Goal: Task Accomplishment & Management: Manage account settings

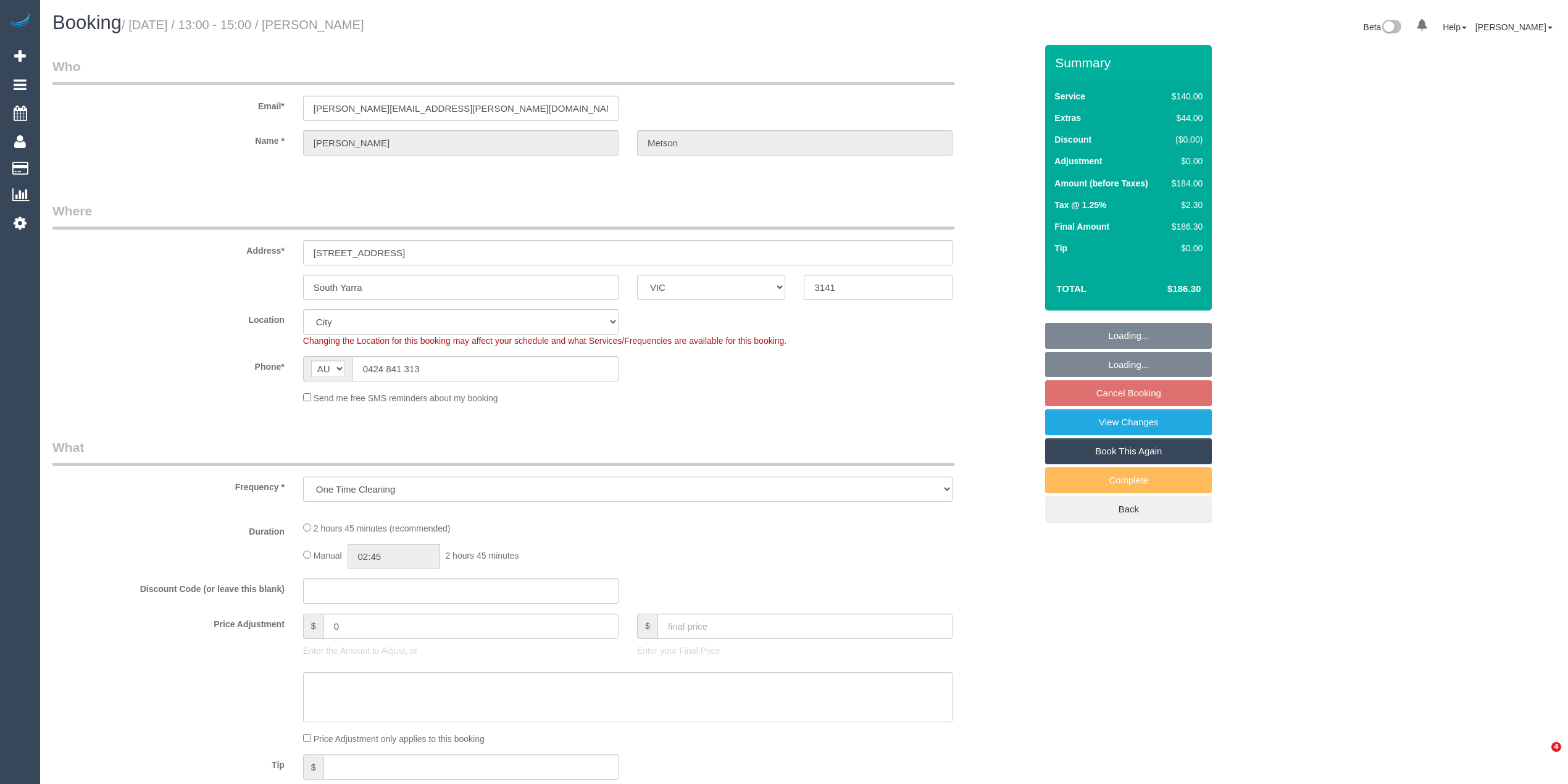
select select "VIC"
select select "number:28"
select select "number:15"
select select "number:19"
select select "number:22"
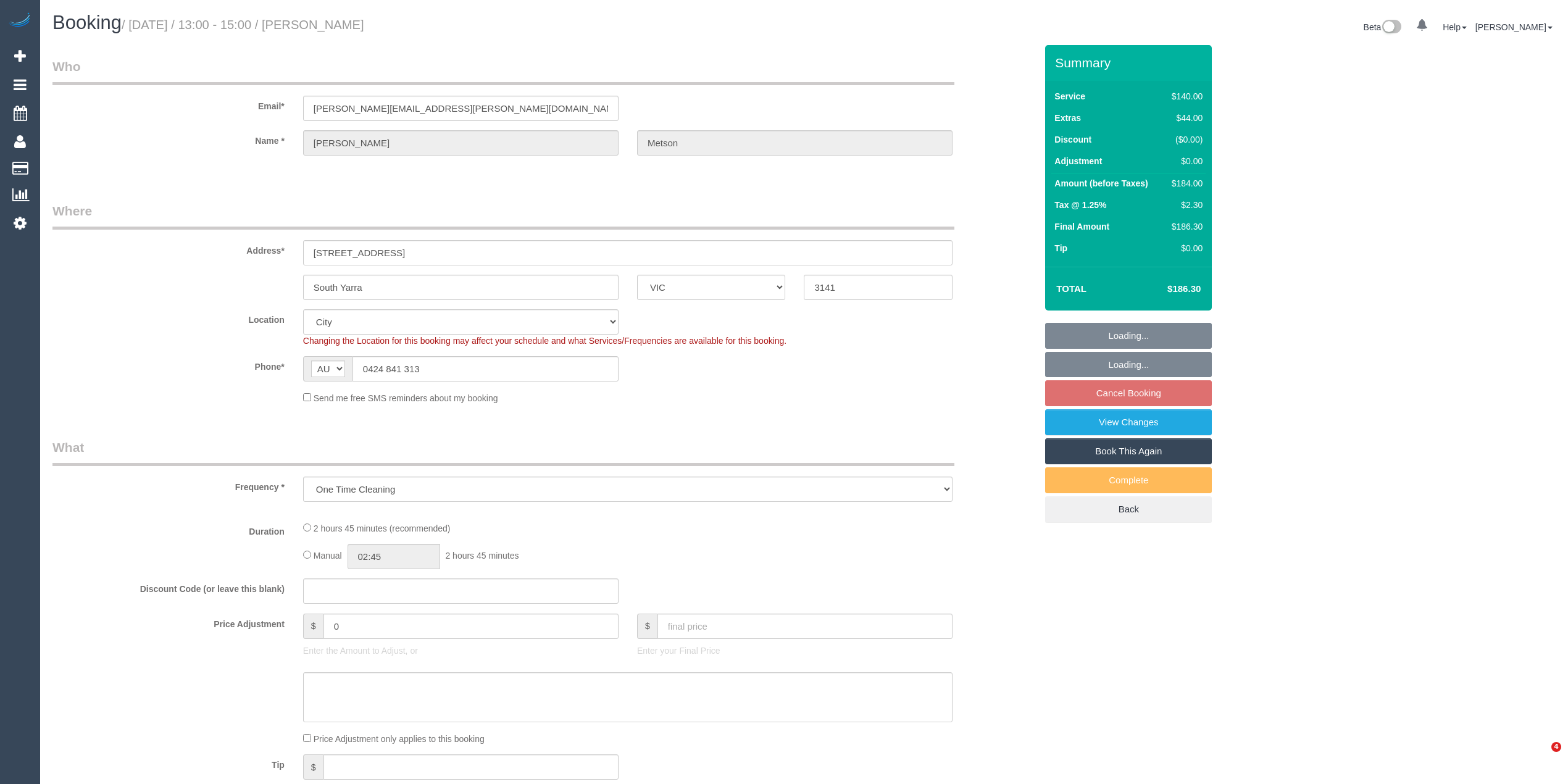
select select "number:33"
select select "number:11"
select select "object:887"
select select "VIC"
select select "object:675"
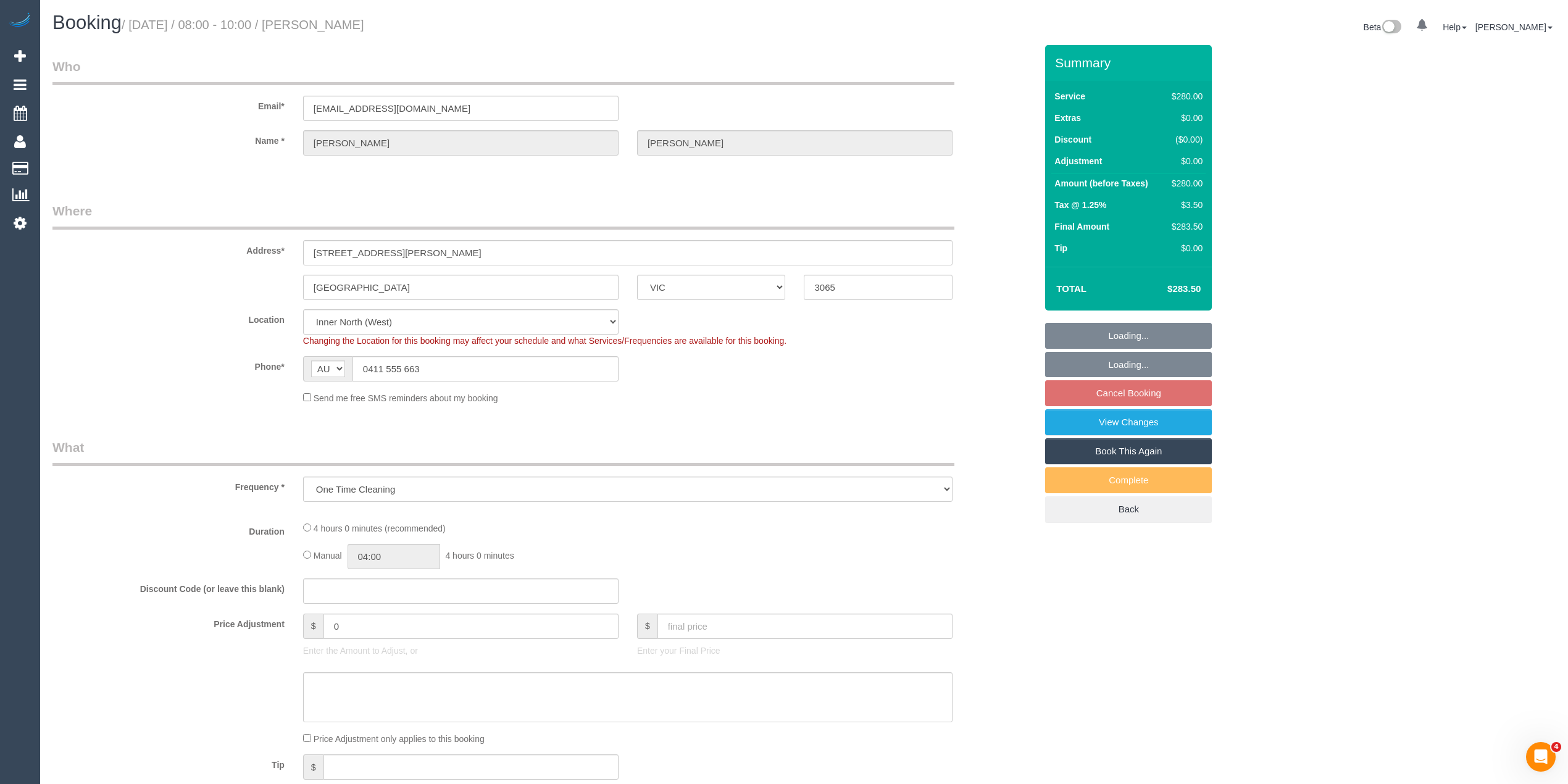
select select "string:stripe-pm_1PJ2XC2GScqysDRVwDH1K4qt"
select select "number:28"
select select "number:14"
select select "number:19"
select select "number:24"
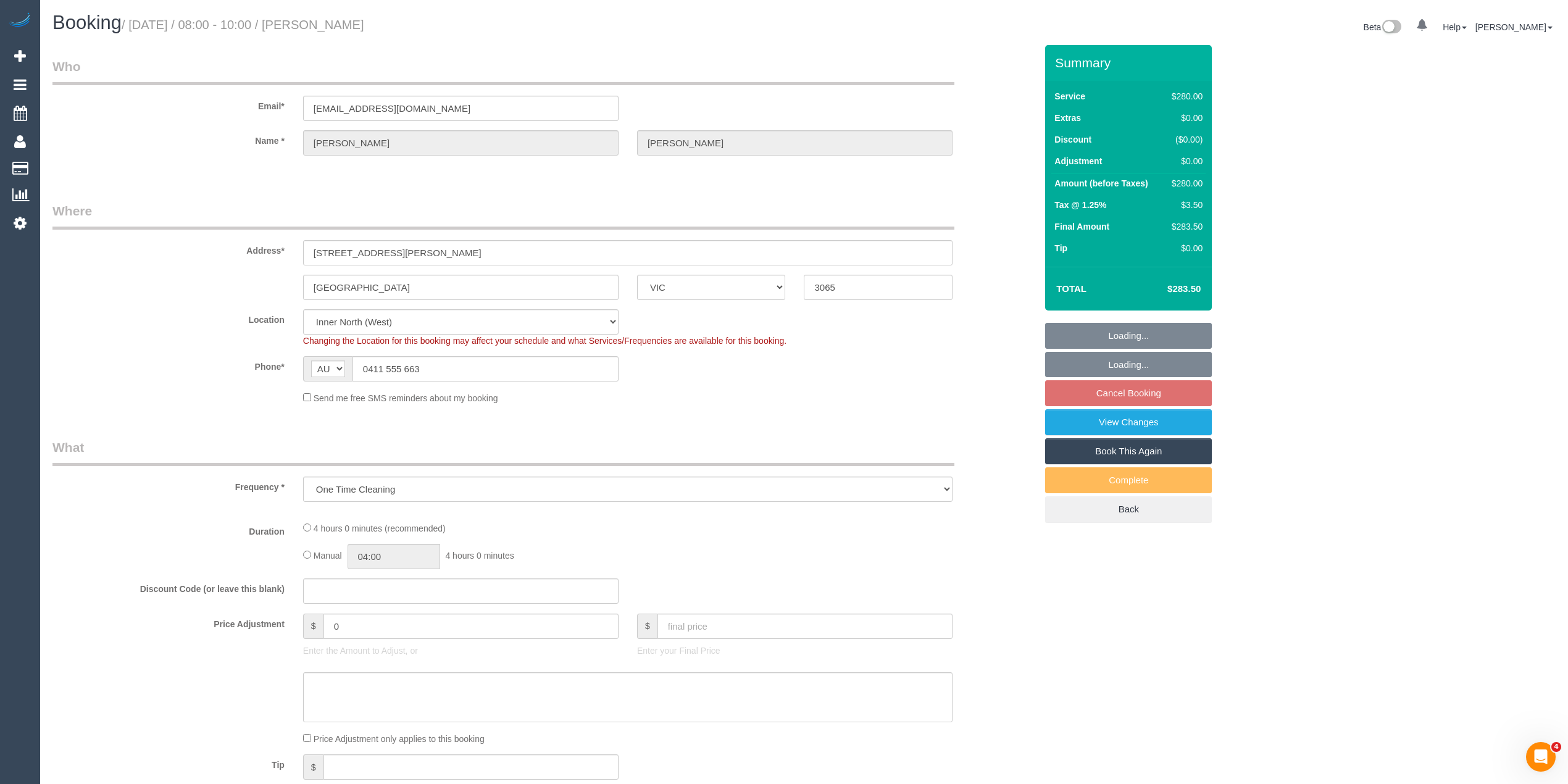
select select "240"
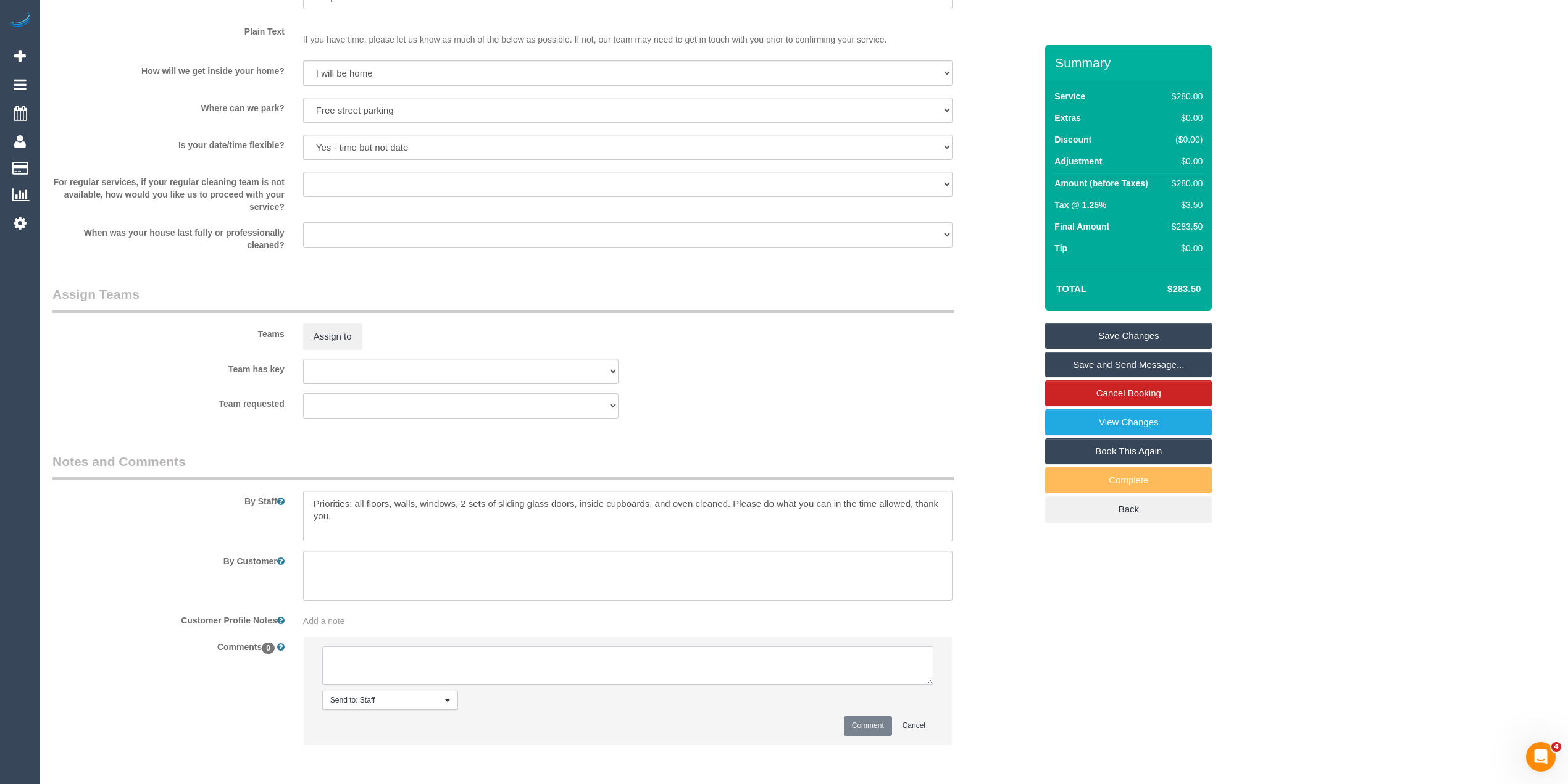
click at [460, 662] on textarea at bounding box center [628, 666] width 611 height 39
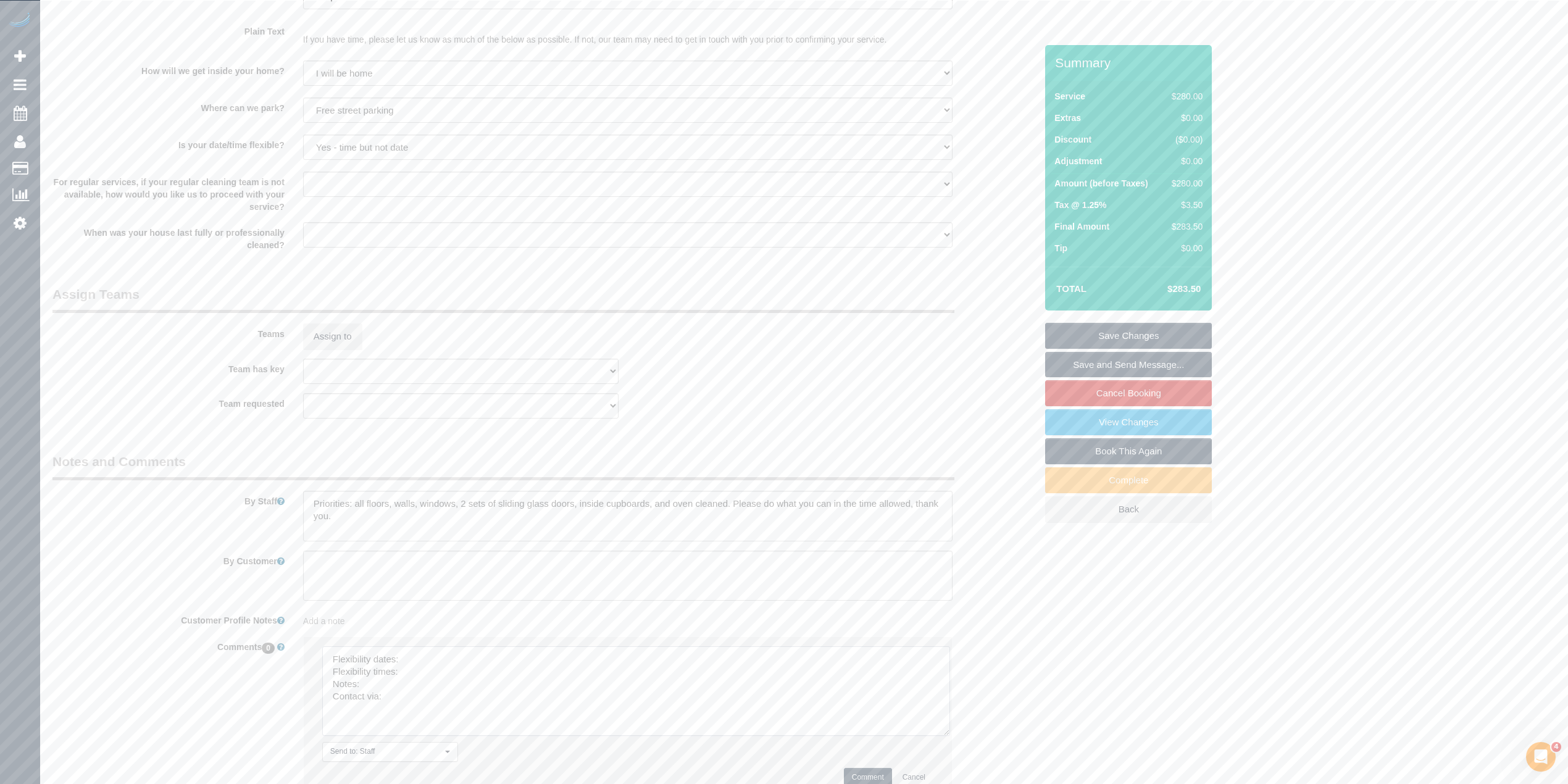
drag, startPoint x: 922, startPoint y: 679, endPoint x: 936, endPoint y: 740, distance: 62.6
click at [936, 735] on textarea at bounding box center [636, 690] width 628 height 89
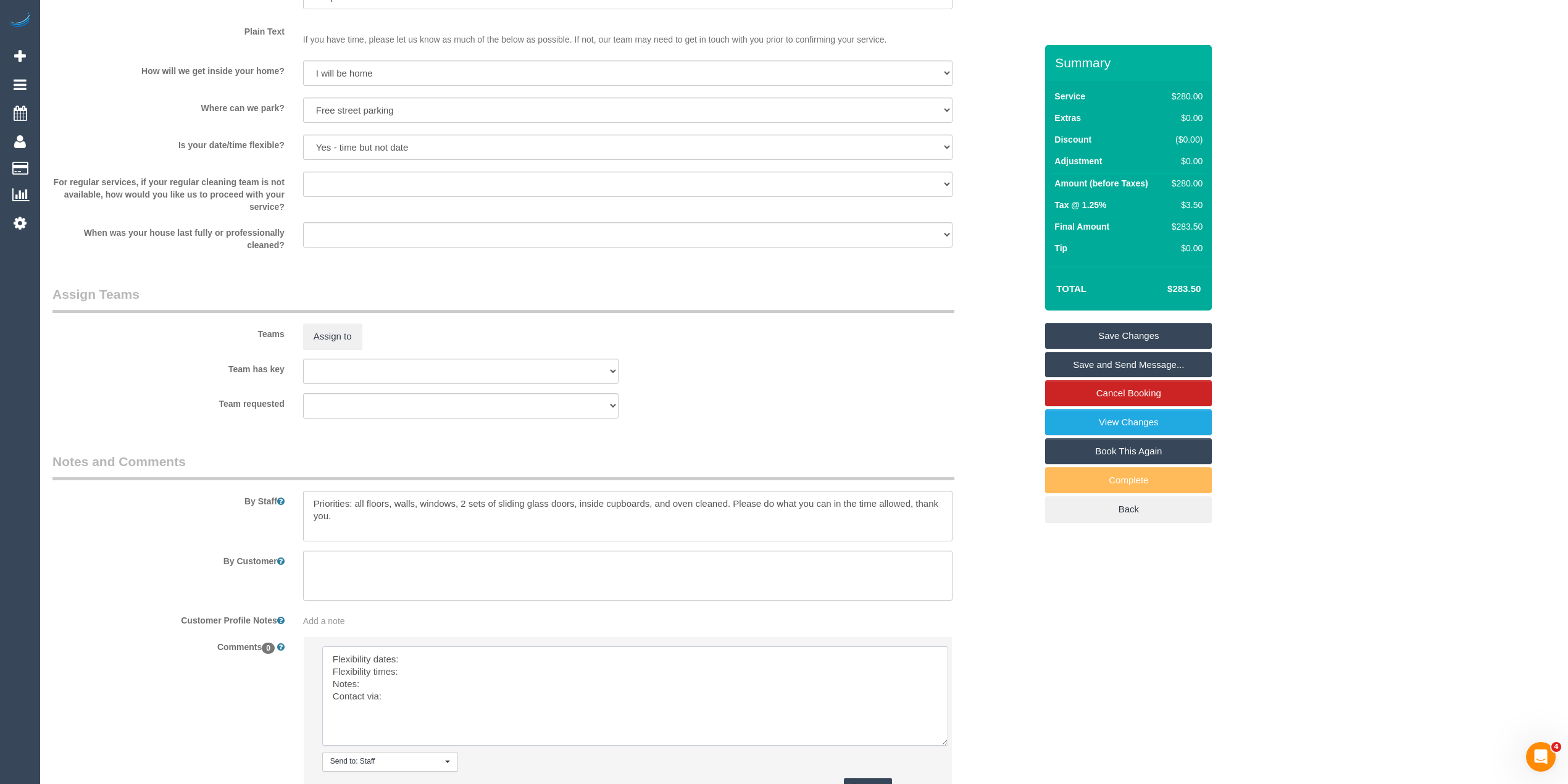
click at [477, 657] on textarea at bounding box center [635, 696] width 626 height 99
click at [440, 670] on textarea at bounding box center [635, 696] width 626 height 99
click at [383, 688] on textarea at bounding box center [635, 696] width 626 height 99
click at [403, 708] on textarea at bounding box center [635, 696] width 626 height 99
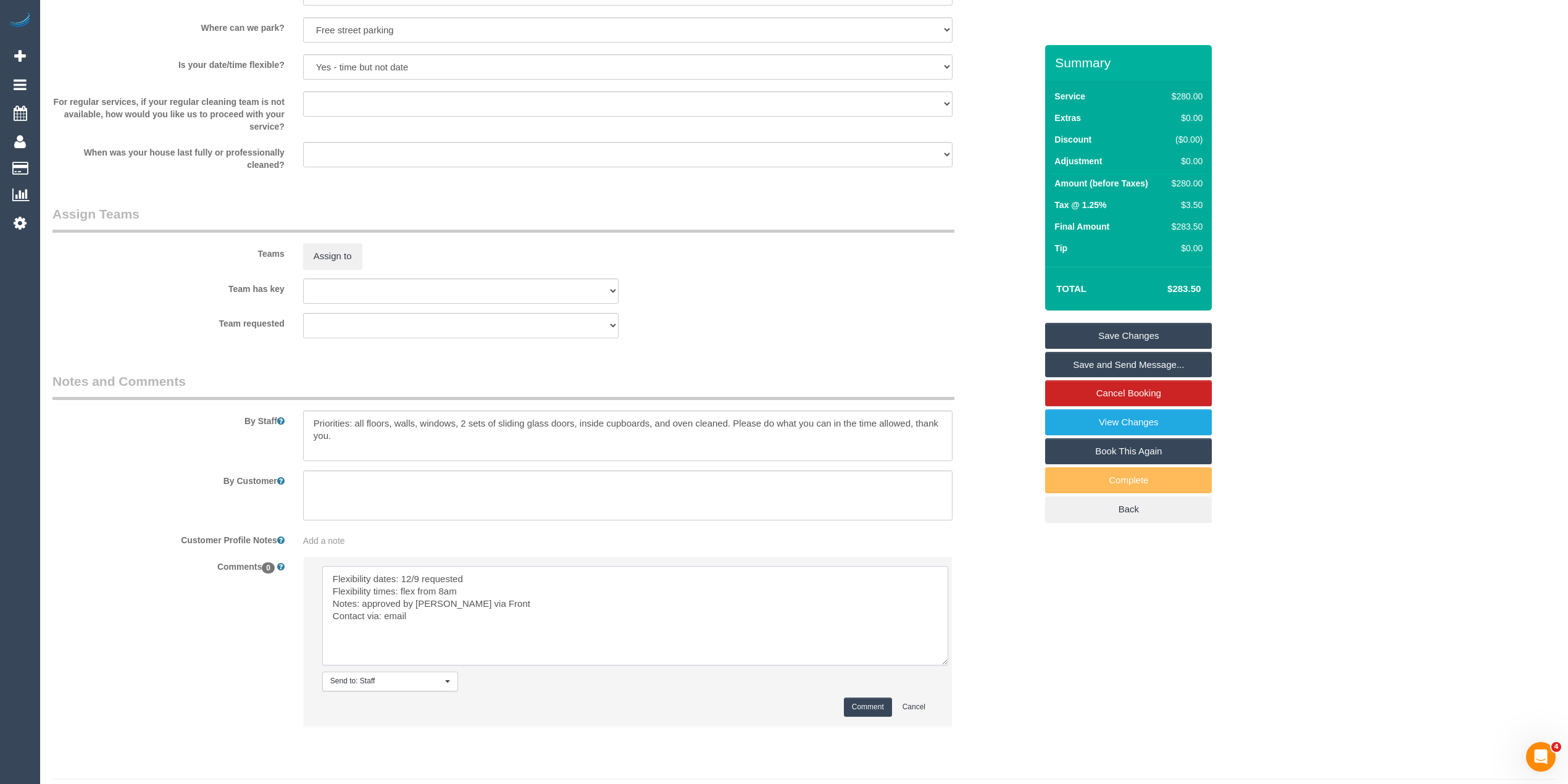
scroll to position [1666, 0]
type textarea "Flexibility dates: 12/9 requested Flexibility times: flex from 8am Notes: appro…"
click at [858, 698] on button "Comment" at bounding box center [868, 704] width 48 height 19
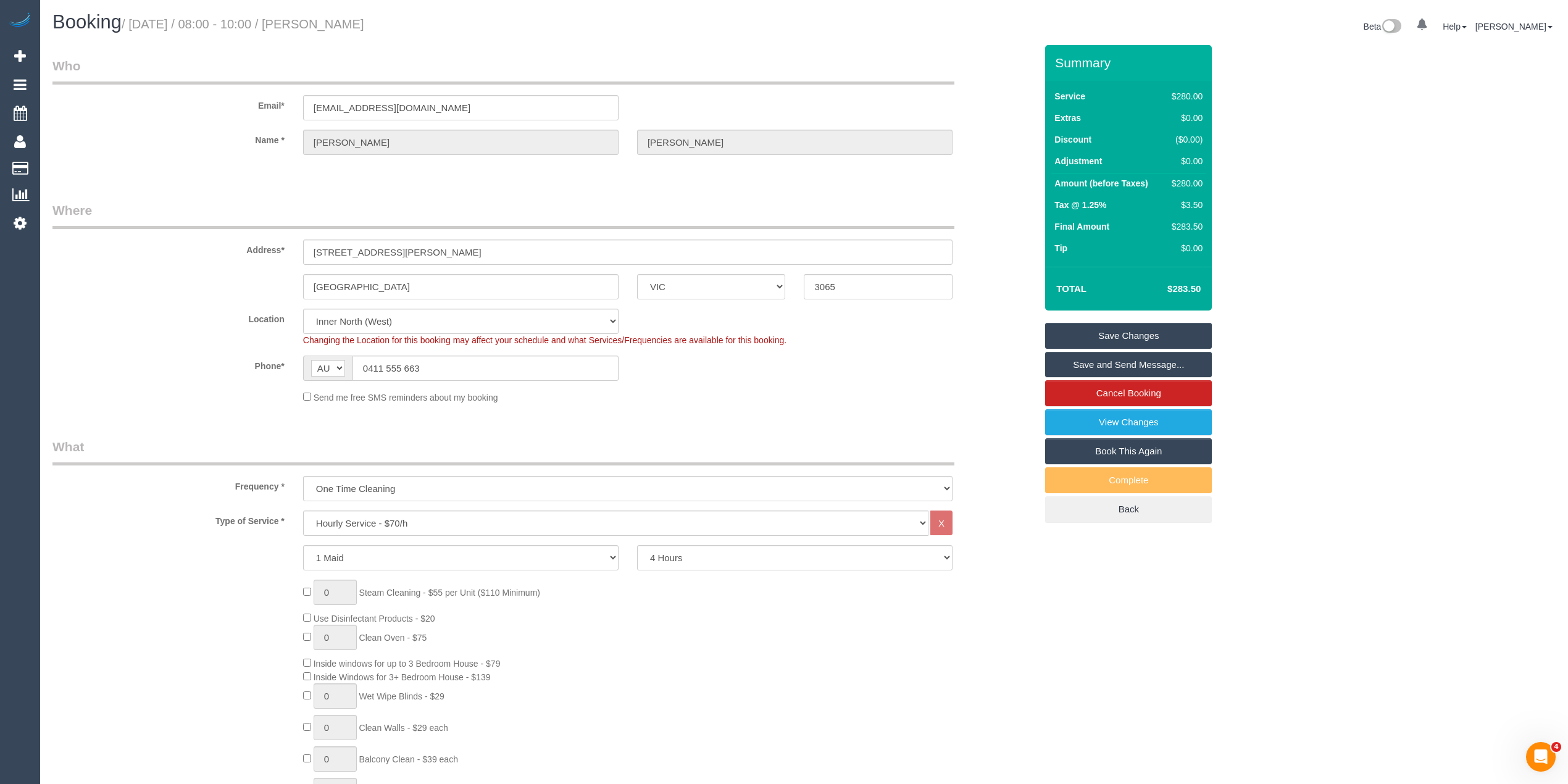
scroll to position [0, 0]
click at [364, 20] on small "/ September 12, 2025 / 08:00 - 10:00 / Monica Zetlin" at bounding box center [242, 24] width 242 height 14
click at [359, 20] on small "/ September 12, 2025 / 08:00 - 10:00 / Monica Zetlin" at bounding box center [242, 24] width 242 height 14
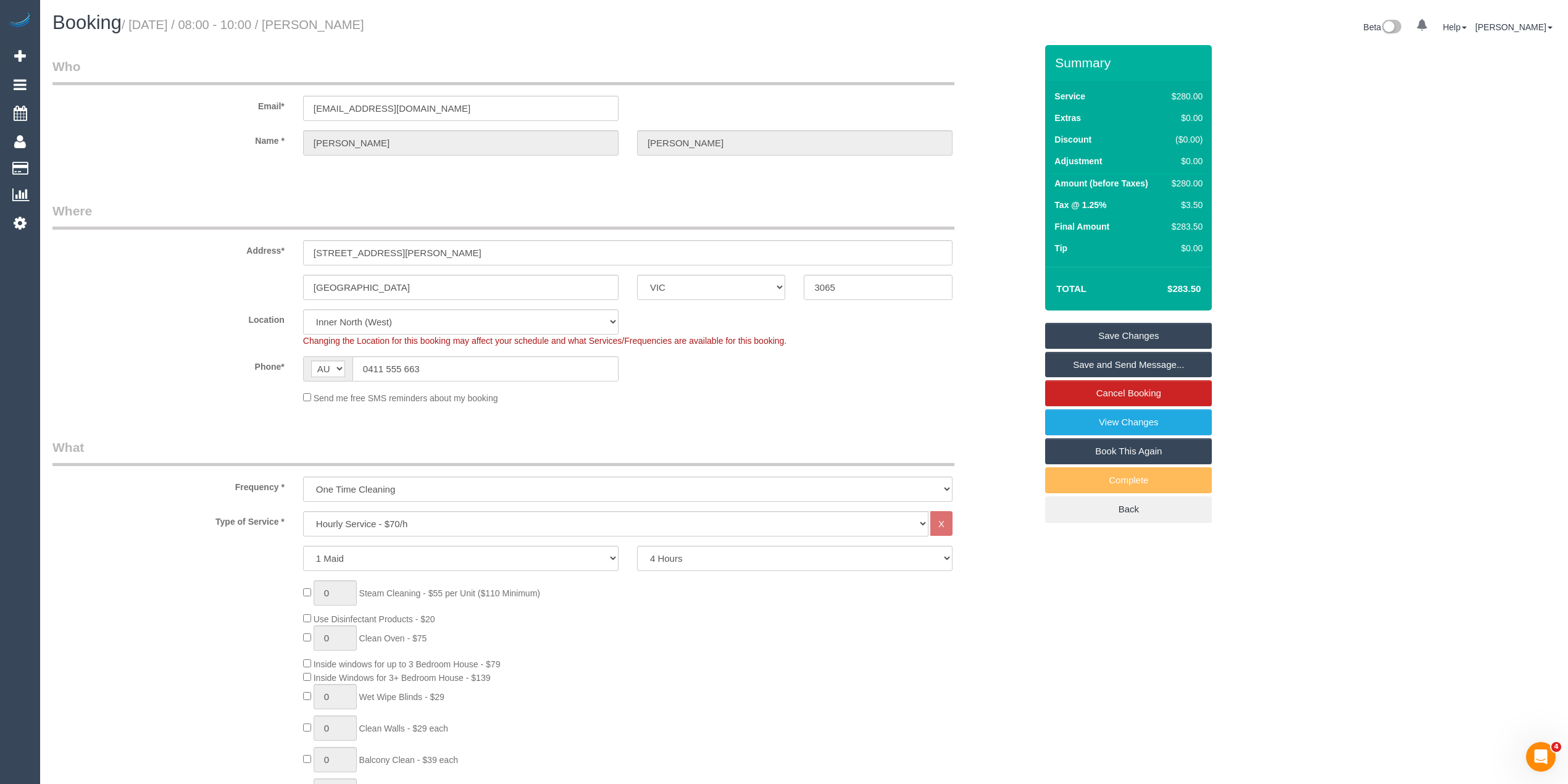
copy small "Monica"
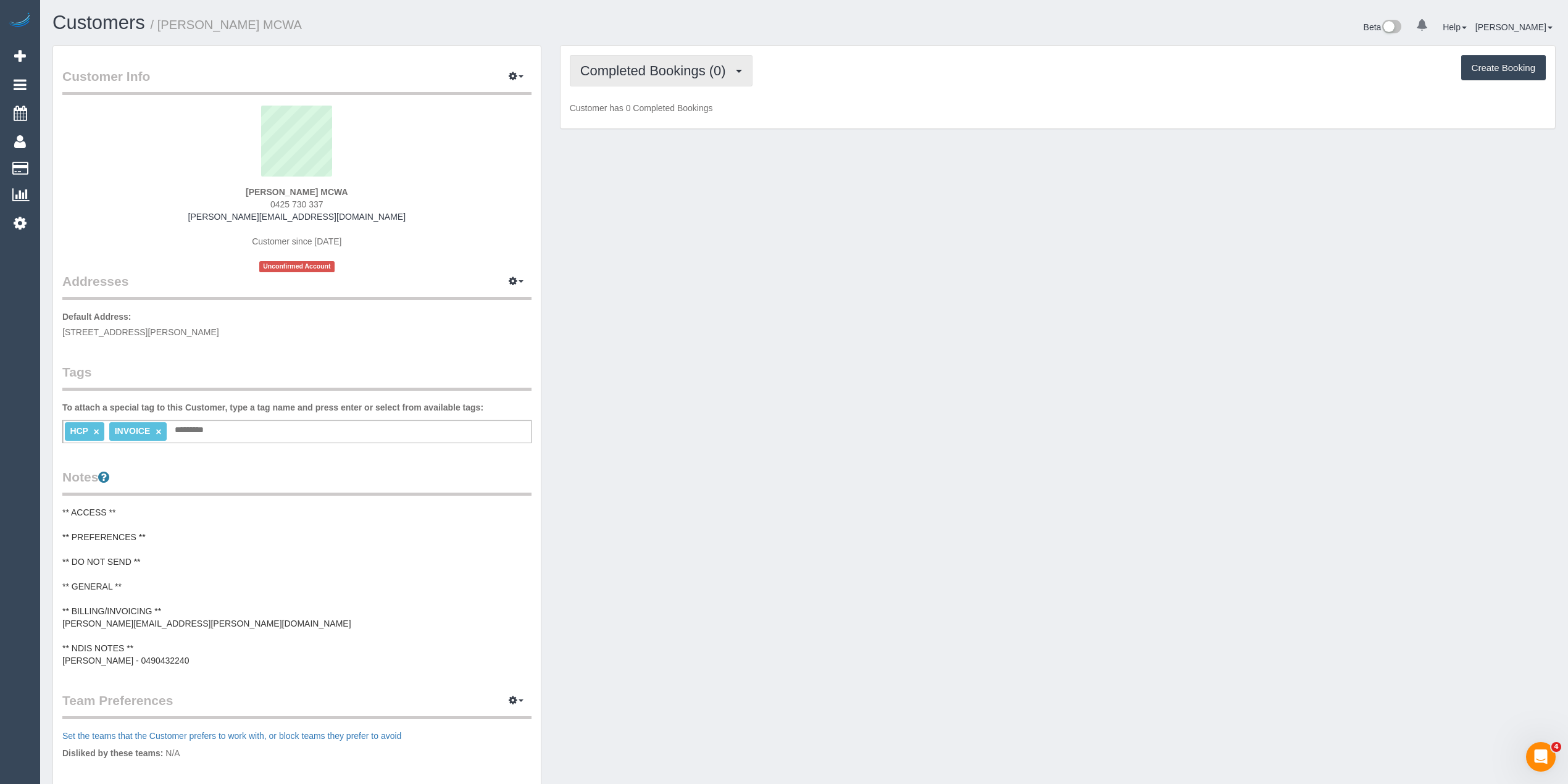
click at [641, 67] on span "Completed Bookings (0)" at bounding box center [655, 71] width 151 height 16
click at [663, 115] on link "Upcoming Bookings (1)" at bounding box center [634, 115] width 129 height 16
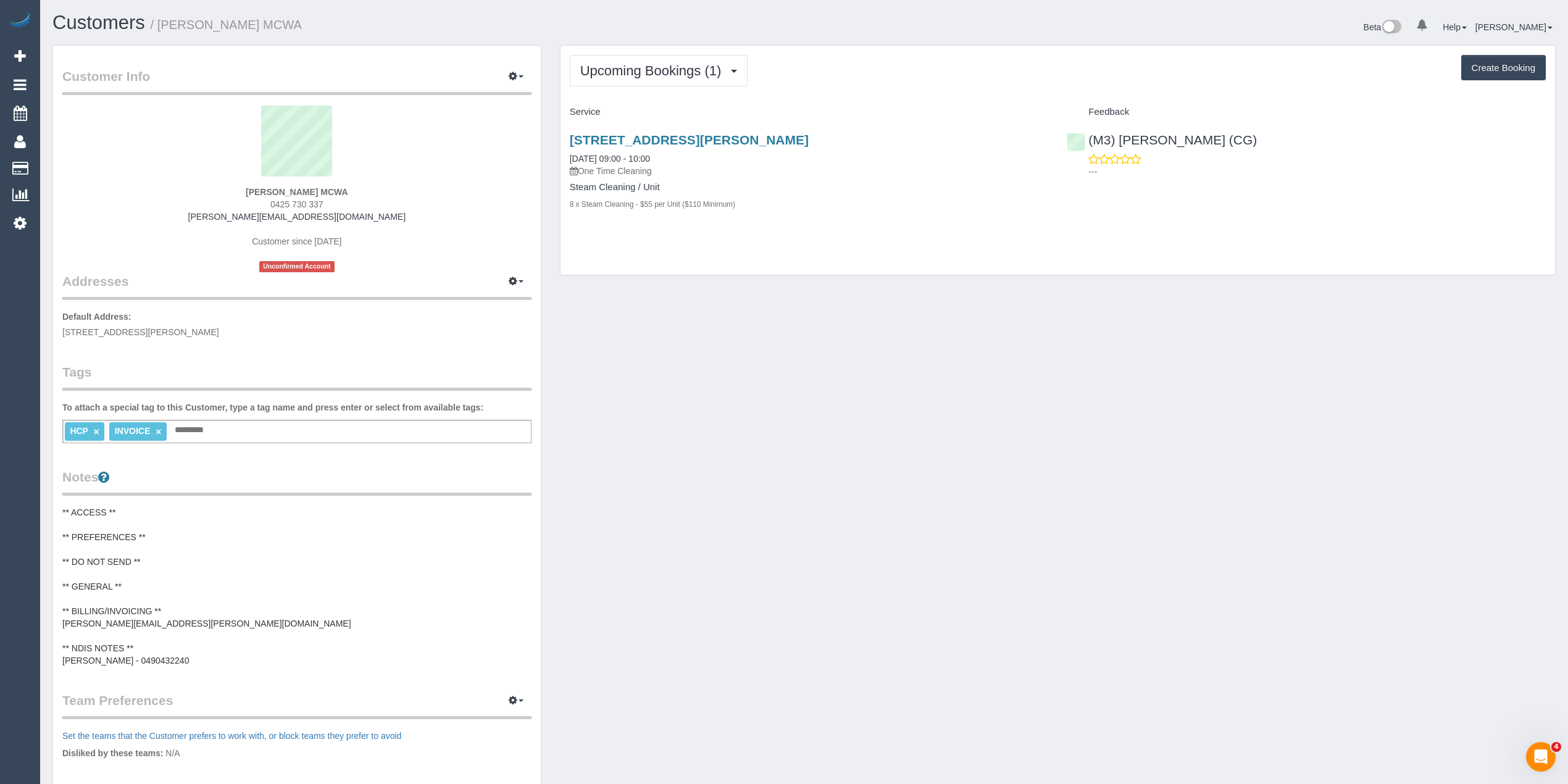
click at [275, 203] on span "0425 730 337" at bounding box center [297, 204] width 53 height 10
click at [314, 199] on span "0425 730 337" at bounding box center [297, 204] width 53 height 10
click at [275, 203] on span "0425 730 337" at bounding box center [297, 204] width 53 height 10
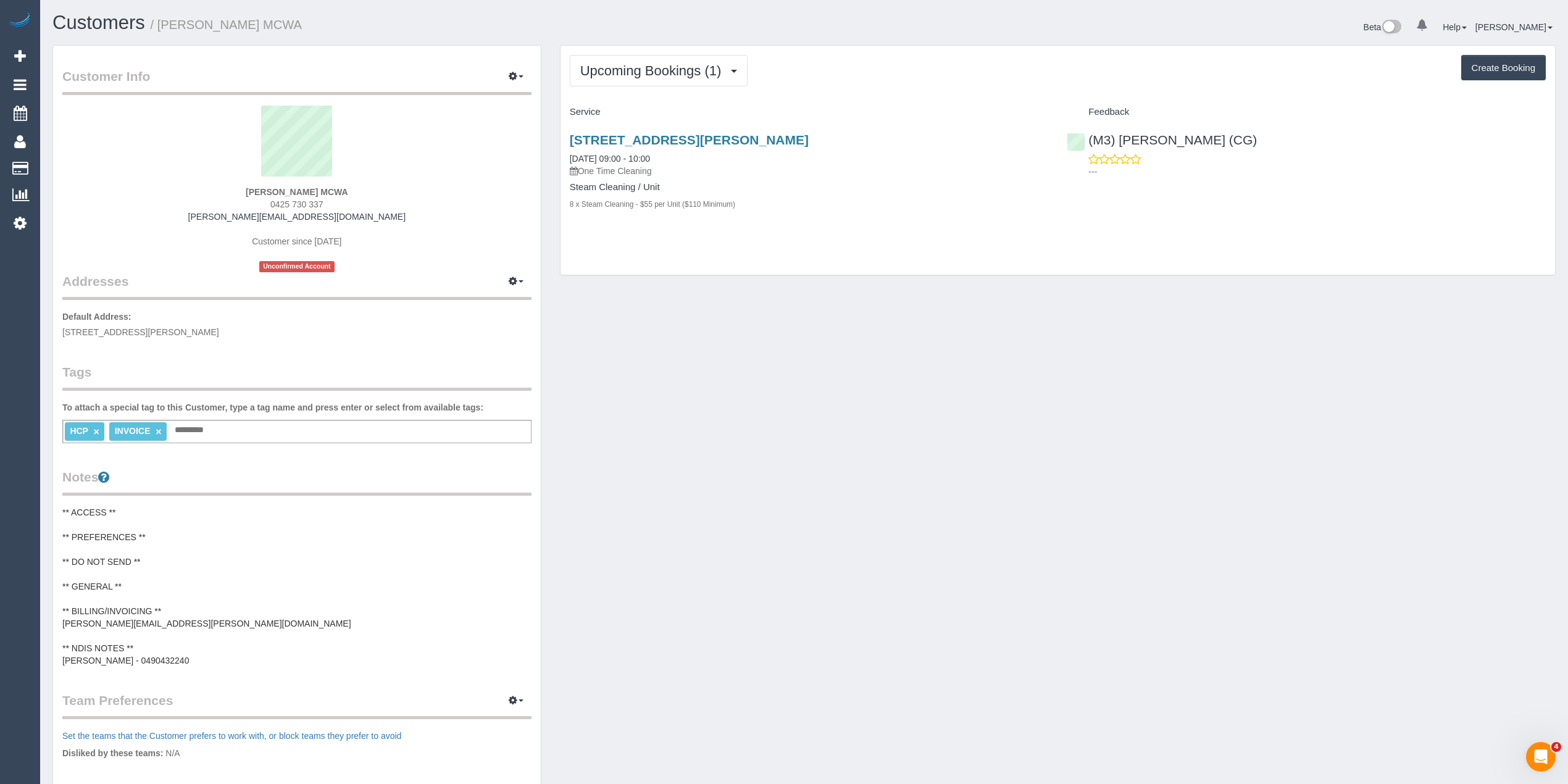
click at [317, 203] on span "0425 730 337" at bounding box center [297, 204] width 53 height 10
drag, startPoint x: 271, startPoint y: 203, endPoint x: 324, endPoint y: 205, distance: 53.0
click at [324, 205] on div "Faye Petsinis MCWA 0425 730 337 faye.mcwa@fake.com Customer since 2025 Unconfir…" at bounding box center [297, 189] width 469 height 167
copy span "0425 730 337"
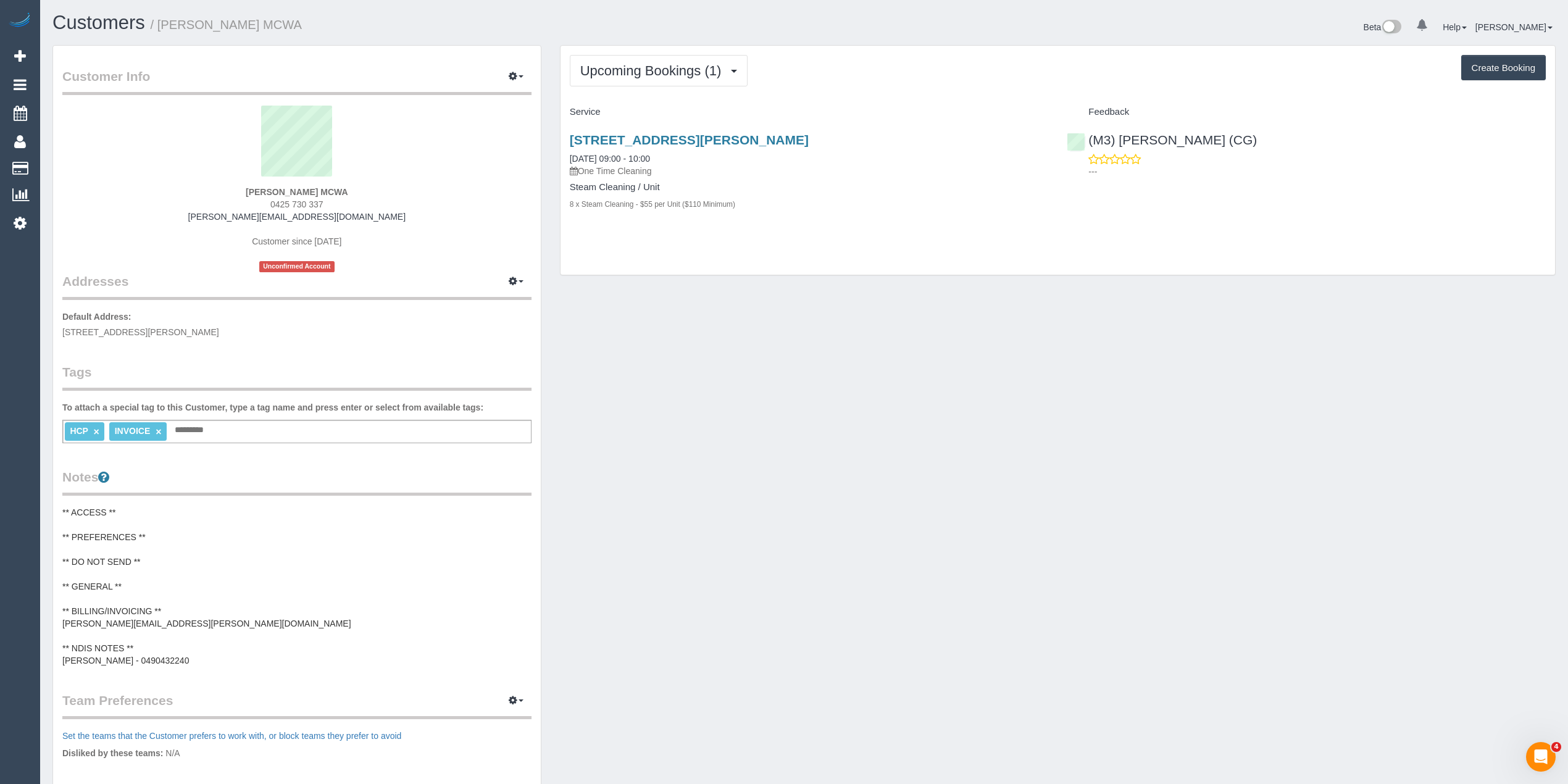
copy span "0425 730 337"
click at [216, 429] on div "HCP × INVOICE × Add a tag" at bounding box center [297, 431] width 469 height 24
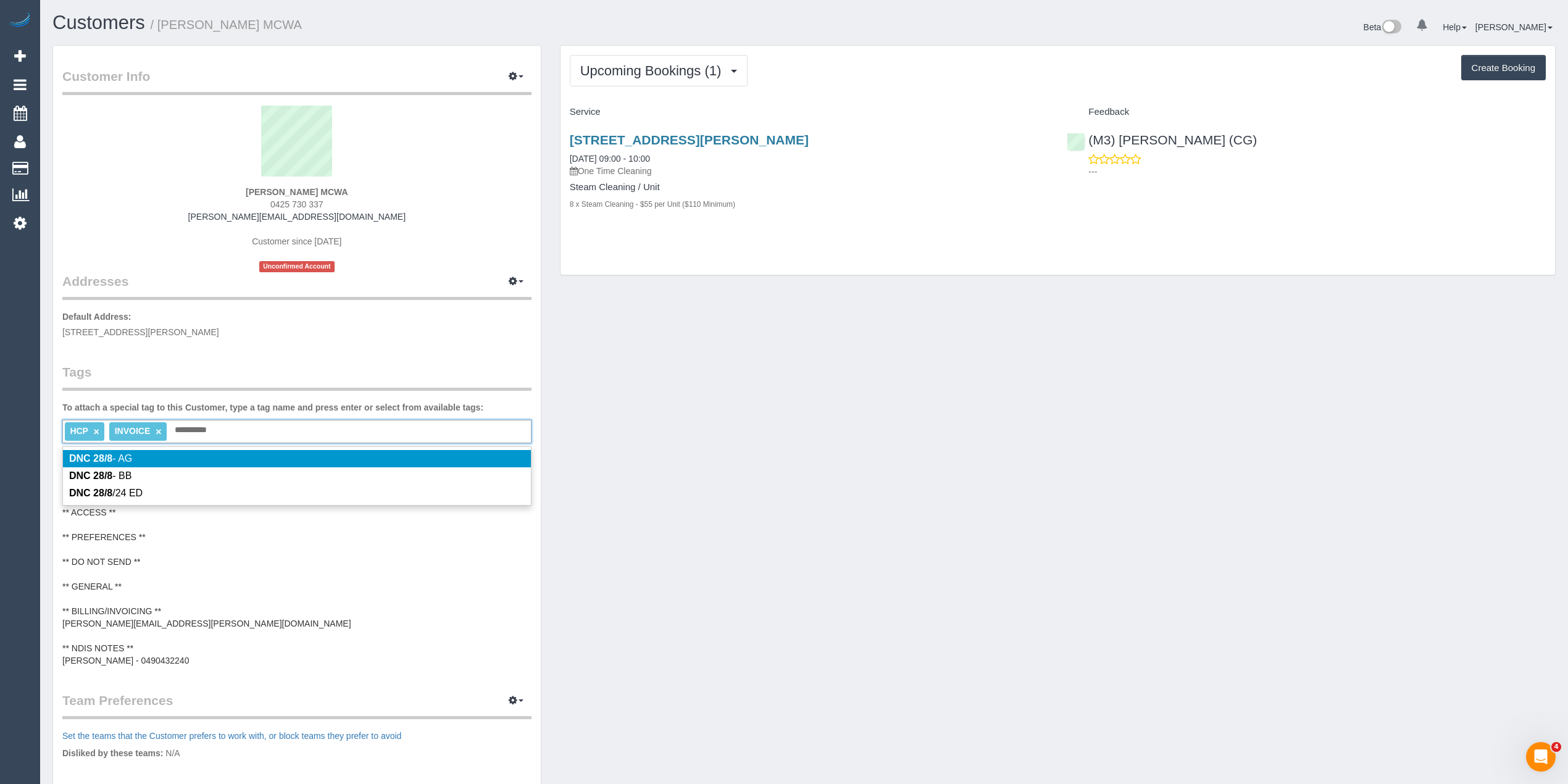
type input "**********"
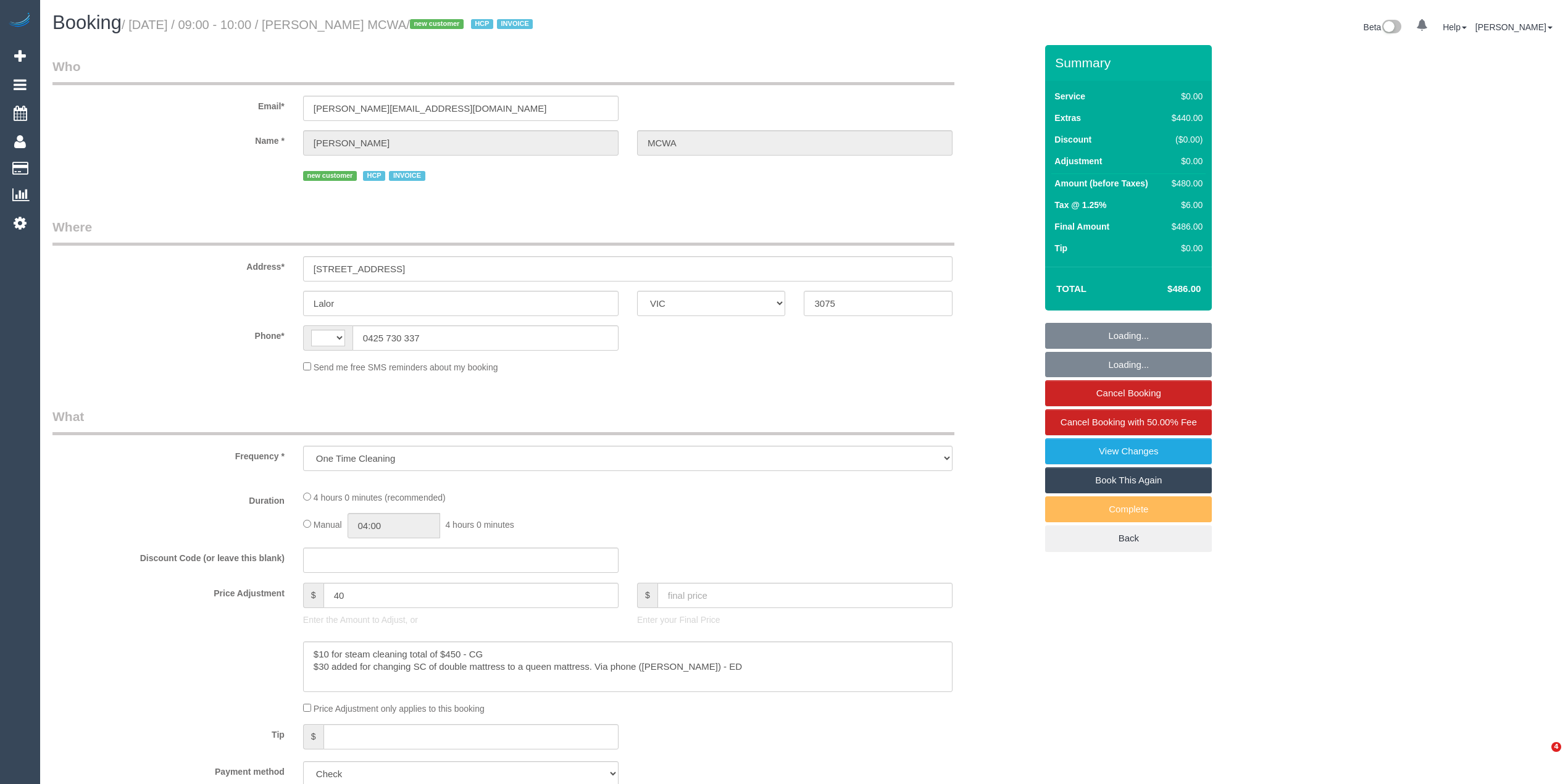
select select "VIC"
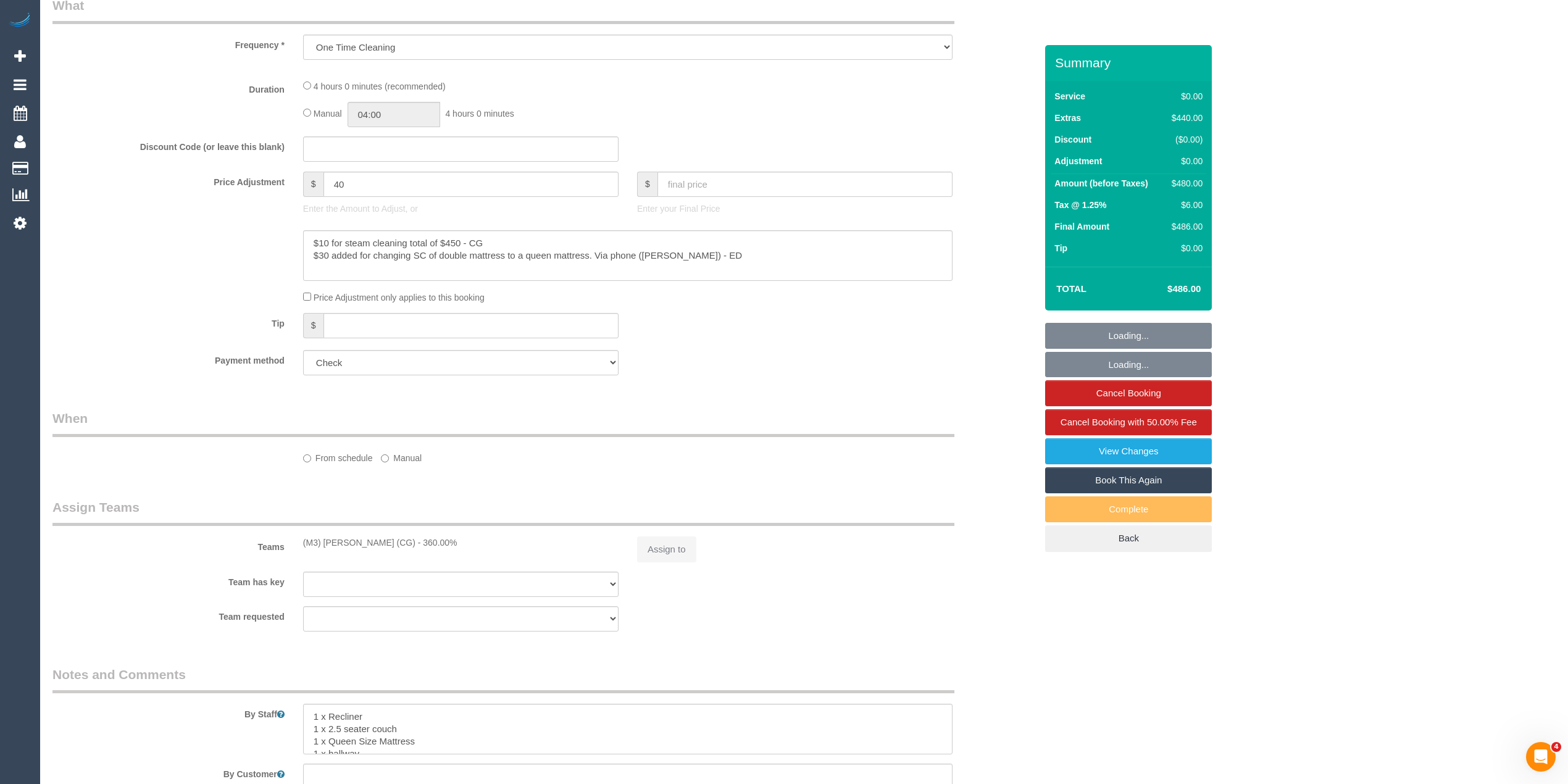
select select "string:AU"
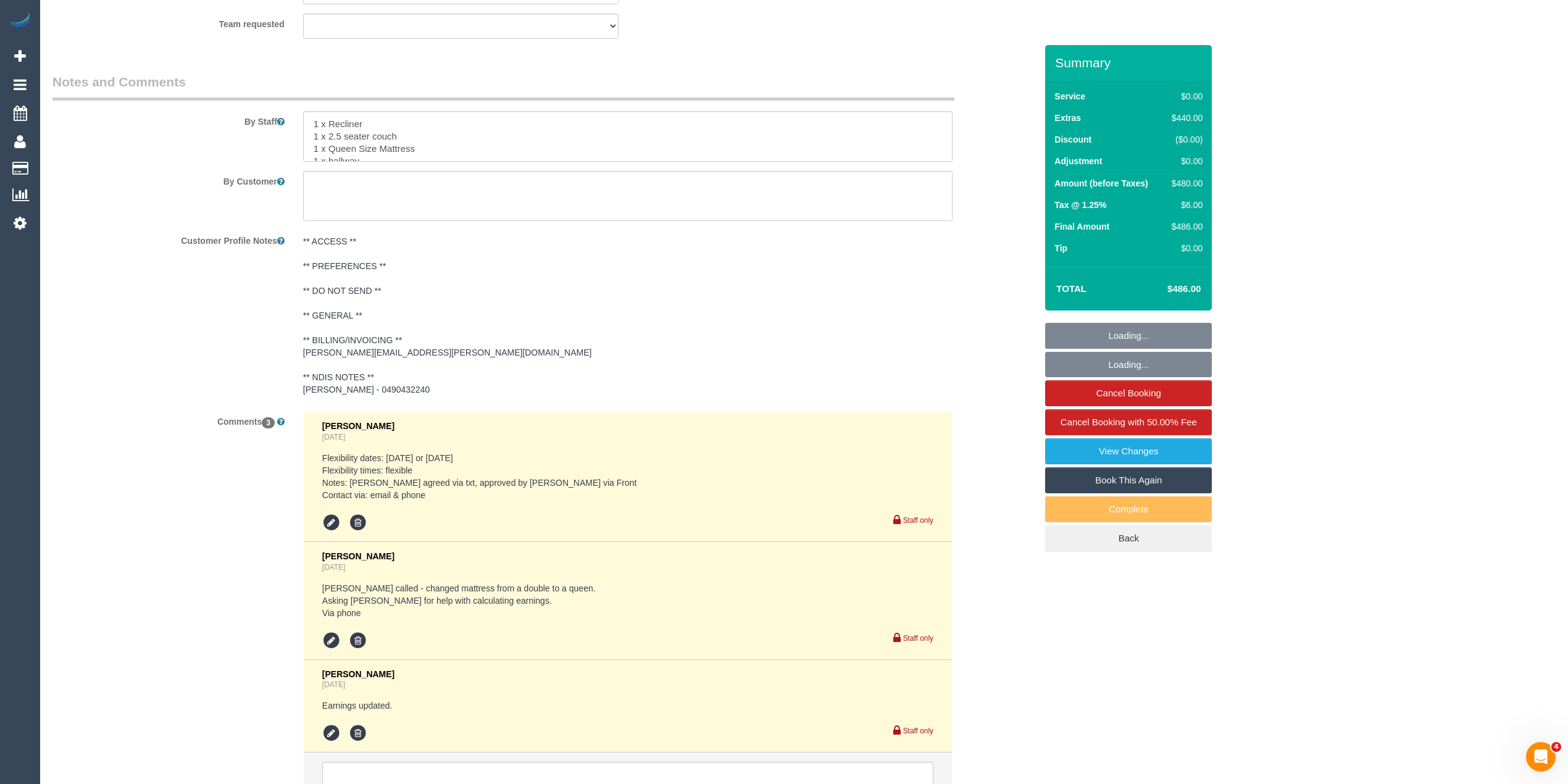
select select "number:28"
select select "number:14"
select select "number:18"
select select "number:24"
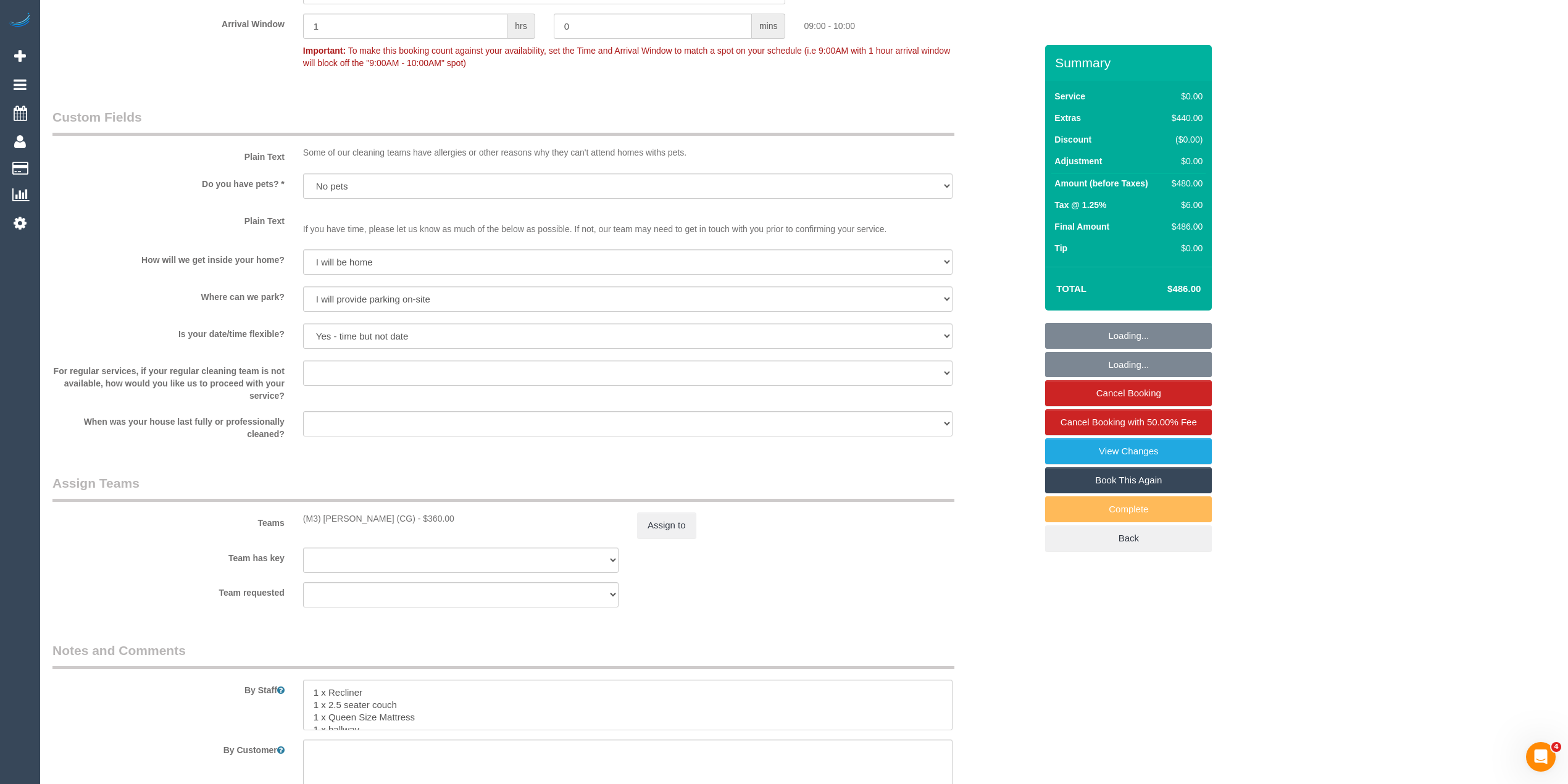
select select "object:1408"
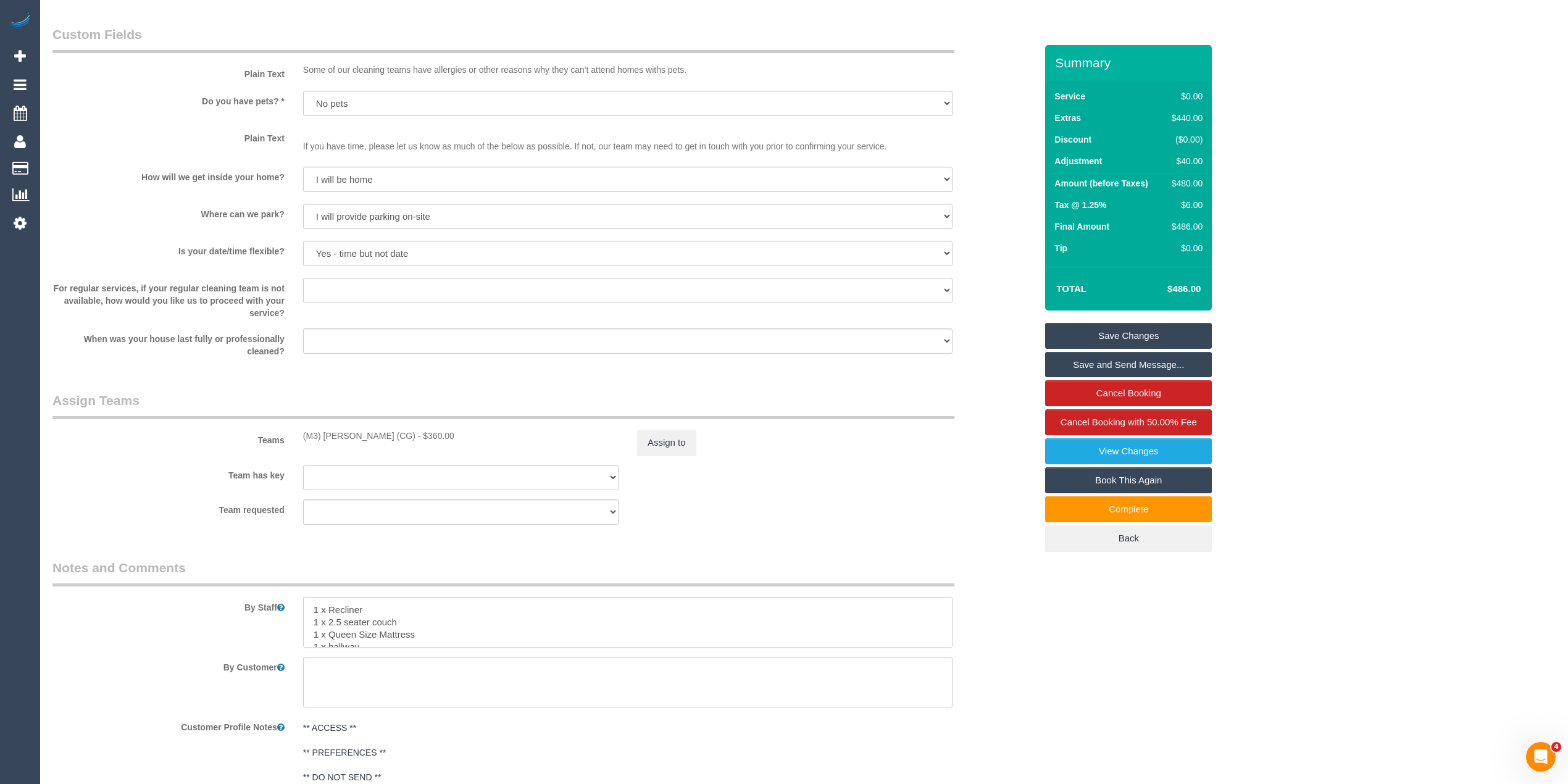
scroll to position [50, 0]
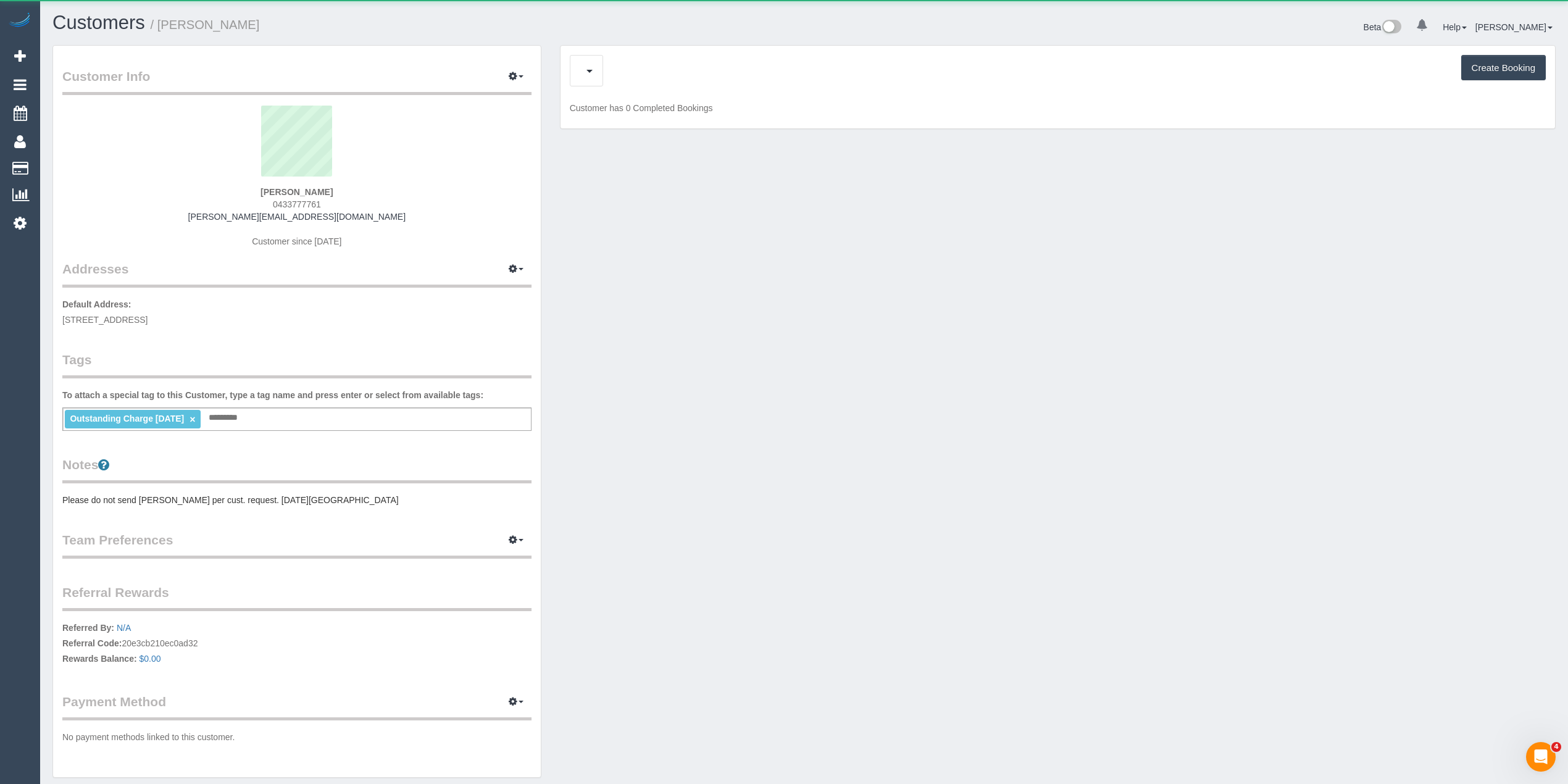
click at [622, 65] on div "Upcoming Bookings (0) Charges (6) Feedback (0) Create Booking" at bounding box center [1058, 71] width 976 height 31
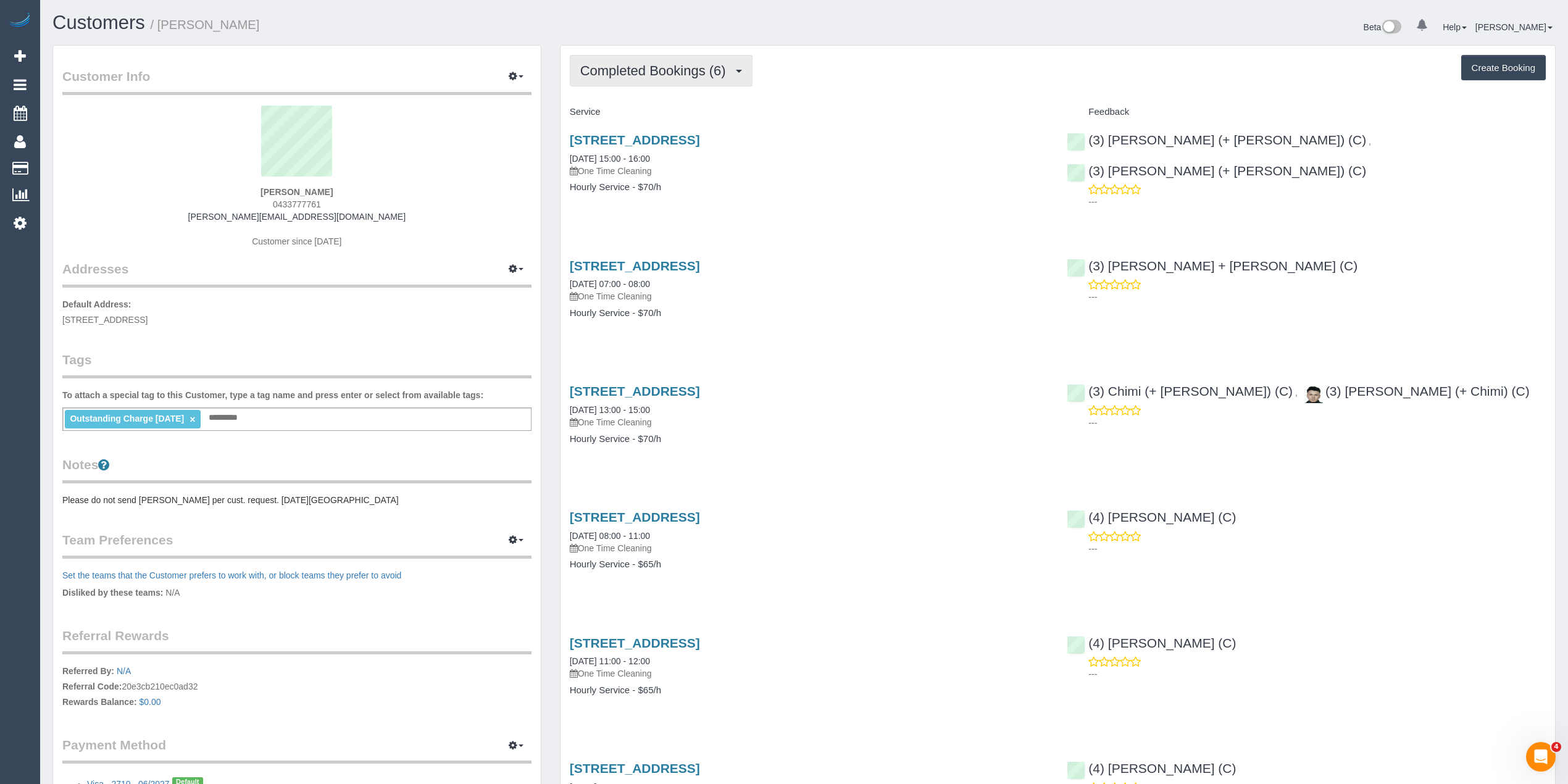
click at [622, 65] on span "Completed Bookings (6)" at bounding box center [655, 71] width 151 height 16
click at [1499, 73] on button "Create Booking" at bounding box center [1504, 68] width 84 height 26
select select "VIC"
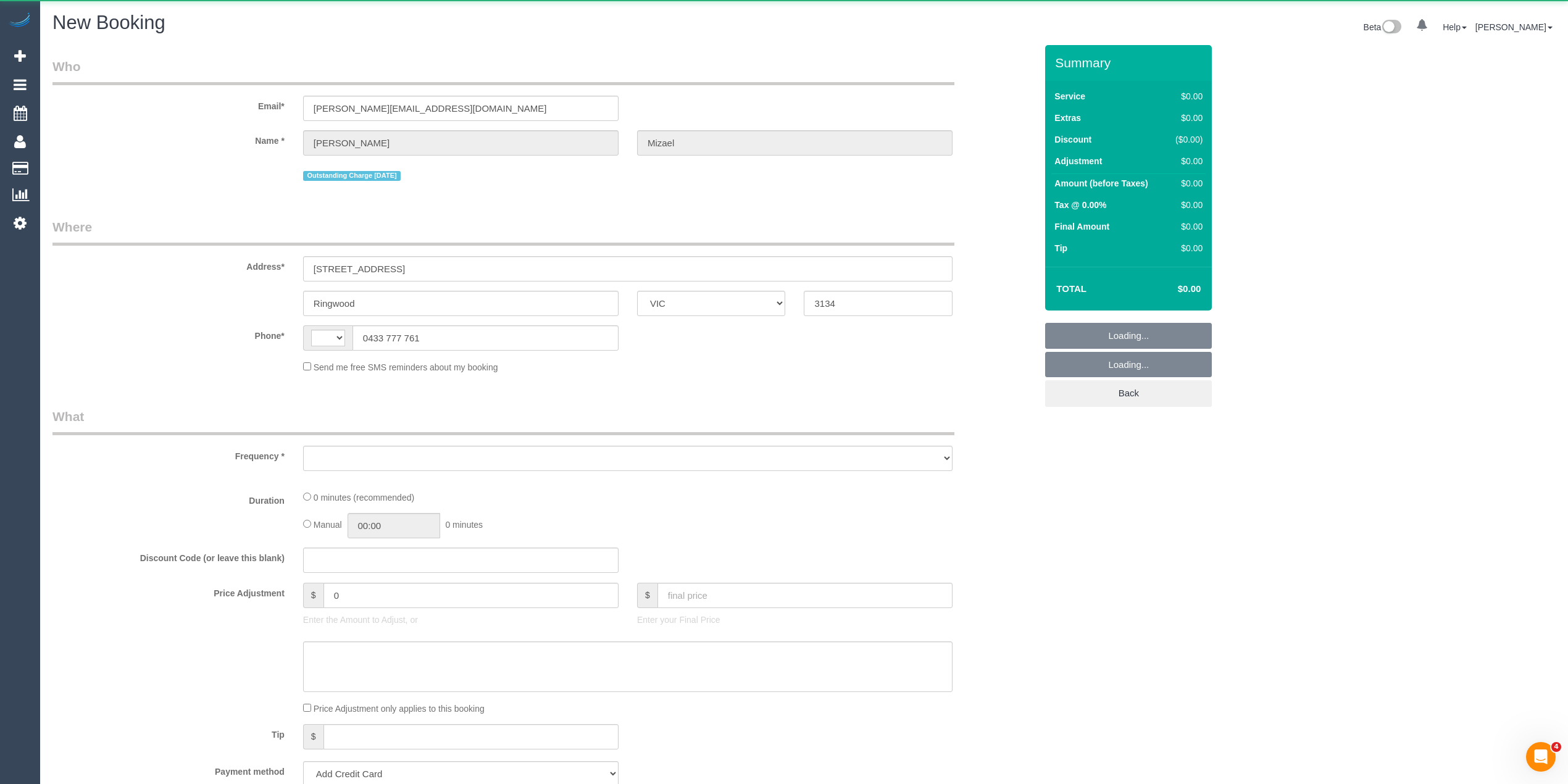
select select "string:AU"
select select "object:1052"
select select "string:stripe-pm_1RLXxy2GScqysDRVm7DZT2xt"
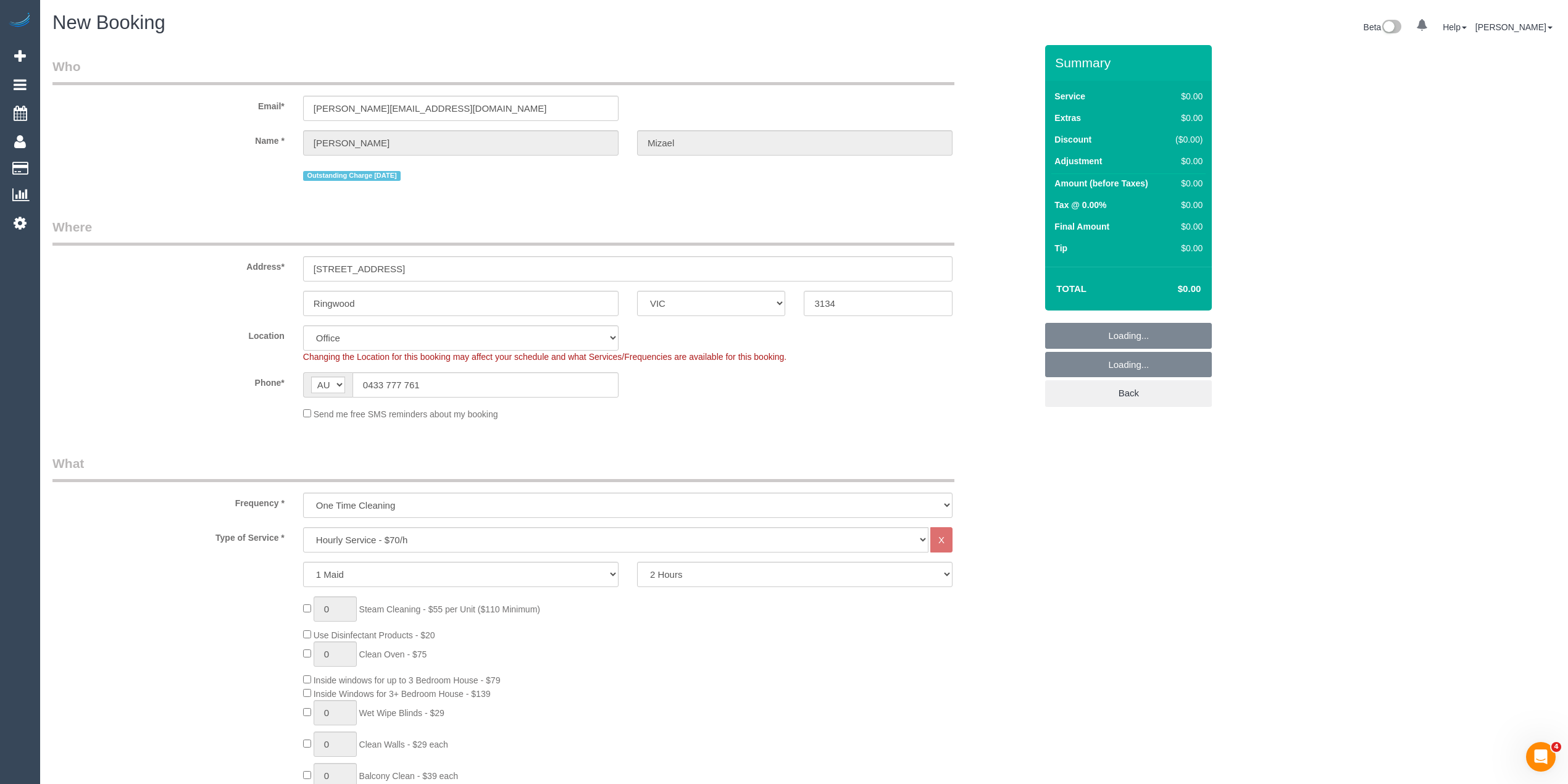
select select "object:1223"
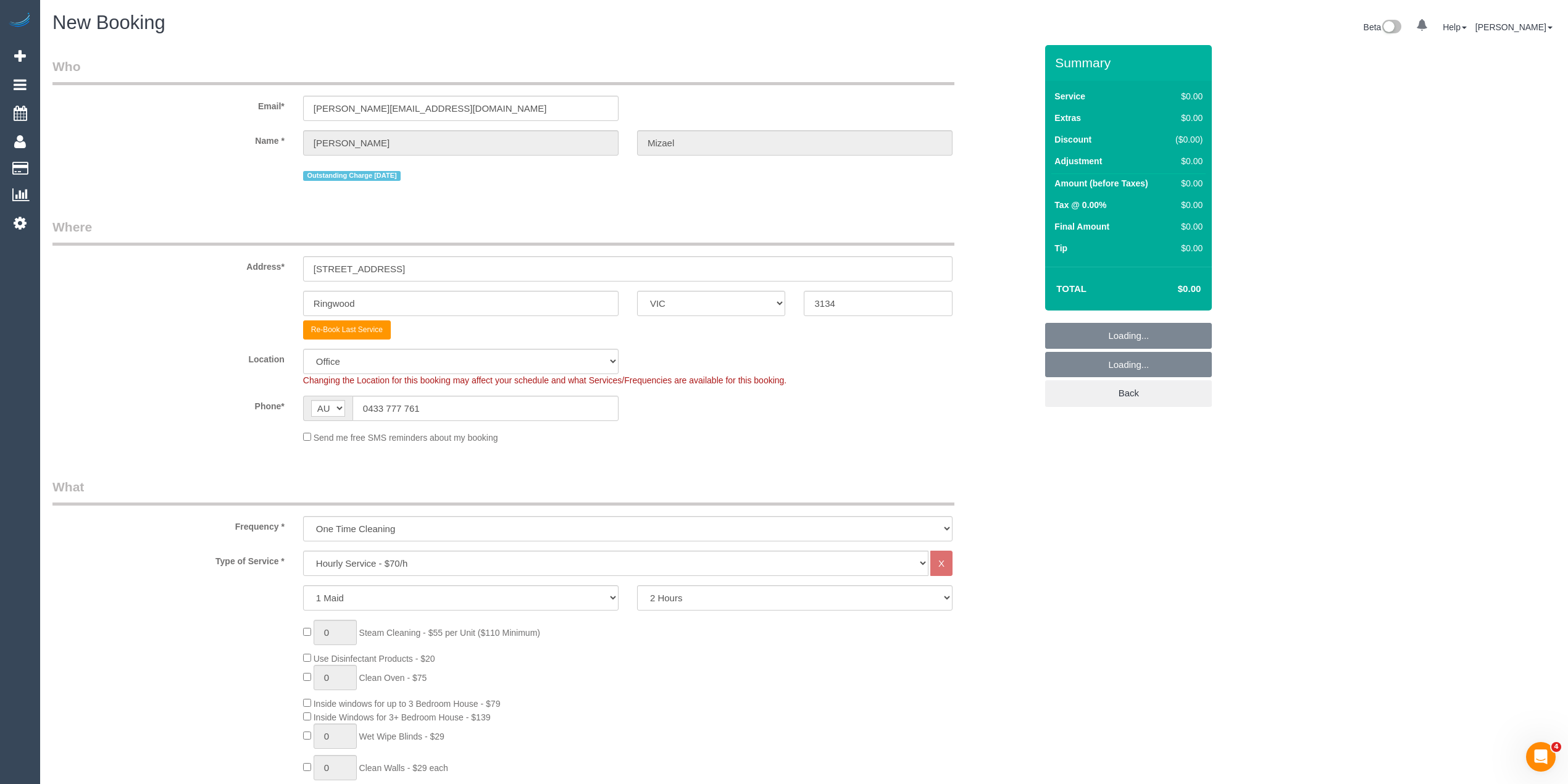
select select "57"
select select "object:2474"
click at [704, 600] on select "2 Hours 2.5 Hours 3 Hours 3.5 Hours 4 Hours 4.5 Hours 5 Hours 5.5 Hours 6 Hours…" at bounding box center [795, 598] width 316 height 26
select select "180"
click at [637, 585] on select "2 Hours 2.5 Hours 3 Hours 3.5 Hours 4 Hours 4.5 Hours 5 Hours 5.5 Hours 6 Hours…" at bounding box center [795, 598] width 316 height 26
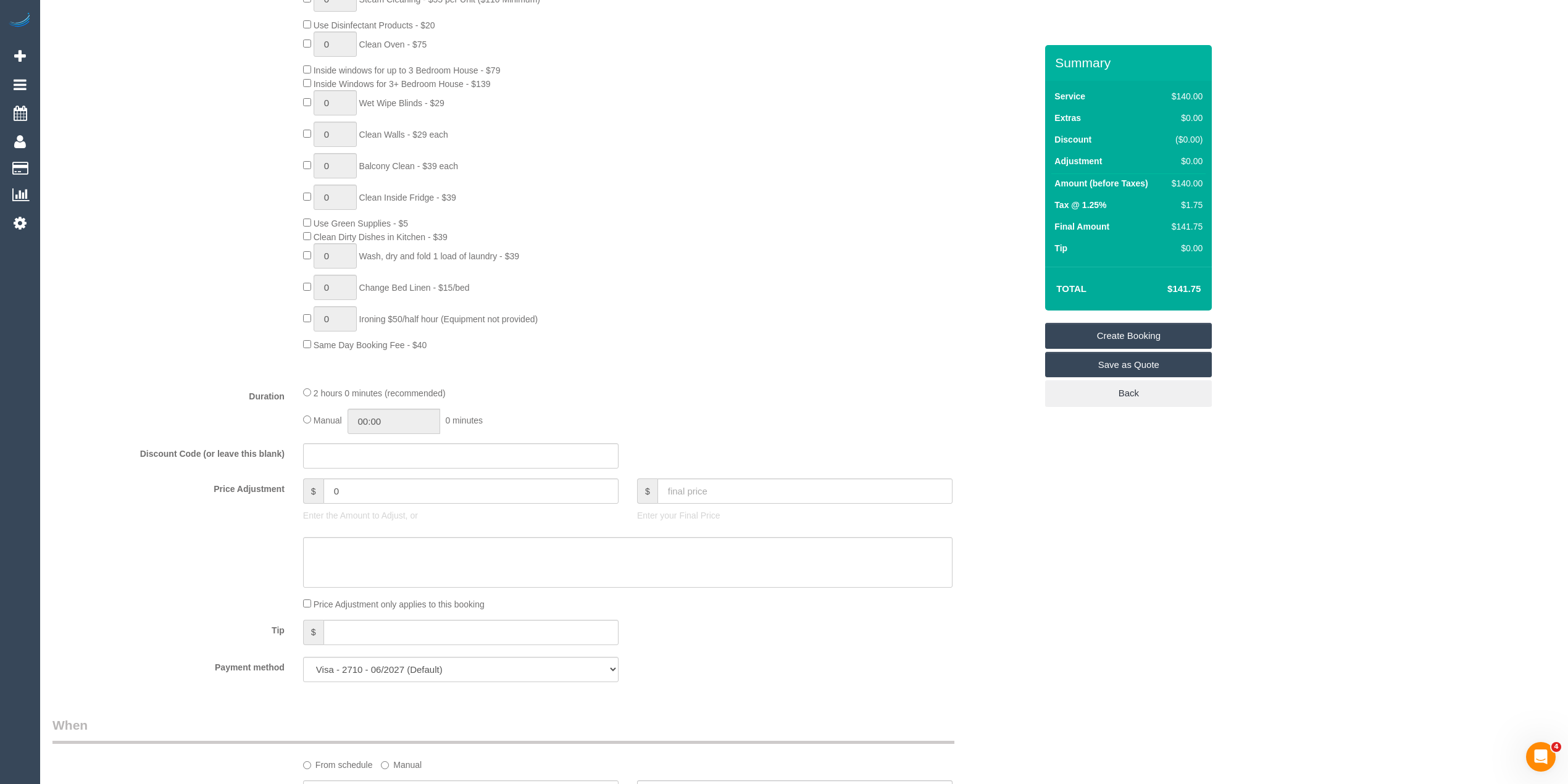
scroll to position [988, 0]
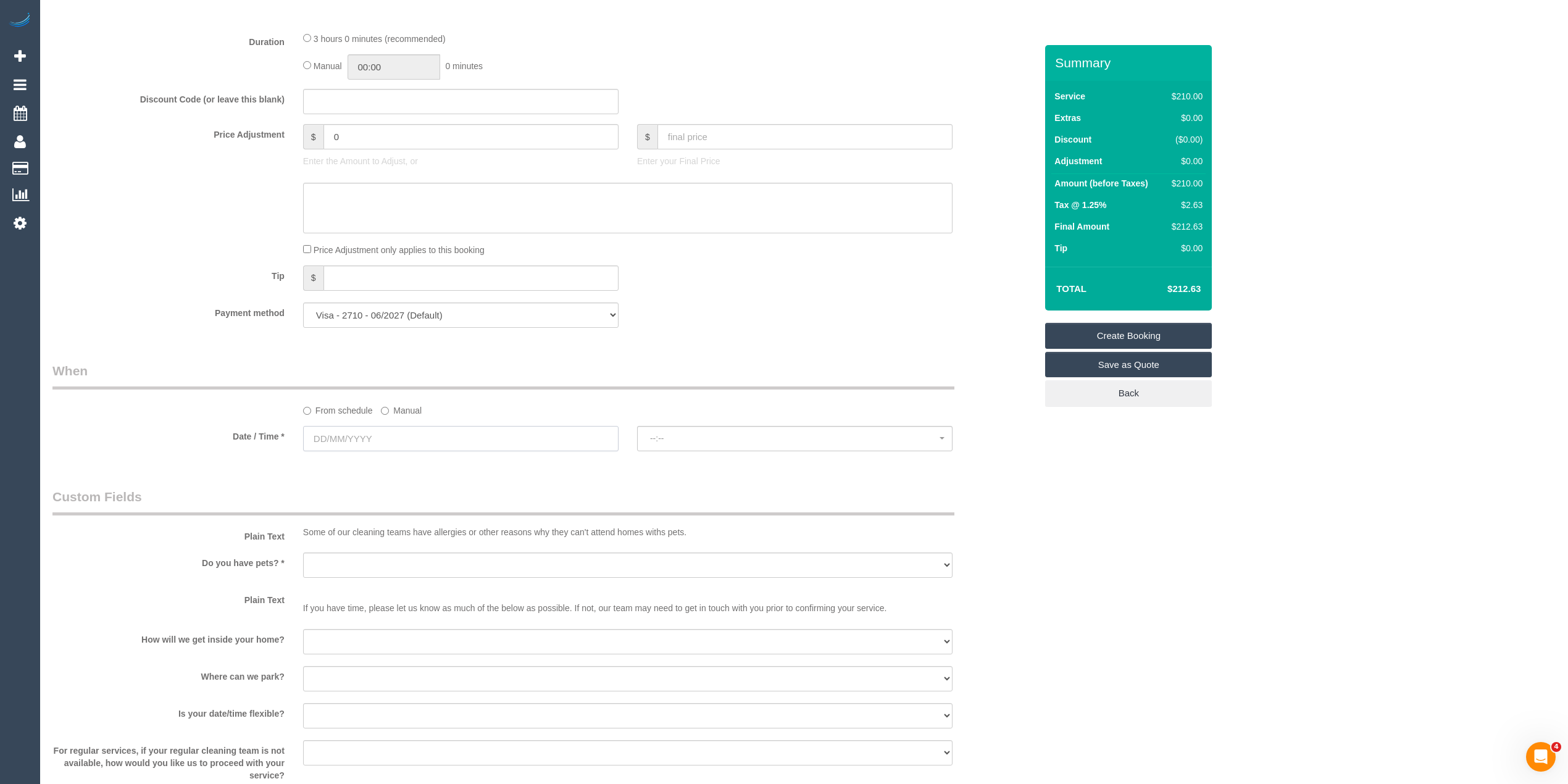
click at [327, 430] on input "text" at bounding box center [461, 439] width 316 height 26
click at [450, 581] on link "30" at bounding box center [452, 582] width 20 height 17
type input "30/08/2025"
click at [704, 433] on button "--:--" at bounding box center [795, 439] width 316 height 26
select select "spot1"
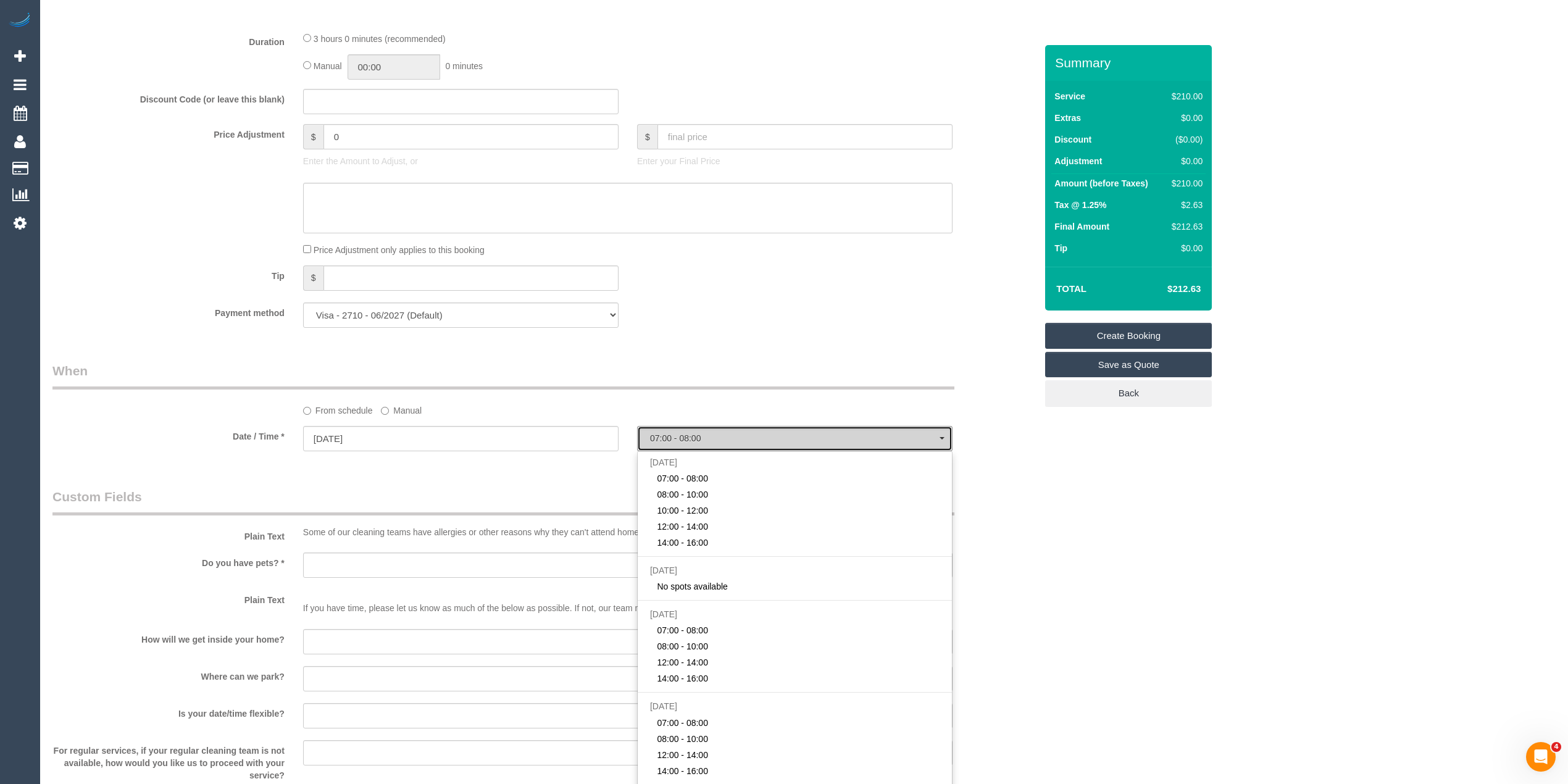
click at [704, 433] on button "07:00 - 08:00" at bounding box center [795, 439] width 316 height 26
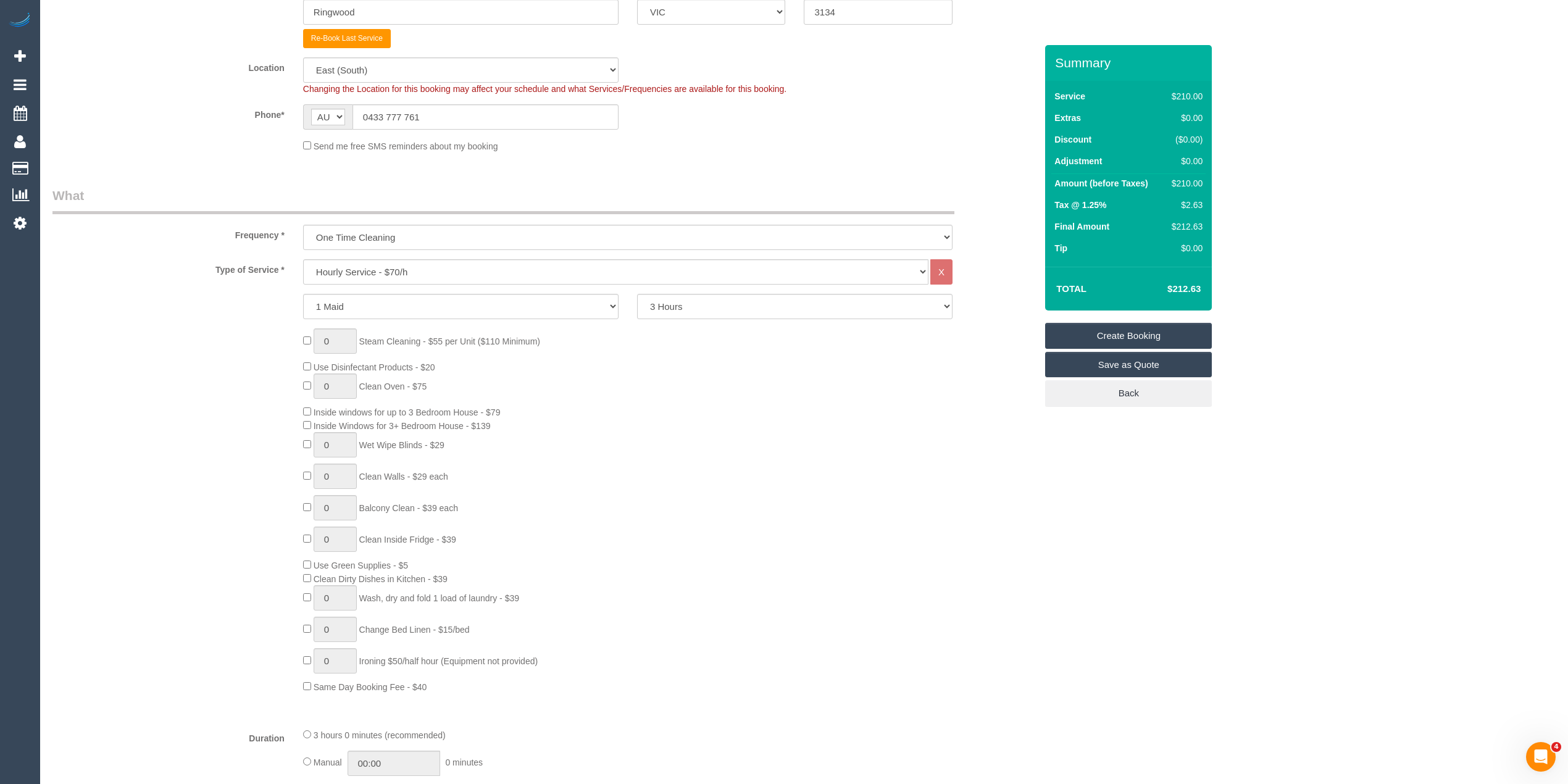
scroll to position [164, 0]
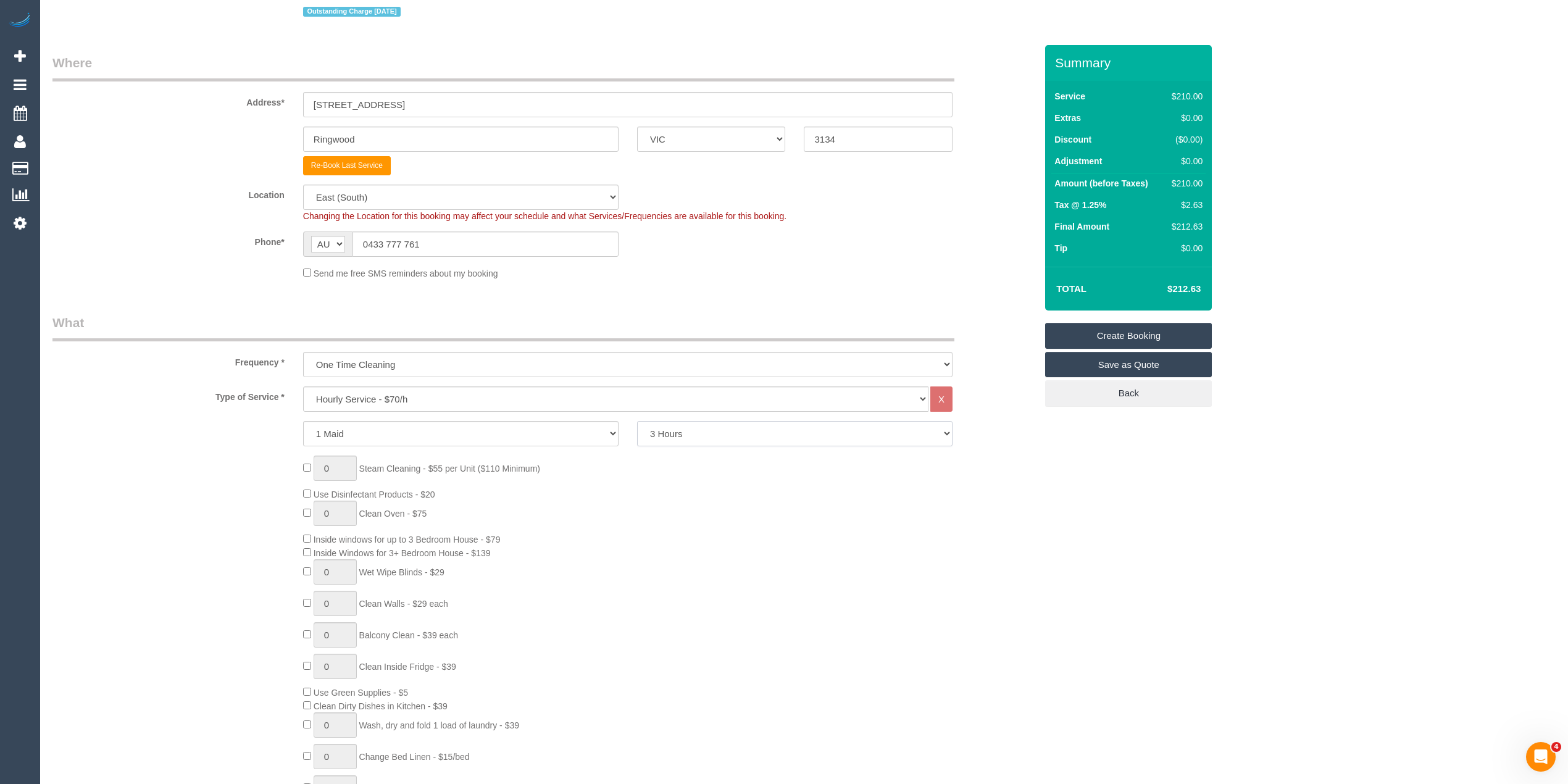
click at [748, 433] on select "2 Hours 2.5 Hours 3 Hours 3.5 Hours 4 Hours 4.5 Hours 5 Hours 5.5 Hours 6 Hours…" at bounding box center [795, 434] width 316 height 26
select select "240"
click at [637, 421] on select "2 Hours 2.5 Hours 3 Hours 3.5 Hours 4 Hours 4.5 Hours 5 Hours 5.5 Hours 6 Hours…" at bounding box center [795, 434] width 316 height 26
select select "spot19"
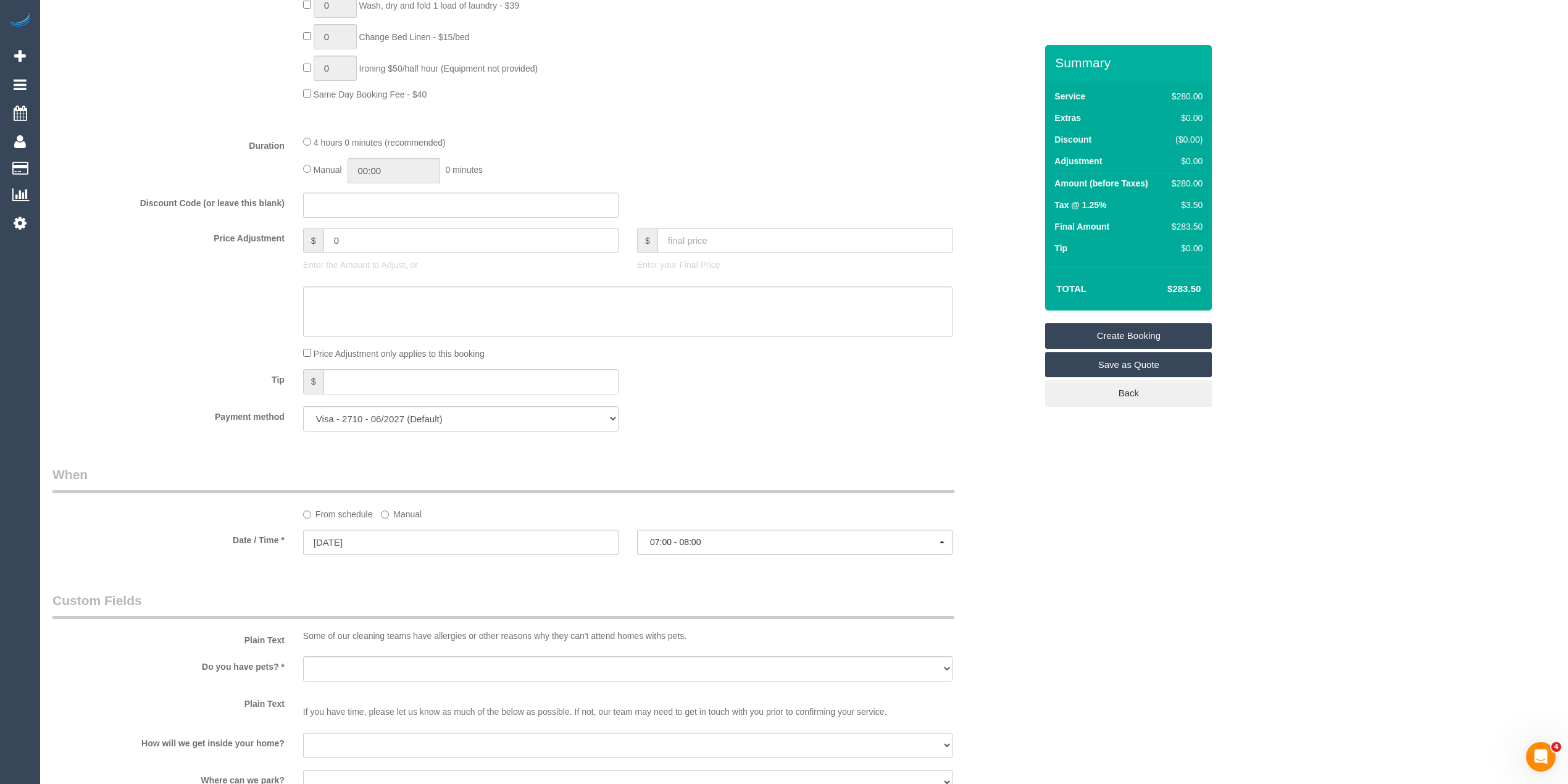
scroll to position [1152, 0]
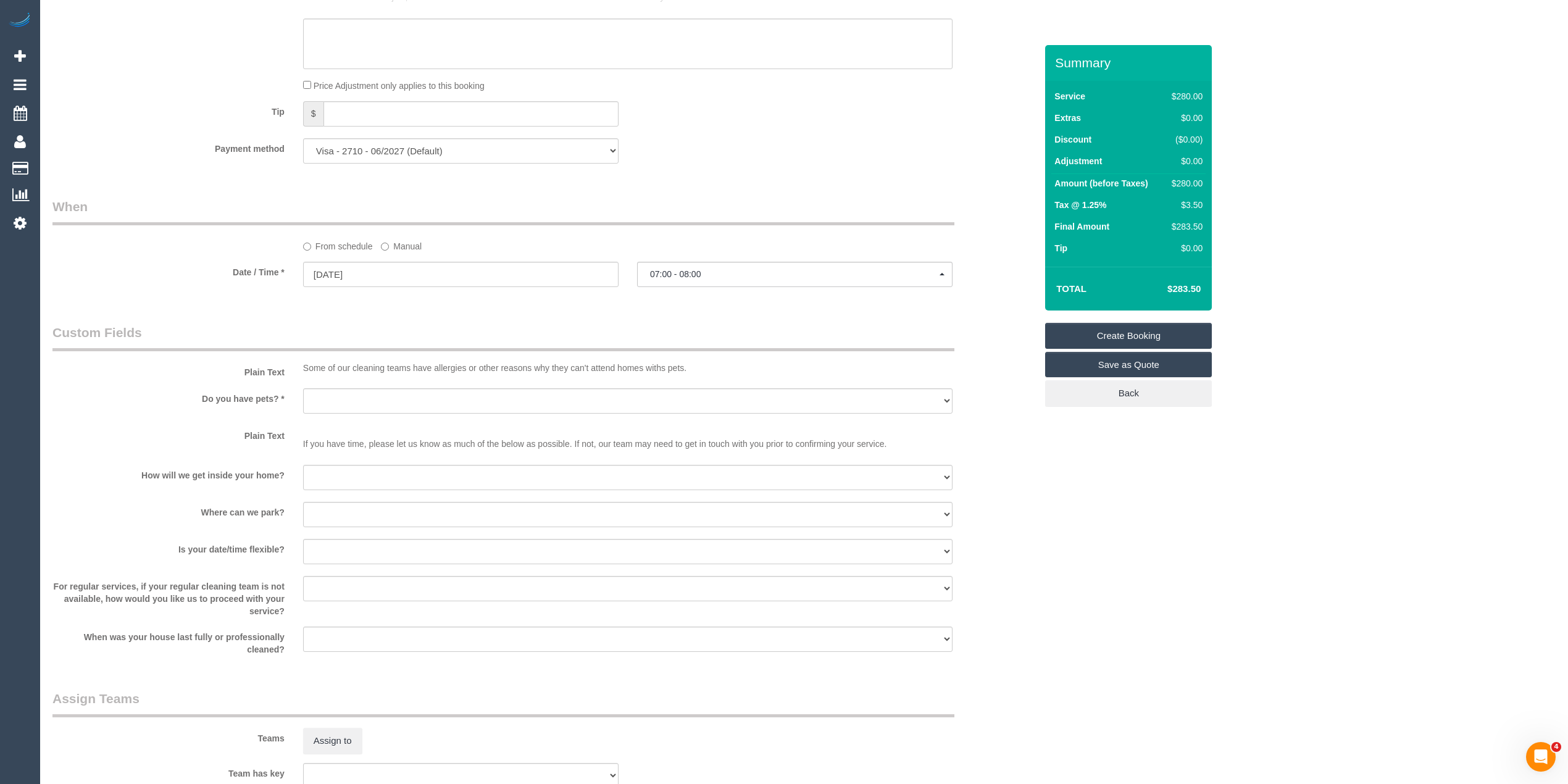
click at [352, 387] on sui-booking-custom-fields "Plain Text Some of our cleaning teams have allergies or other reasons why they …" at bounding box center [543, 489] width 983 height 332
click at [357, 393] on select "Yes - Cats Yes - Dogs No pets Yes - Dogs and Cats Yes - Other" at bounding box center [627, 401] width 649 height 26
select select "number:28"
click at [303, 388] on select "Yes - Cats Yes - Dogs No pets Yes - Dogs and Cats Yes - Other" at bounding box center [627, 401] width 649 height 26
click at [365, 472] on select "I will be home Key will be left (please provide details below) Lock box/Access …" at bounding box center [627, 477] width 649 height 26
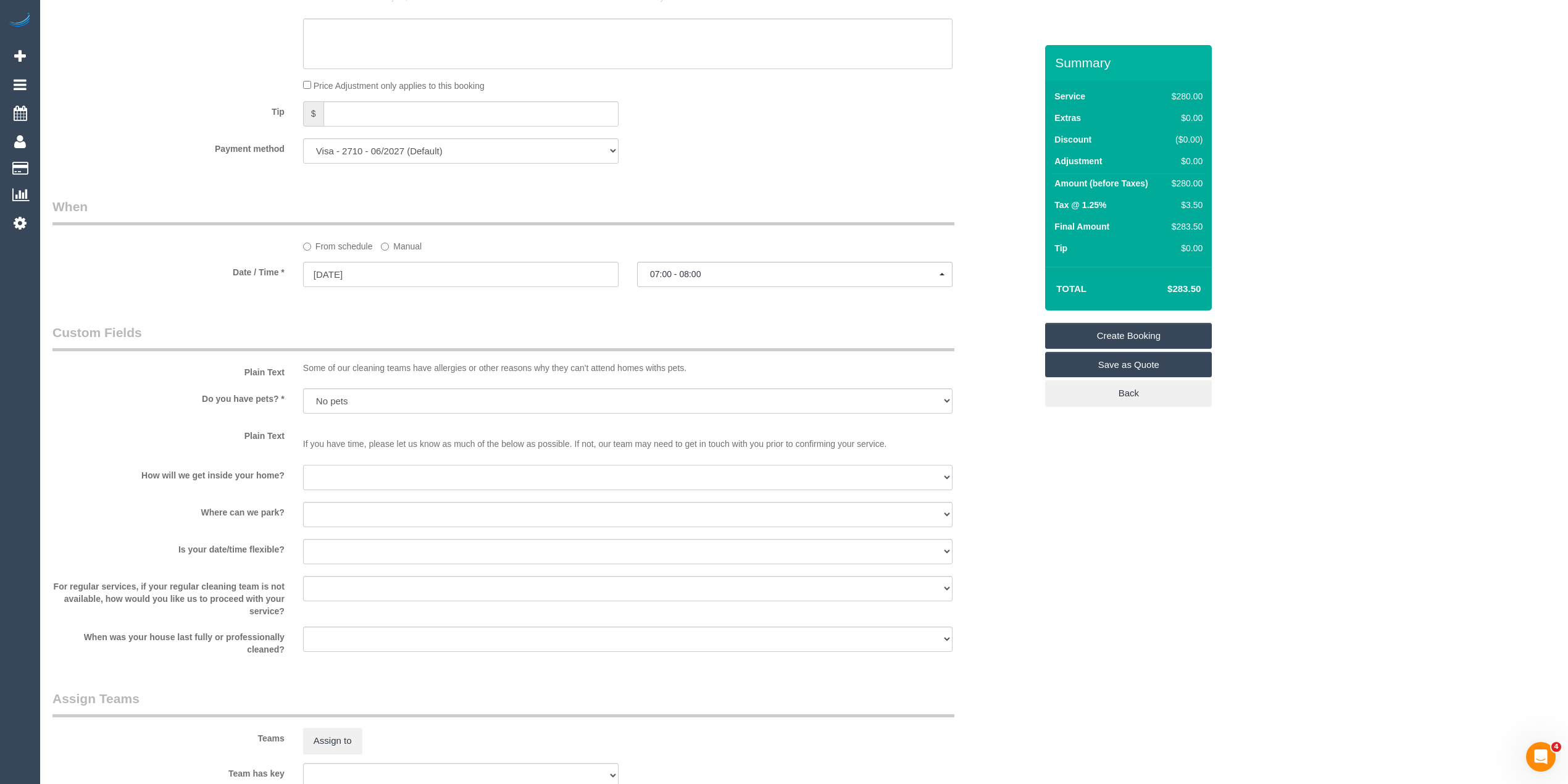
select select "number:14"
click at [303, 465] on select "I will be home Key will be left (please provide details below) Lock box/Access …" at bounding box center [627, 477] width 649 height 26
click at [336, 507] on select "I will provide parking on-site Free street parking Paid street parking (cost wi…" at bounding box center [627, 515] width 649 height 26
click at [303, 502] on select "I will provide parking on-site Free street parking Paid street parking (cost wi…" at bounding box center [627, 515] width 649 height 26
click at [348, 509] on select "I will provide parking on-site Free street parking Paid street parking (cost wi…" at bounding box center [627, 515] width 649 height 26
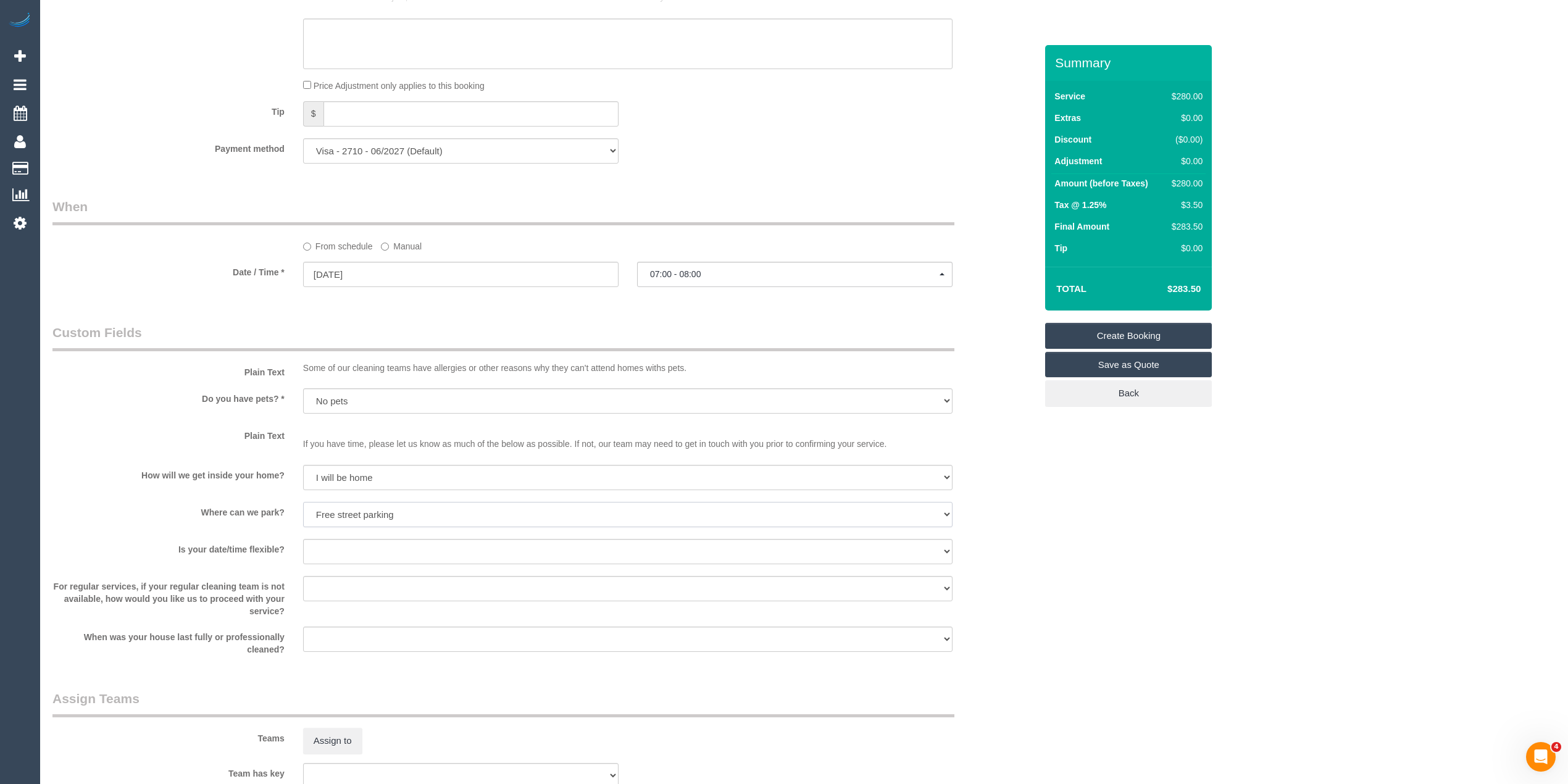
select select "number:18"
click at [303, 502] on select "I will provide parking on-site Free street parking Paid street parking (cost wi…" at bounding box center [627, 515] width 649 height 26
click at [330, 540] on select "Yes - date and time Yes - date but not time Yes - time but not date No - No fle…" at bounding box center [627, 552] width 649 height 26
select select "number:24"
click at [303, 539] on select "Yes - date and time Yes - date but not time Yes - time but not date No - No fle…" at bounding box center [627, 552] width 649 height 26
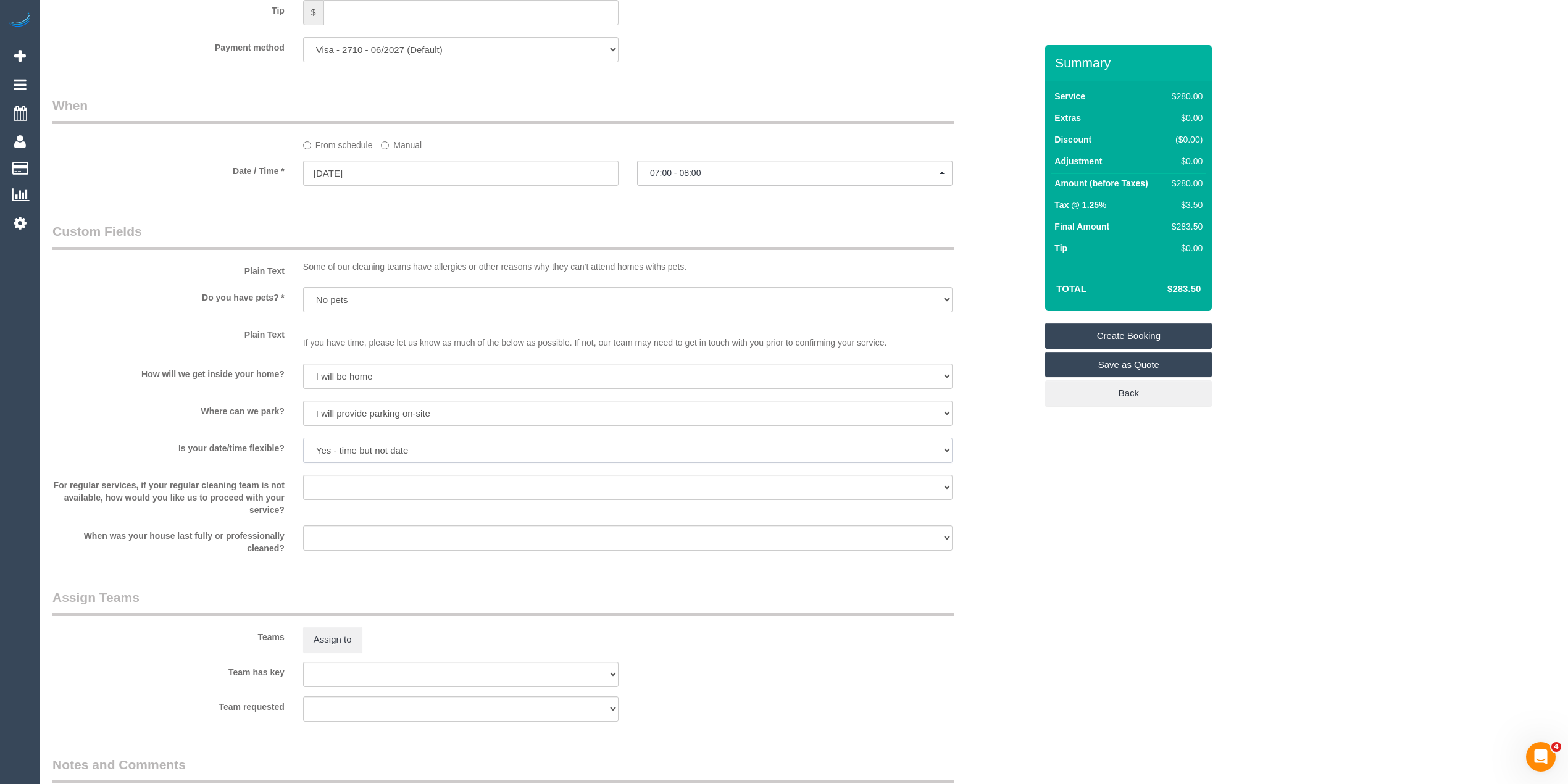
scroll to position [1483, 0]
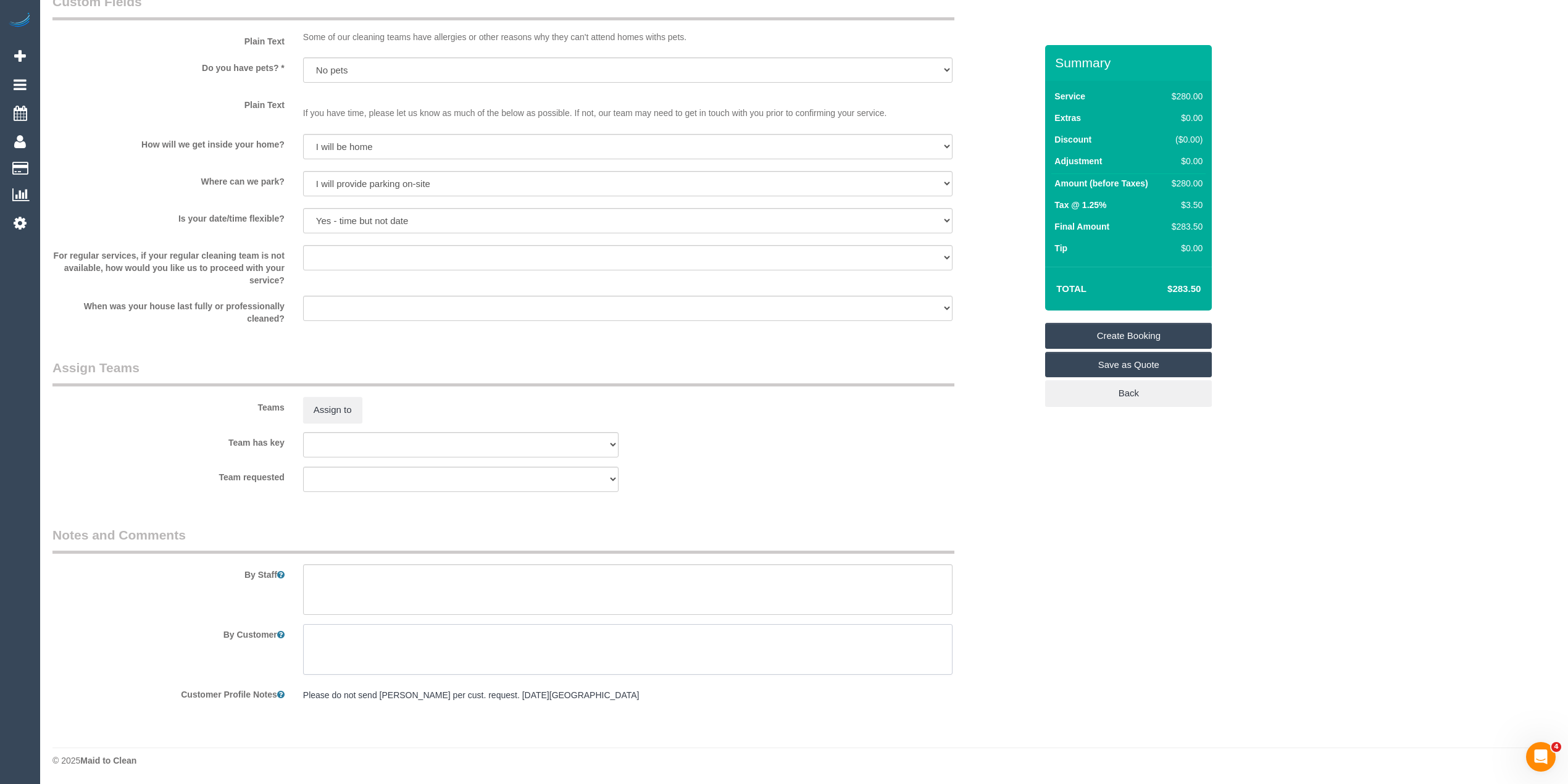
click at [356, 631] on textarea at bounding box center [627, 649] width 649 height 50
paste textarea "This is an office. We engage Maid to Clean to help us with cleaning once every …"
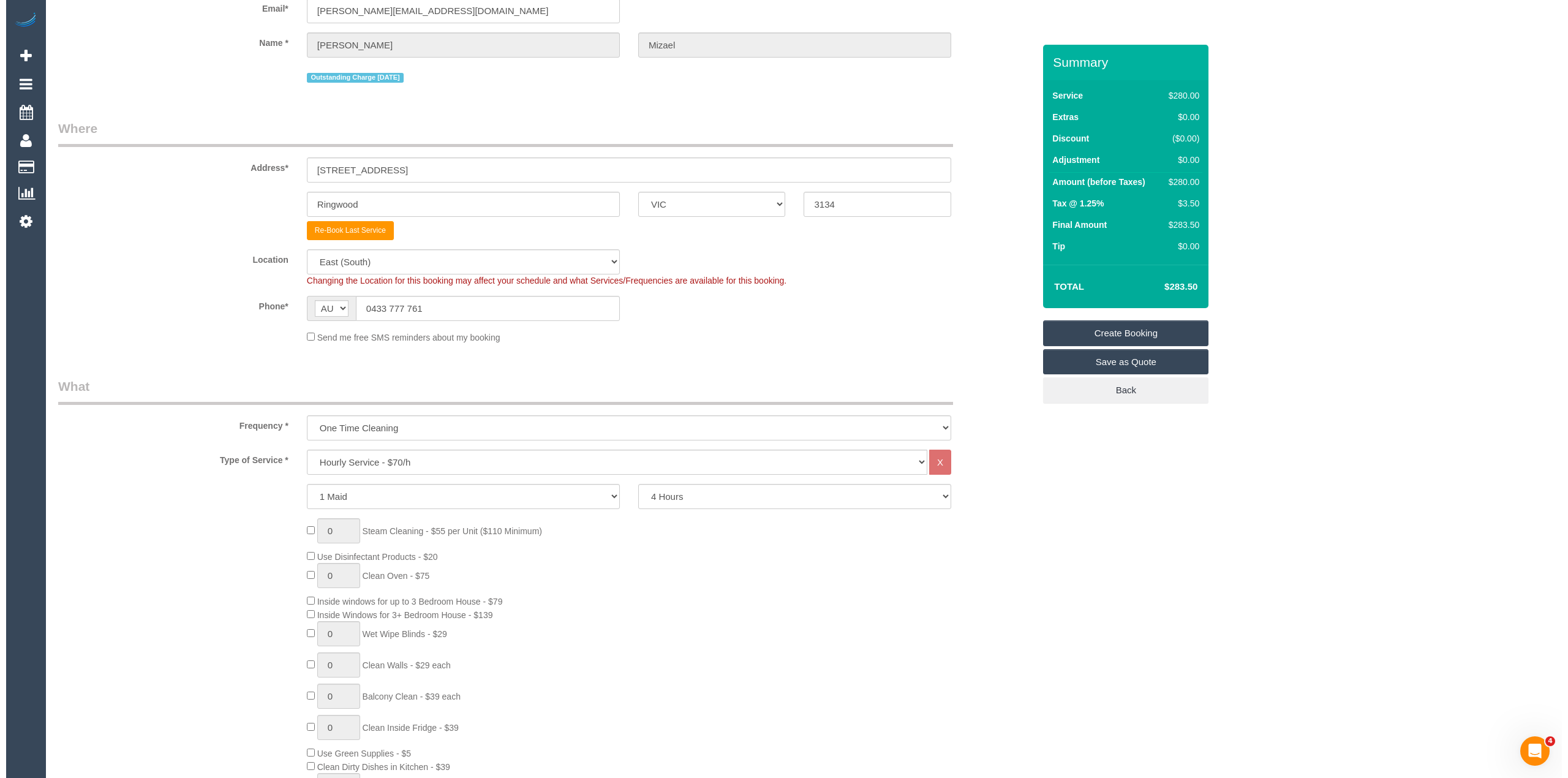
scroll to position [0, 0]
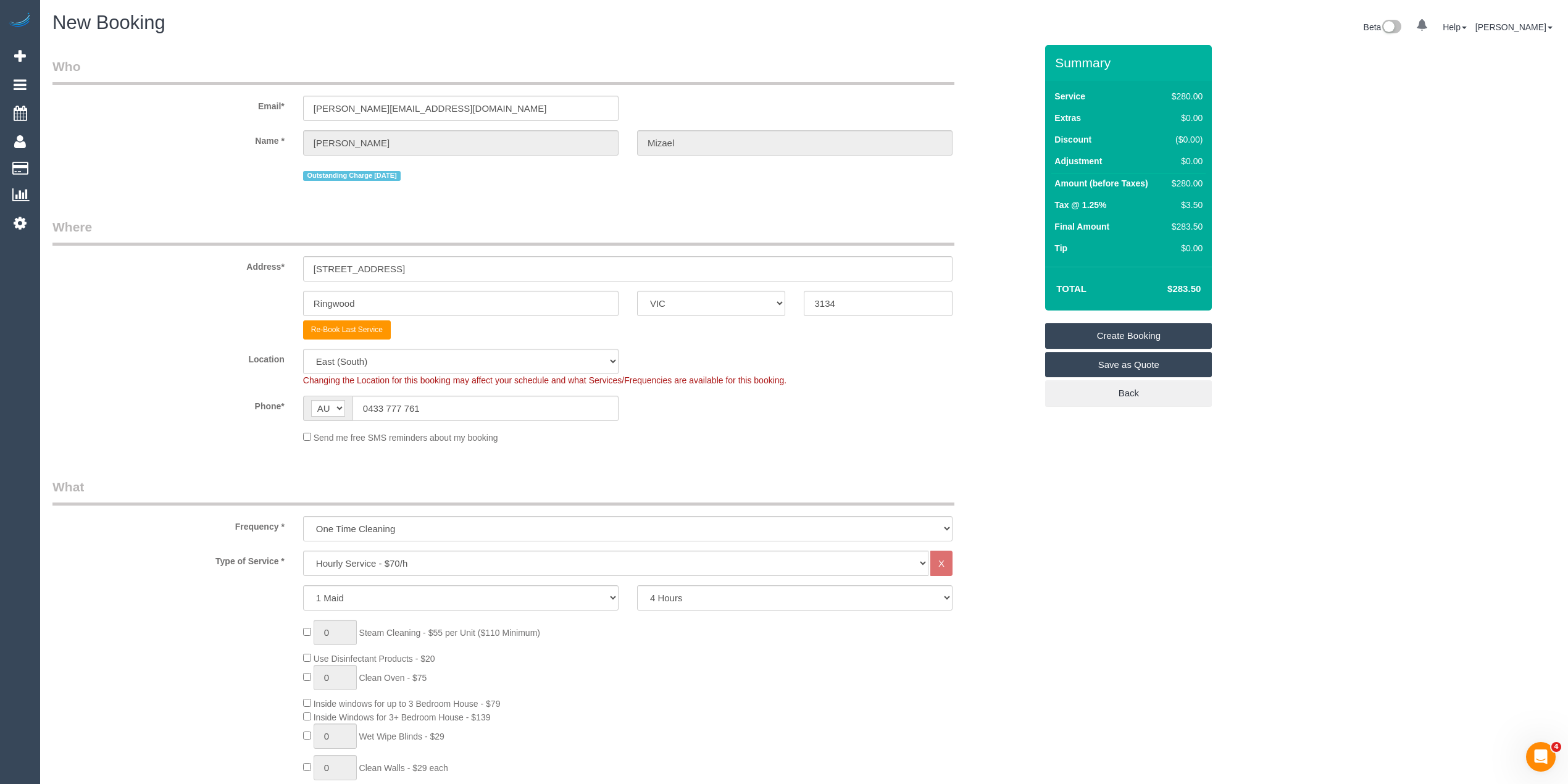
type textarea "This is an office. We engage Maid to Clean to help us with cleaning once every …"
click at [1137, 332] on link "Create Booking" at bounding box center [1128, 336] width 167 height 26
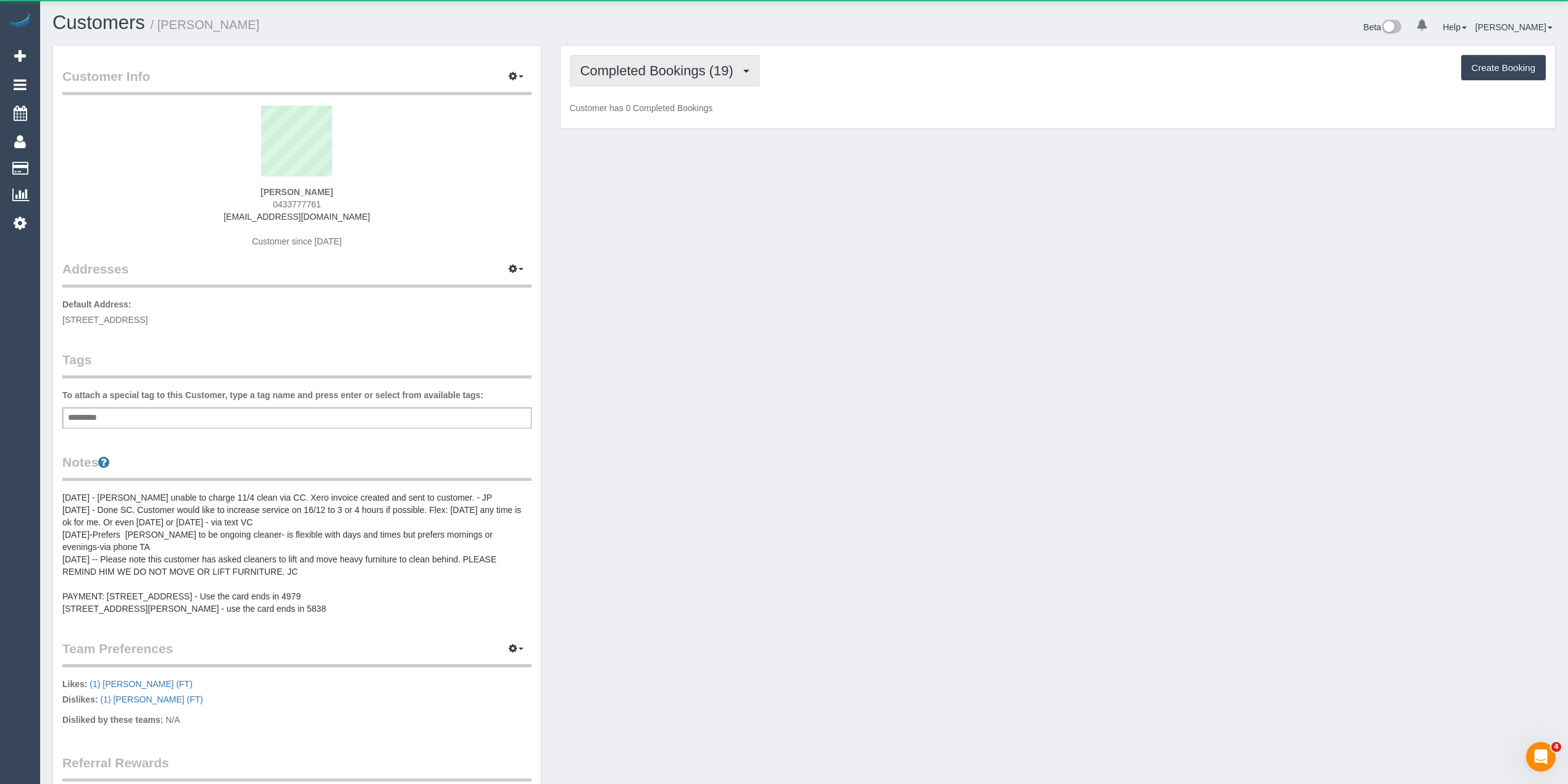
click at [622, 62] on button "Completed Bookings (19)" at bounding box center [665, 71] width 190 height 31
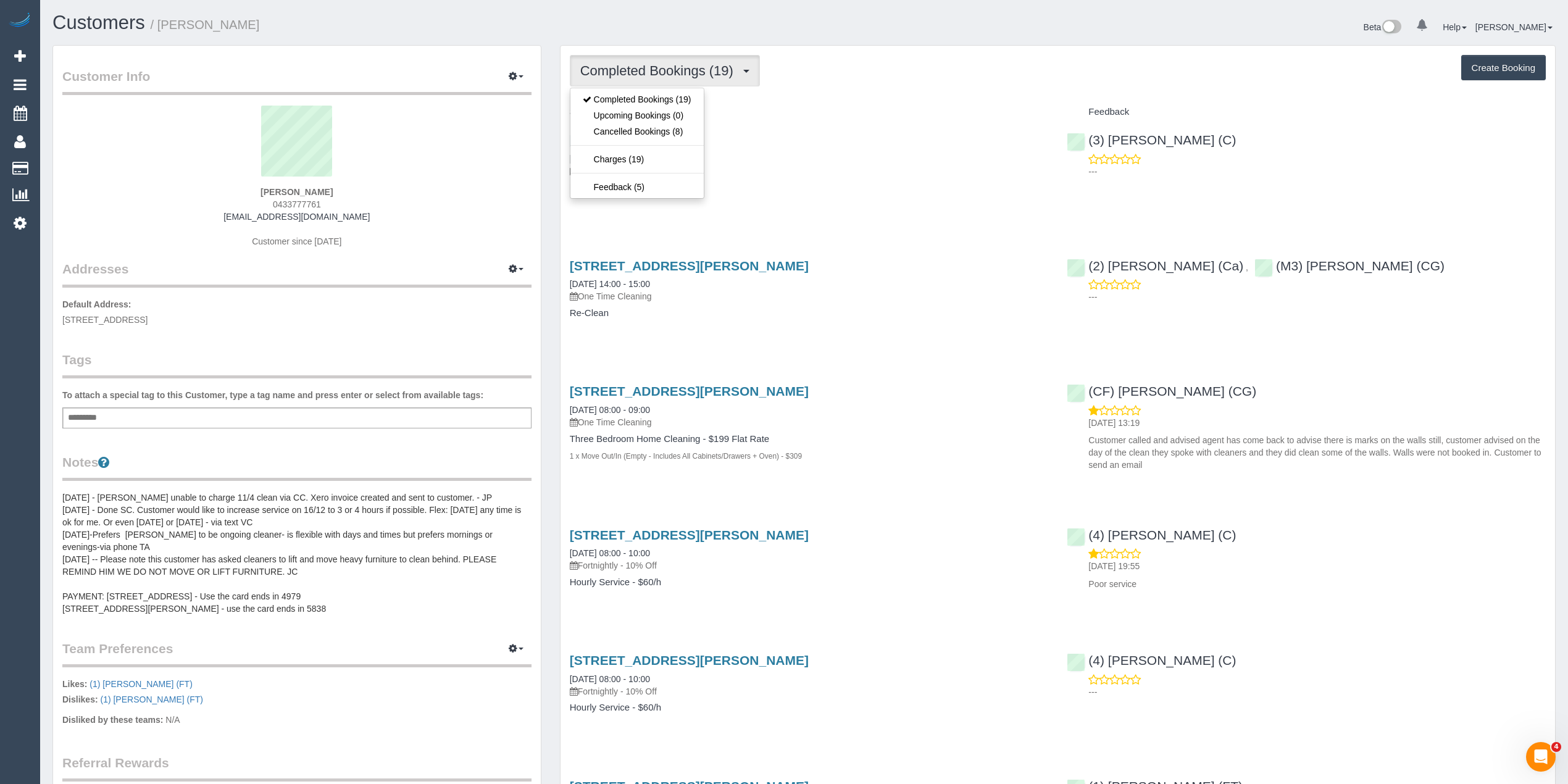
click at [622, 62] on button "Completed Bookings (19)" at bounding box center [665, 71] width 190 height 31
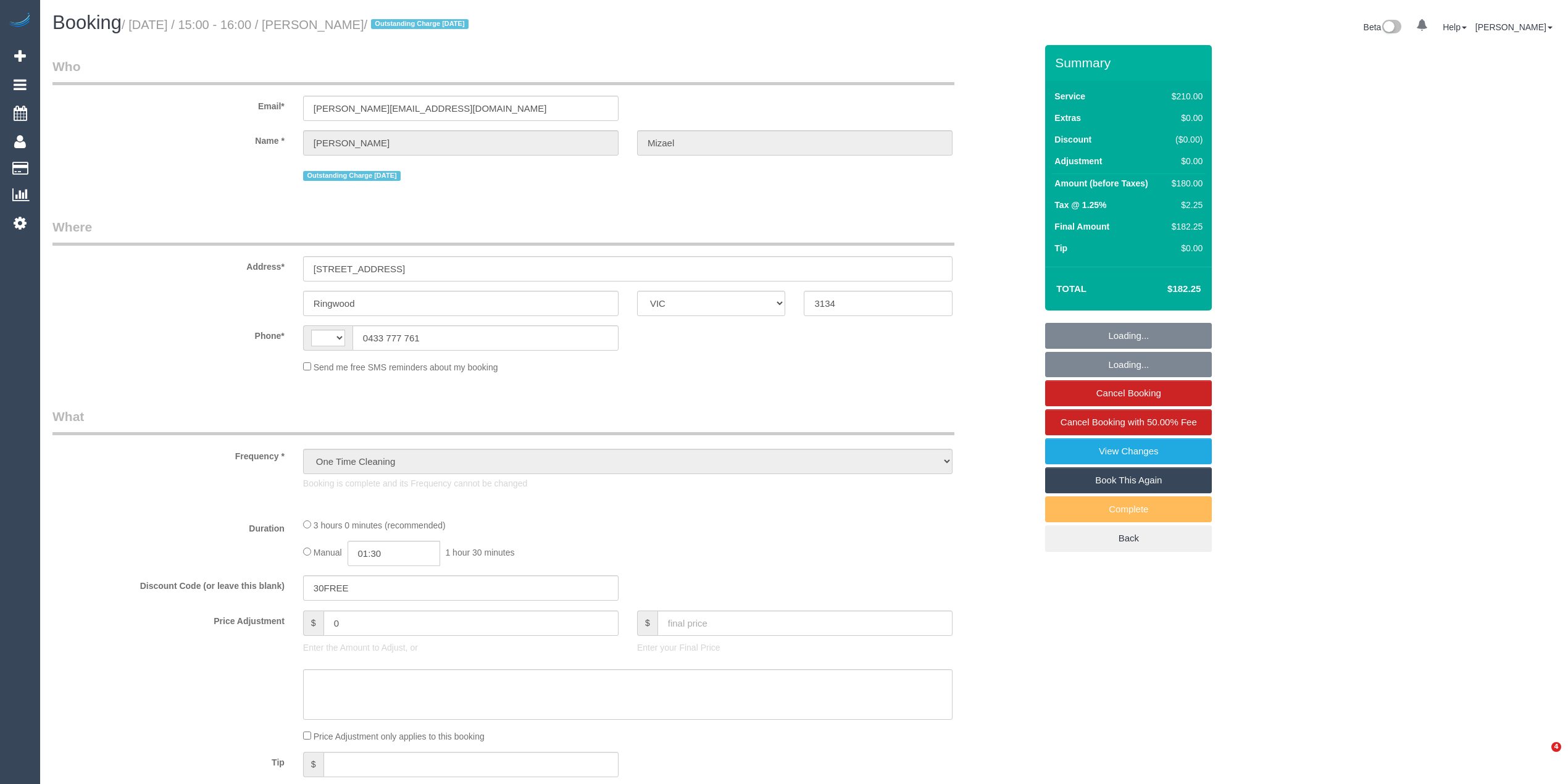
select select "VIC"
select select "string:AU"
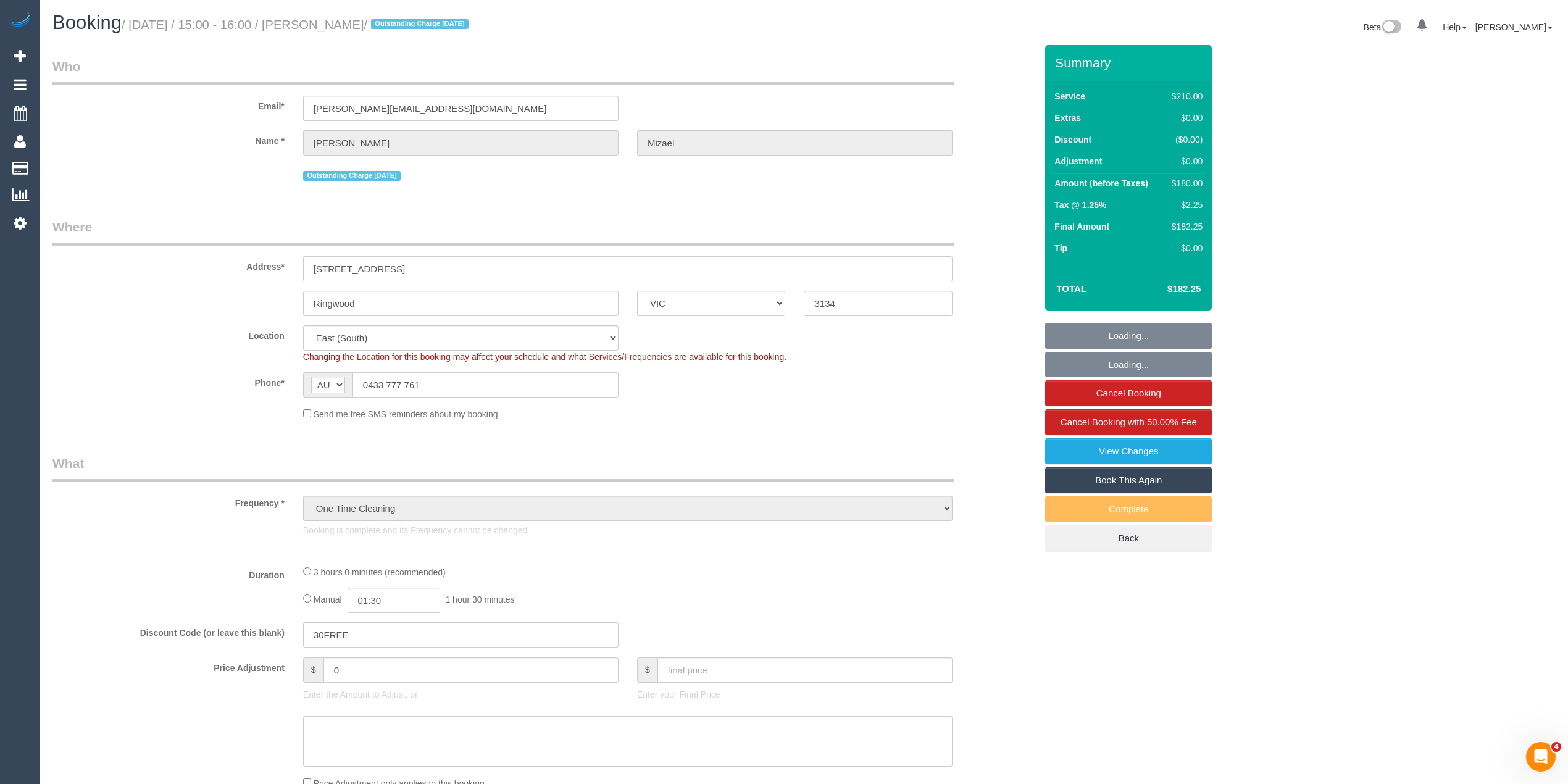
select select "object:703"
select select "string:stripe-pm_1RLXxy2GScqysDRVm7DZT2xt"
select select "number:28"
select select "number:14"
select select "number:18"
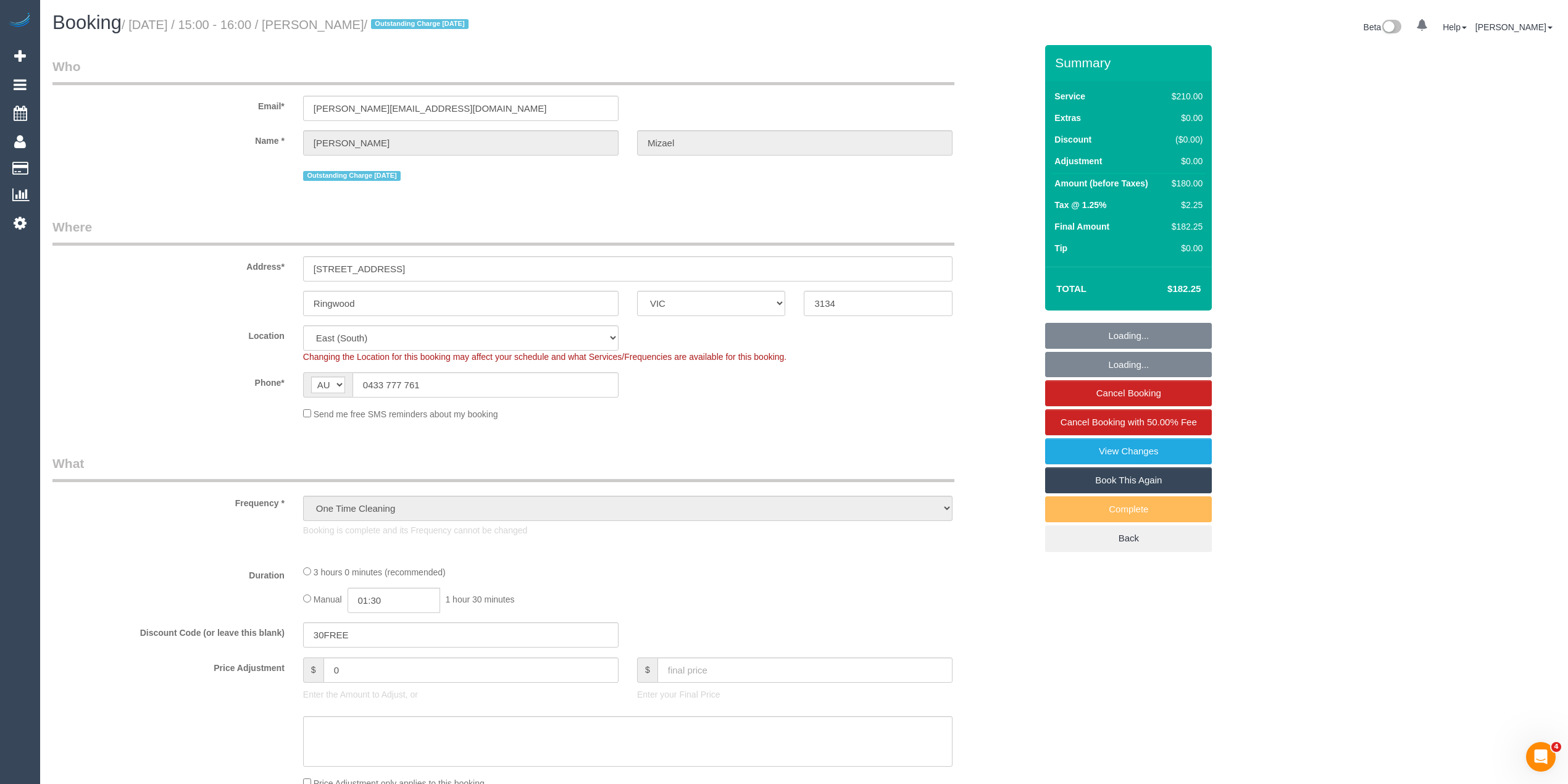
select select "number:25"
select select "number:34"
select select "number:13"
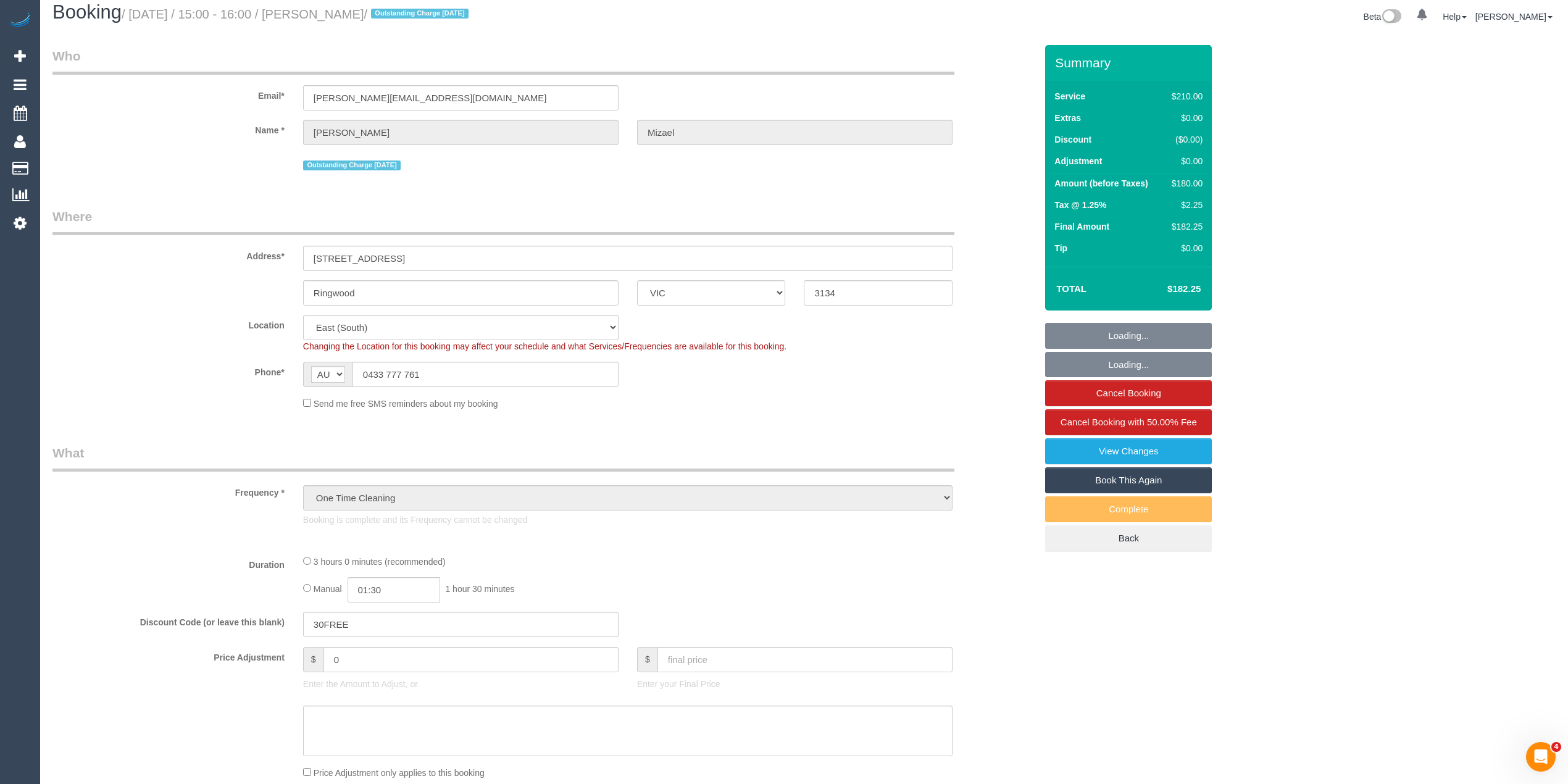
select select "180"
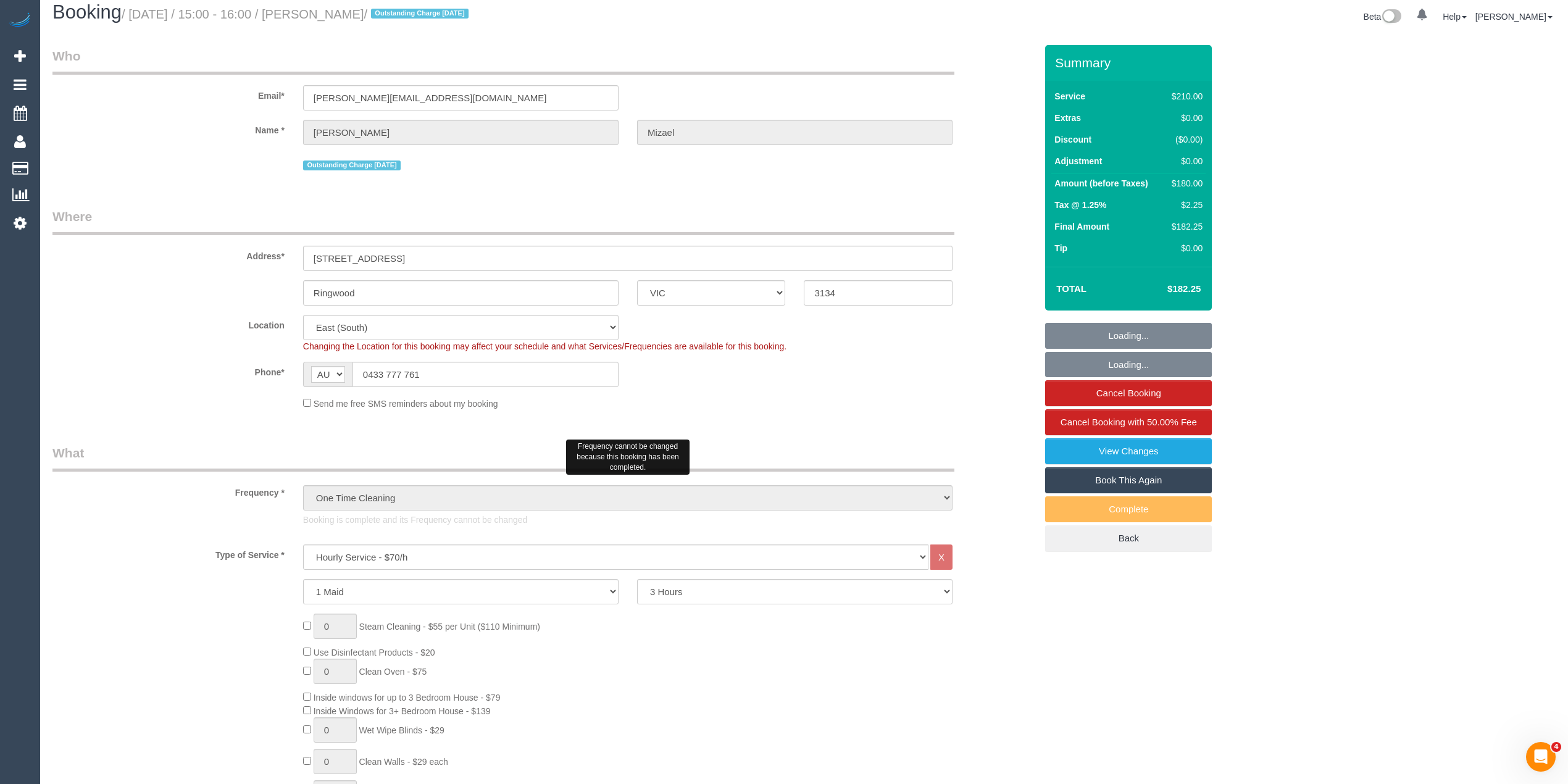
scroll to position [247, 0]
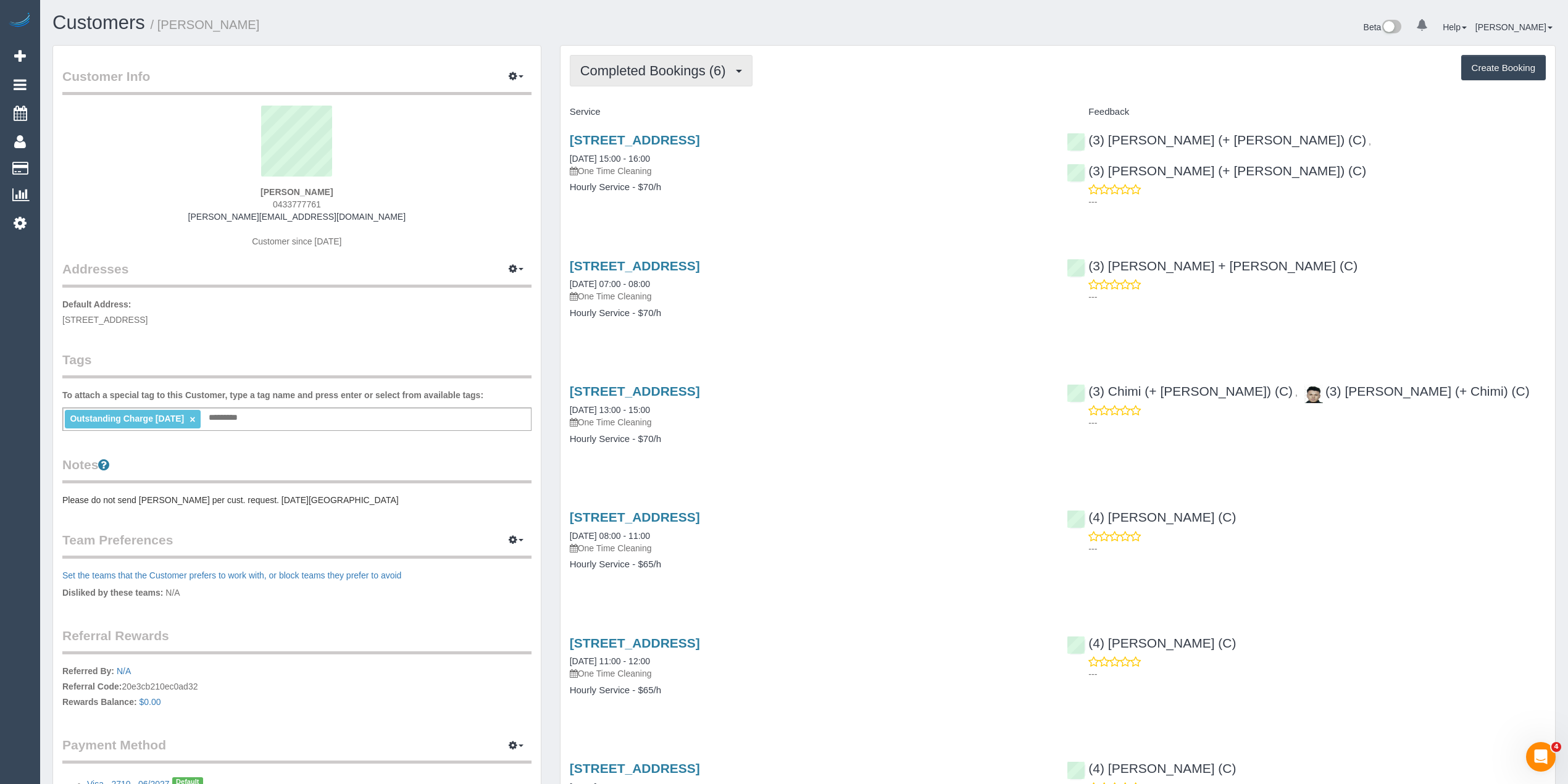
click at [645, 80] on button "Completed Bookings (6)" at bounding box center [661, 71] width 183 height 31
click at [668, 119] on link "Upcoming Bookings (0)" at bounding box center [634, 115] width 129 height 16
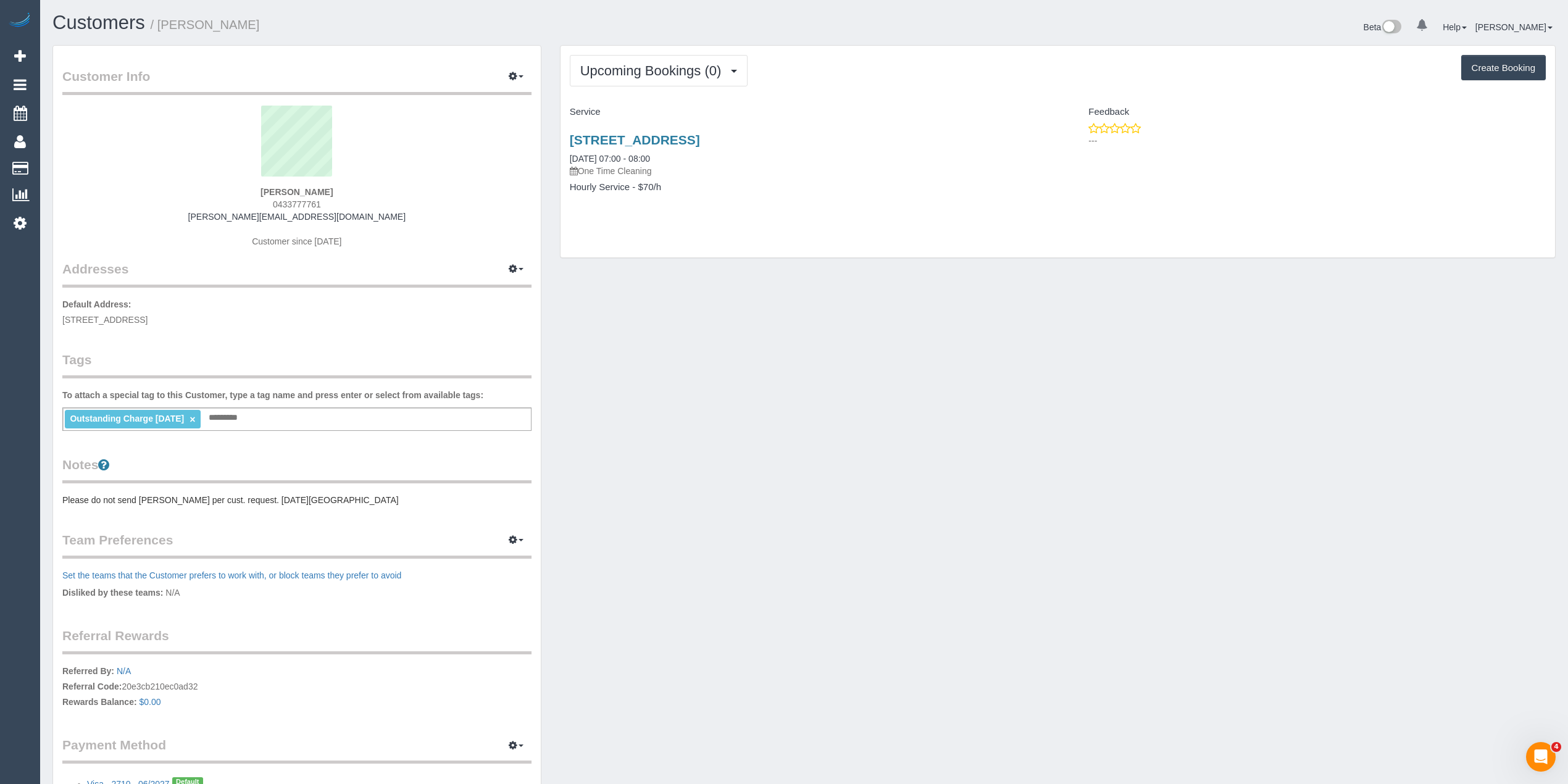
click at [701, 131] on div "12 Maroondah Highway, 6, Ringwood, VIC 3134 30/08/2025 07:00 - 08:00 One Time C…" at bounding box center [810, 170] width 498 height 95
click at [700, 141] on link "12 Maroondah Highway, 6, Ringwood, VIC 3134" at bounding box center [635, 140] width 130 height 14
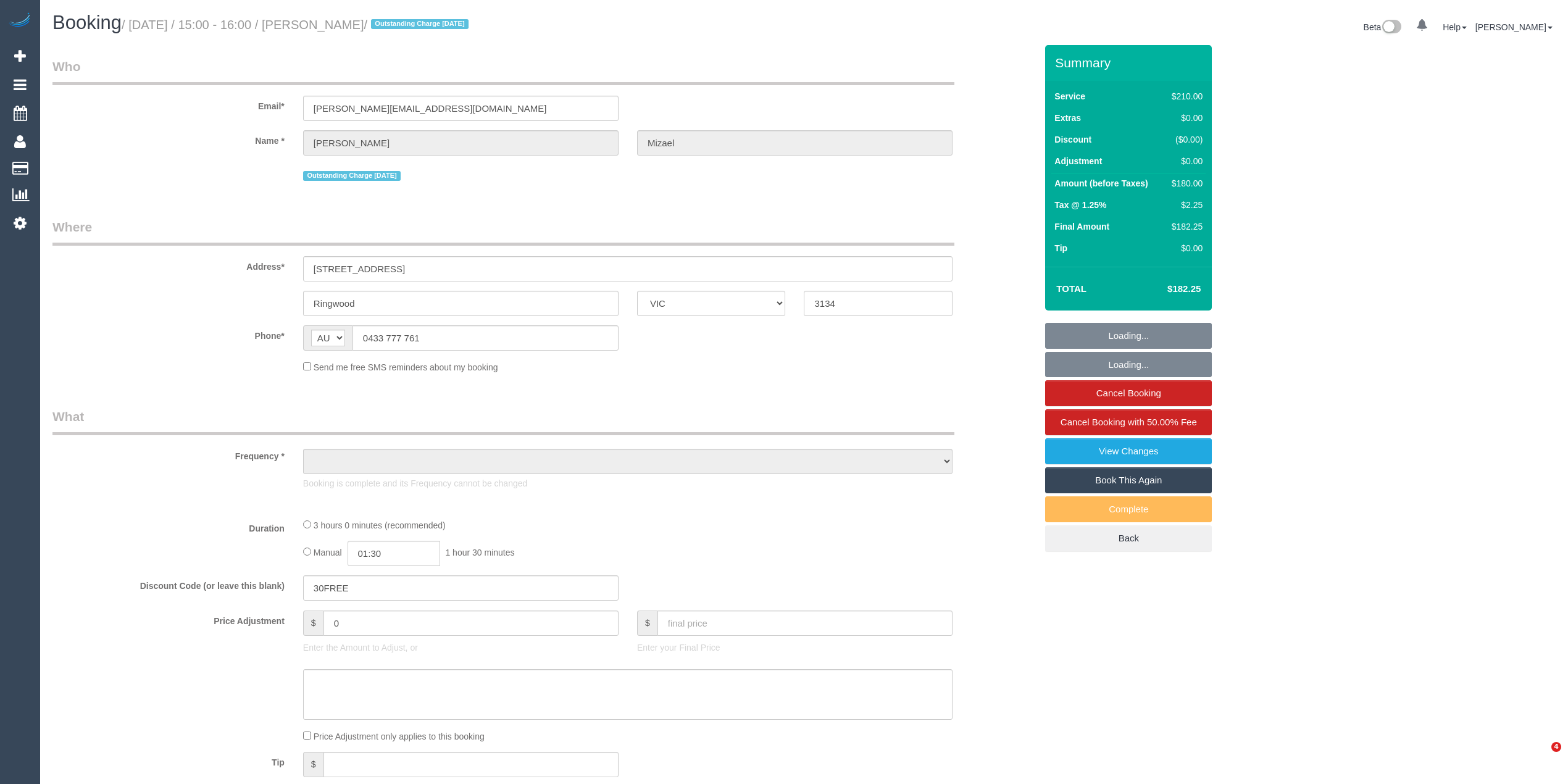
select select "VIC"
select select "object:550"
select select "string:stripe-pm_1RLXxy2GScqysDRVm7DZT2xt"
select select "180"
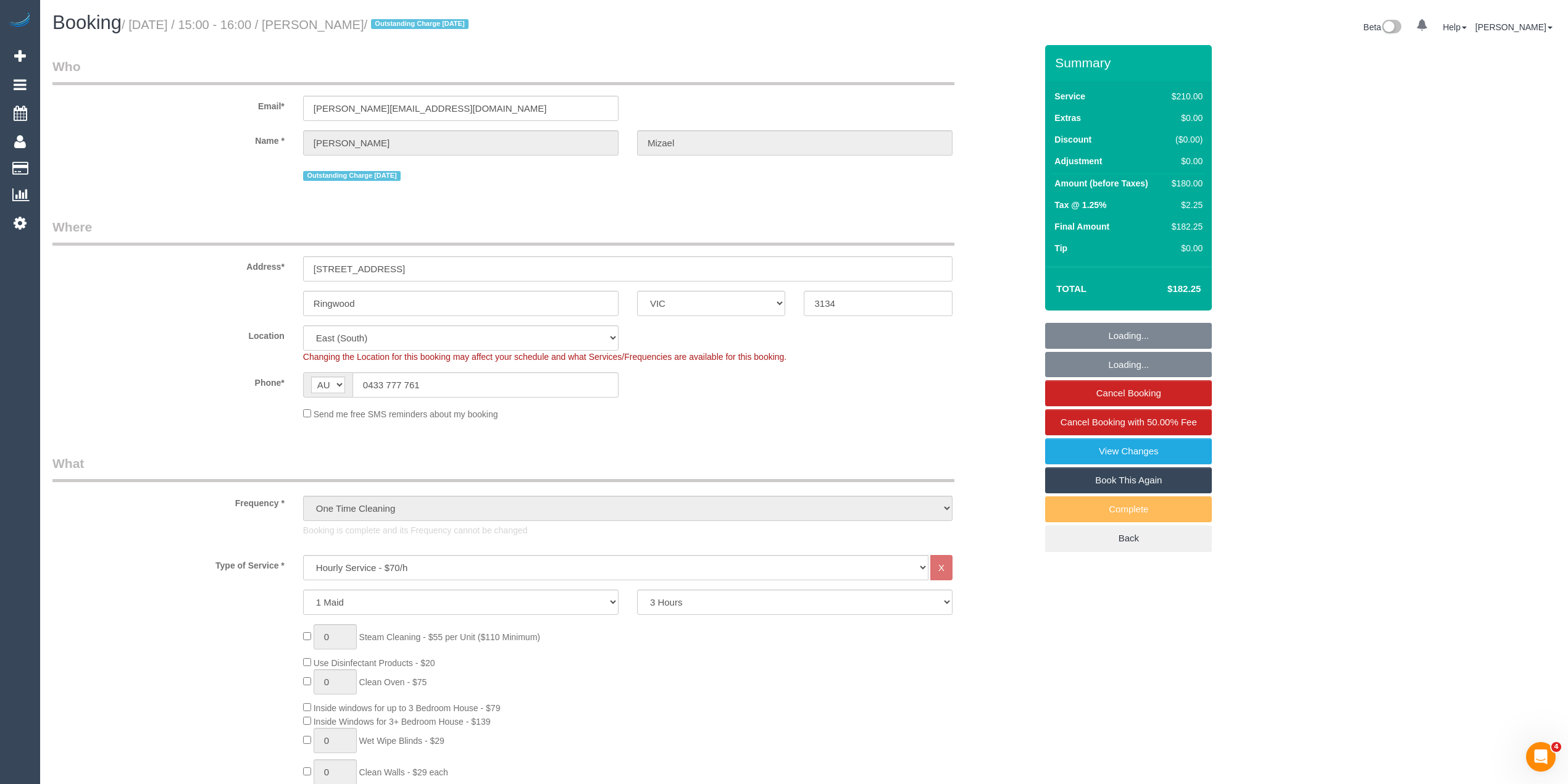
select select "object:1146"
select select "number:28"
select select "number:14"
select select "number:18"
select select "number:25"
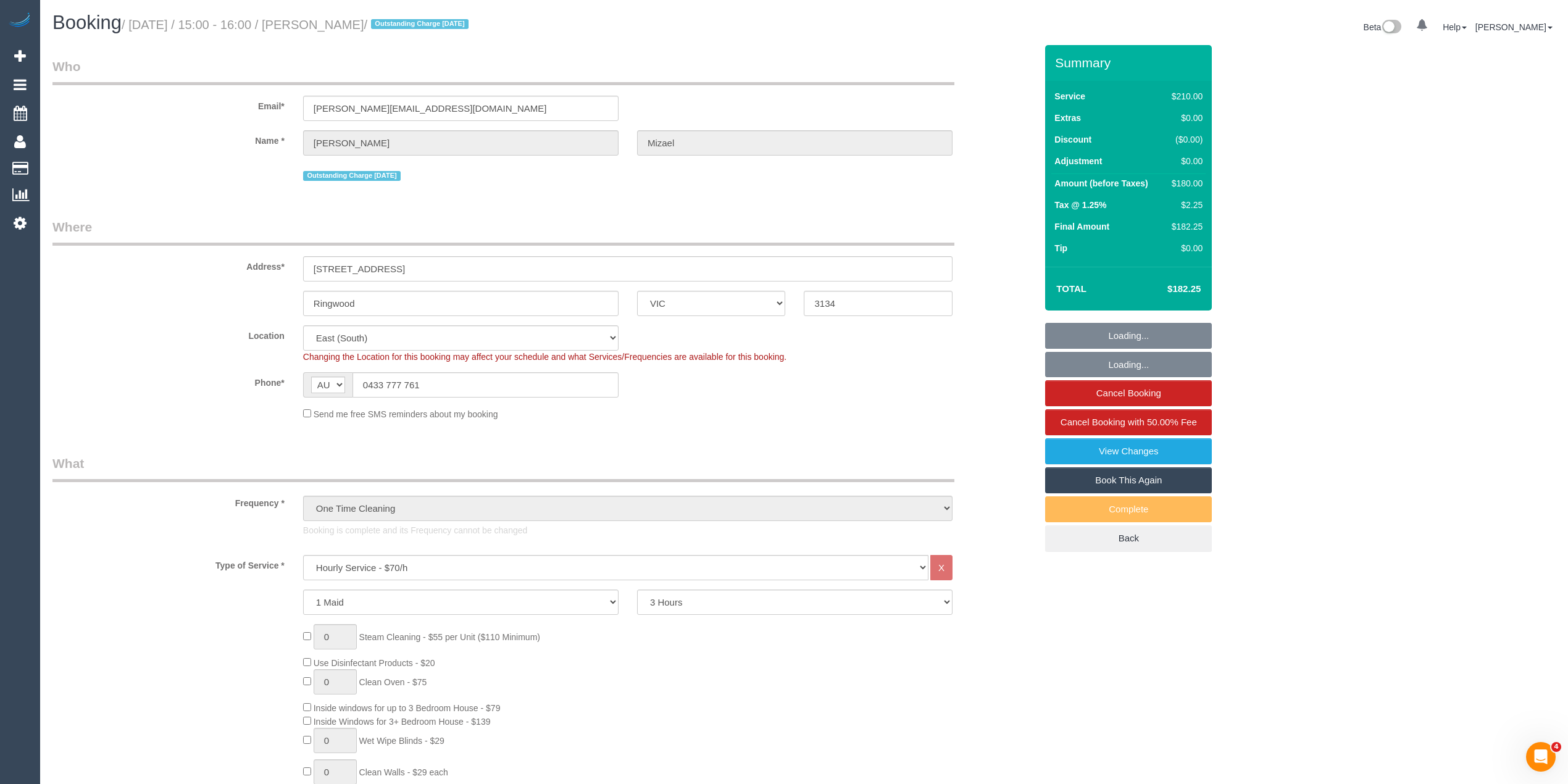
select select "number:34"
select select "number:13"
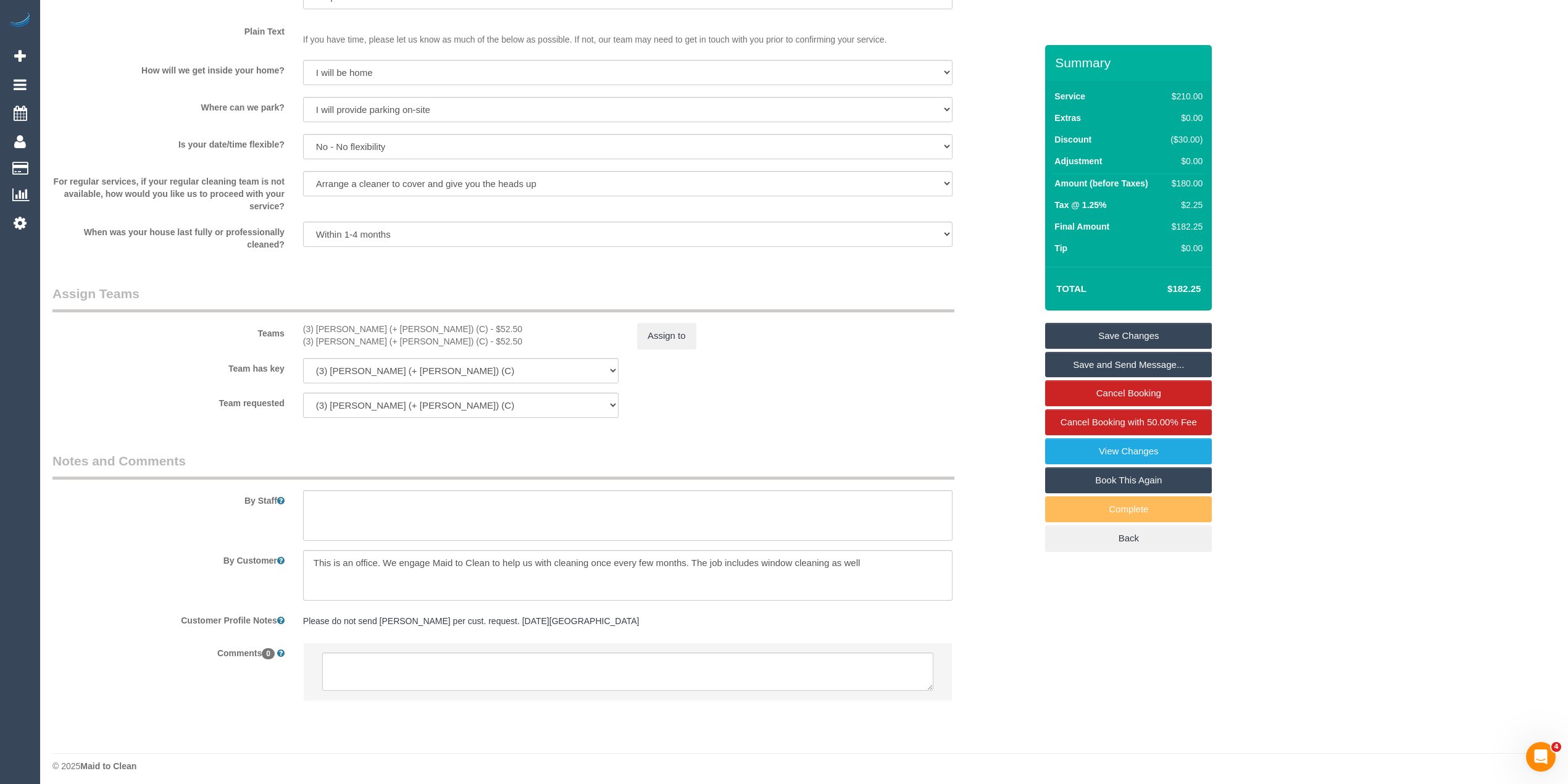
scroll to position [1657, 0]
drag, startPoint x: 887, startPoint y: 555, endPoint x: 314, endPoint y: 539, distance: 573.2
click at [314, 539] on sui-booking-comments "By Staff By Customer Customer Profile Notes Please do not send David Klecka per…" at bounding box center [543, 576] width 983 height 261
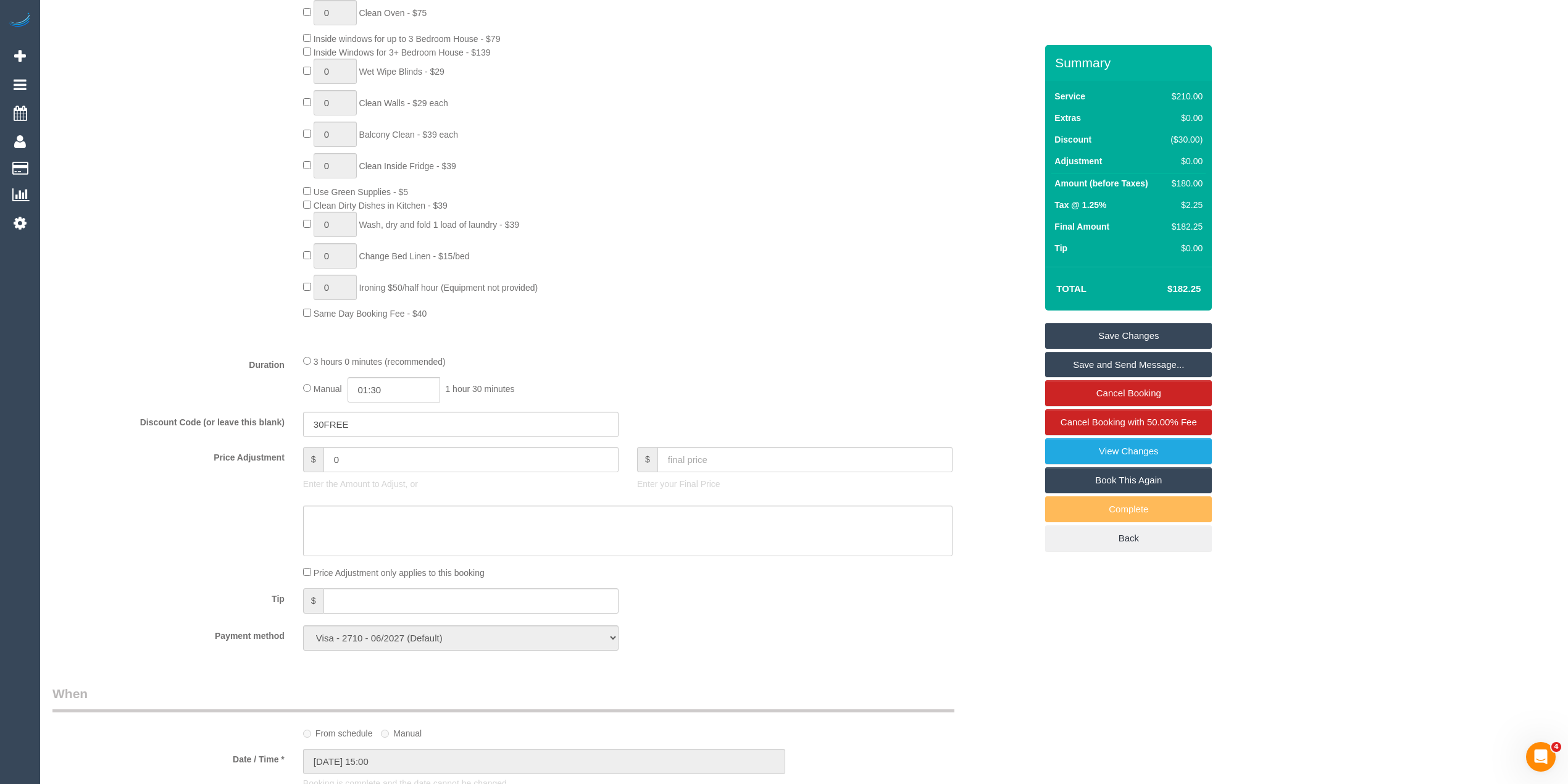
scroll to position [175, 0]
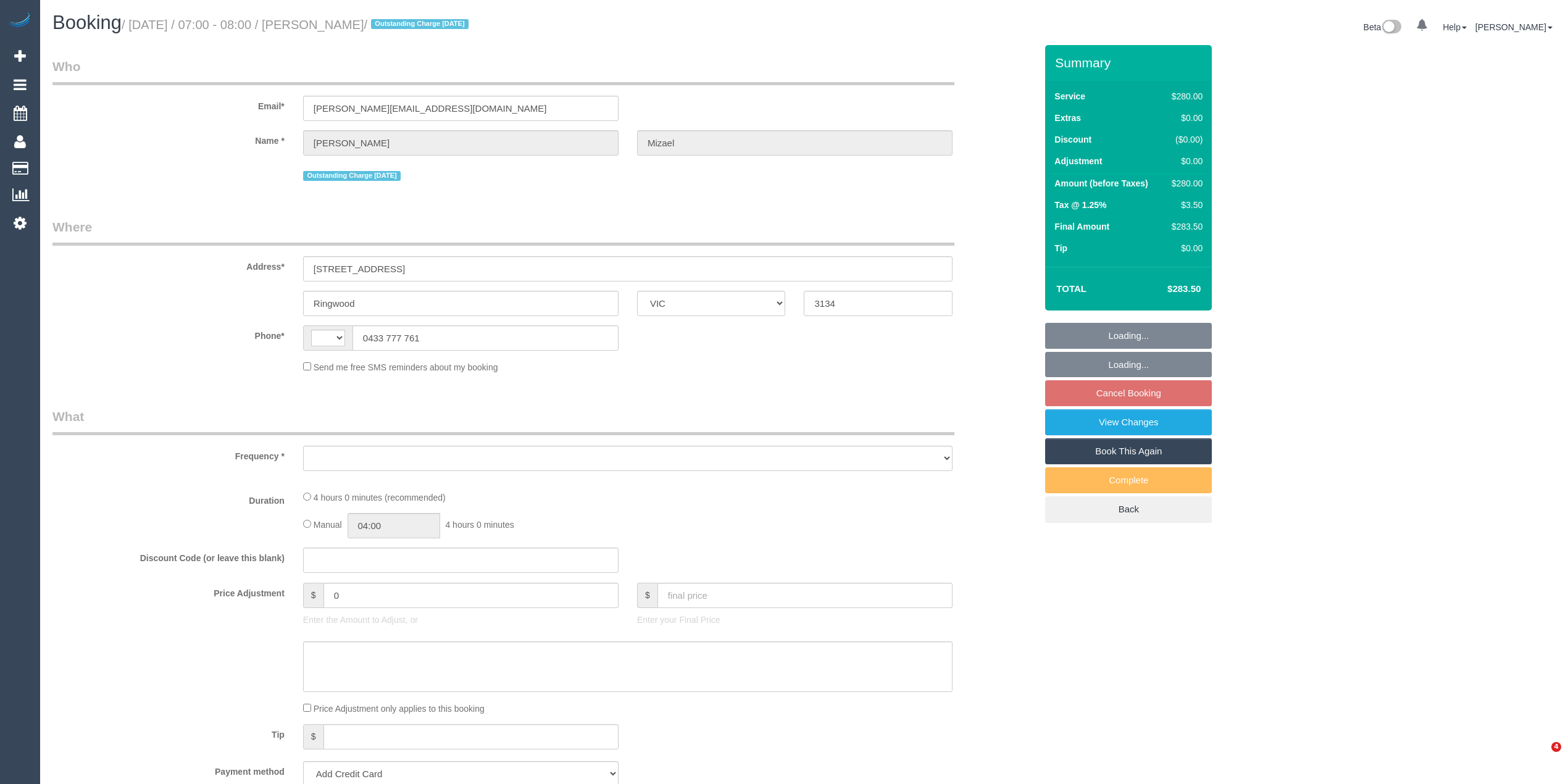
select select "VIC"
click at [1309, 259] on div "Who Email* [PERSON_NAME][EMAIL_ADDRESS][DOMAIN_NAME] Name * [PERSON_NAME][GEOGR…" at bounding box center [803, 745] width 1503 height 1399
select select "string:AU"
select select "object:531"
select select "string:stripe-pm_1RLXxy2GScqysDRVm7DZT2xt"
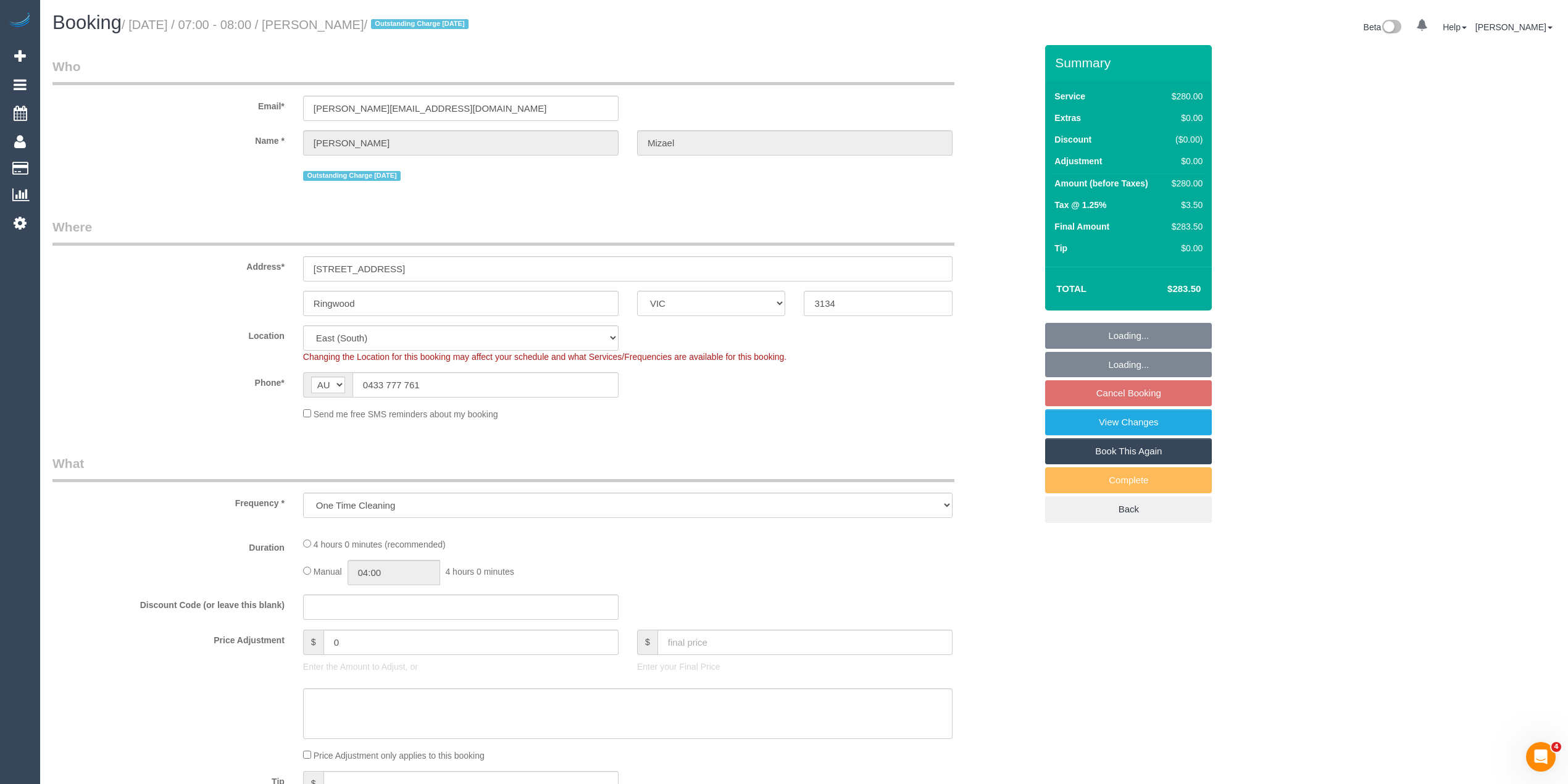
select select "object:848"
select select "240"
select select "number:28"
select select "number:14"
select select "number:18"
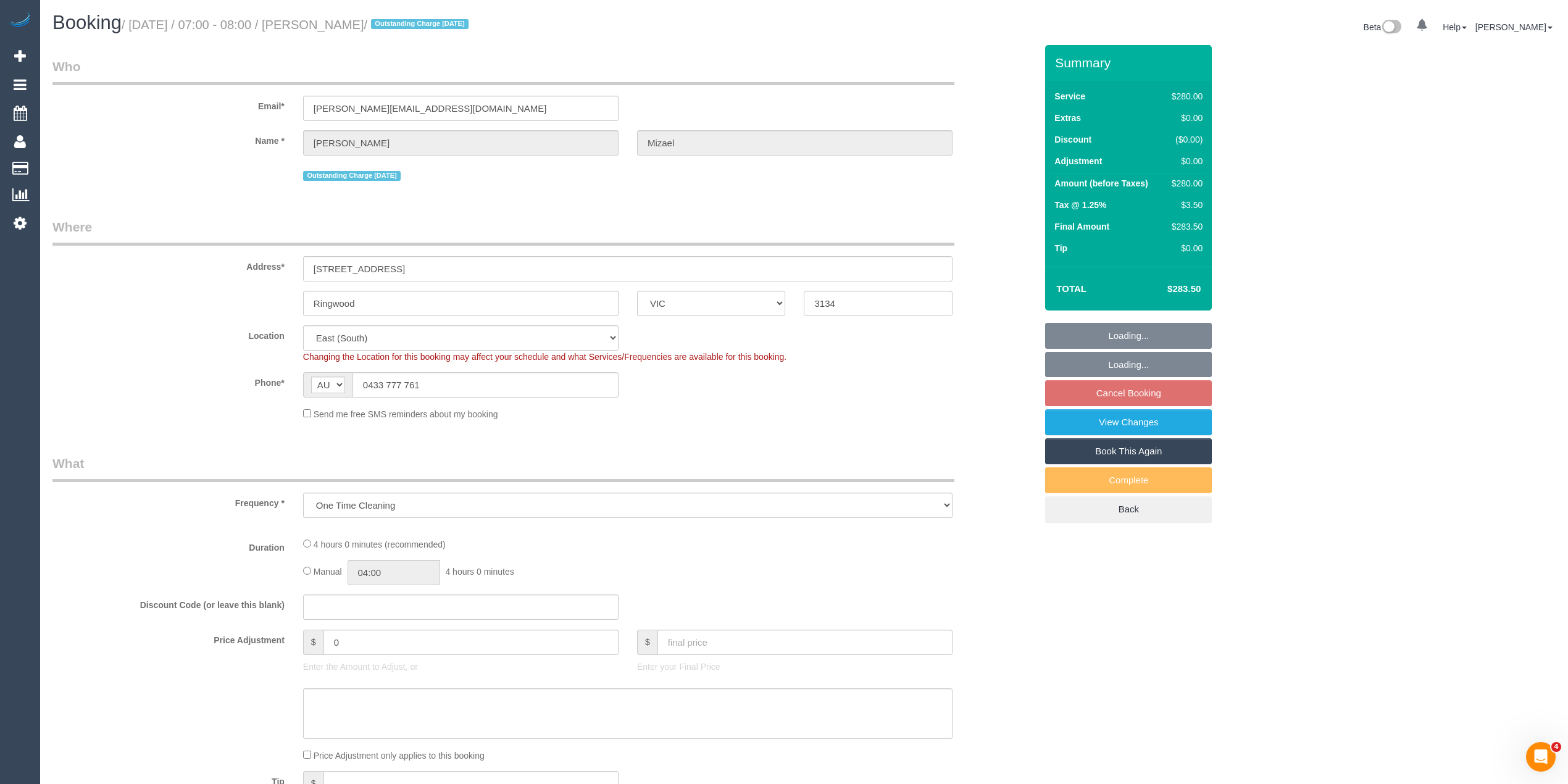
select select "number:24"
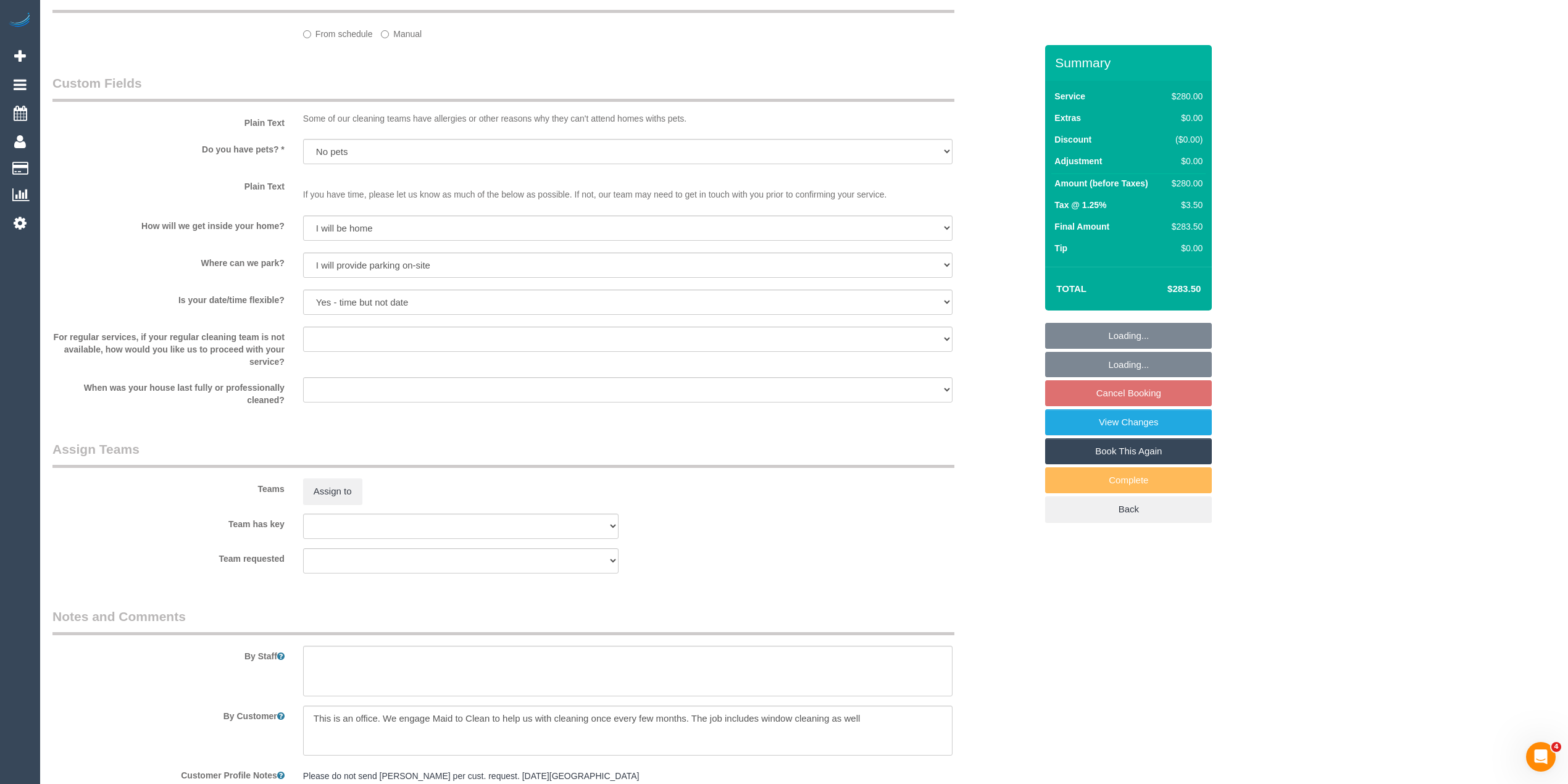
select select "spot1"
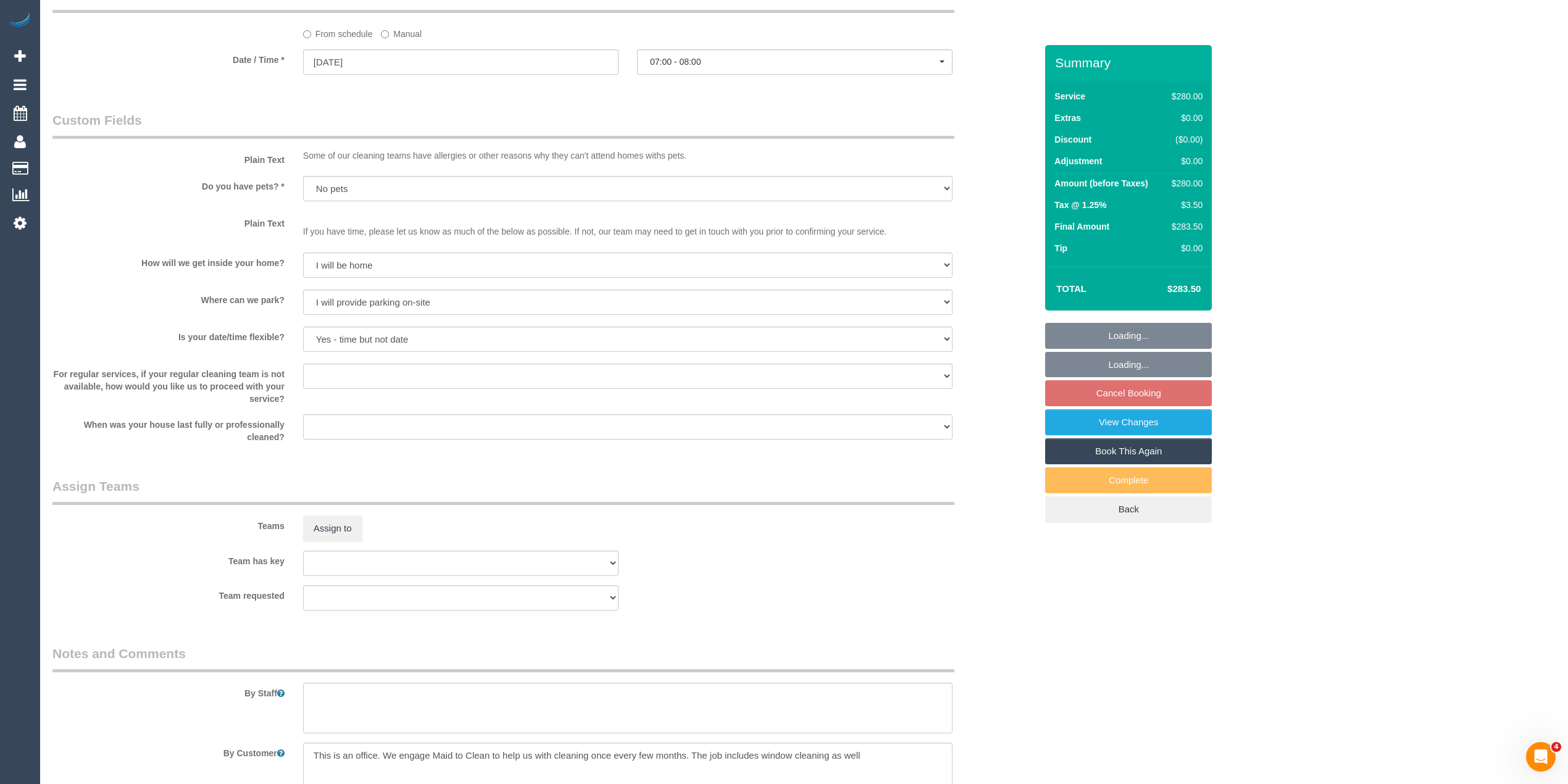
scroll to position [1503, 0]
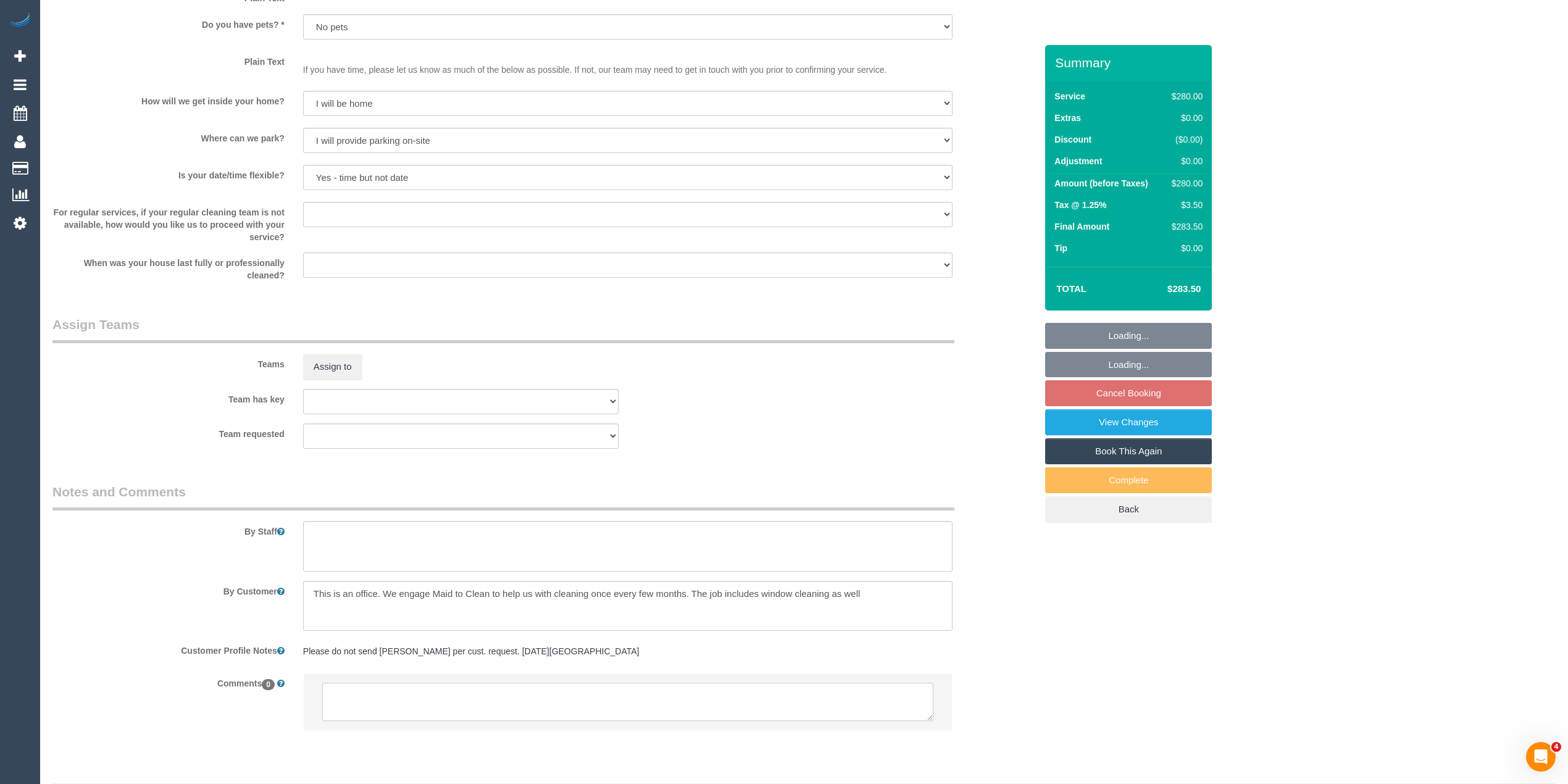
click at [440, 689] on textarea at bounding box center [628, 702] width 611 height 39
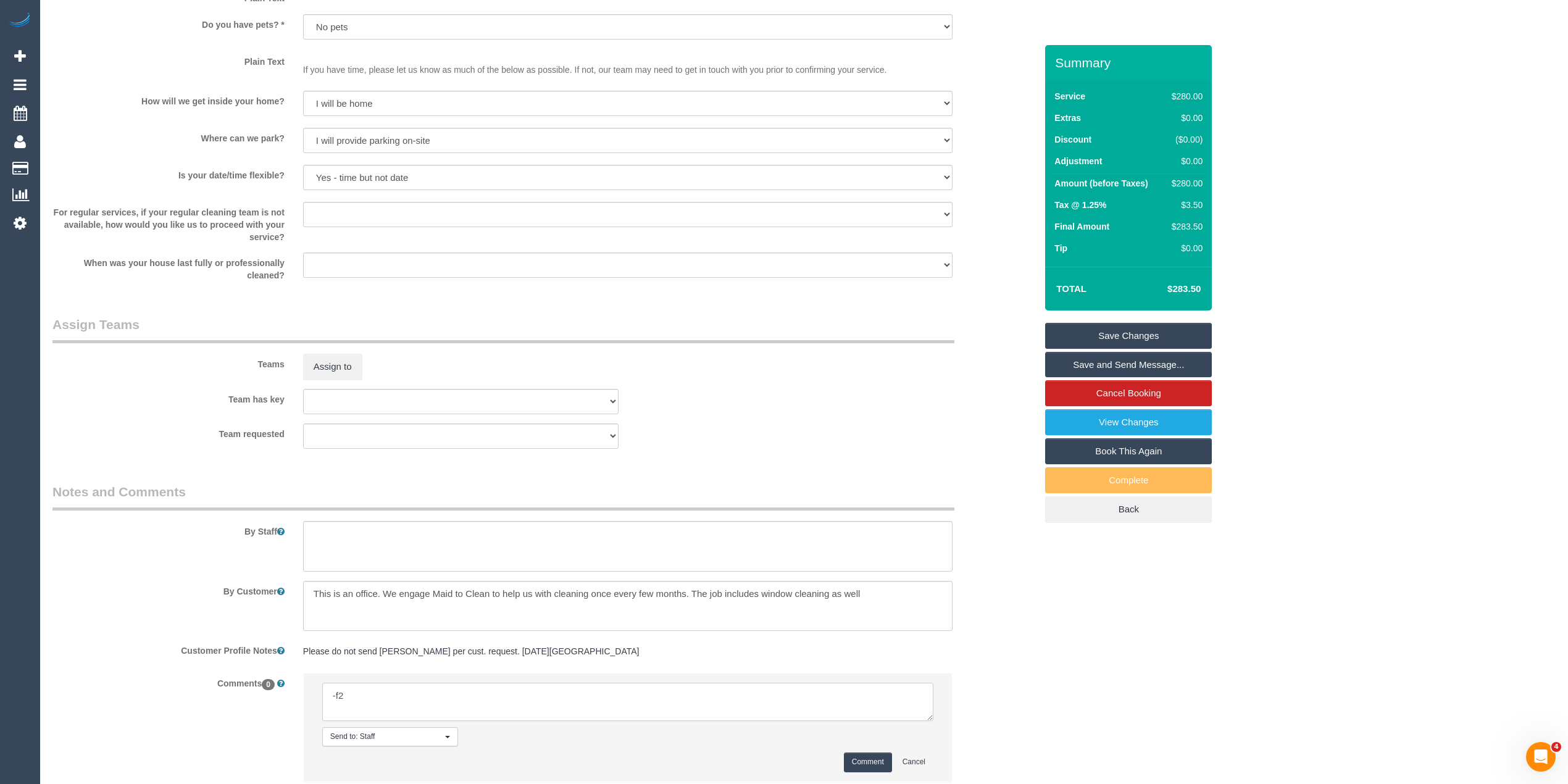
type textarea "Flexibility dates: Flexibility times: Notes: Contact via:"
drag, startPoint x: 926, startPoint y: 721, endPoint x: 932, endPoint y: 770, distance: 49.4
click at [932, 737] on textarea at bounding box center [631, 710] width 618 height 54
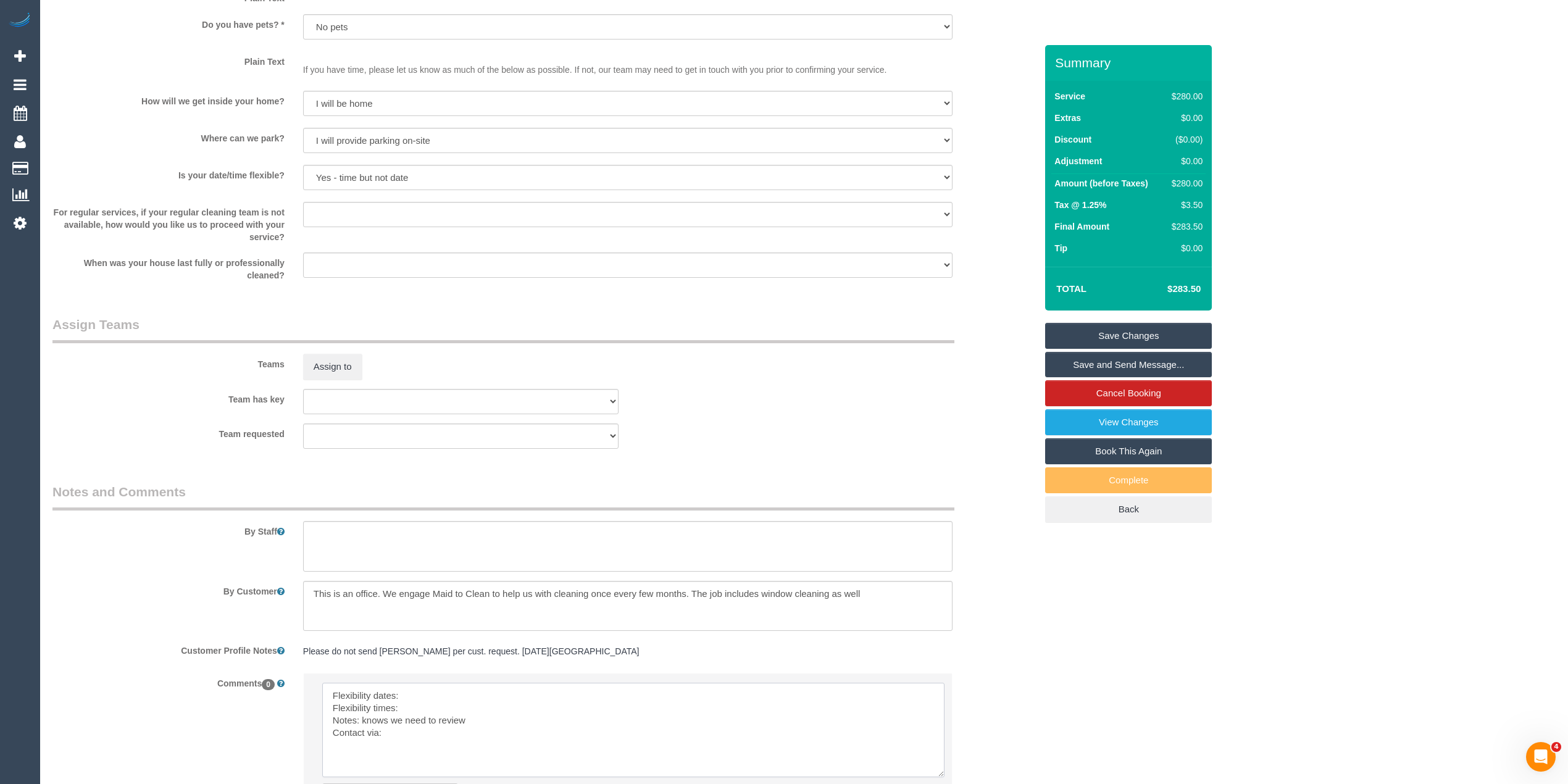
click at [408, 694] on textarea at bounding box center [633, 730] width 622 height 95
click at [416, 710] on textarea at bounding box center [633, 730] width 622 height 95
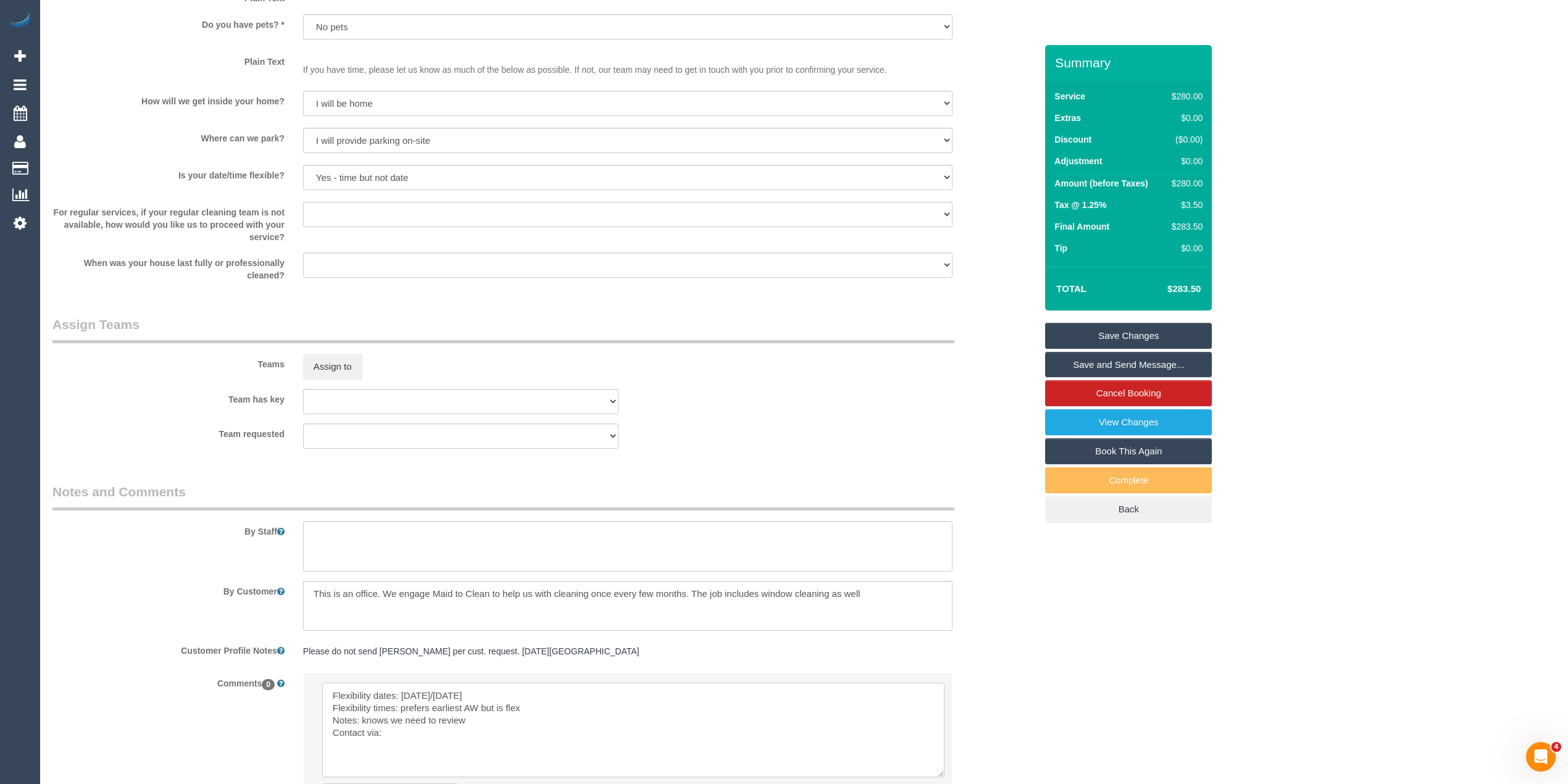
click at [406, 736] on textarea at bounding box center [633, 730] width 622 height 95
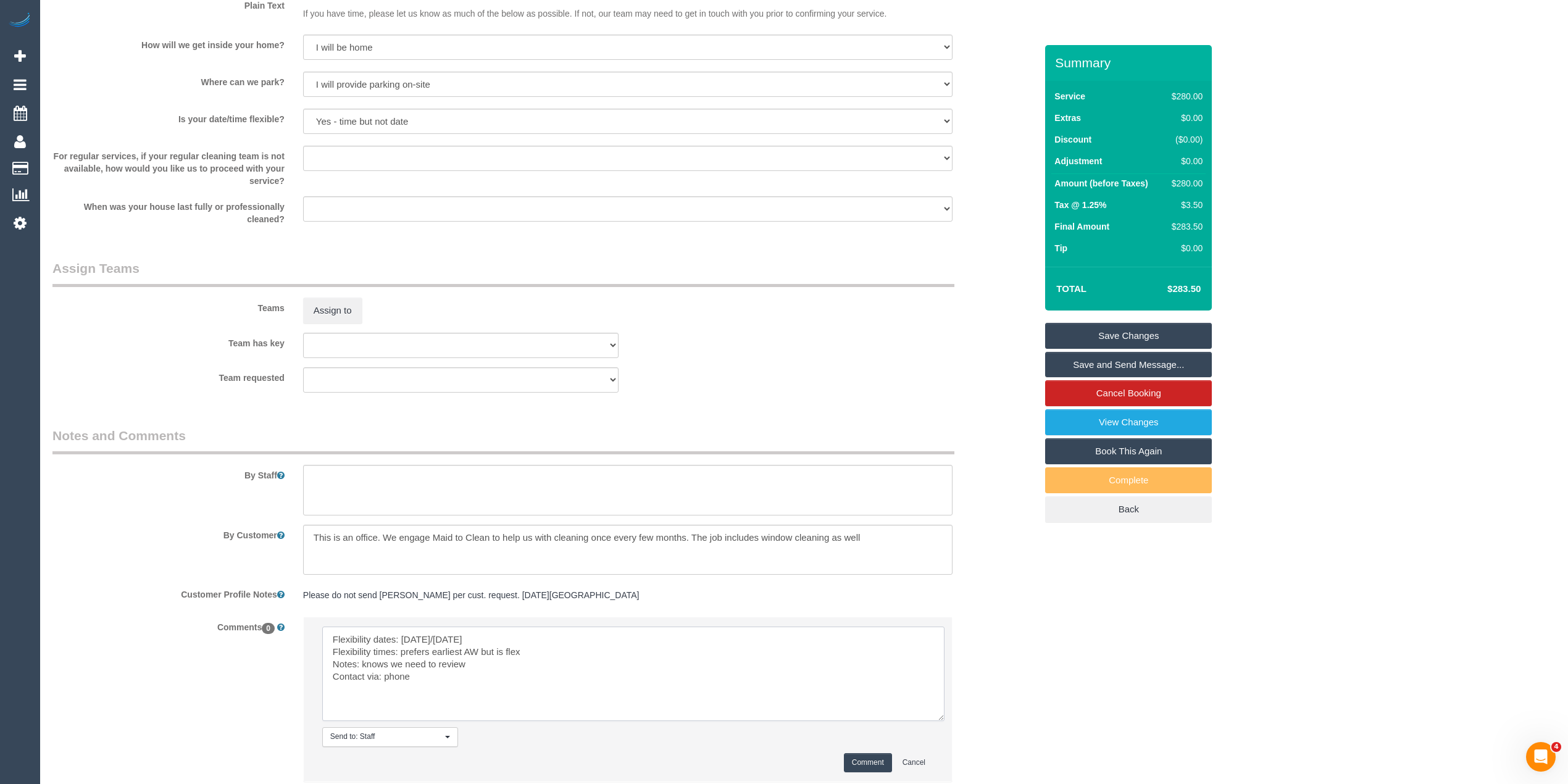
scroll to position [1585, 0]
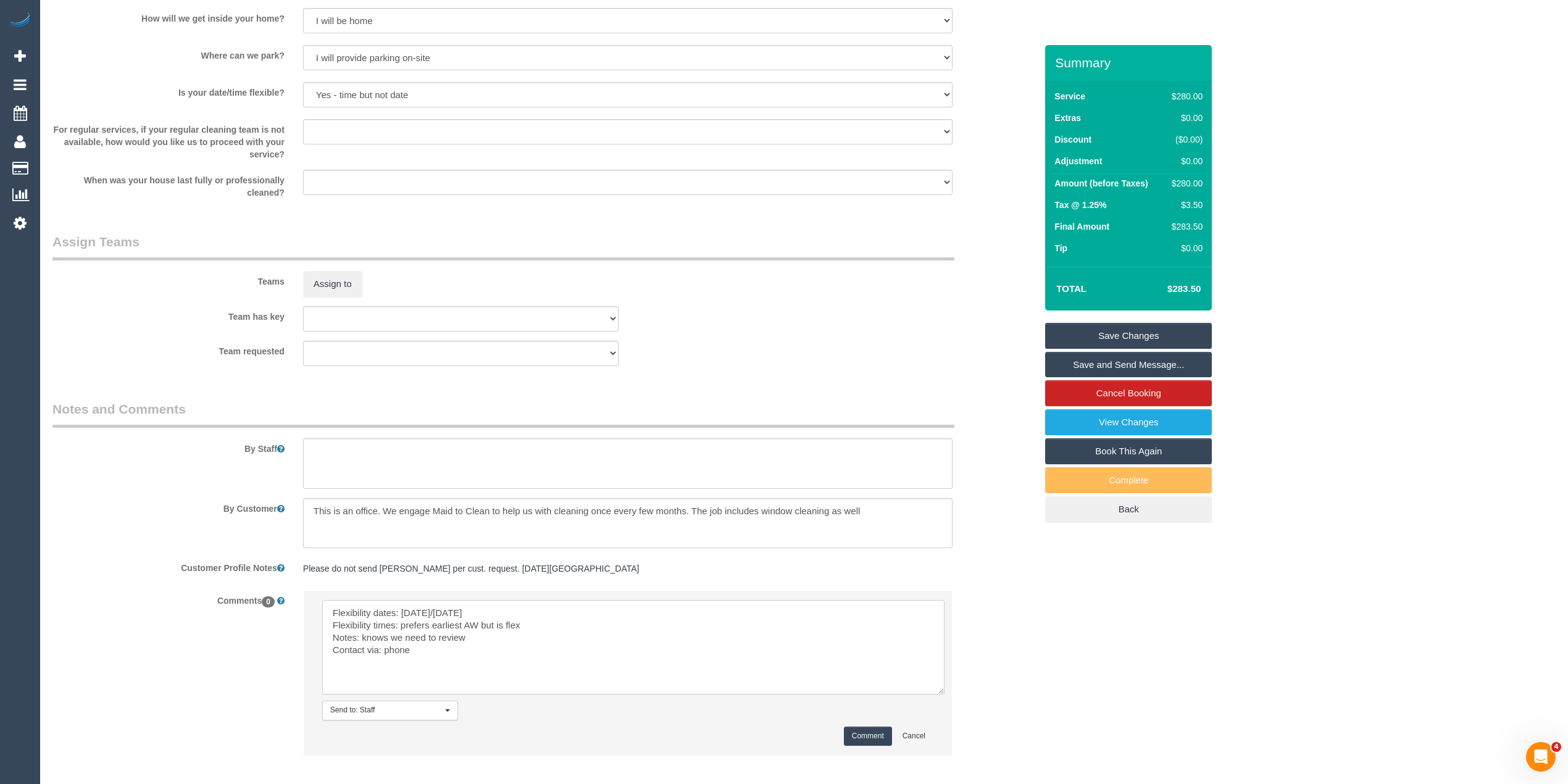
type textarea "Flexibility dates: Friday/Saturday Flexibility times: prefers earliest AW but i…"
click at [869, 734] on button "Comment" at bounding box center [868, 735] width 48 height 19
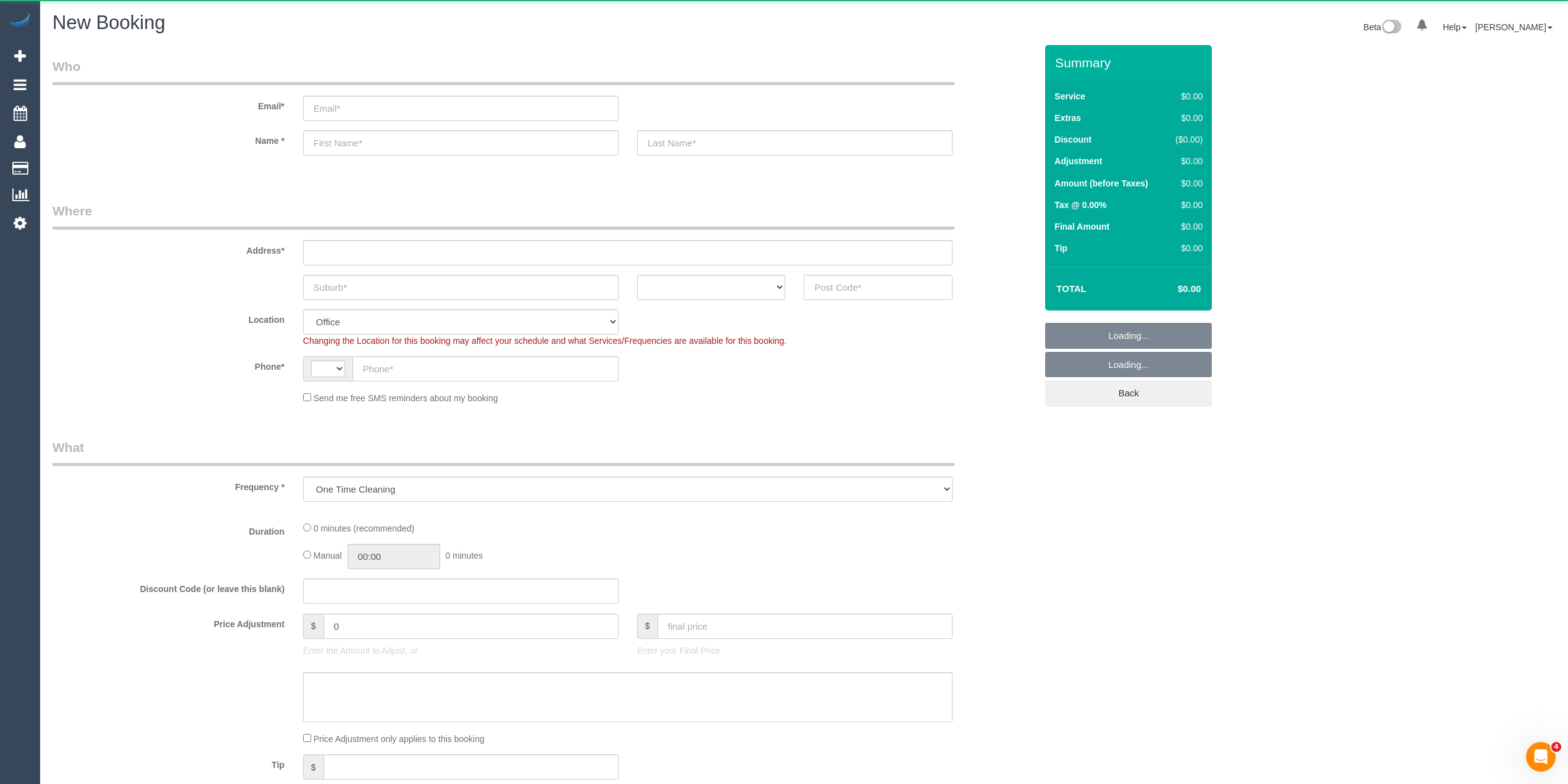
select select "object:813"
select select "string:AU"
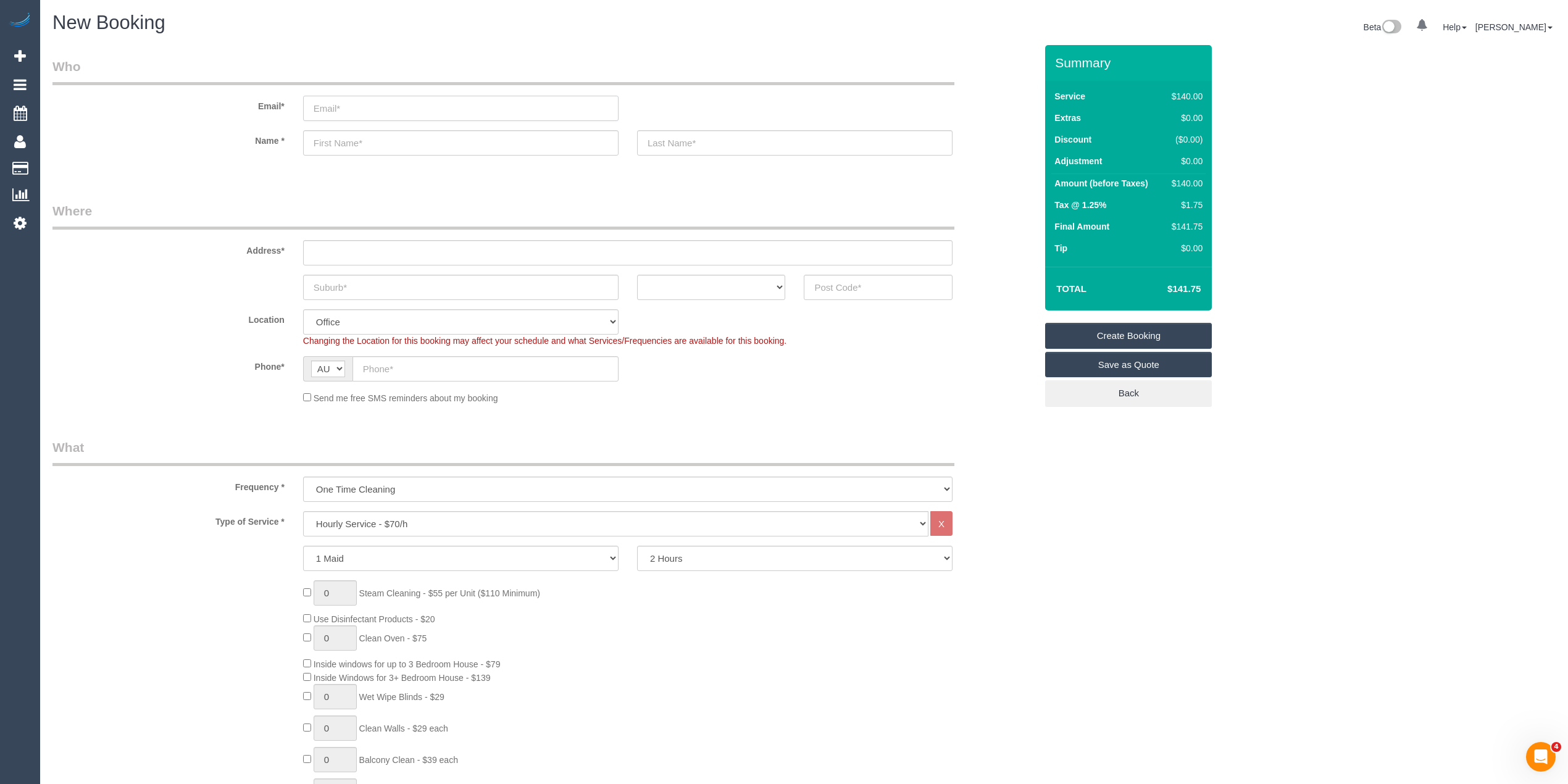
click at [349, 108] on input "email" at bounding box center [461, 108] width 316 height 26
paste input "[DOMAIN_NAME][EMAIL_ADDRESS][DOMAIN_NAME]"
type input "[DOMAIN_NAME][EMAIL_ADDRESS][DOMAIN_NAME]"
click at [361, 137] on input "text" at bounding box center [461, 143] width 316 height 26
click at [383, 148] on input "text" at bounding box center [461, 143] width 316 height 26
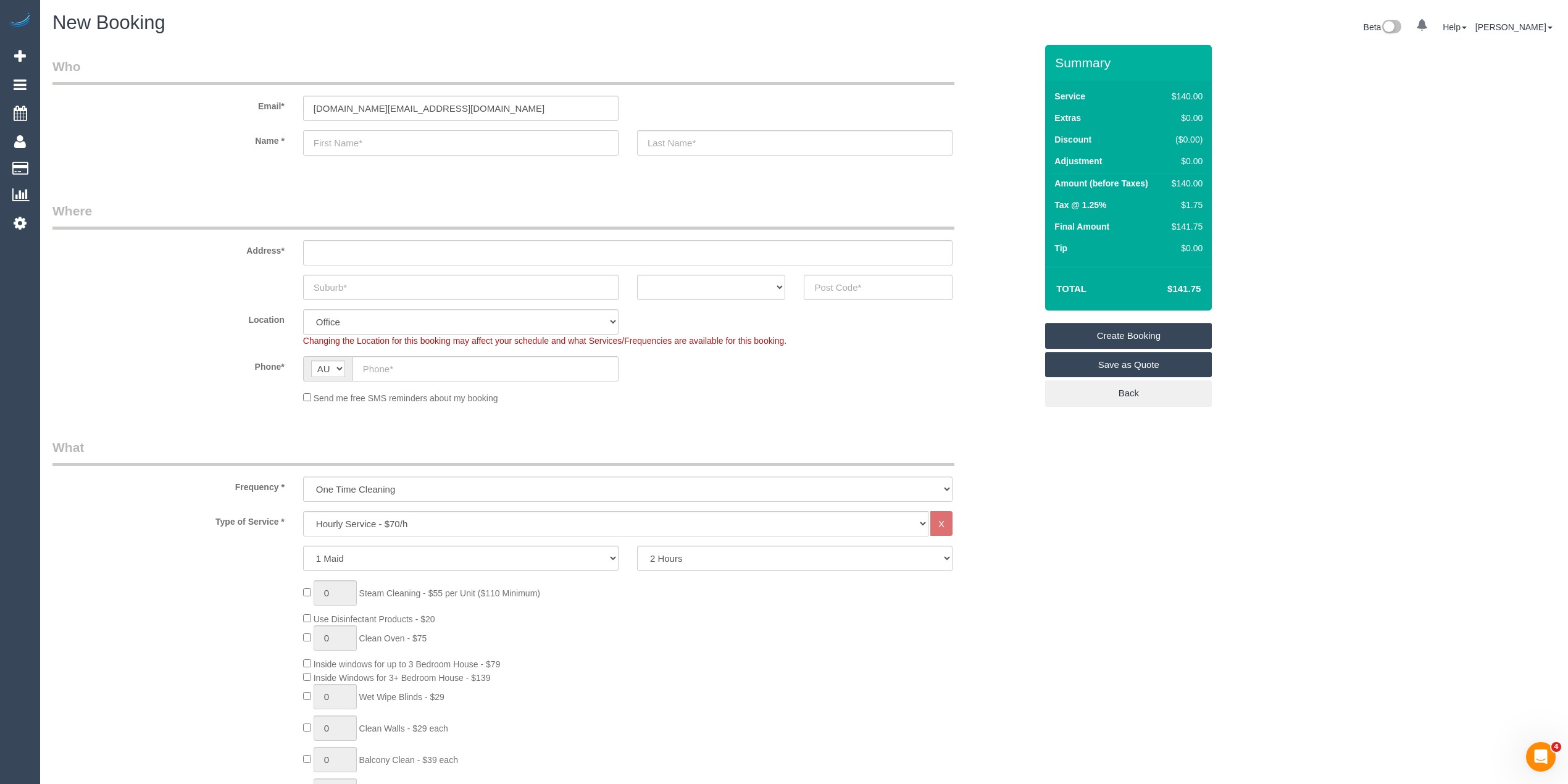
paste input "Spridon [PERSON_NAME]"
click at [382, 144] on input "Spridon [PERSON_NAME]" at bounding box center [461, 143] width 316 height 26
type input "Spridon Ross"
click at [672, 140] on input "text" at bounding box center [795, 143] width 316 height 26
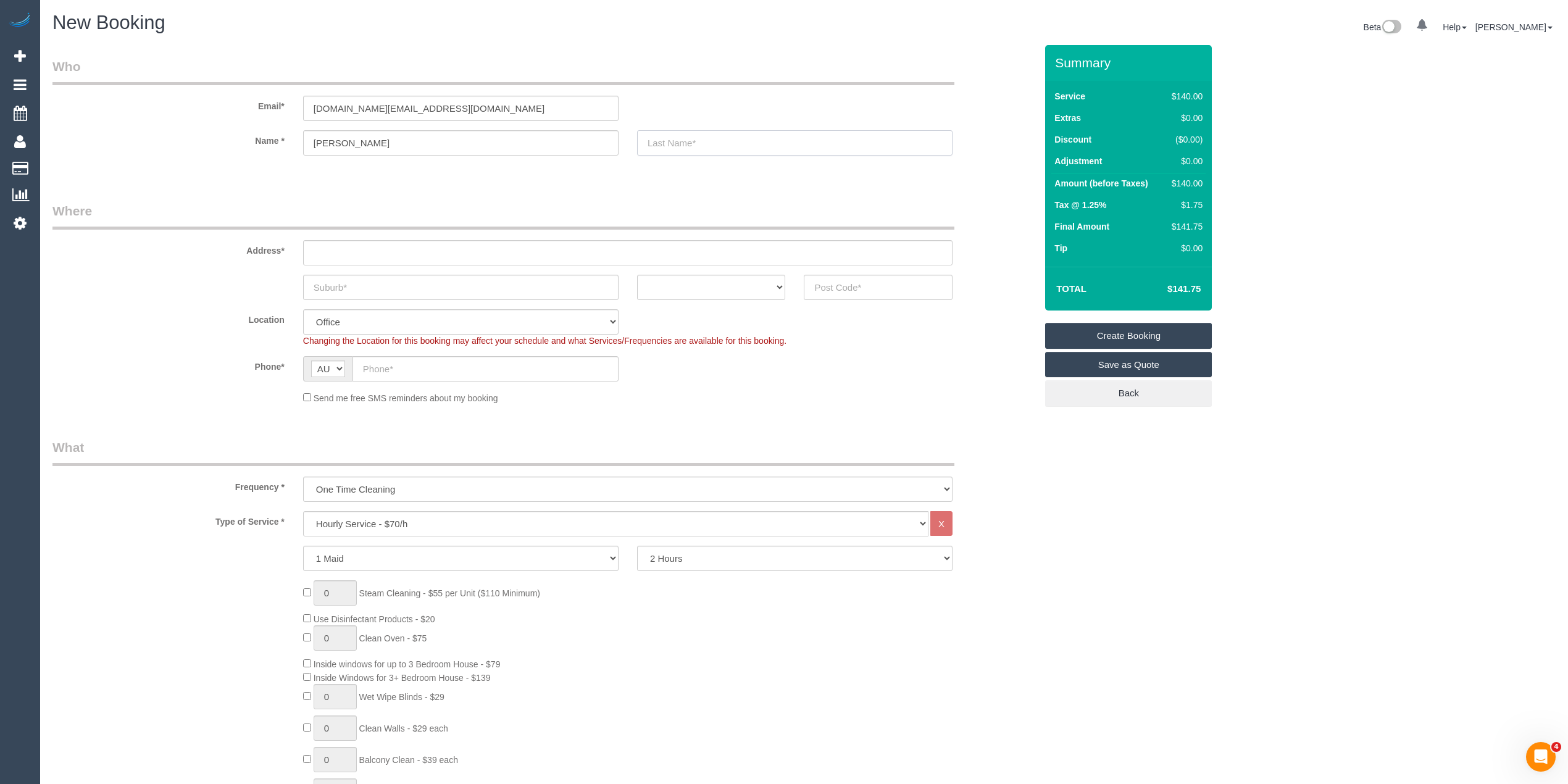
paste input "Bellos"
type input "Bellos"
click at [373, 259] on input "text" at bounding box center [627, 253] width 649 height 26
click at [355, 242] on input "text" at bounding box center [627, 253] width 649 height 26
paste input "205/343 Sydney road"
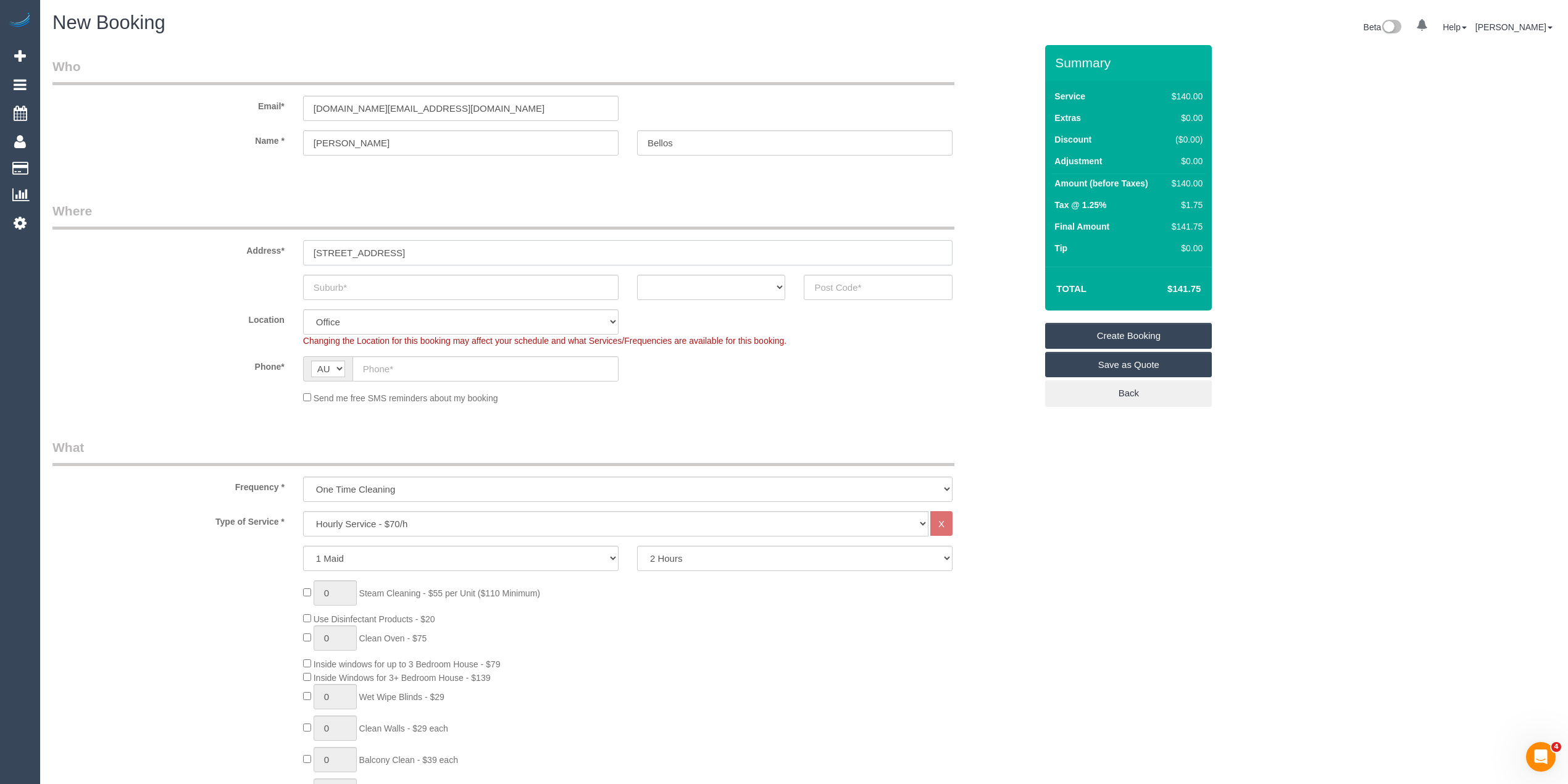
type input "205/343 Sydney road"
click at [353, 287] on input "text" at bounding box center [461, 287] width 316 height 26
click at [378, 277] on input "text" at bounding box center [461, 287] width 316 height 26
paste input "Brunswick"
type input "Brunswick"
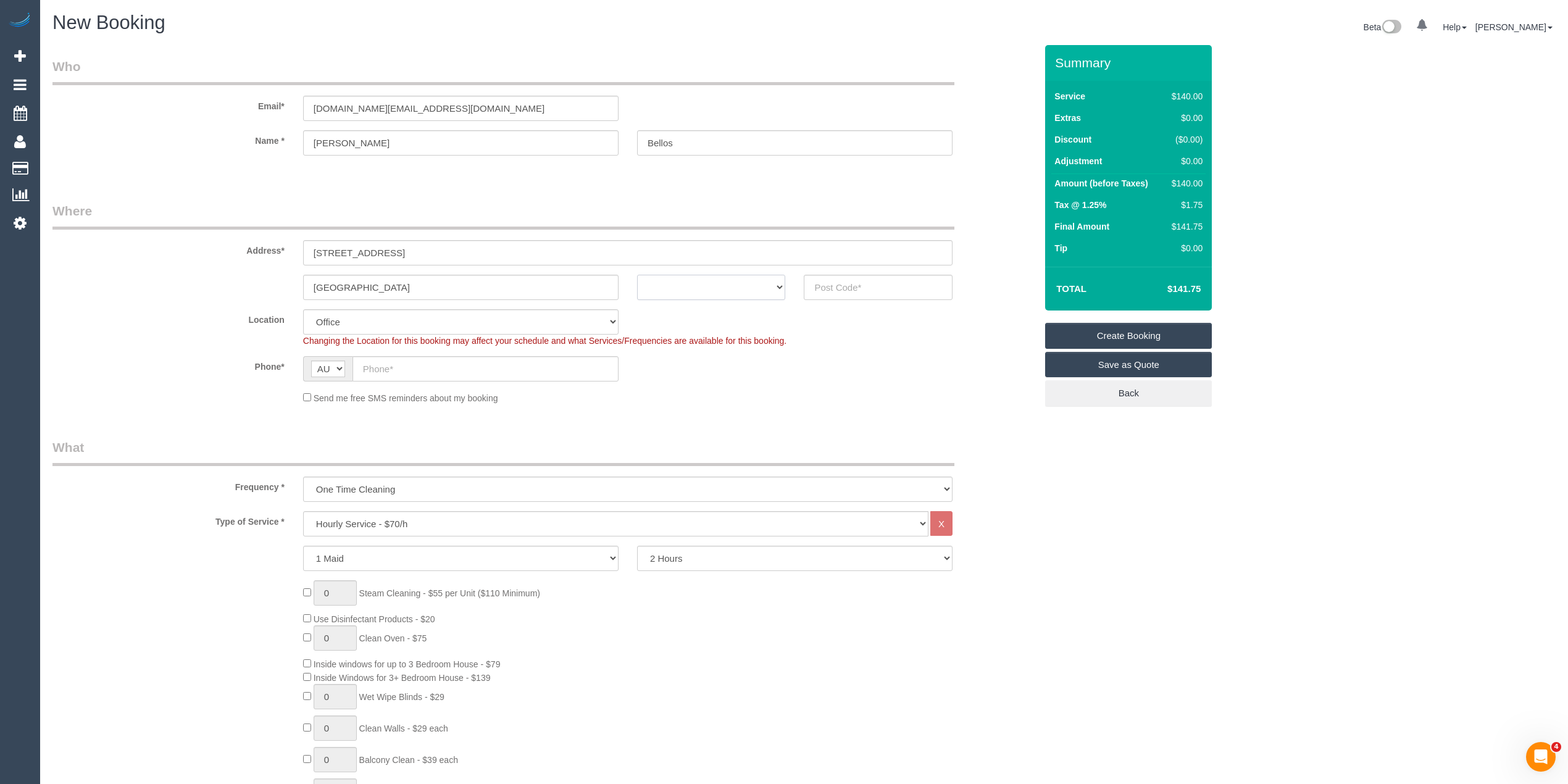
click at [739, 282] on select "ACT NSW NT QLD SA TAS VIC WA" at bounding box center [711, 287] width 149 height 26
select select "VIC"
click at [637, 274] on select "ACT NSW NT QLD SA TAS VIC WA" at bounding box center [711, 287] width 149 height 26
click at [830, 283] on input "text" at bounding box center [878, 287] width 149 height 26
type input "3056"
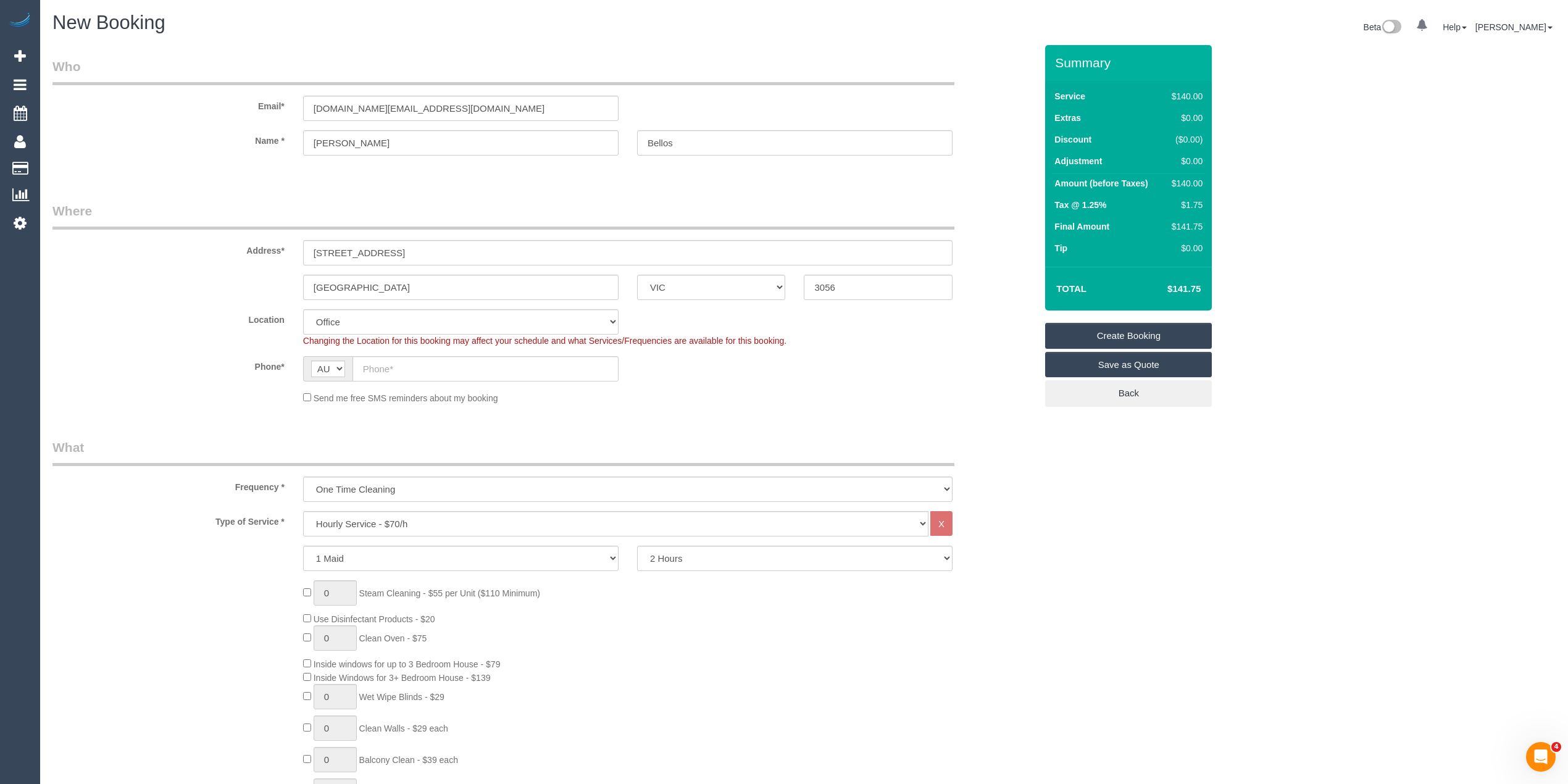
select select "88"
select select "object:2061"
click at [391, 356] on input "text" at bounding box center [486, 369] width 266 height 26
paste input "0416 779 676"
type input "0416 779 676"
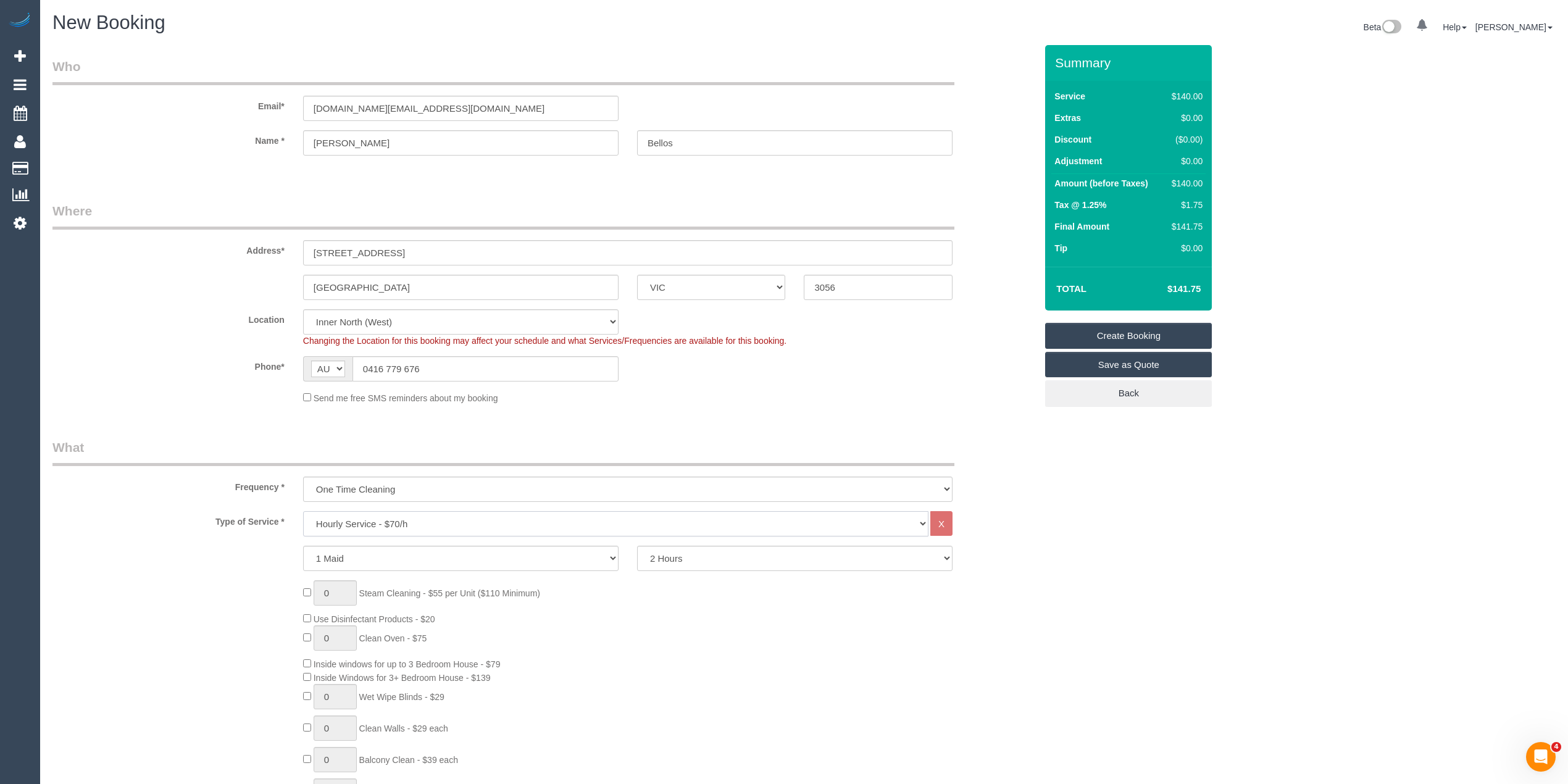
click at [391, 519] on select "Hourly Service - $70/h Hourly Service - $65/h Hourly Service - $60/h Hourly Ser…" at bounding box center [615, 524] width 625 height 26
select select "275"
click at [303, 511] on select "Hourly Service - $70/h Hourly Service - $65/h Hourly Service - $60/h Hourly Ser…" at bounding box center [615, 524] width 625 height 26
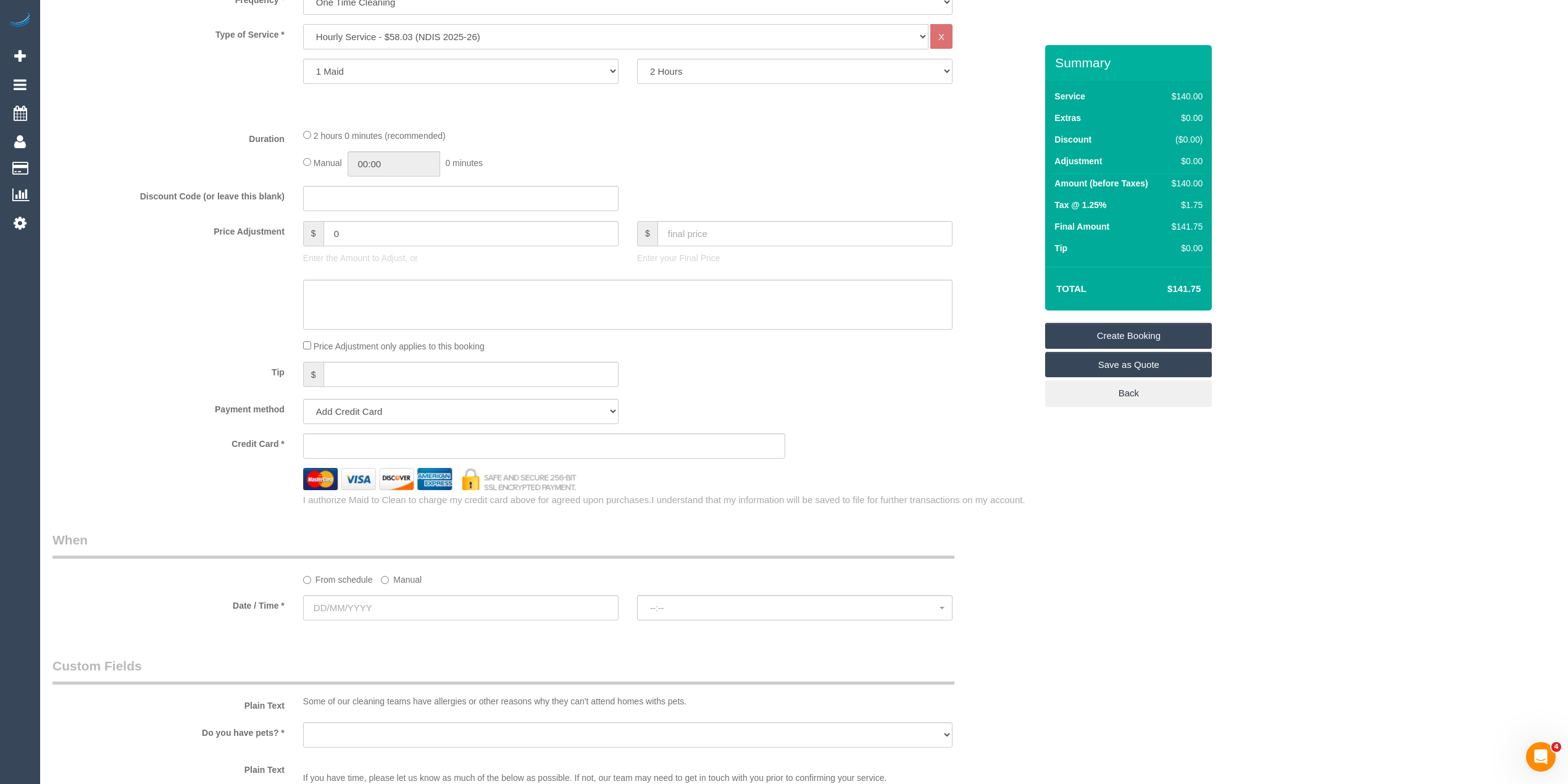
scroll to position [576, 0]
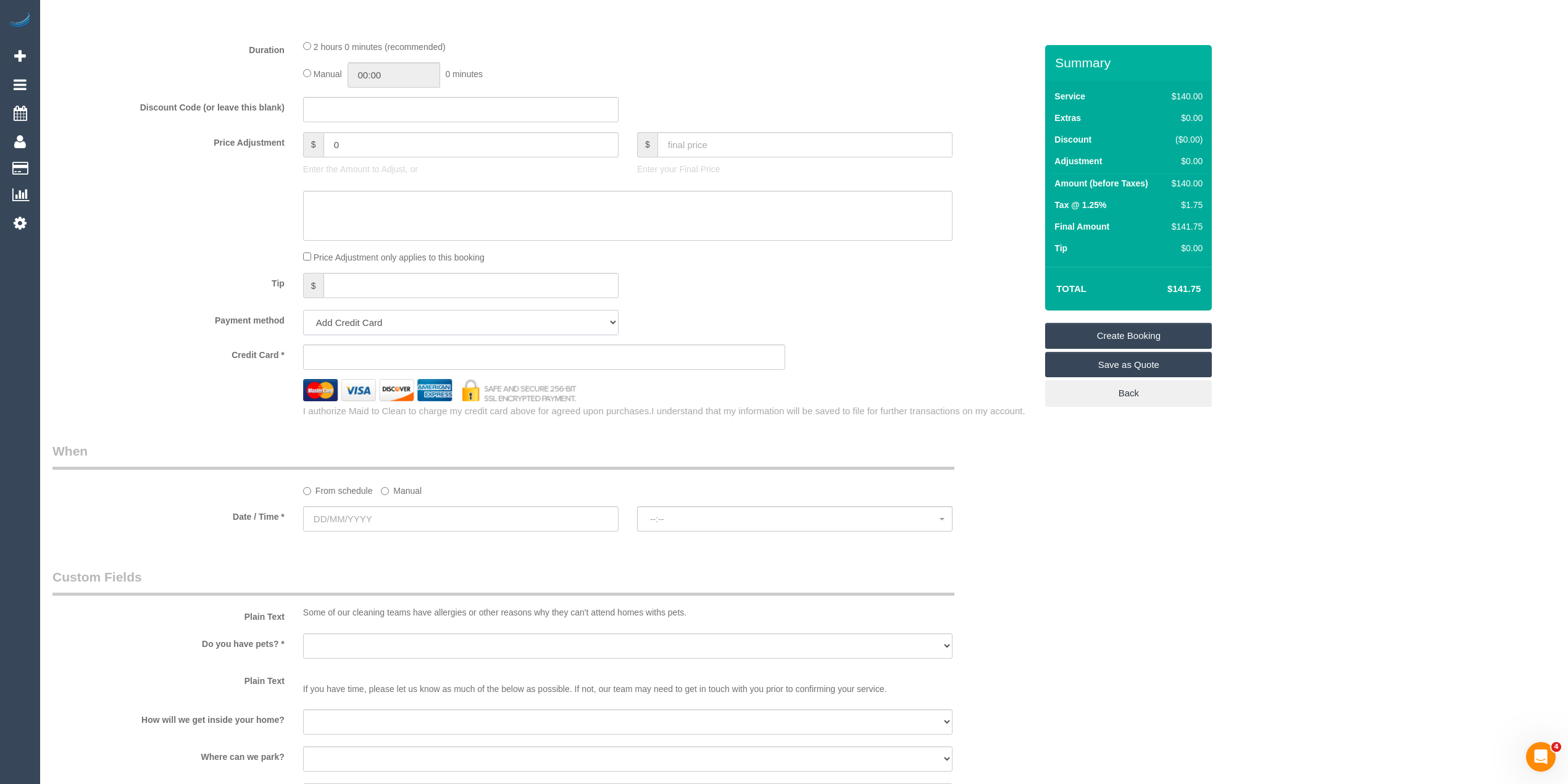
click at [359, 319] on select "Add Credit Card Cash Check Paypal" at bounding box center [461, 323] width 316 height 26
select select "string:check"
click at [303, 310] on select "Add Credit Card Cash Check Paypal" at bounding box center [461, 323] width 316 height 26
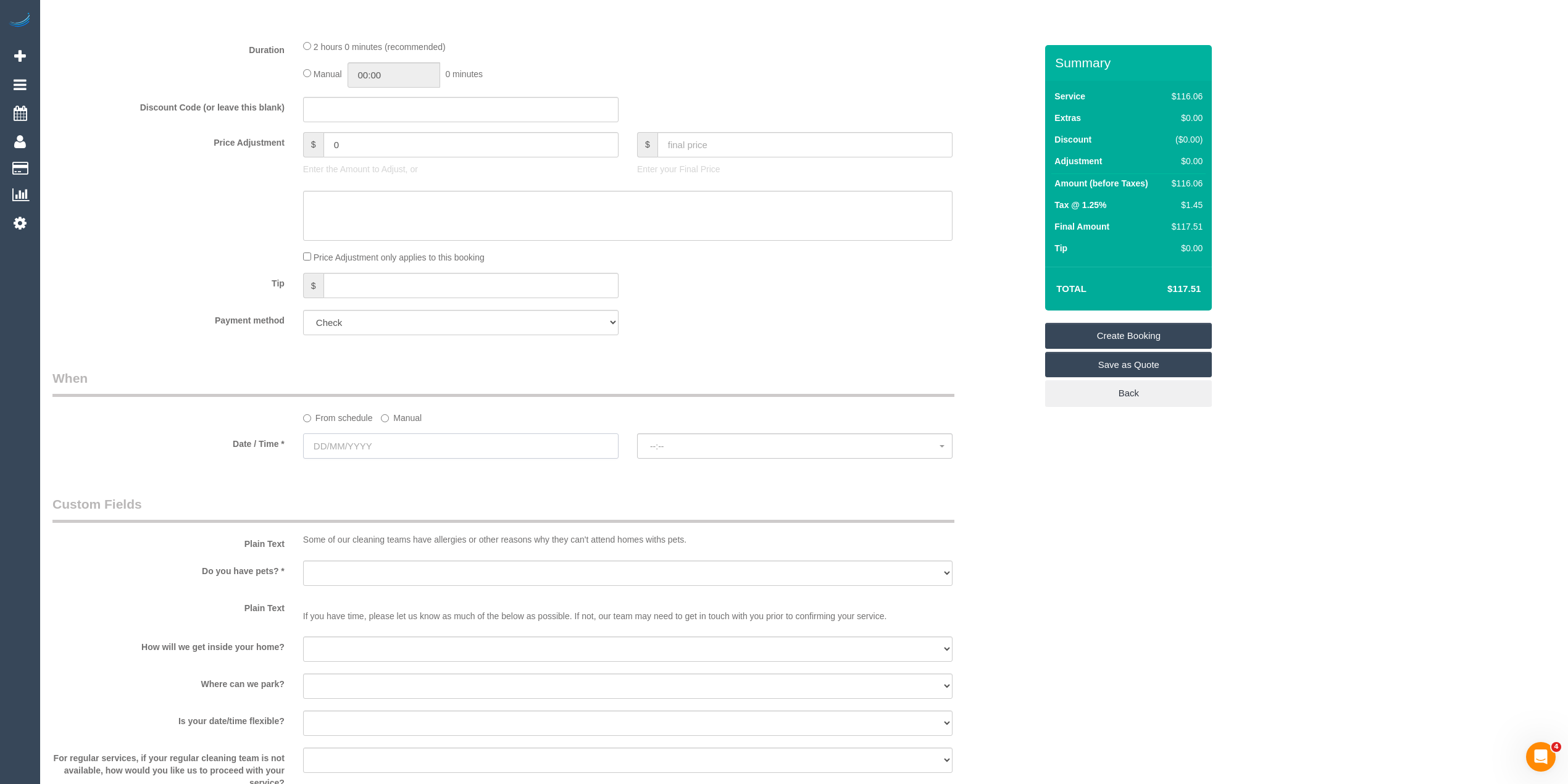
click at [395, 452] on input "text" at bounding box center [461, 446] width 316 height 26
click at [443, 467] on link "Next" at bounding box center [452, 470] width 17 height 17
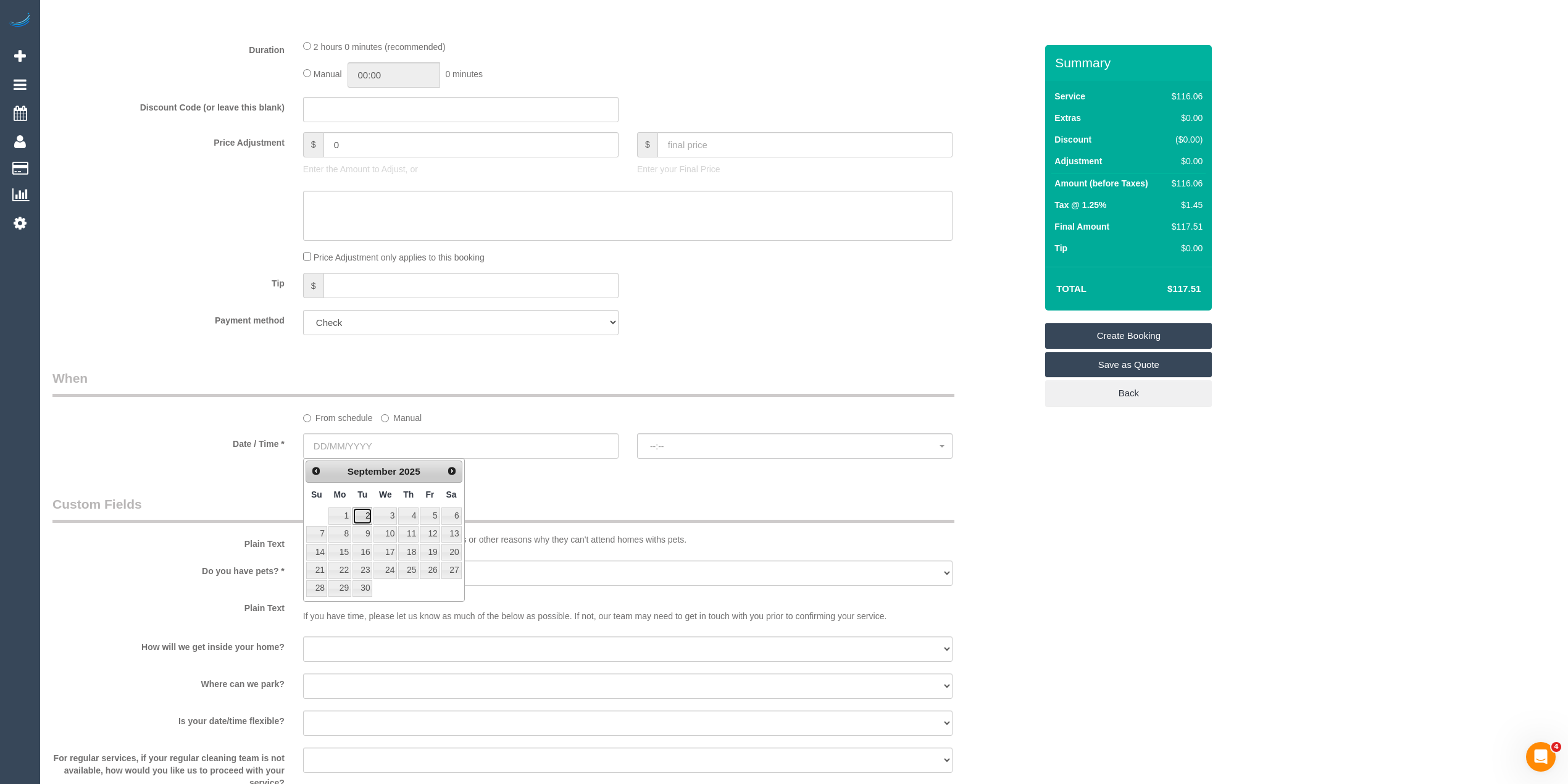
click at [363, 516] on link "2" at bounding box center [363, 516] width 20 height 17
type input "02/09/2025"
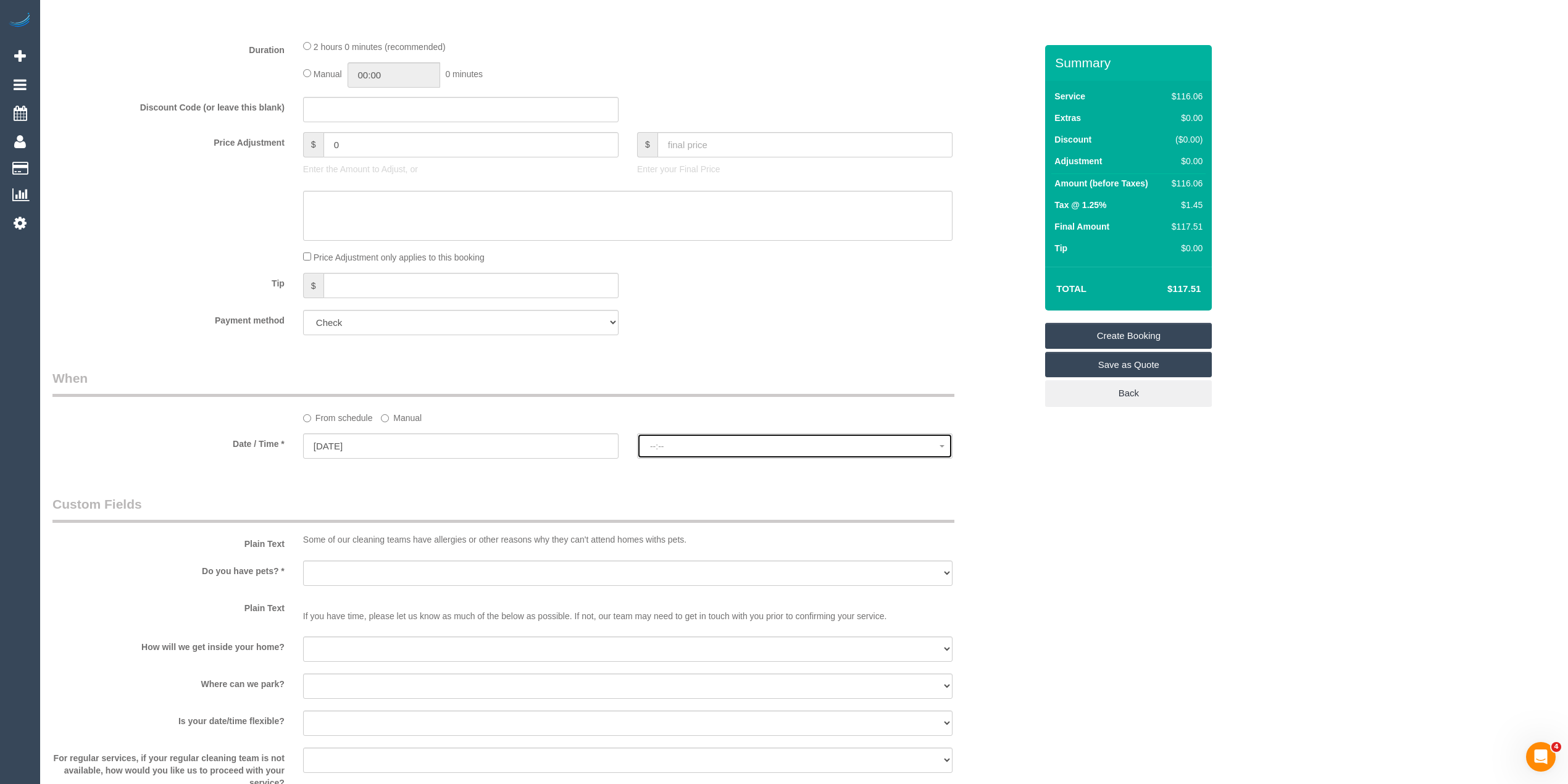
click at [700, 436] on button "--:--" at bounding box center [795, 446] width 316 height 26
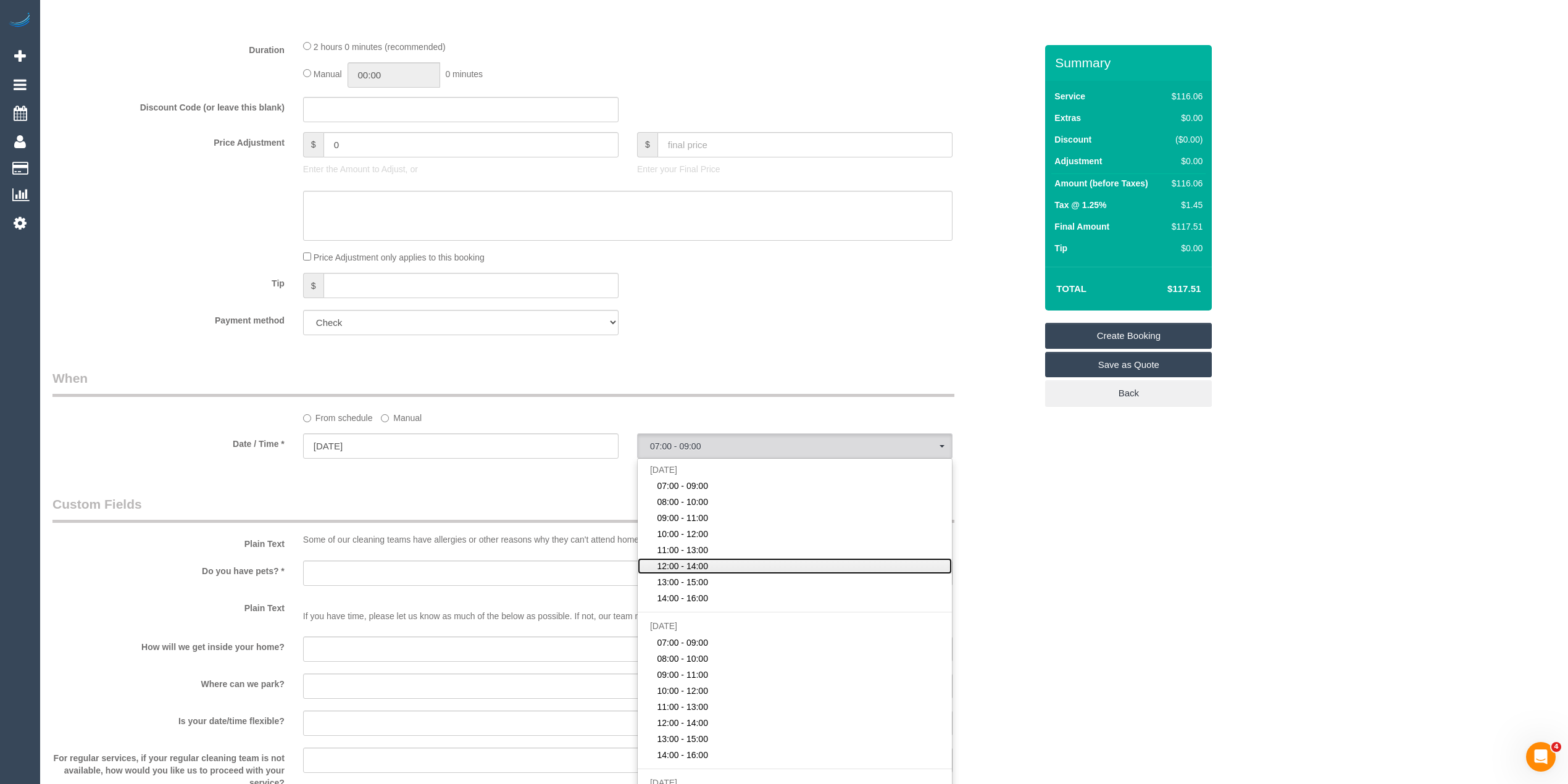
click at [731, 561] on link "12:00 - 14:00" at bounding box center [795, 566] width 314 height 16
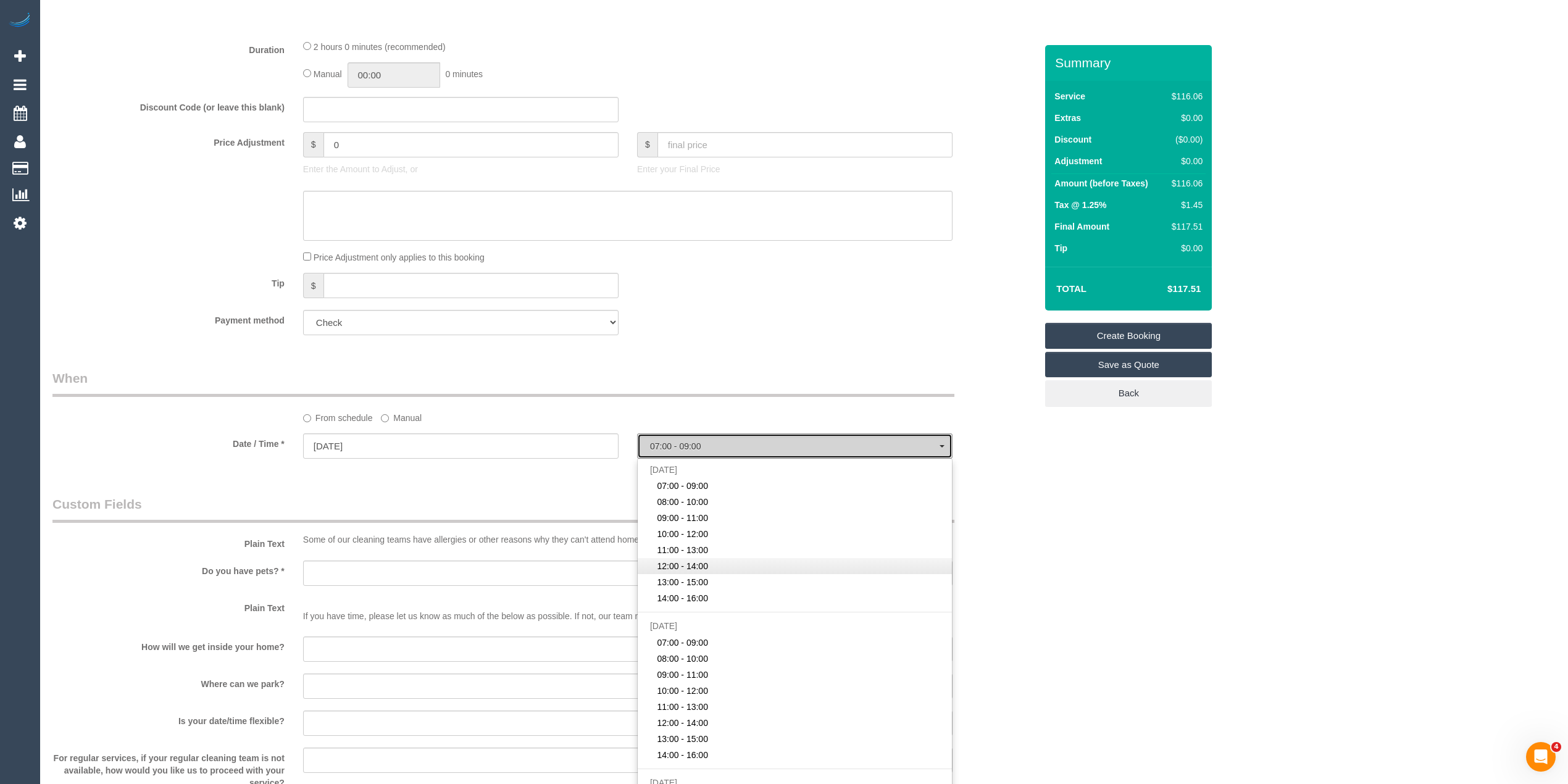
select select "spot6"
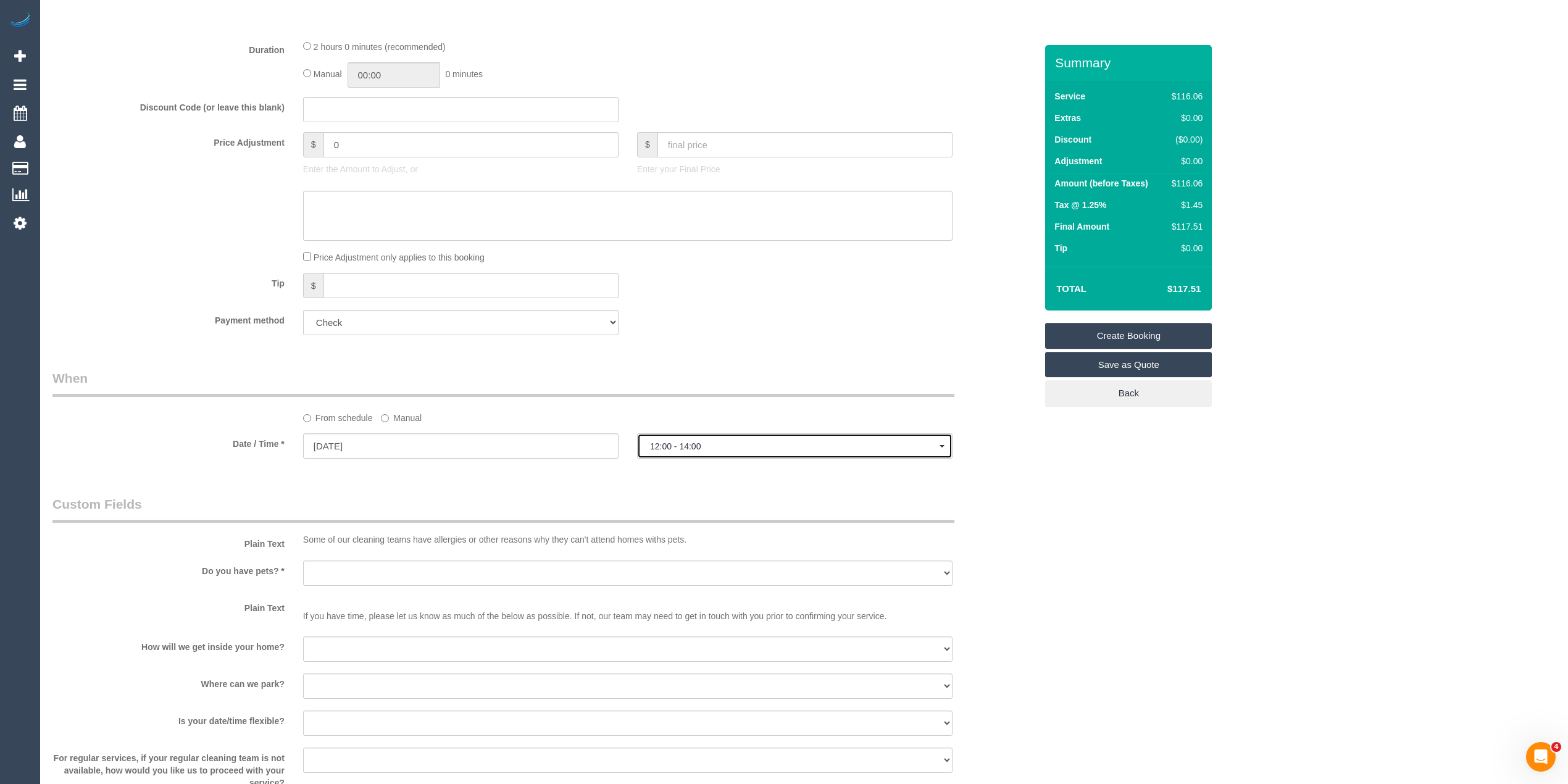
scroll to position [823, 0]
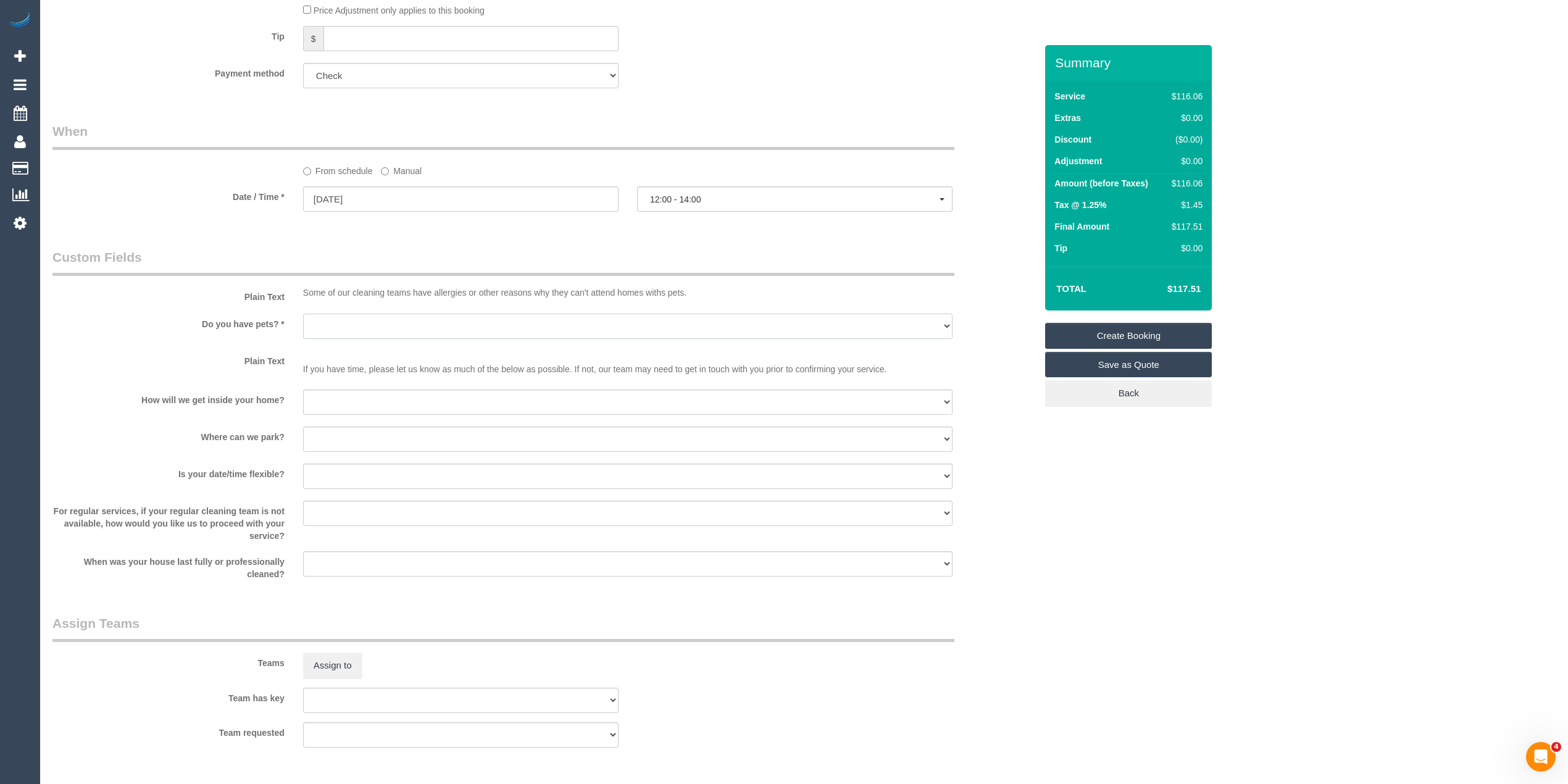
click at [384, 324] on select "Yes - Cats Yes - Dogs No pets Yes - Dogs and Cats Yes - Other" at bounding box center [627, 327] width 649 height 26
select select "number:28"
click at [303, 314] on select "Yes - Cats Yes - Dogs No pets Yes - Dogs and Cats Yes - Other" at bounding box center [627, 327] width 649 height 26
click at [383, 398] on select "I will be home Key will be left (please provide details below) Lock box/Access …" at bounding box center [627, 402] width 649 height 26
select select "number:14"
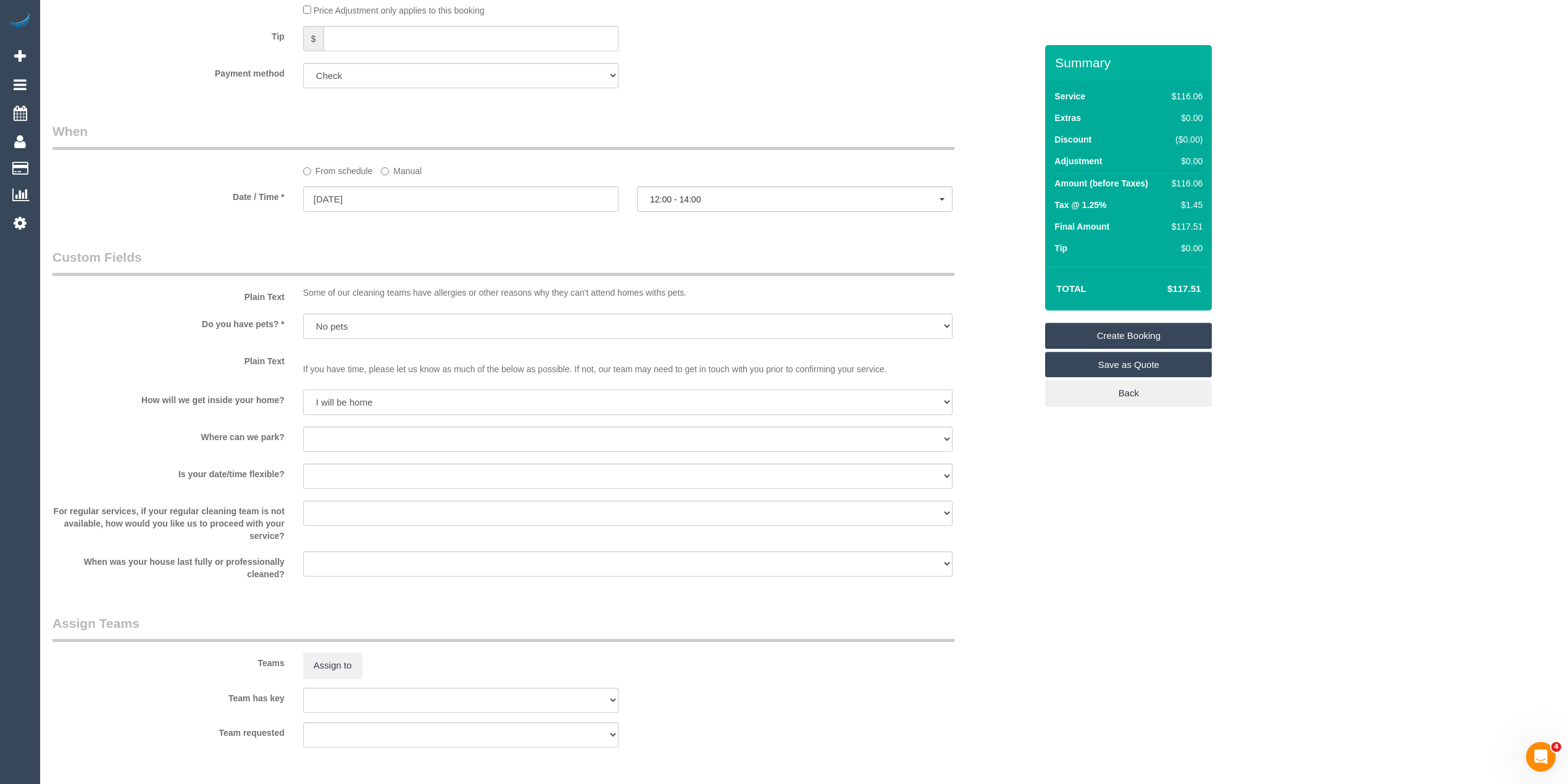
click at [303, 389] on select "I will be home Key will be left (please provide details below) Lock box/Access …" at bounding box center [627, 402] width 649 height 26
click at [375, 434] on select "I will provide parking on-site Free street parking Paid street parking (cost wi…" at bounding box center [627, 440] width 649 height 26
select select "number:19"
click at [303, 427] on select "I will provide parking on-site Free street parking Paid street parking (cost wi…" at bounding box center [627, 440] width 649 height 26
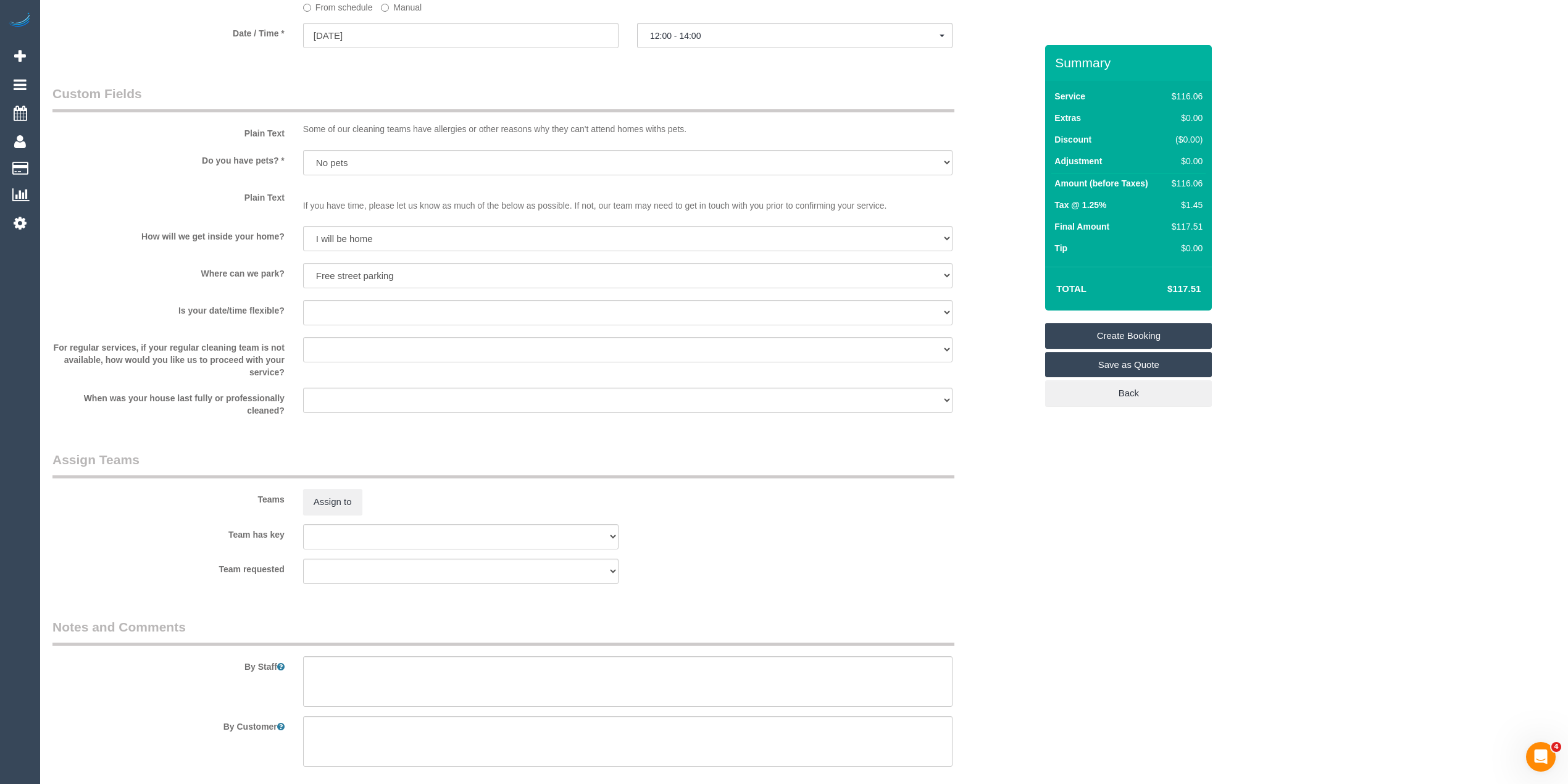
scroll to position [1045, 0]
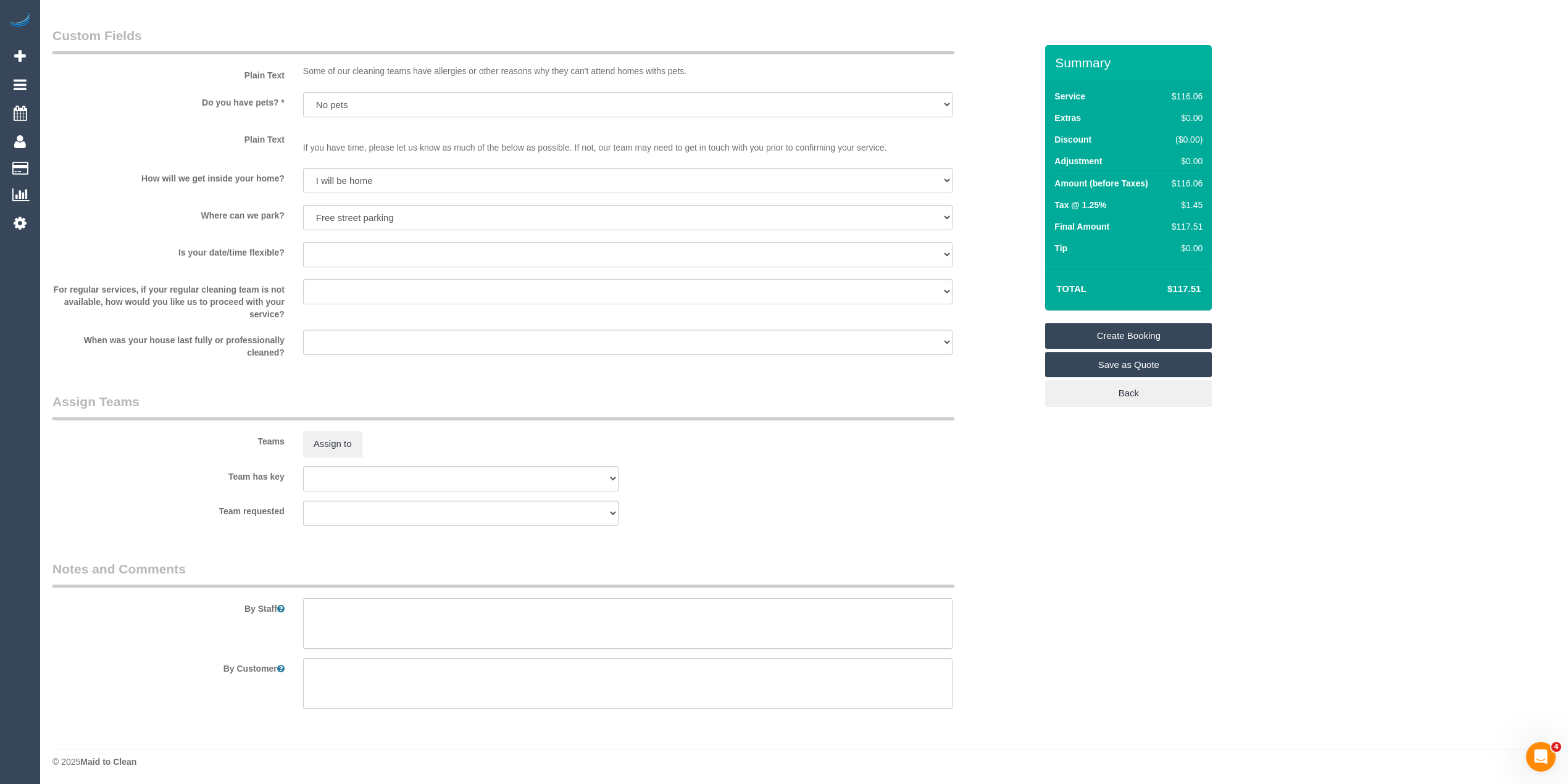
click at [375, 631] on textarea at bounding box center [627, 623] width 649 height 50
paste textarea "you can find on-street parking with time limits on the surrounding side streets…"
type textarea "you can find on-street parking with time limits on the surrounding side streets…"
click at [319, 245] on select "Yes - date and time Yes - date but not time Yes - time but not date No - No fle…" at bounding box center [627, 255] width 649 height 26
select select "number:36"
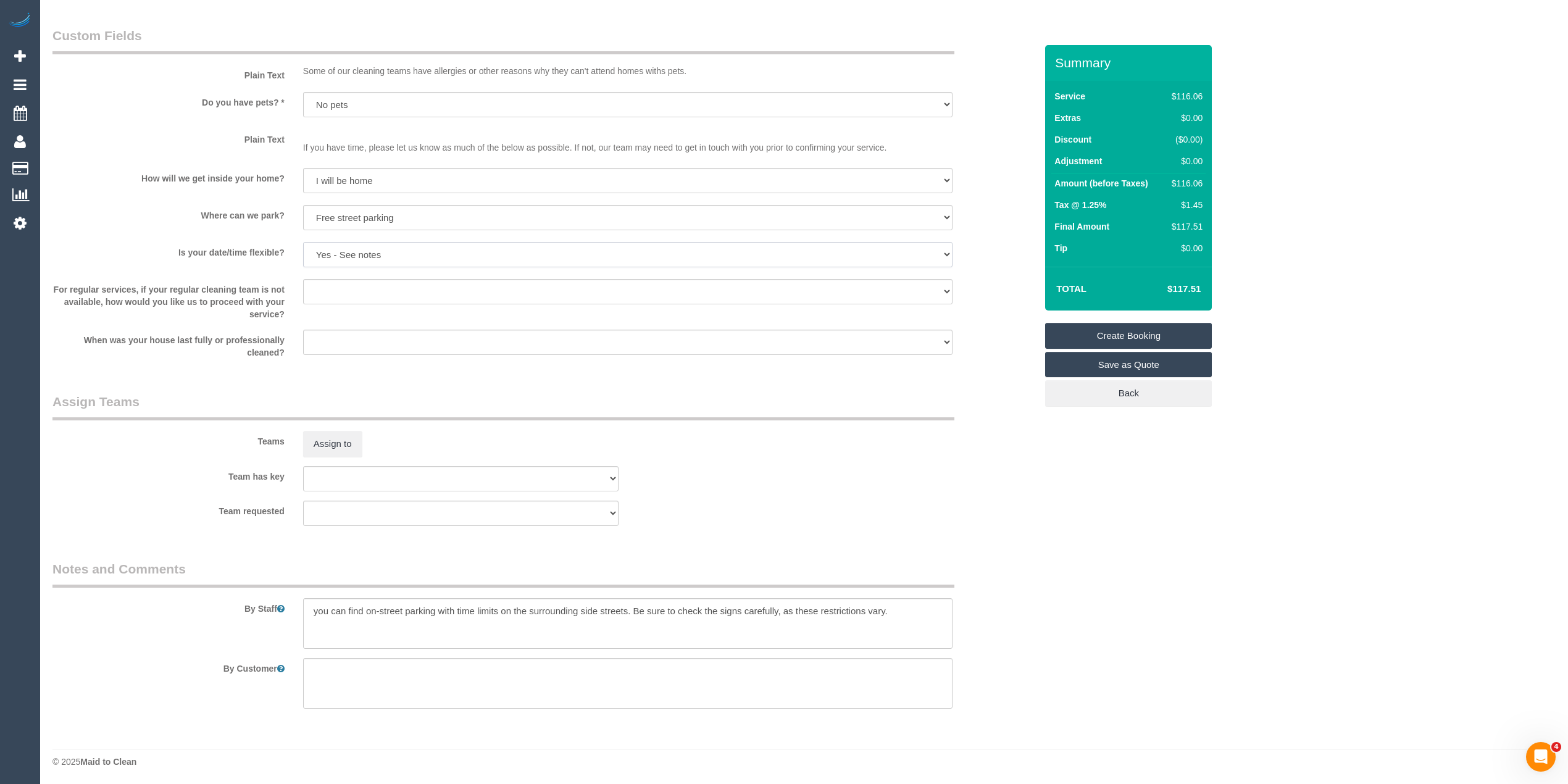
click at [303, 242] on select "Yes - date and time Yes - date but not time Yes - time but not date No - No fle…" at bounding box center [627, 255] width 649 height 26
click at [932, 609] on textarea at bounding box center [627, 623] width 649 height 50
paste textarea "window sills and a thorough bathroom clean"
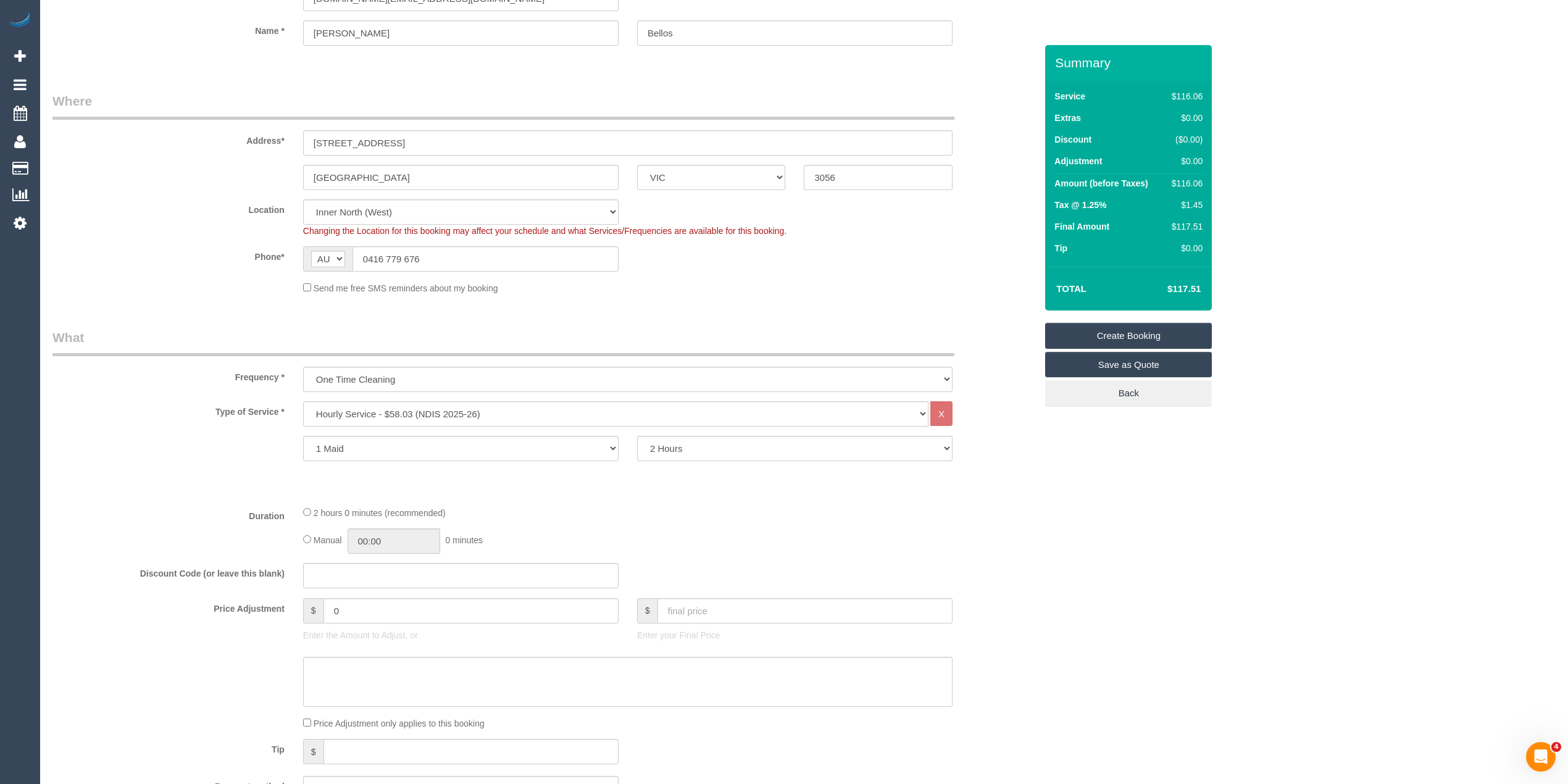
scroll to position [0, 0]
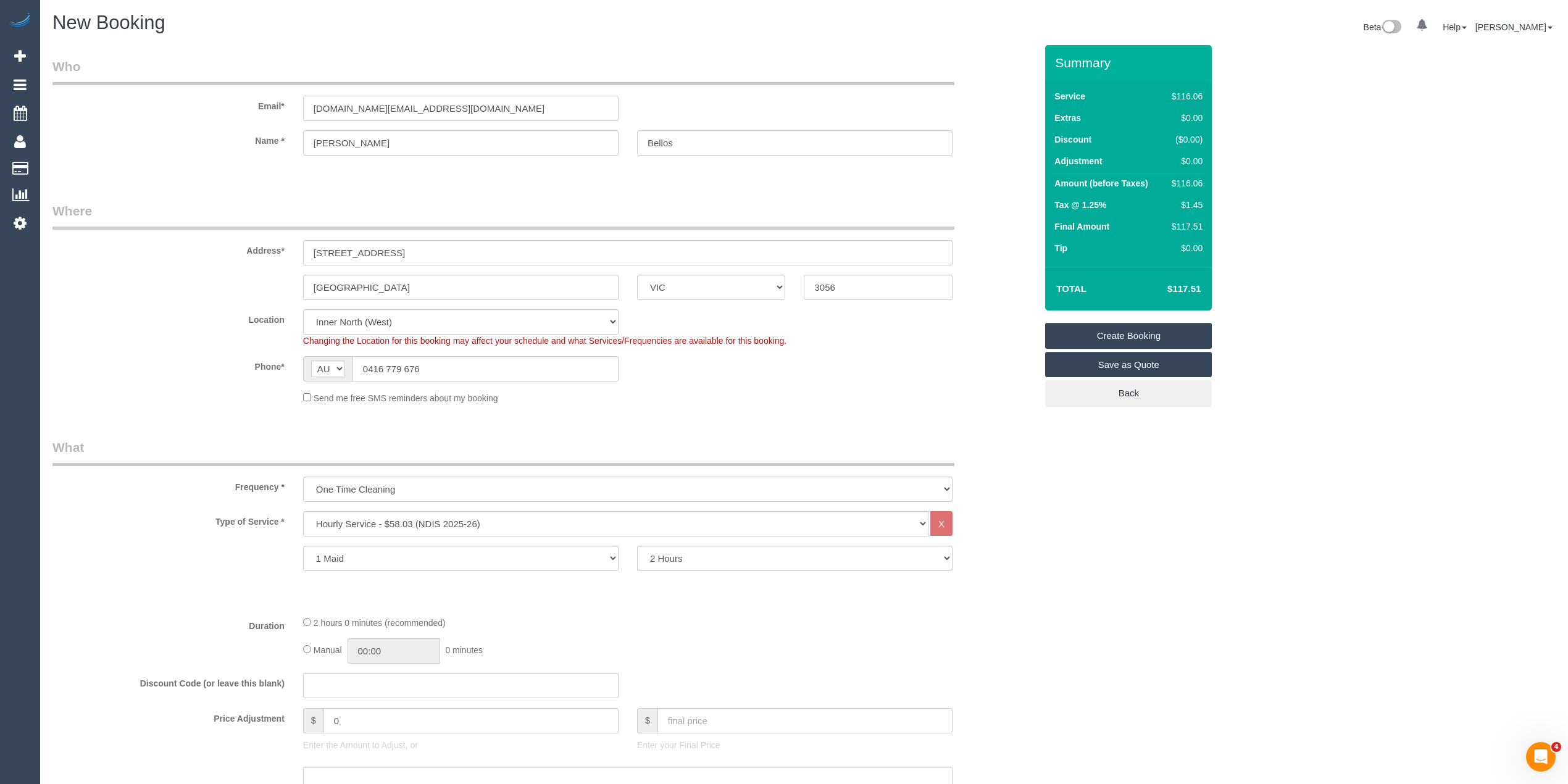
drag, startPoint x: 442, startPoint y: 103, endPoint x: 212, endPoint y: 99, distance: 230.0
click at [212, 99] on div "Email* bellos.gr@hotmail.com" at bounding box center [543, 89] width 1002 height 63
drag, startPoint x: 476, startPoint y: 371, endPoint x: 312, endPoint y: 346, distance: 165.9
click at [312, 346] on sui-booking-location "Location Office City East (North) East (South) Inner East Inner North (East) In…" at bounding box center [543, 357] width 983 height 95
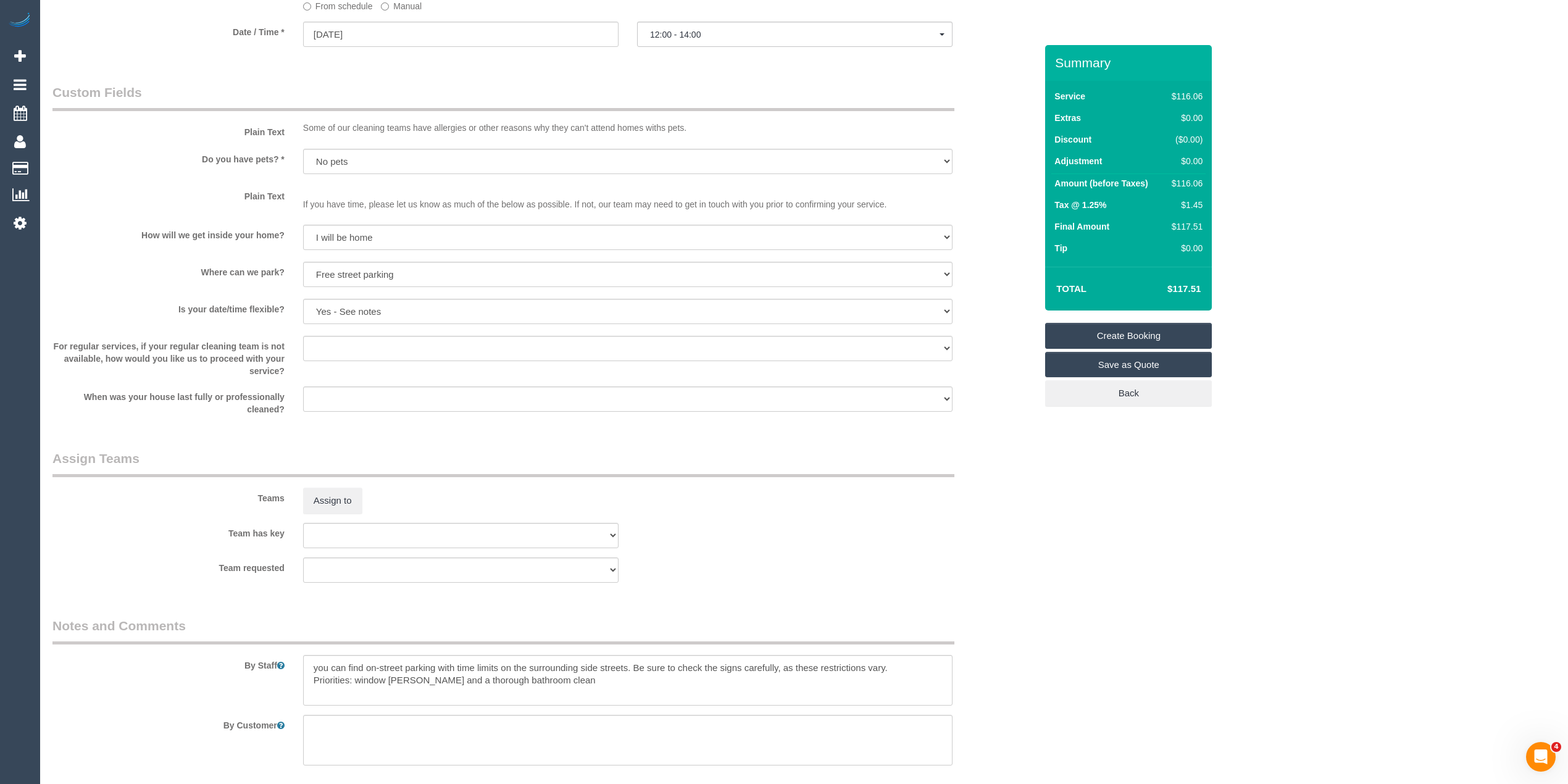
scroll to position [1045, 0]
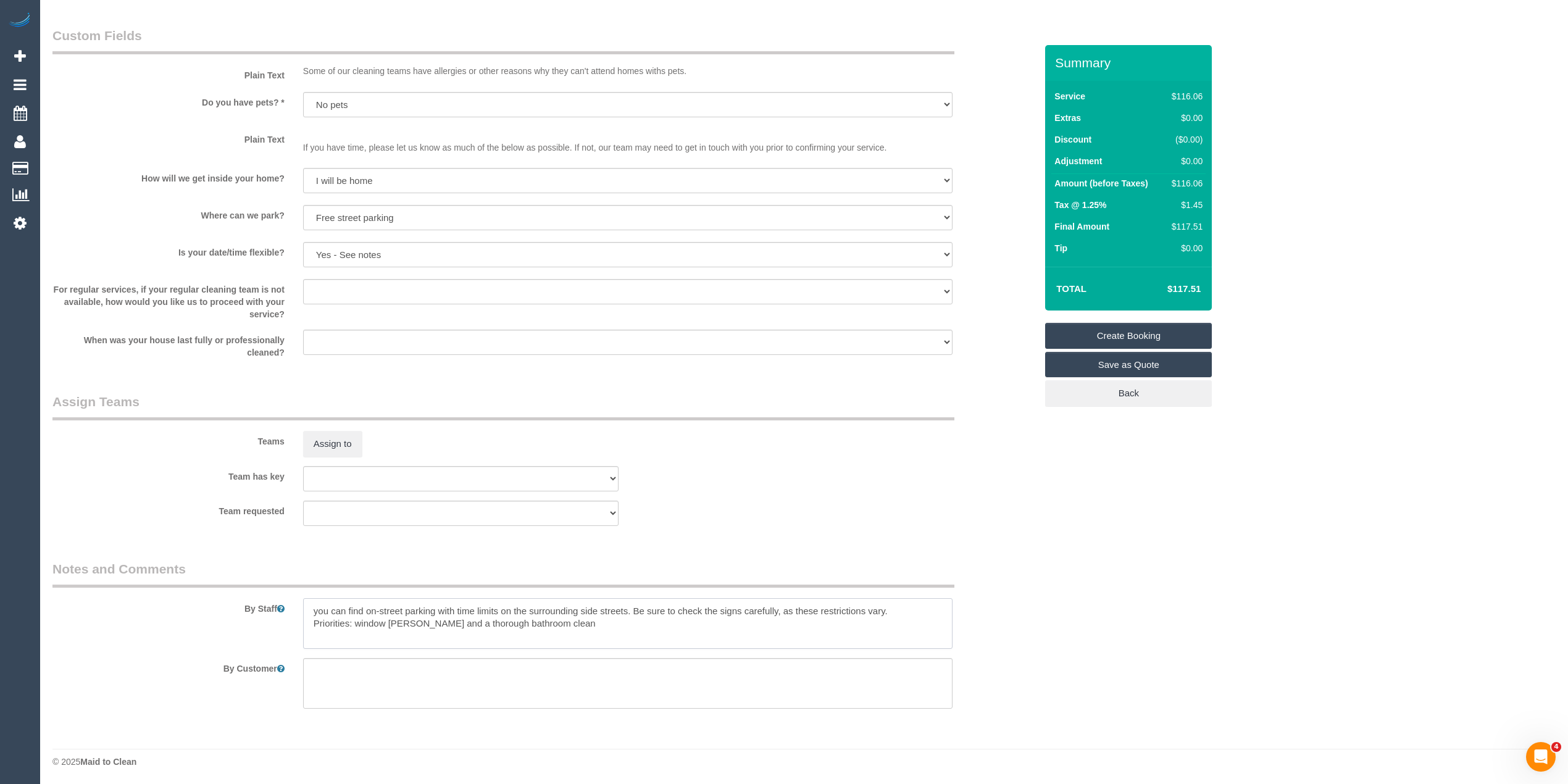
click at [316, 610] on textarea at bounding box center [627, 623] width 649 height 50
click at [902, 610] on textarea at bounding box center [627, 623] width 649 height 50
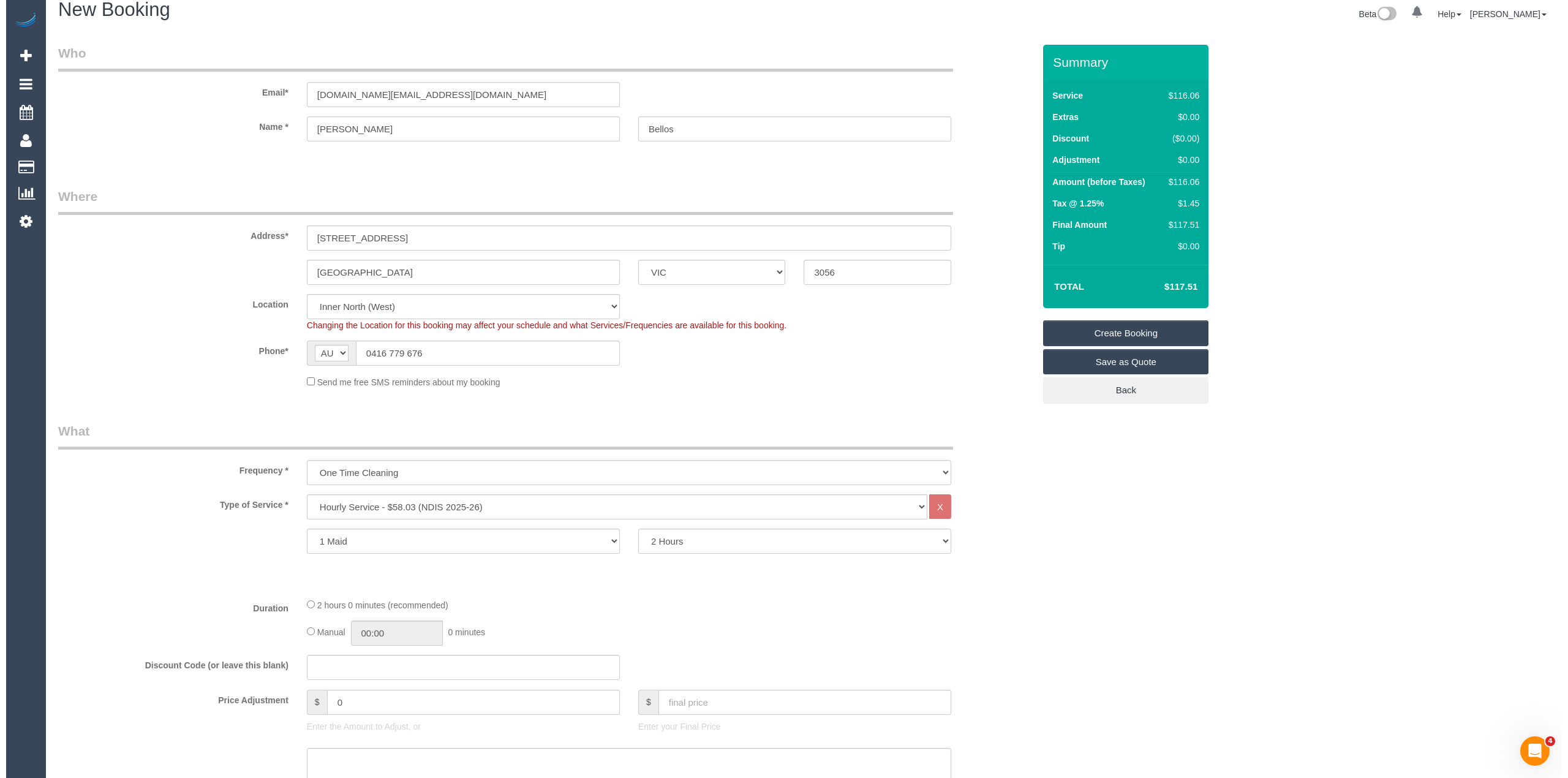
scroll to position [0, 0]
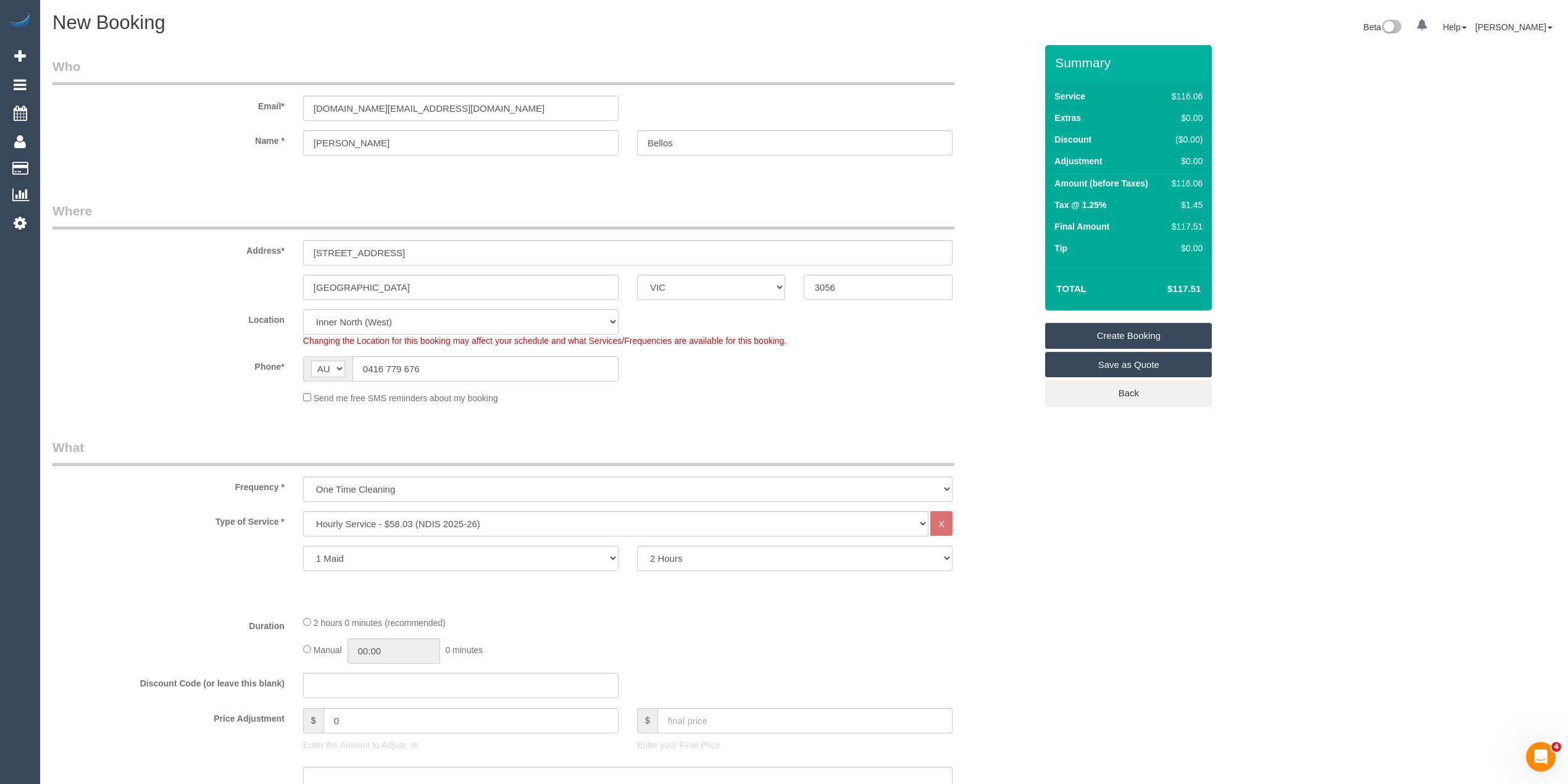
type textarea "You can find on-street parking with time limits on the surrounding side streets…"
drag, startPoint x: 420, startPoint y: 109, endPoint x: 165, endPoint y: 86, distance: 256.0
click at [165, 86] on div "Email* bellos.gr@hotmail.com" at bounding box center [543, 89] width 1002 height 63
click at [1146, 330] on link "Create Booking" at bounding box center [1128, 336] width 167 height 26
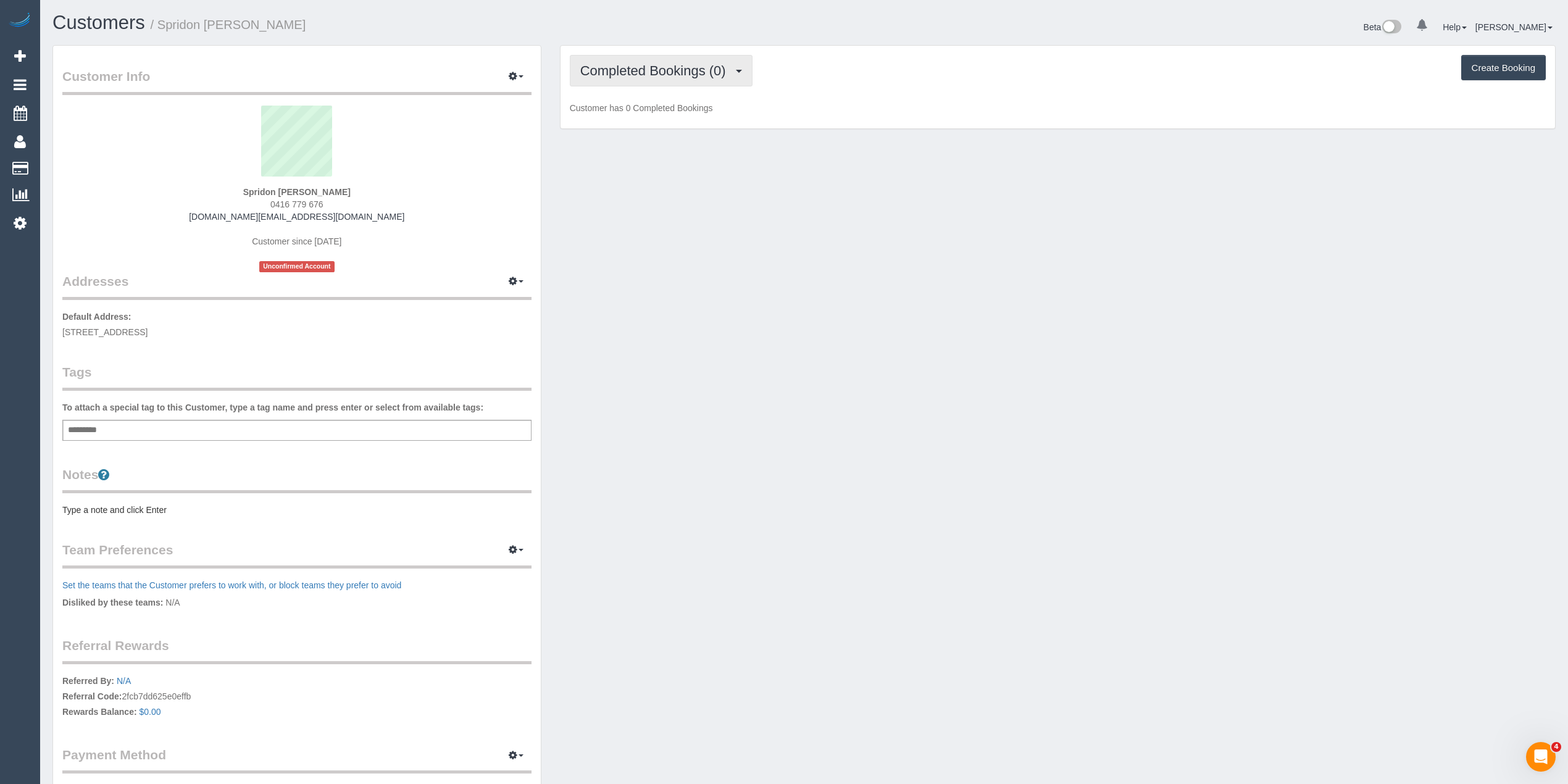
click at [658, 73] on span "Completed Bookings (0)" at bounding box center [655, 71] width 151 height 16
click at [669, 114] on link "Upcoming Bookings (1)" at bounding box center [634, 115] width 129 height 16
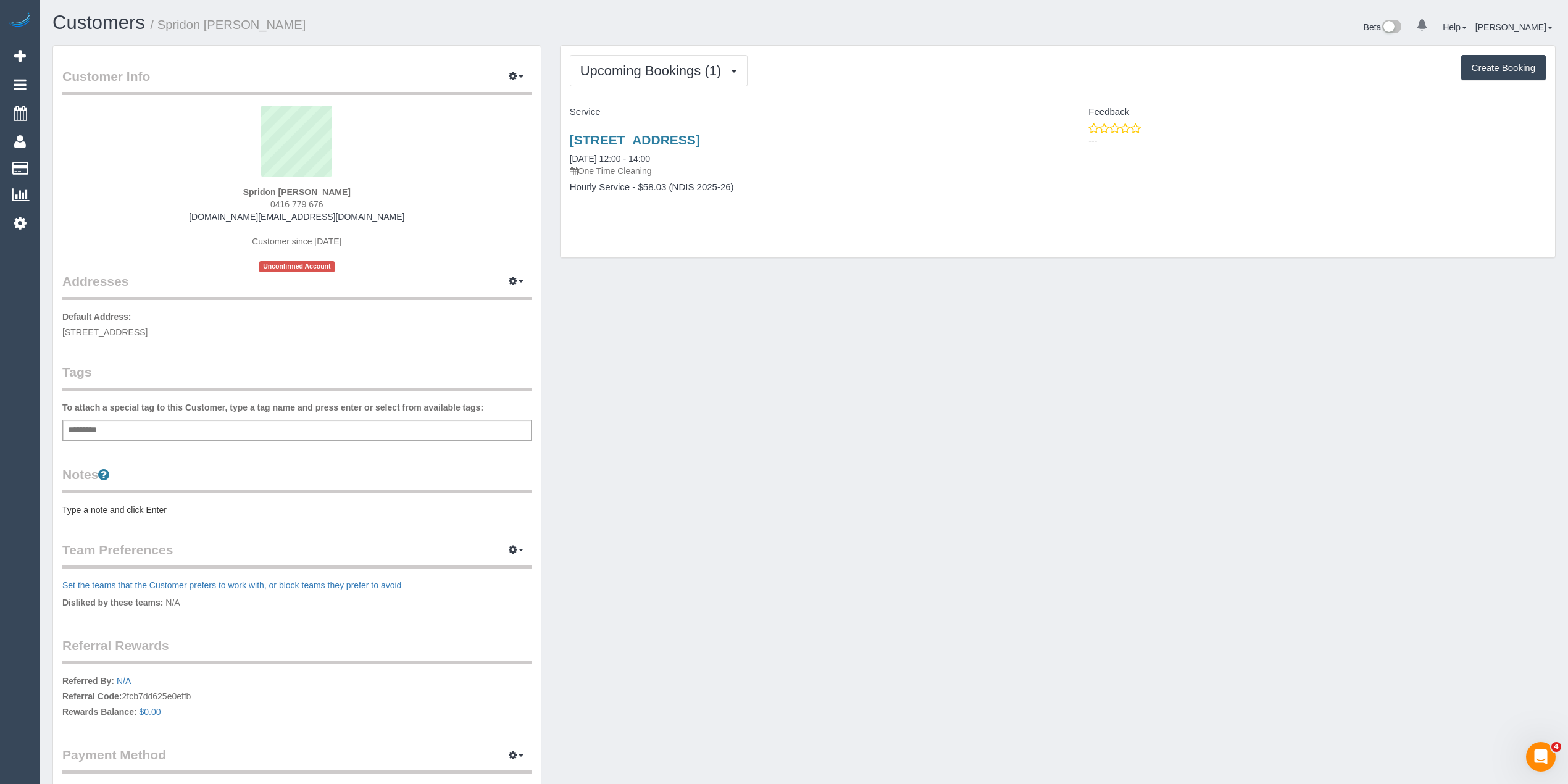
click at [271, 426] on div "Add a tag" at bounding box center [297, 430] width 469 height 21
type input "****"
type input "*******"
click at [137, 506] on pre "Type a note and click Enter" at bounding box center [297, 511] width 469 height 12
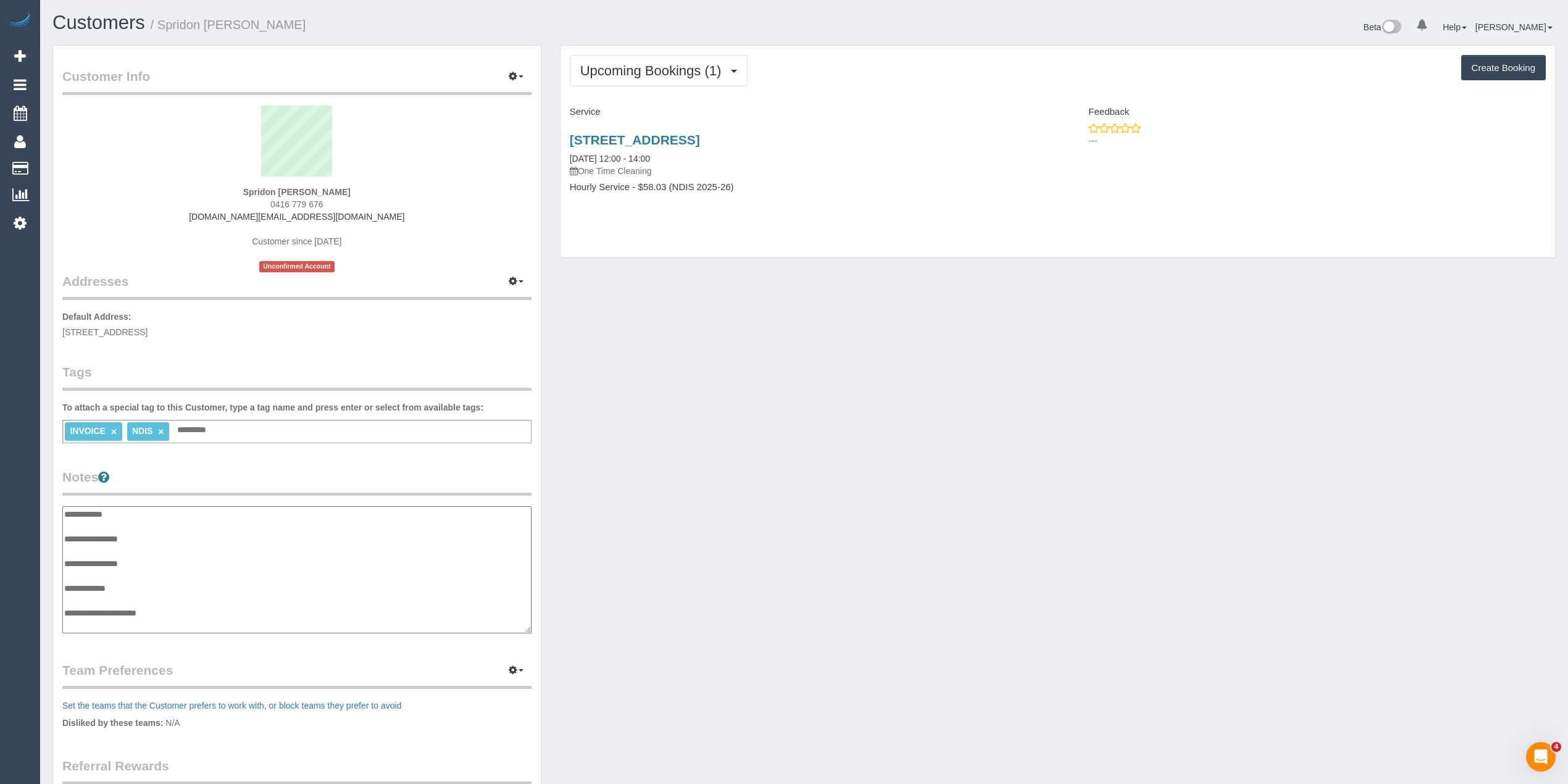
scroll to position [10, 0]
click at [167, 605] on textarea "**********" at bounding box center [297, 569] width 468 height 128
click at [89, 612] on textarea "**********" at bounding box center [297, 569] width 468 height 128
paste textarea "**********"
click at [85, 626] on textarea "**********" at bounding box center [297, 569] width 468 height 128
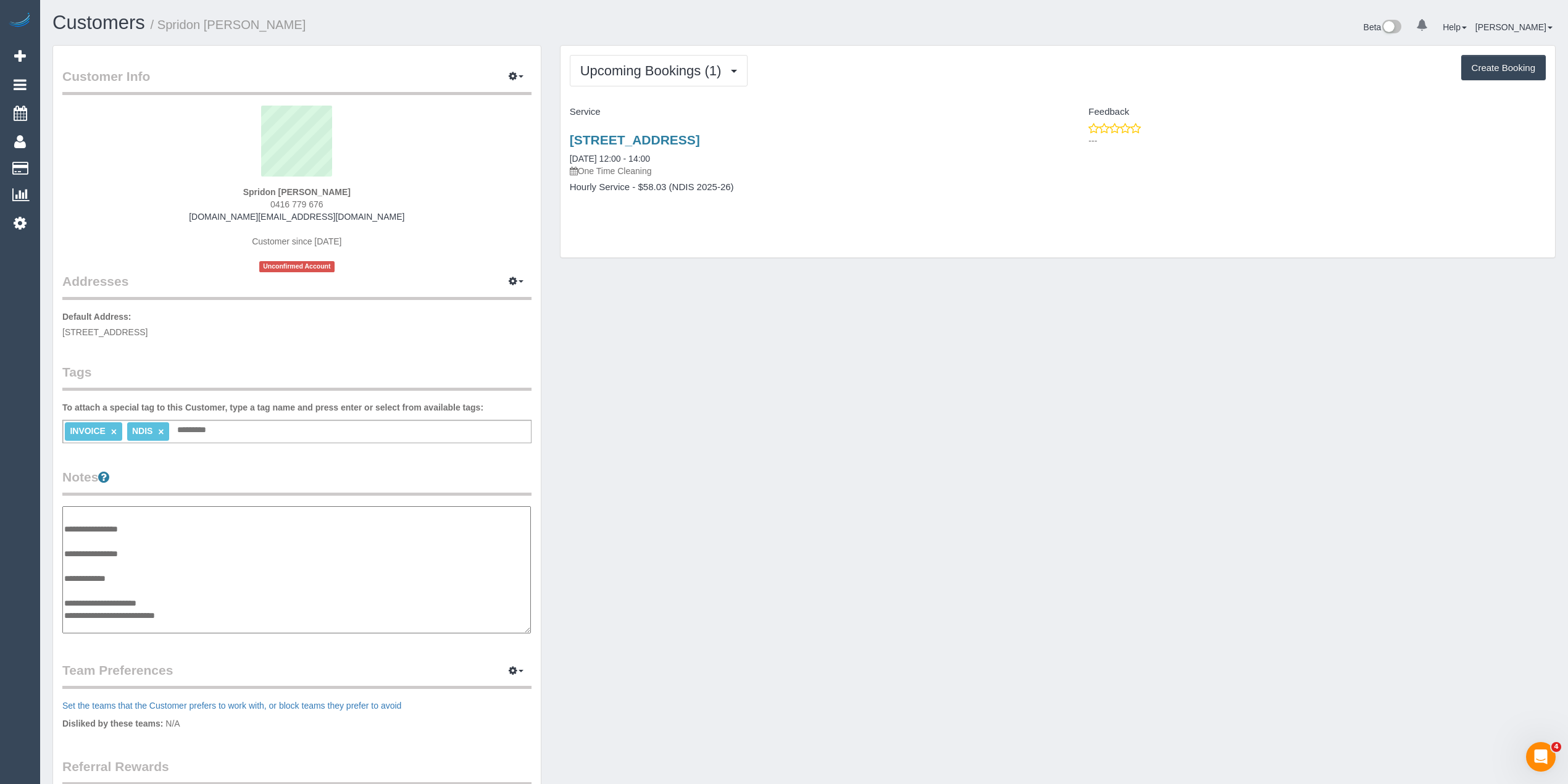
paste textarea "**********"
click at [155, 621] on textarea "**********" at bounding box center [297, 569] width 468 height 128
click at [94, 622] on textarea "**********" at bounding box center [297, 569] width 468 height 128
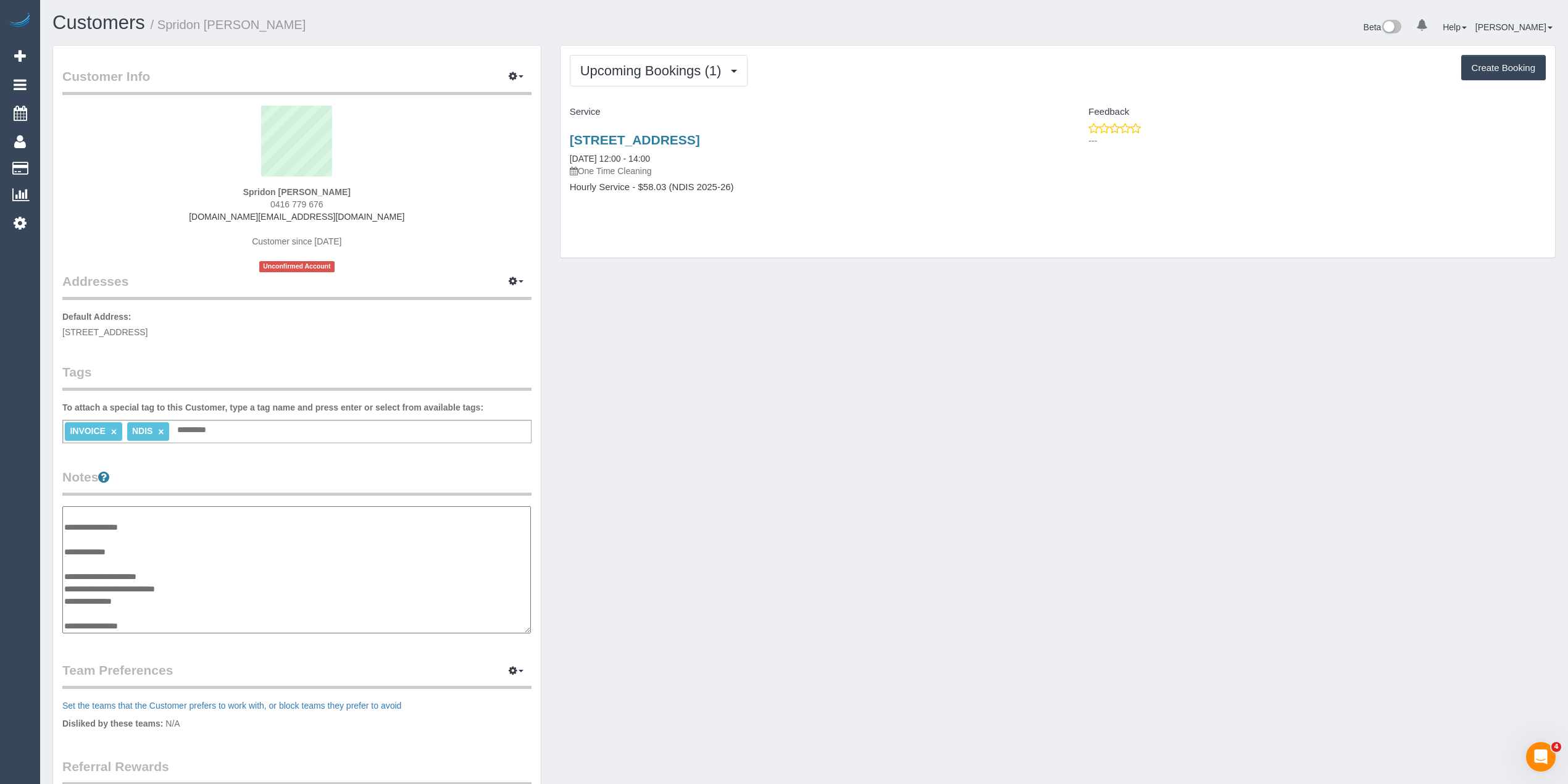
paste textarea "**********"
type textarea "**********"
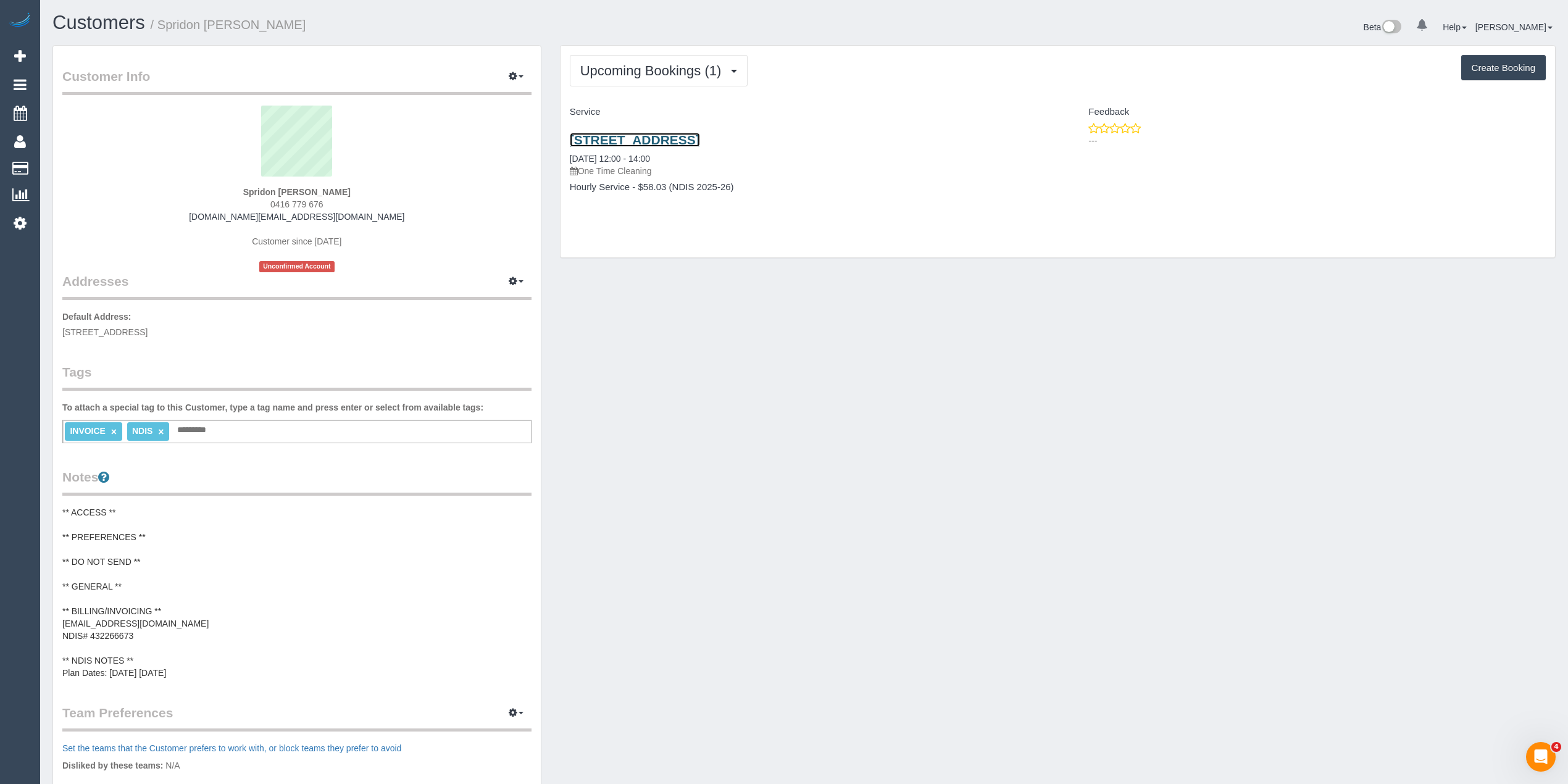
click at [680, 139] on link "205/343 Sydney Road, Brunswick, VIC 3056" at bounding box center [635, 140] width 130 height 14
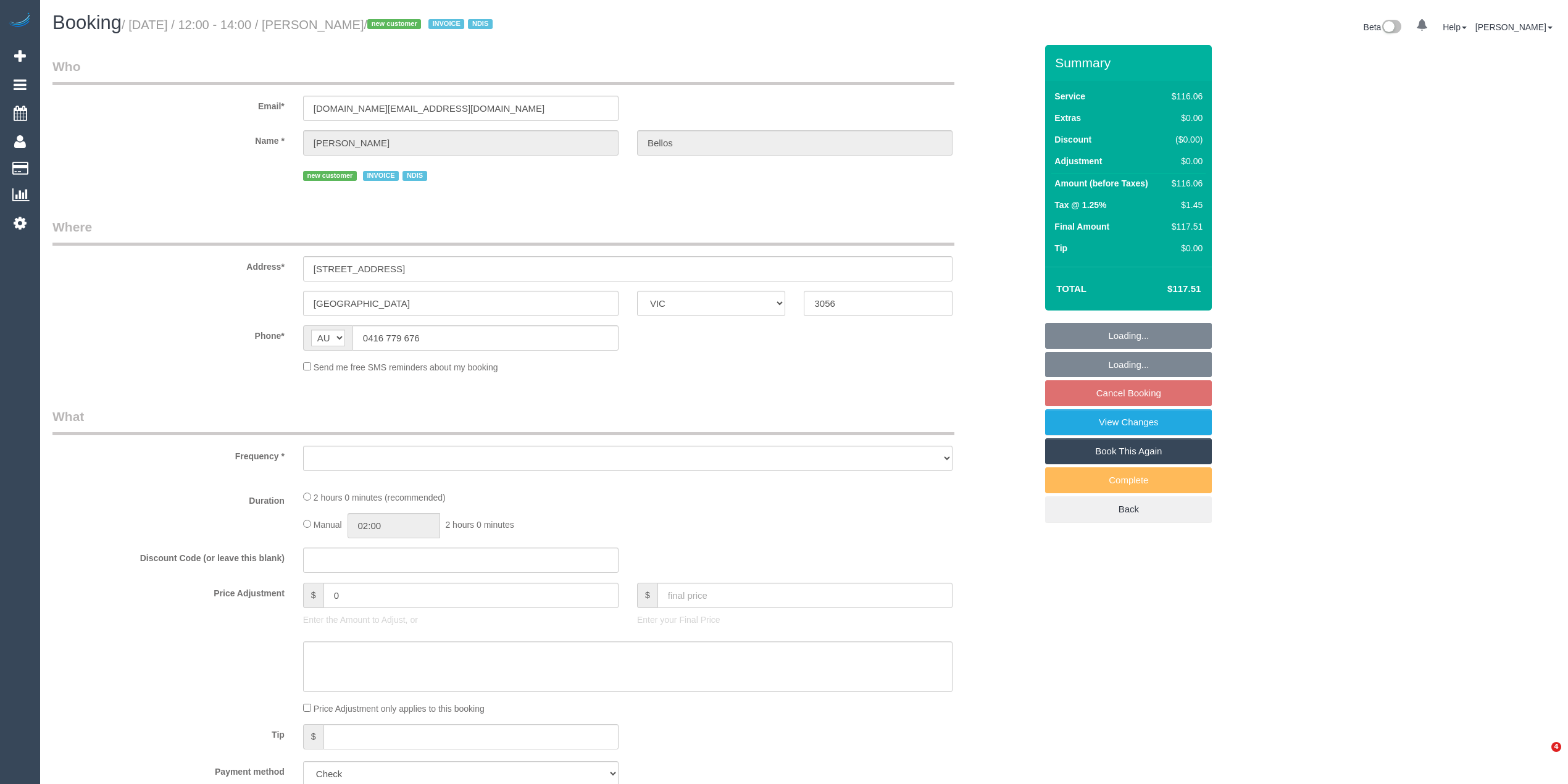
select select "VIC"
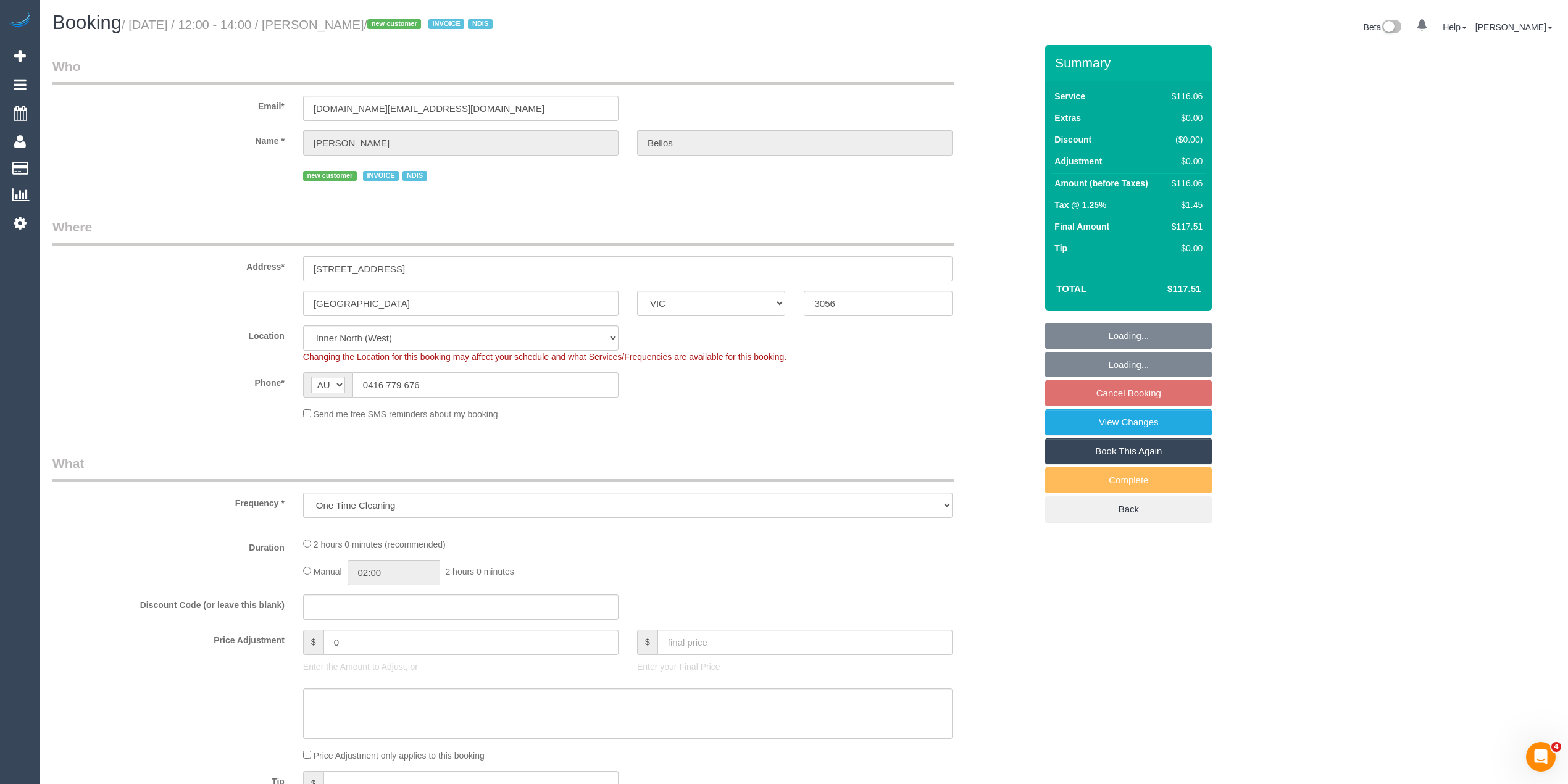
select select "object:676"
select select "number:28"
select select "number:14"
select select "number:19"
select select "number:36"
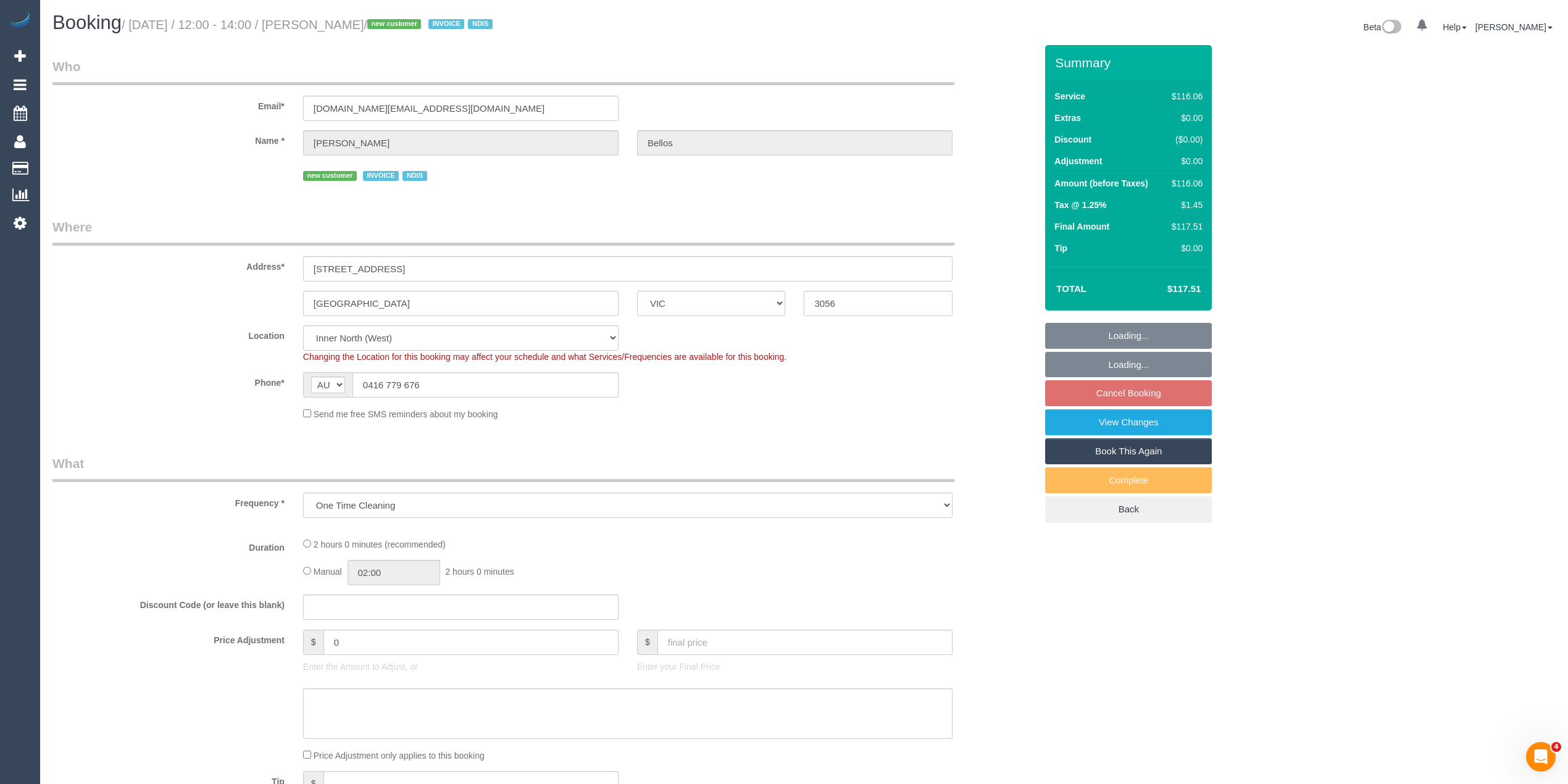
select select "spot6"
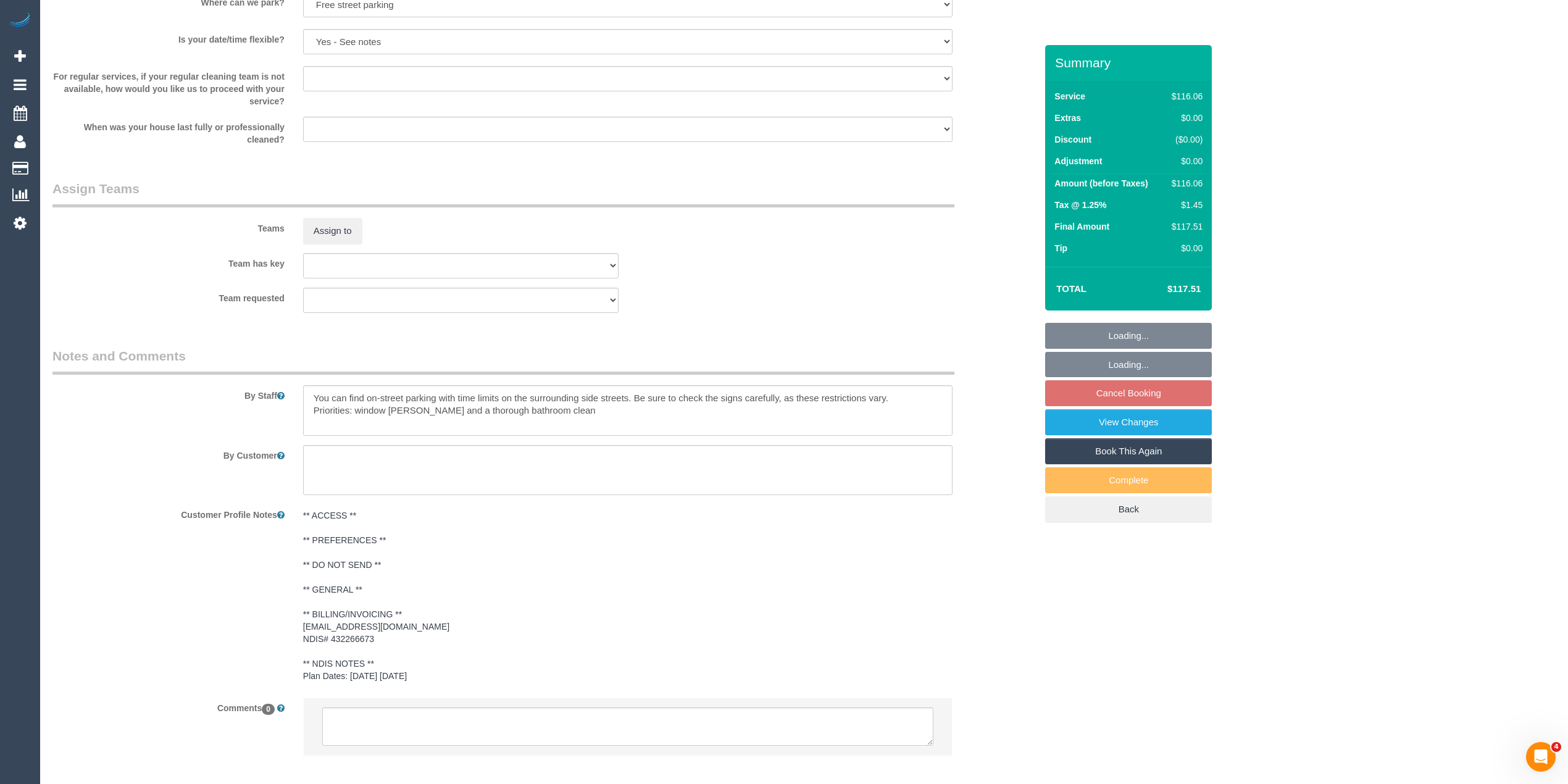
scroll to position [1335, 0]
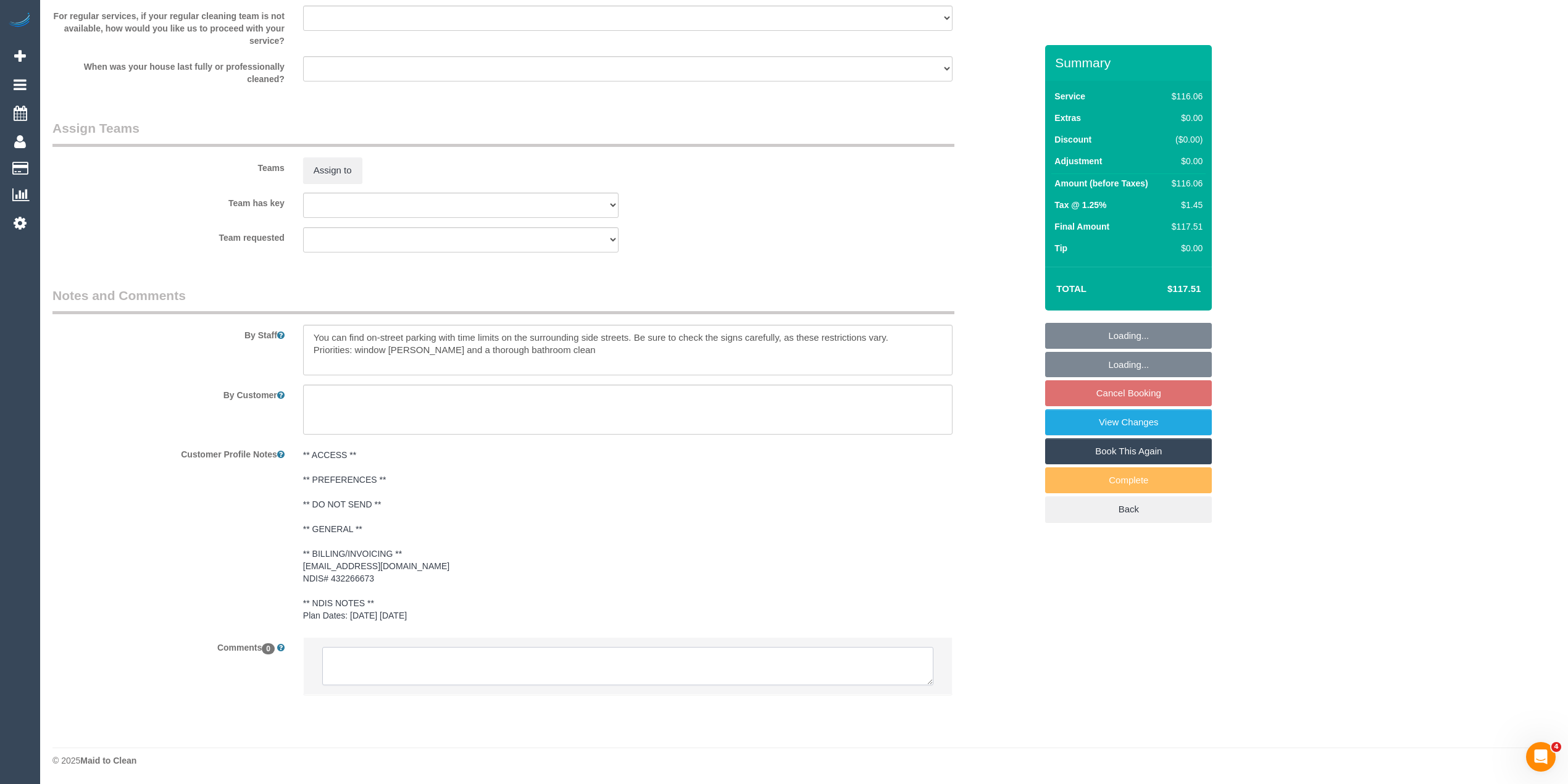
click at [499, 663] on textarea at bounding box center [628, 666] width 611 height 39
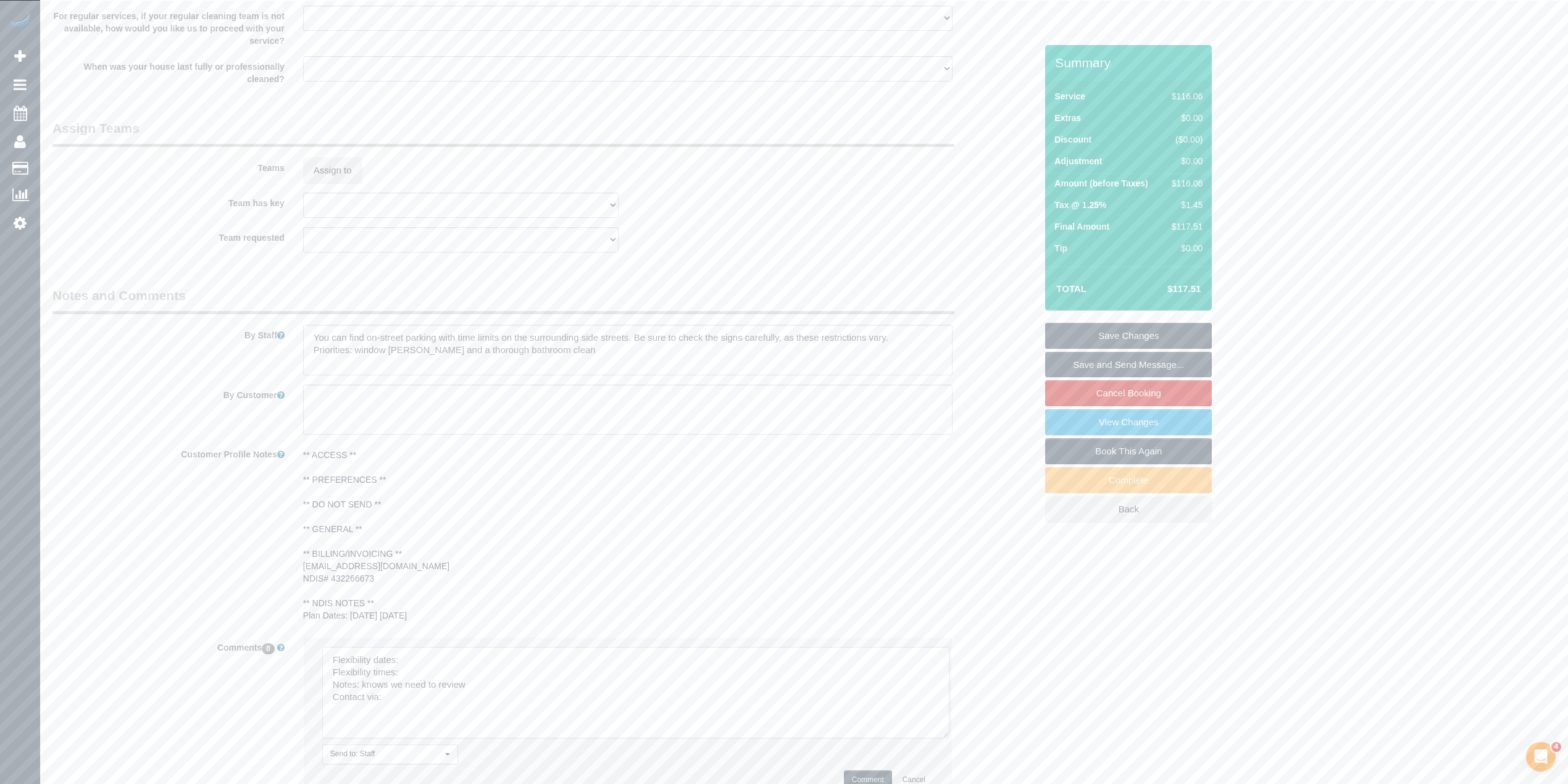
drag, startPoint x: 922, startPoint y: 678, endPoint x: 937, endPoint y: 745, distance: 68.7
click at [937, 738] on textarea at bounding box center [635, 693] width 627 height 92
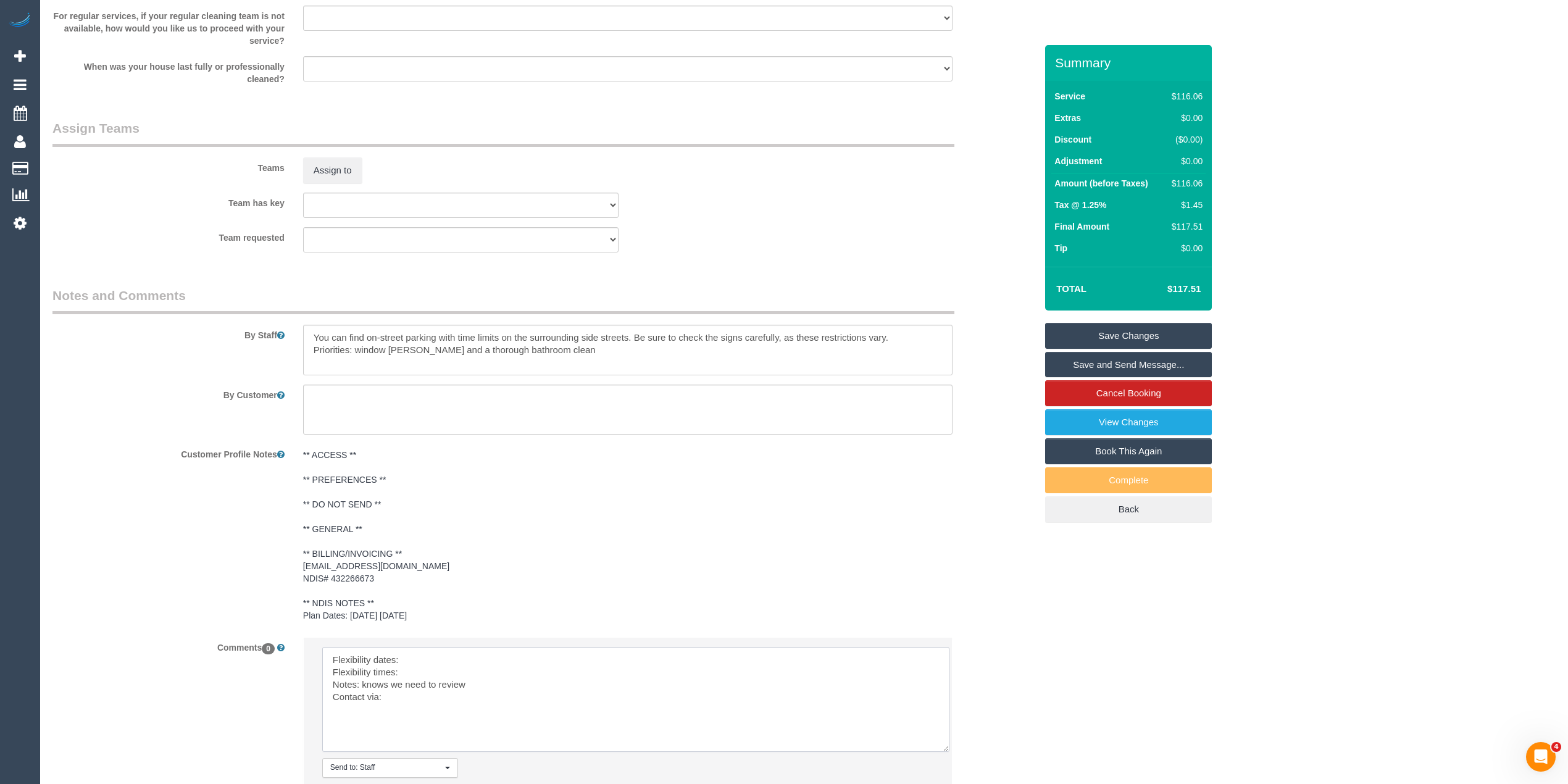
click at [497, 660] on textarea at bounding box center [635, 700] width 627 height 105
click at [412, 673] on textarea at bounding box center [635, 700] width 627 height 105
click at [401, 674] on textarea at bounding box center [635, 700] width 627 height 105
click at [429, 700] on textarea at bounding box center [635, 700] width 627 height 105
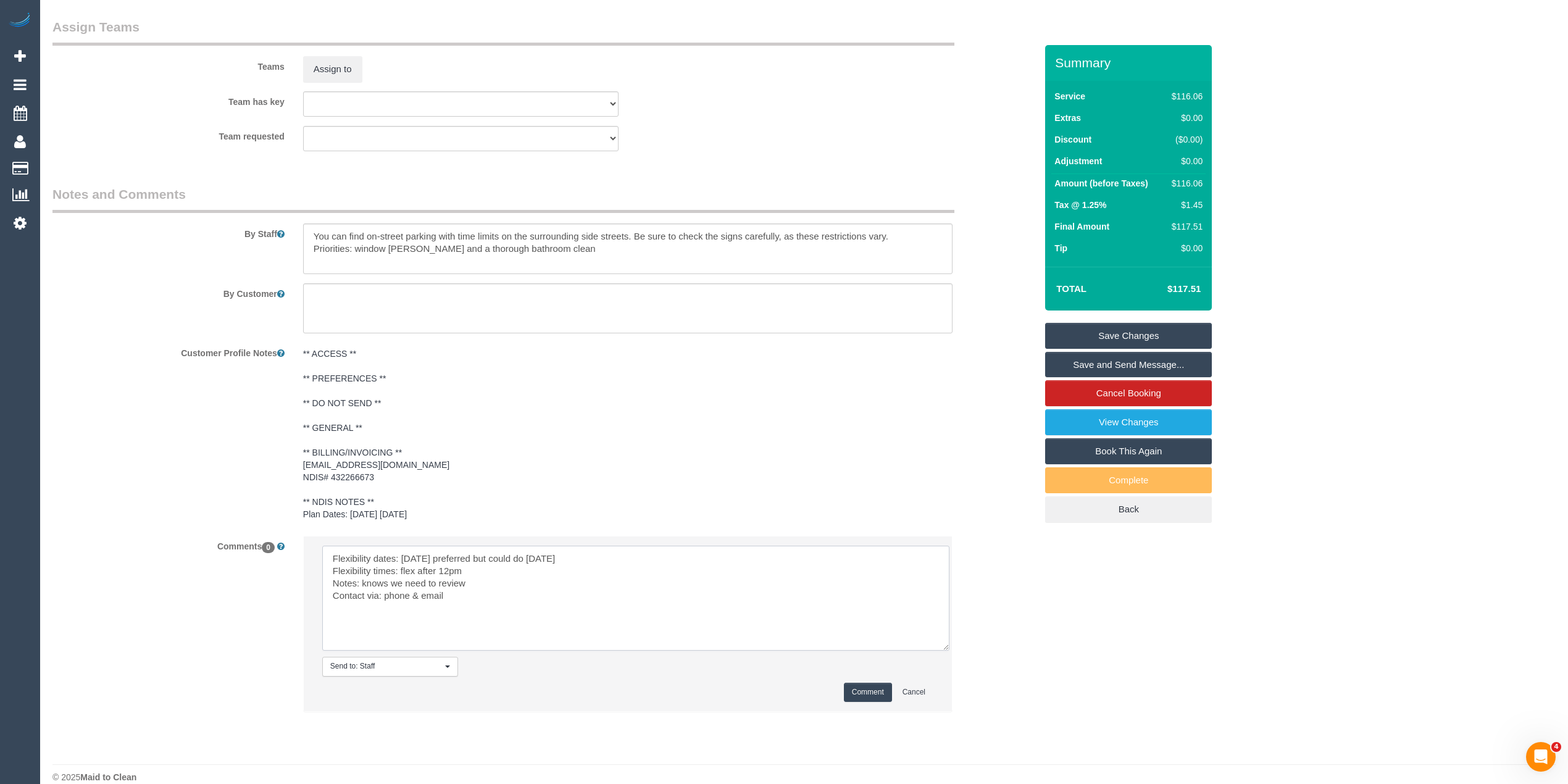
scroll to position [1452, 0]
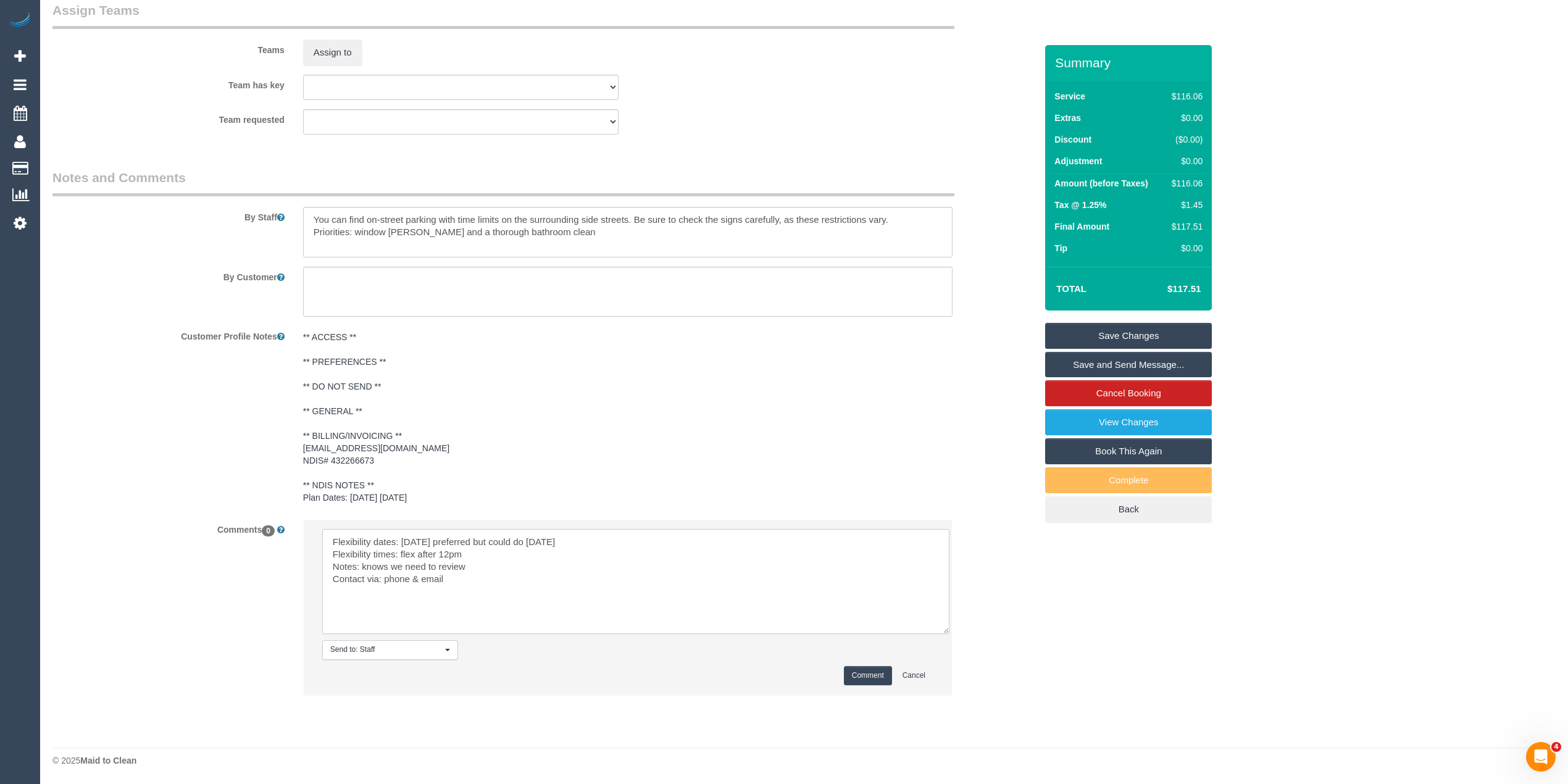
type textarea "Flexibility dates: Tuesday preferred but could do Wednesday Flexibility times: …"
click at [868, 672] on button "Comment" at bounding box center [868, 676] width 48 height 19
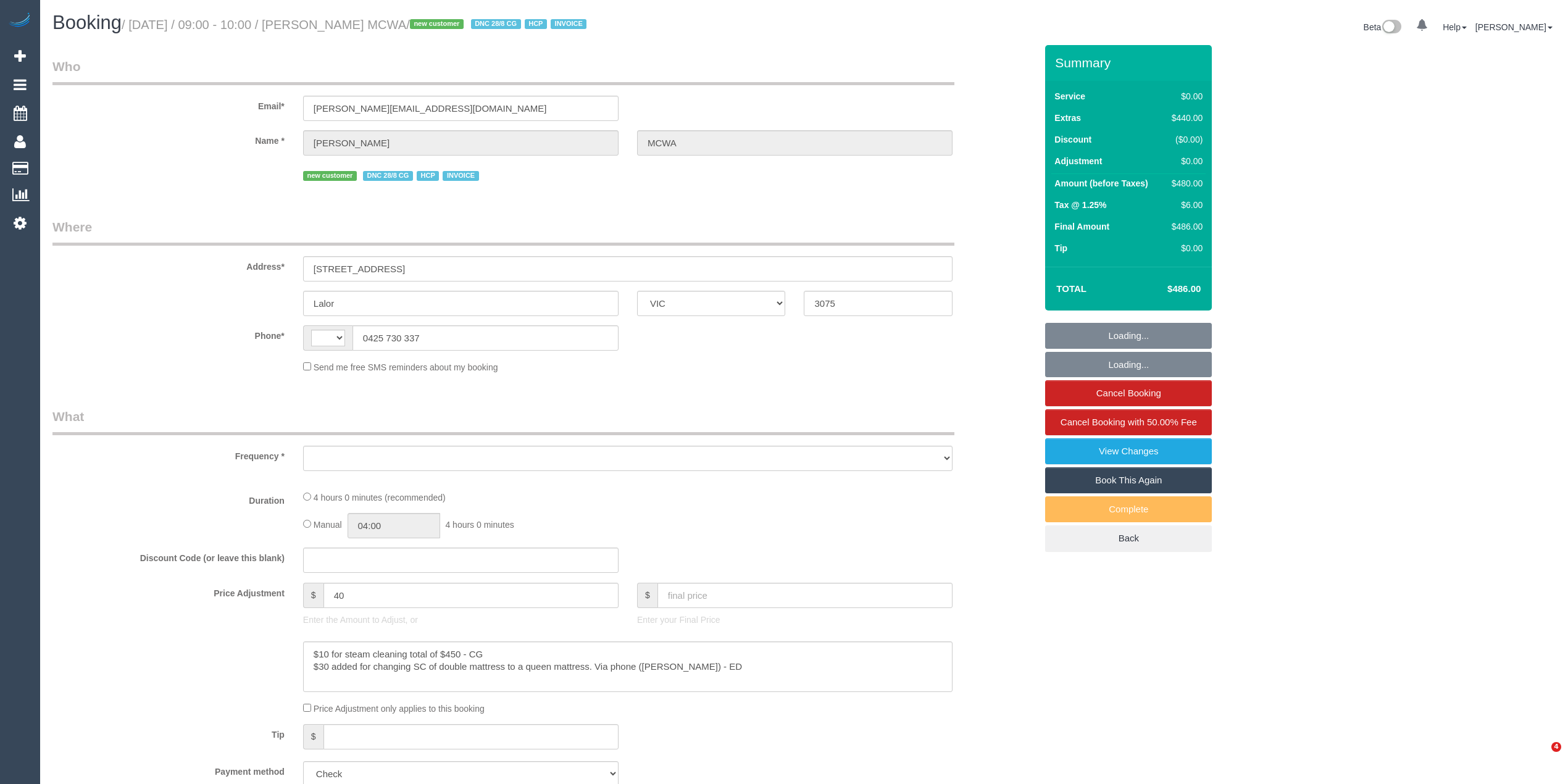
select select "VIC"
click at [327, 20] on small "/ [DATE] / 09:00 - 10:00 / [PERSON_NAME] MCWA / new customer DNC 28/8 CG HCP IN…" at bounding box center [355, 24] width 468 height 14
select select "number:28"
select select "number:14"
select select "number:18"
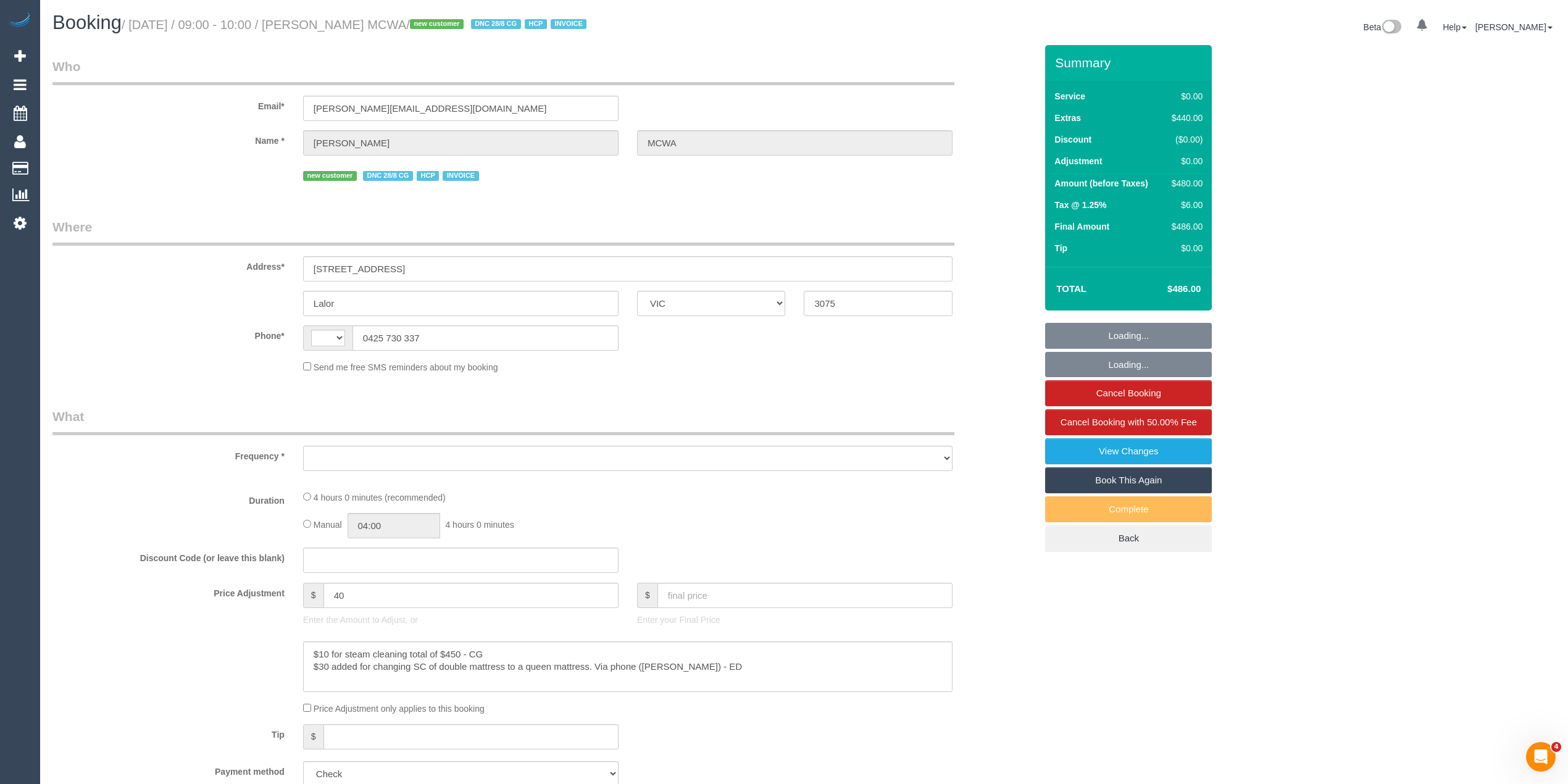
select select "number:24"
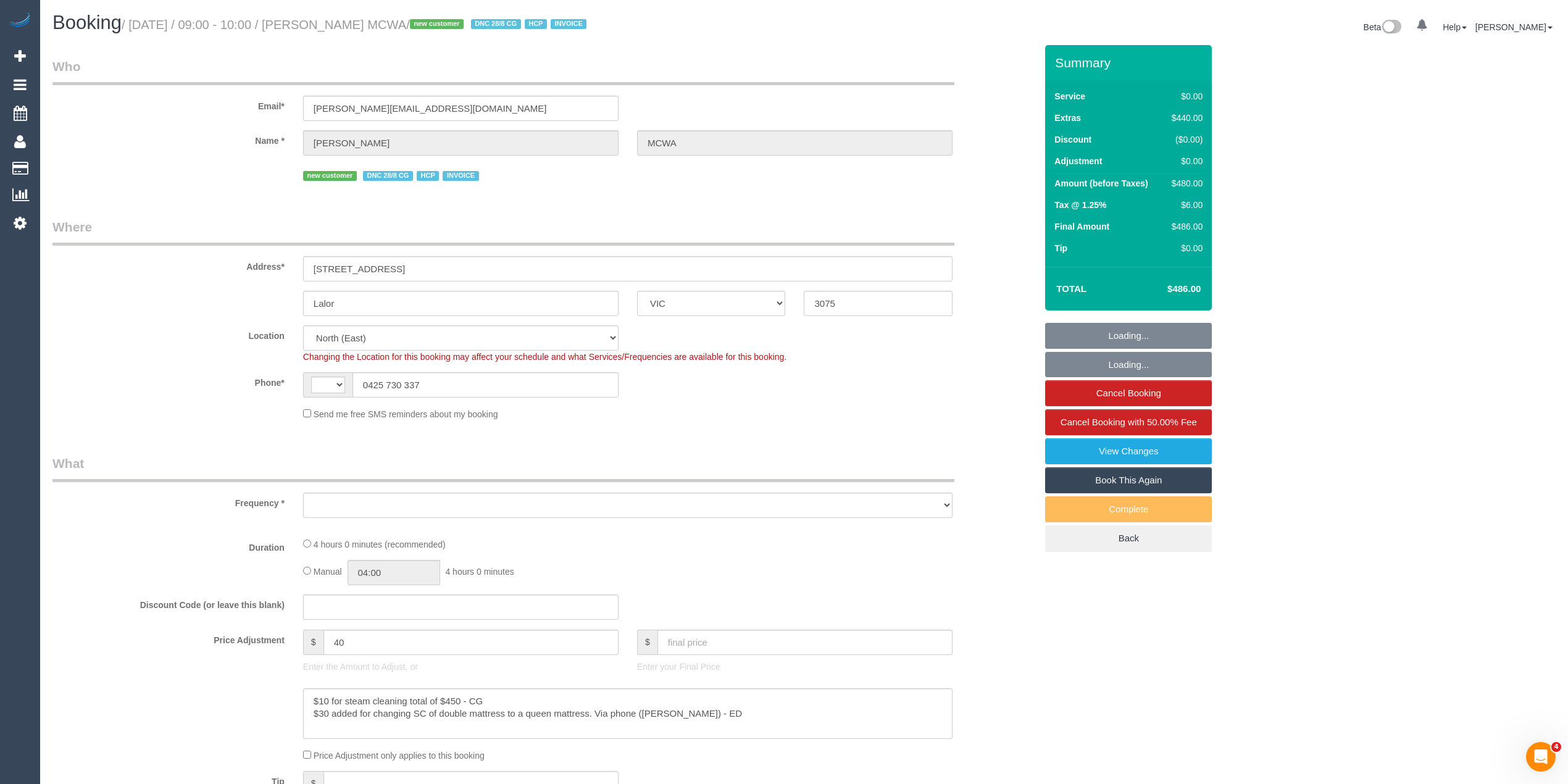
click at [327, 20] on small "/ August 28, 2025 / 09:00 - 10:00 / Faye Petsinis MCWA / new customer DNC 28/8 …" at bounding box center [355, 24] width 468 height 14
select select "string:AU"
click at [398, 28] on small "/ August 28, 2025 / 09:00 - 10:00 / Faye Petsinis MCWA / new customer DNC 28/8 …" at bounding box center [355, 24] width 468 height 14
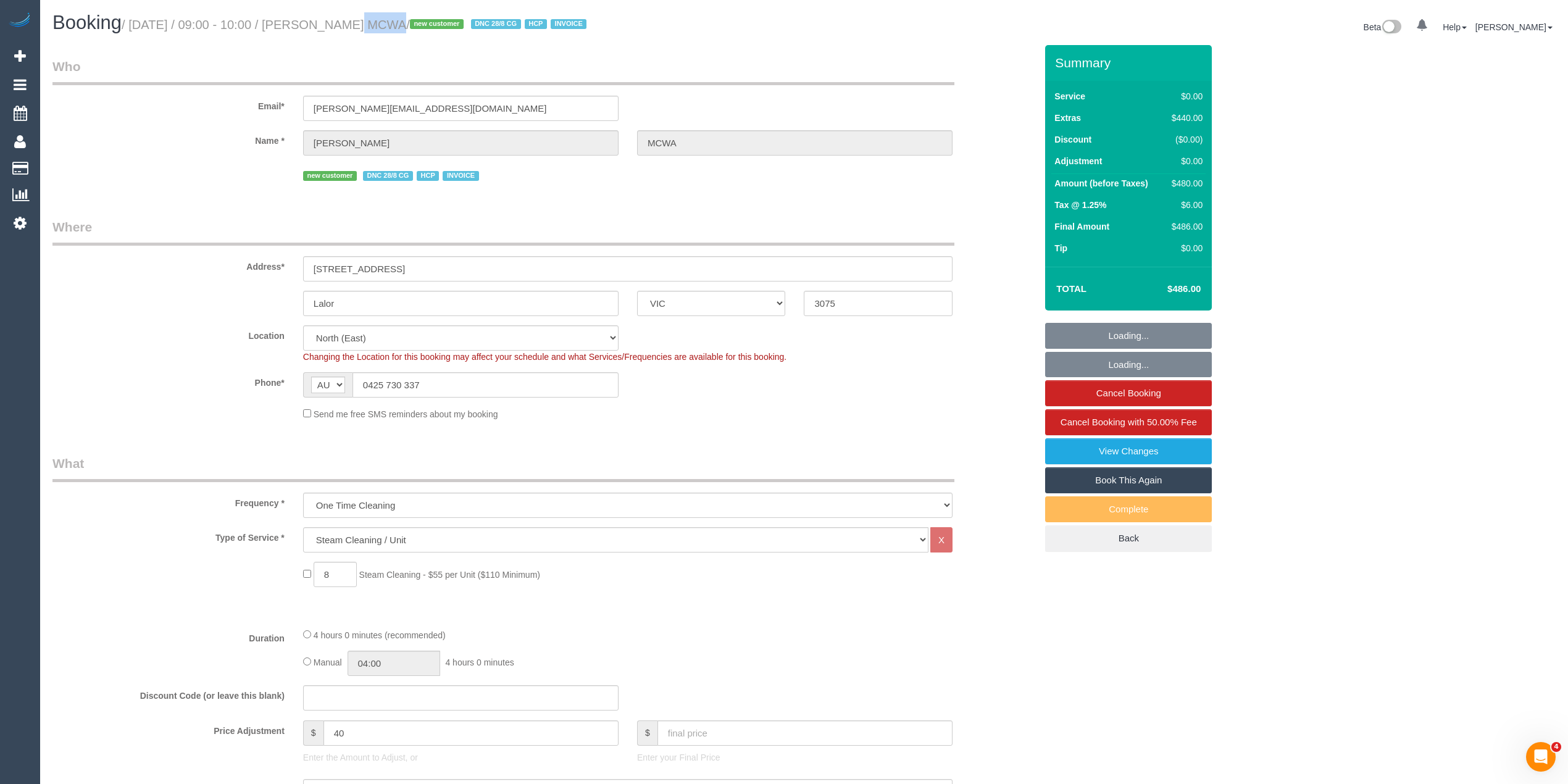
select select "object:1398"
copy small "[PERSON_NAME] MCWA"
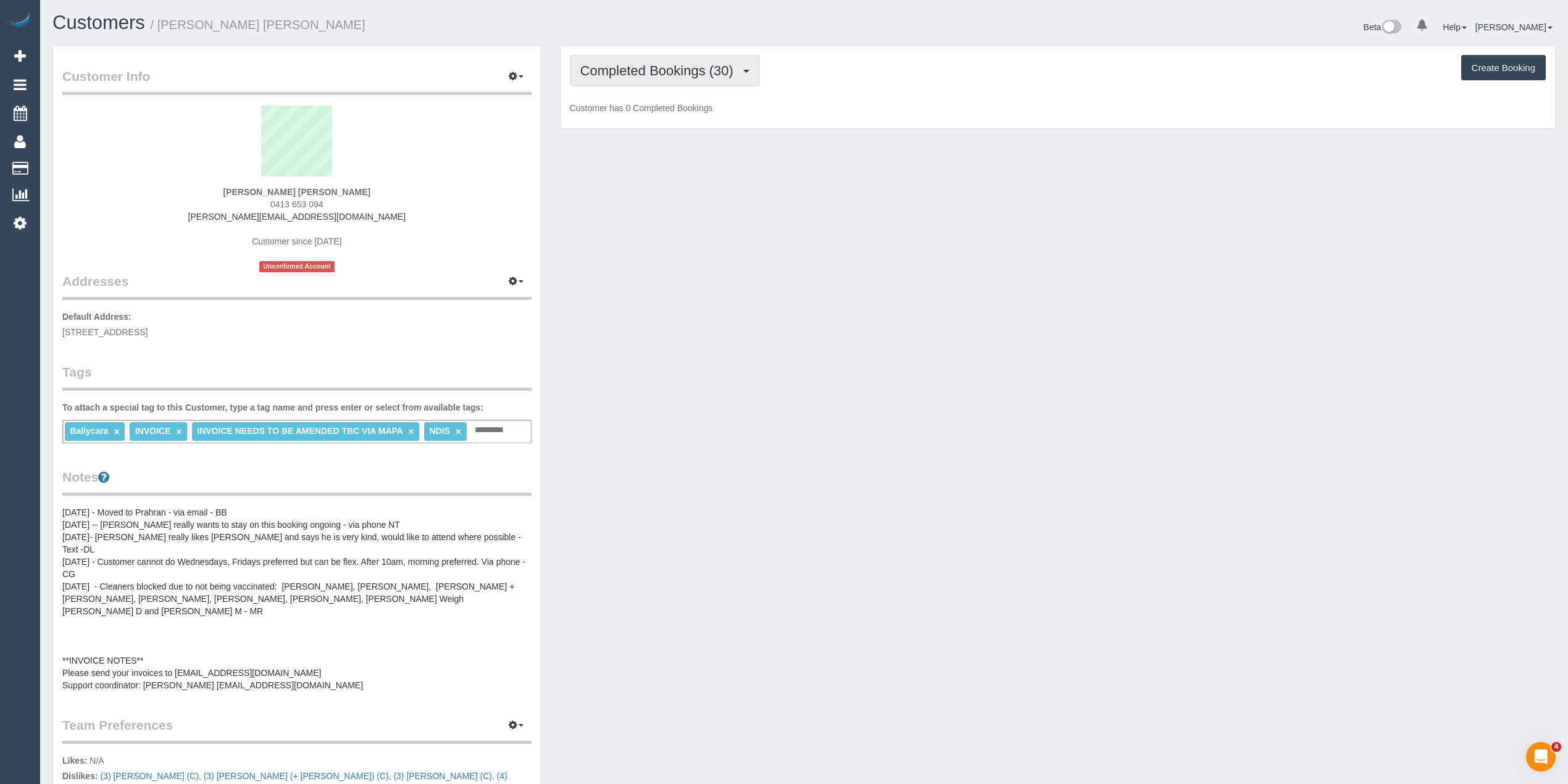
click at [608, 72] on span "Completed Bookings (30)" at bounding box center [659, 71] width 159 height 16
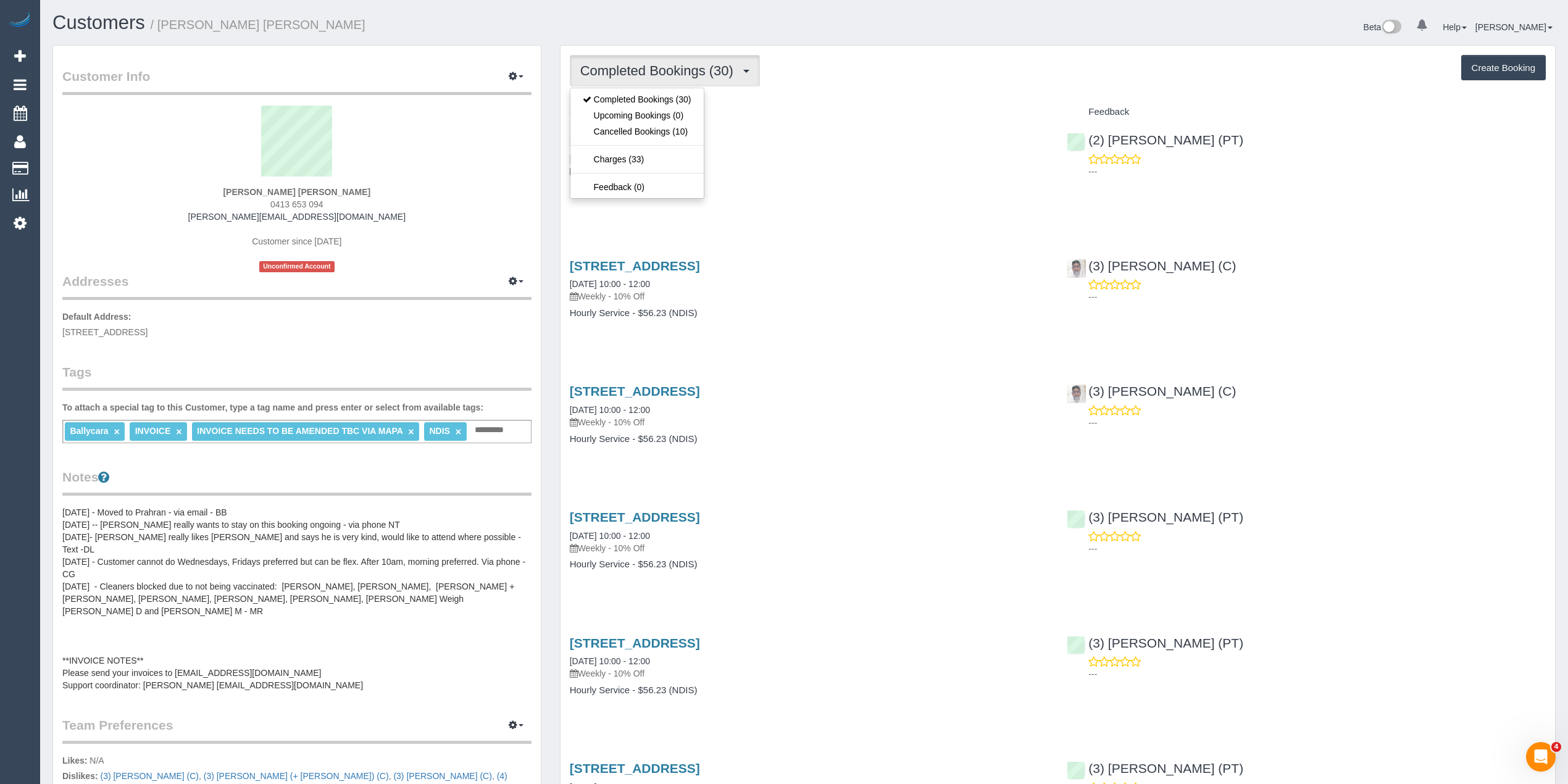
click at [608, 72] on span "Completed Bookings (30)" at bounding box center [659, 71] width 159 height 16
click at [520, 71] on button "button" at bounding box center [516, 76] width 31 height 19
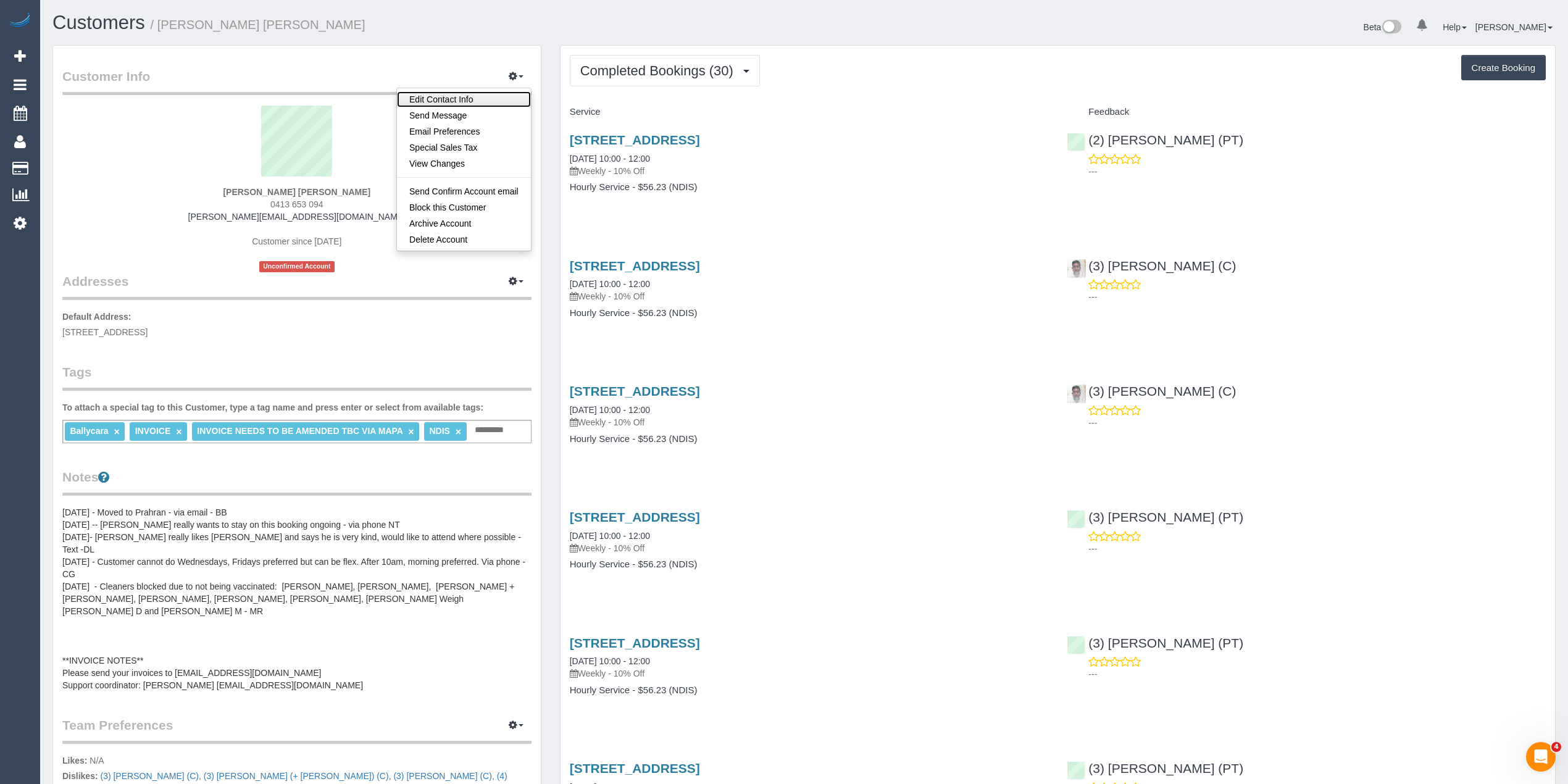
click at [455, 99] on link "Edit Contact Info" at bounding box center [464, 99] width 134 height 16
select select "VIC"
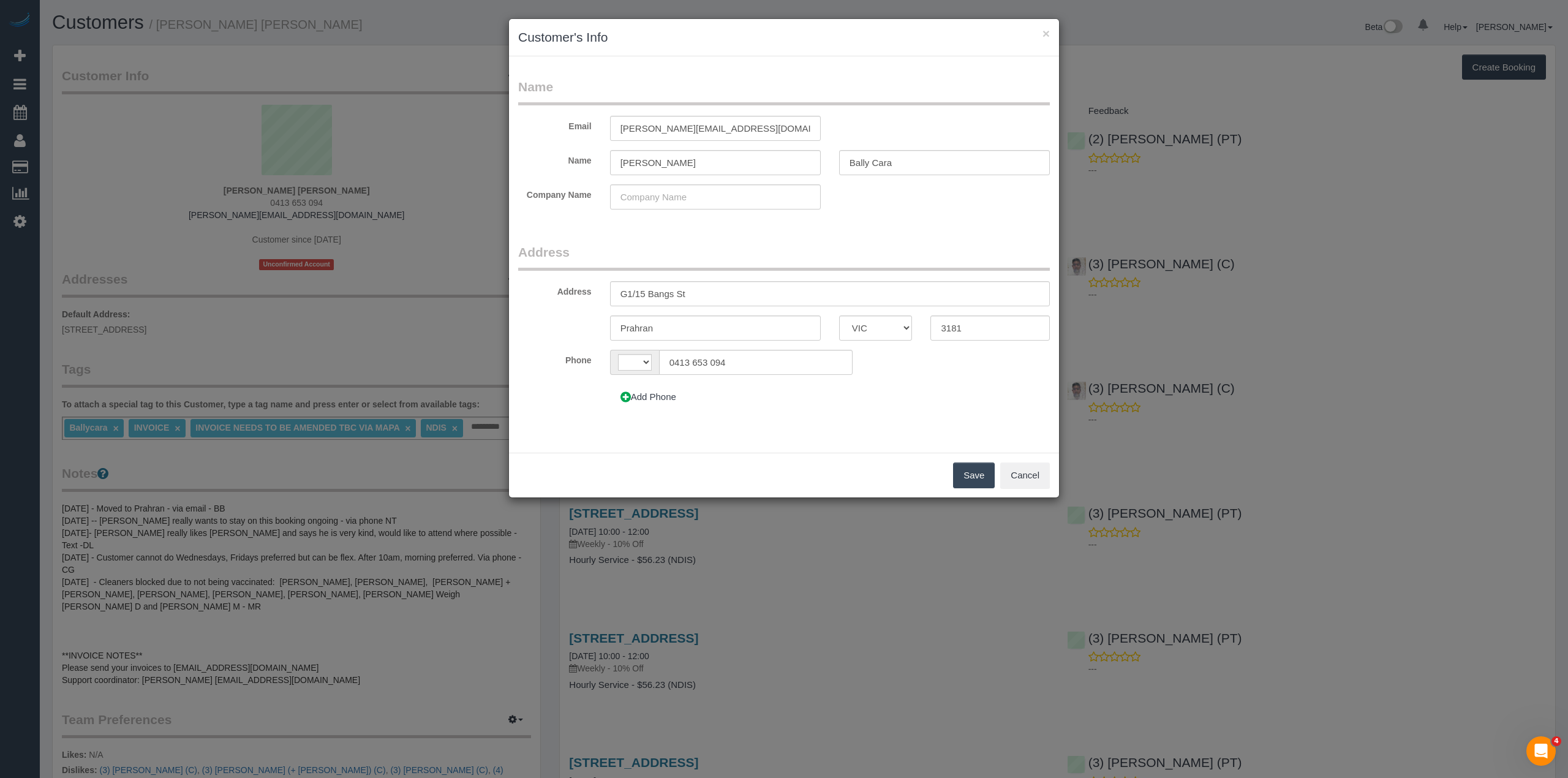
select select "string:AU"
drag, startPoint x: 909, startPoint y: 168, endPoint x: 790, endPoint y: 168, distance: 119.0
click at [790, 168] on div "Name Kenneth Wilson Bally Cara" at bounding box center [784, 163] width 550 height 26
type input "H3 Care"
click at [671, 130] on input "kenneth.ballycara@fake.com" at bounding box center [715, 128] width 210 height 26
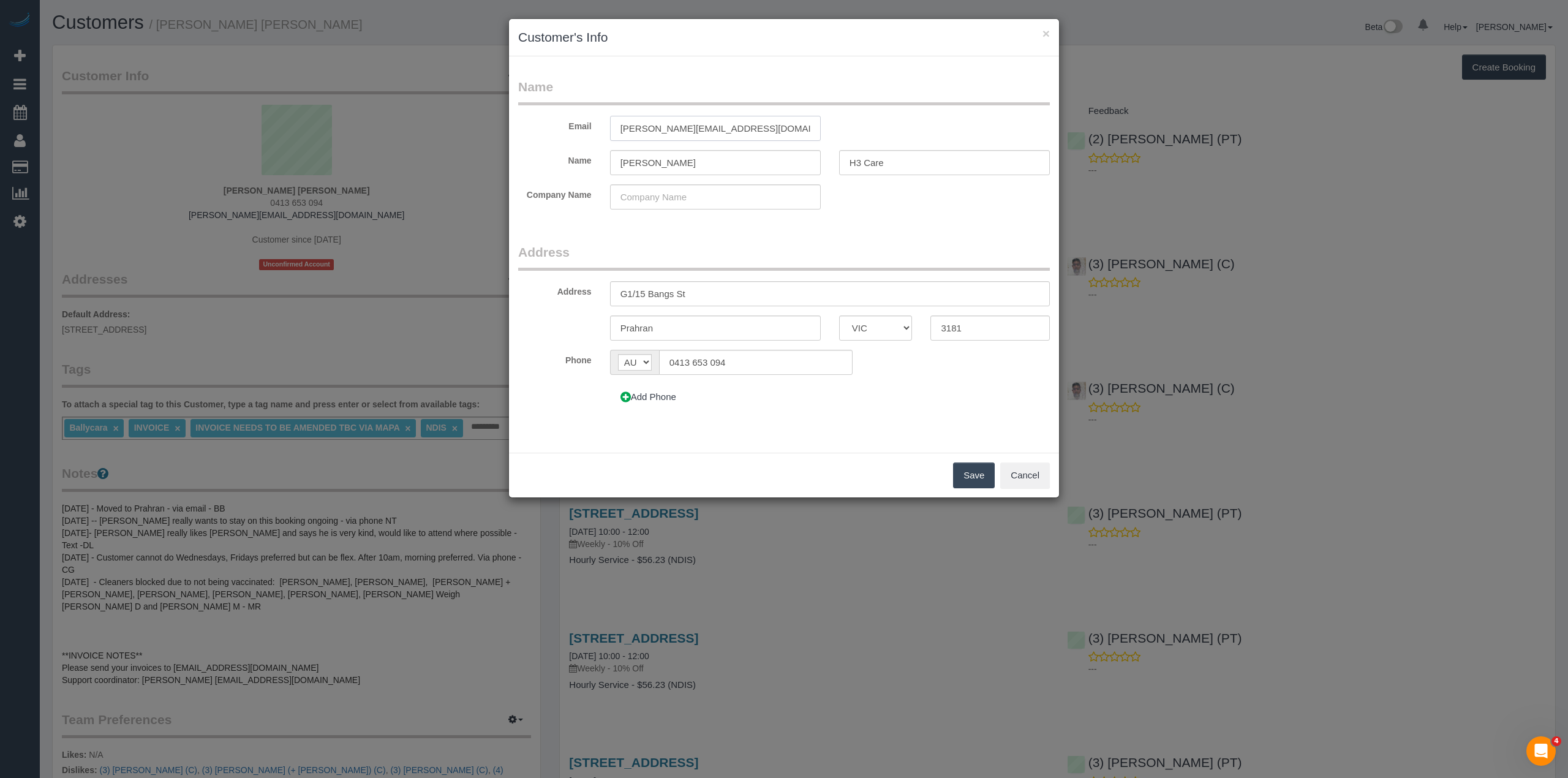
drag, startPoint x: 691, startPoint y: 125, endPoint x: 655, endPoint y: 124, distance: 36.0
click at [655, 124] on input "kenneth.ballycara@fake.com" at bounding box center [715, 128] width 210 height 26
type input "[PERSON_NAME][EMAIL_ADDRESS][DOMAIN_NAME]"
click at [977, 481] on button "Save" at bounding box center [974, 476] width 42 height 26
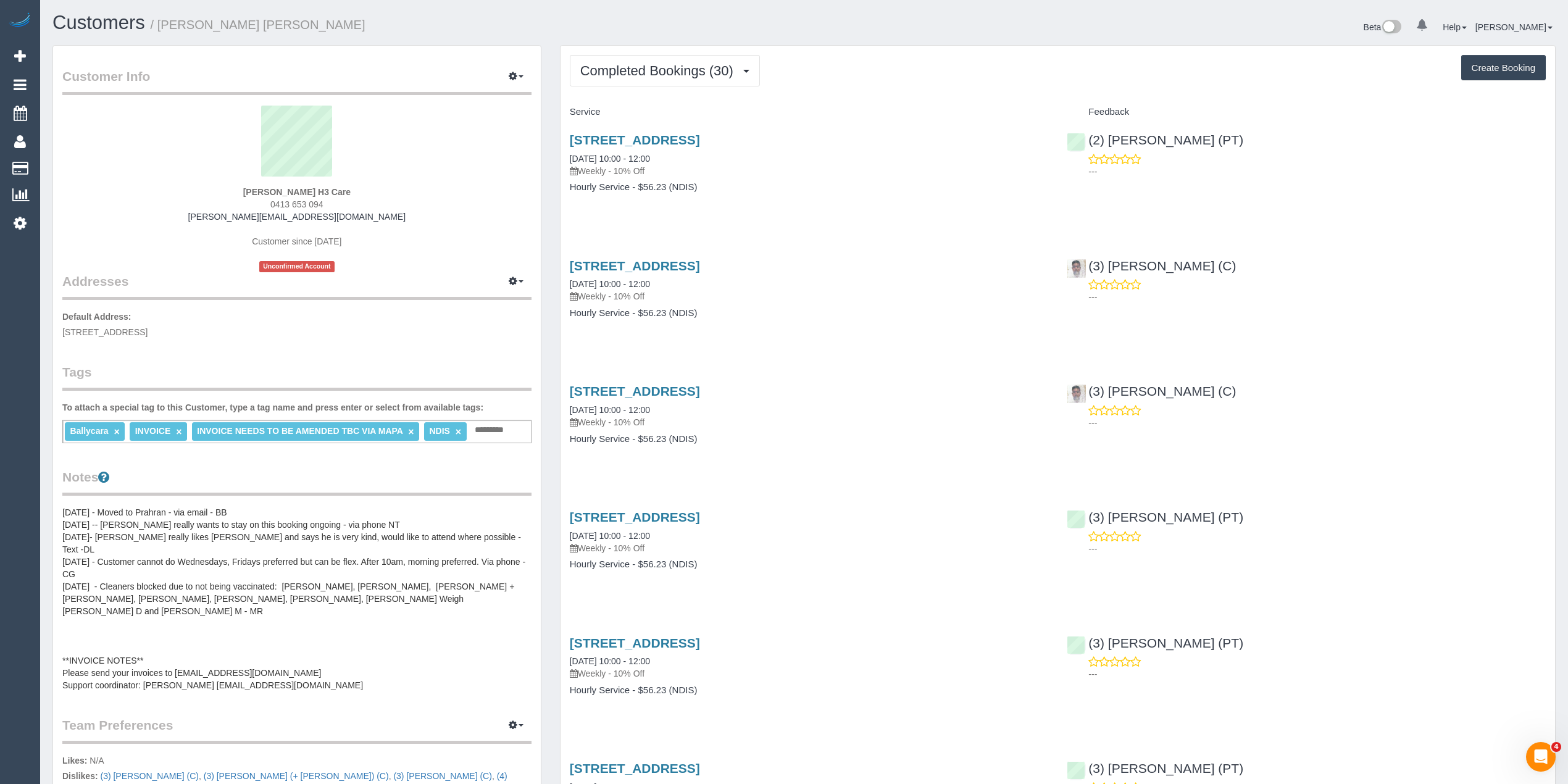
click at [291, 643] on pre "17/12/24 - Moved to Prahran - via email - BB 11/07/24 -- Binoy really wants to …" at bounding box center [297, 599] width 469 height 185
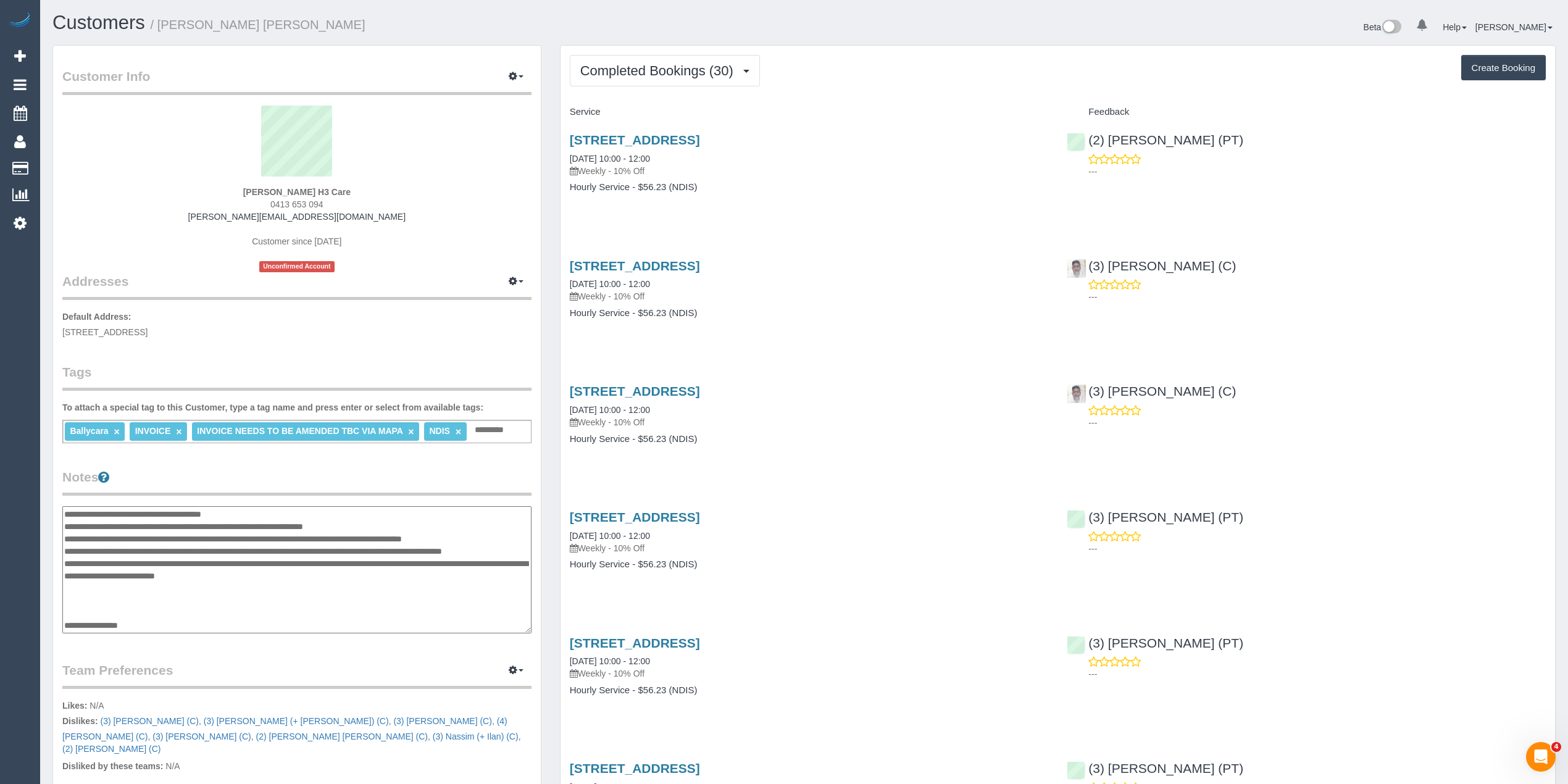
scroll to position [37, 0]
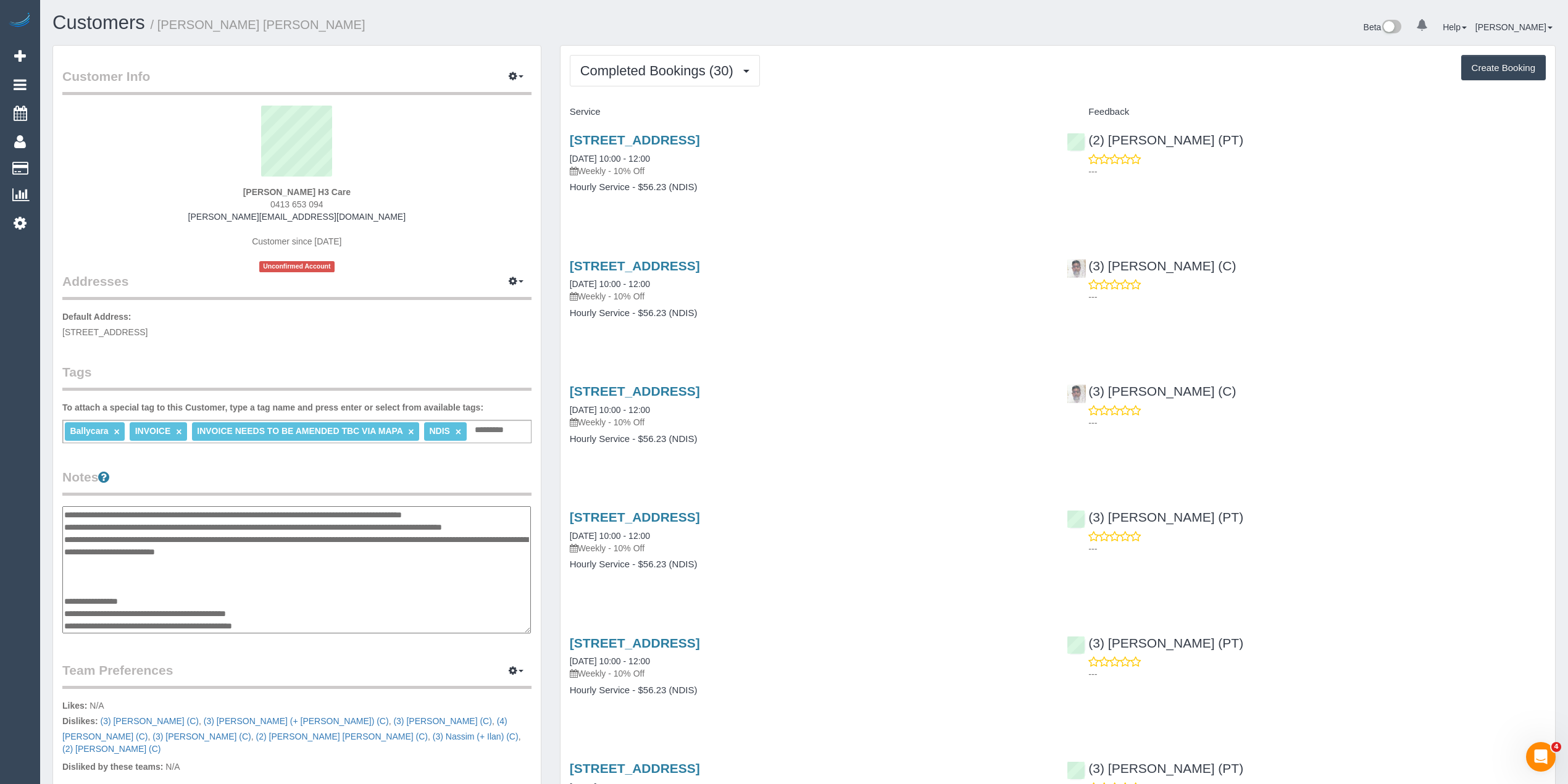
drag, startPoint x: 292, startPoint y: 608, endPoint x: 178, endPoint y: 610, distance: 114.0
click at [178, 610] on textarea "**********" at bounding box center [297, 569] width 468 height 128
drag, startPoint x: 312, startPoint y: 622, endPoint x: 62, endPoint y: 621, distance: 250.0
click at [62, 621] on textarea "**********" at bounding box center [297, 569] width 468 height 128
paste textarea
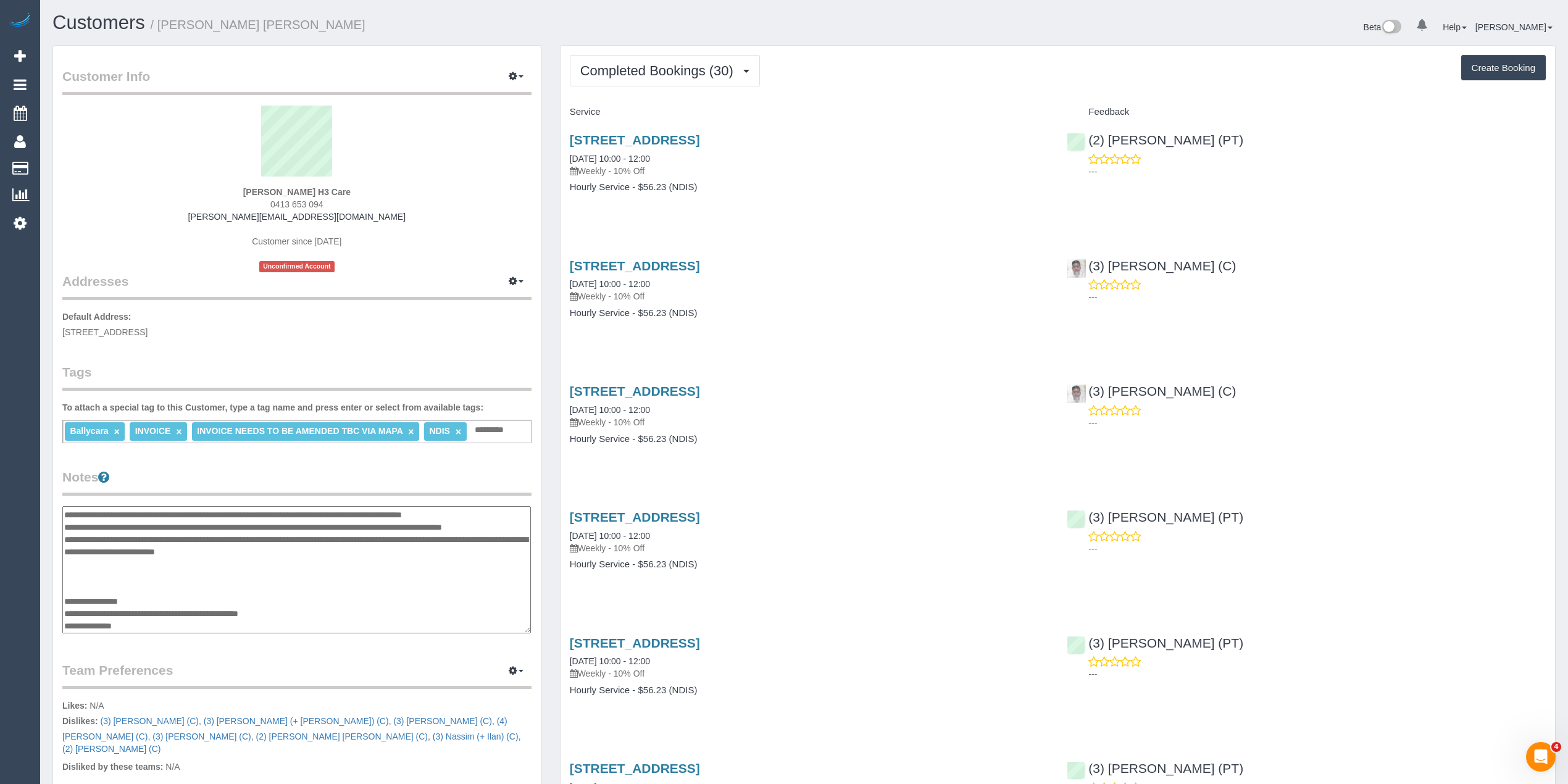
click at [173, 624] on textarea "**********" at bounding box center [297, 569] width 468 height 128
paste textarea "**********"
type textarea "**********"
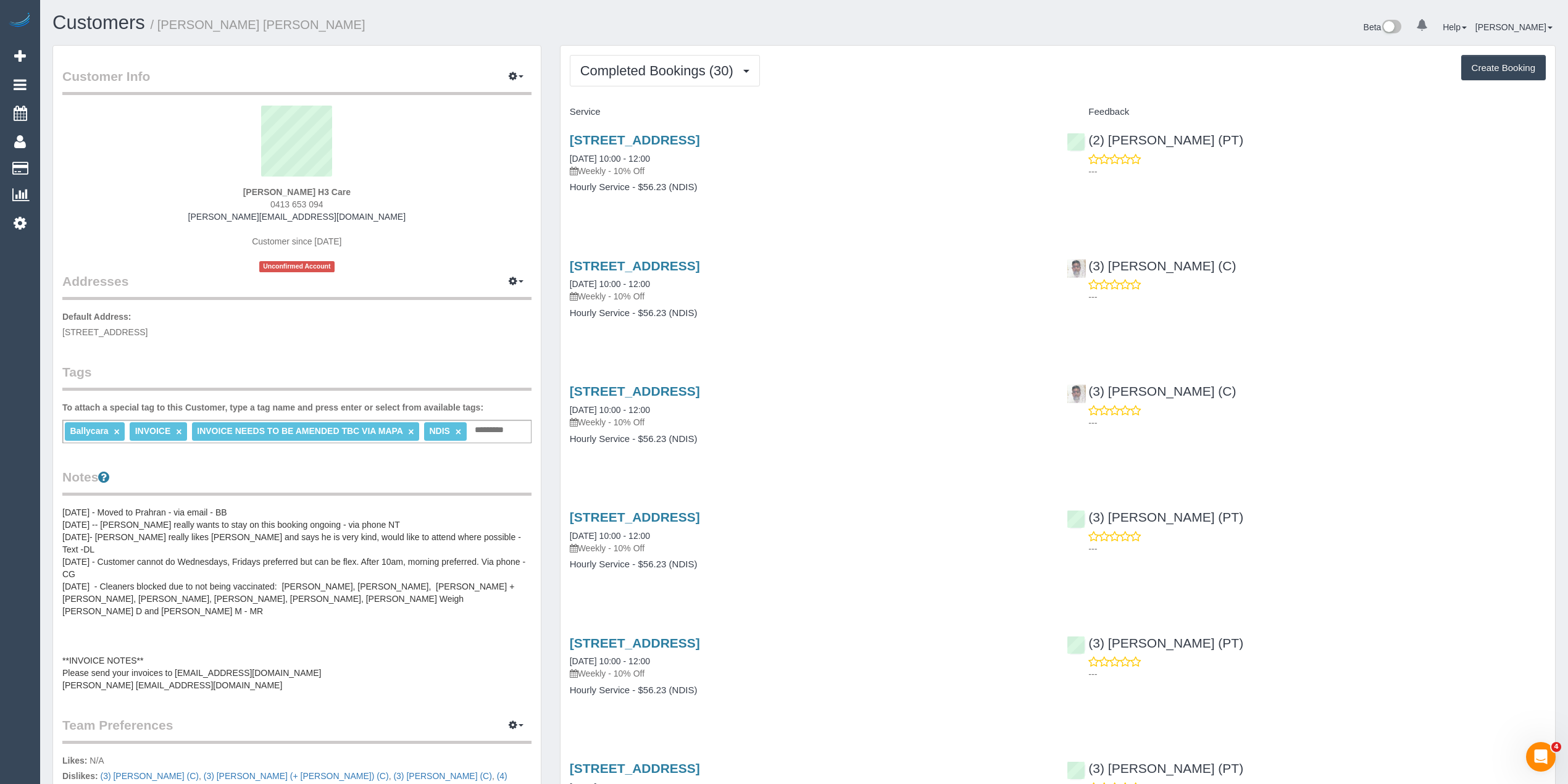
click at [118, 430] on link "×" at bounding box center [117, 431] width 6 height 10
click at [398, 321] on p "Default Address: G1/15 Bangs St, Prahran, VIC 3181" at bounding box center [297, 324] width 469 height 28
click at [1484, 67] on button "Create Booking" at bounding box center [1504, 68] width 84 height 26
select select "VIC"
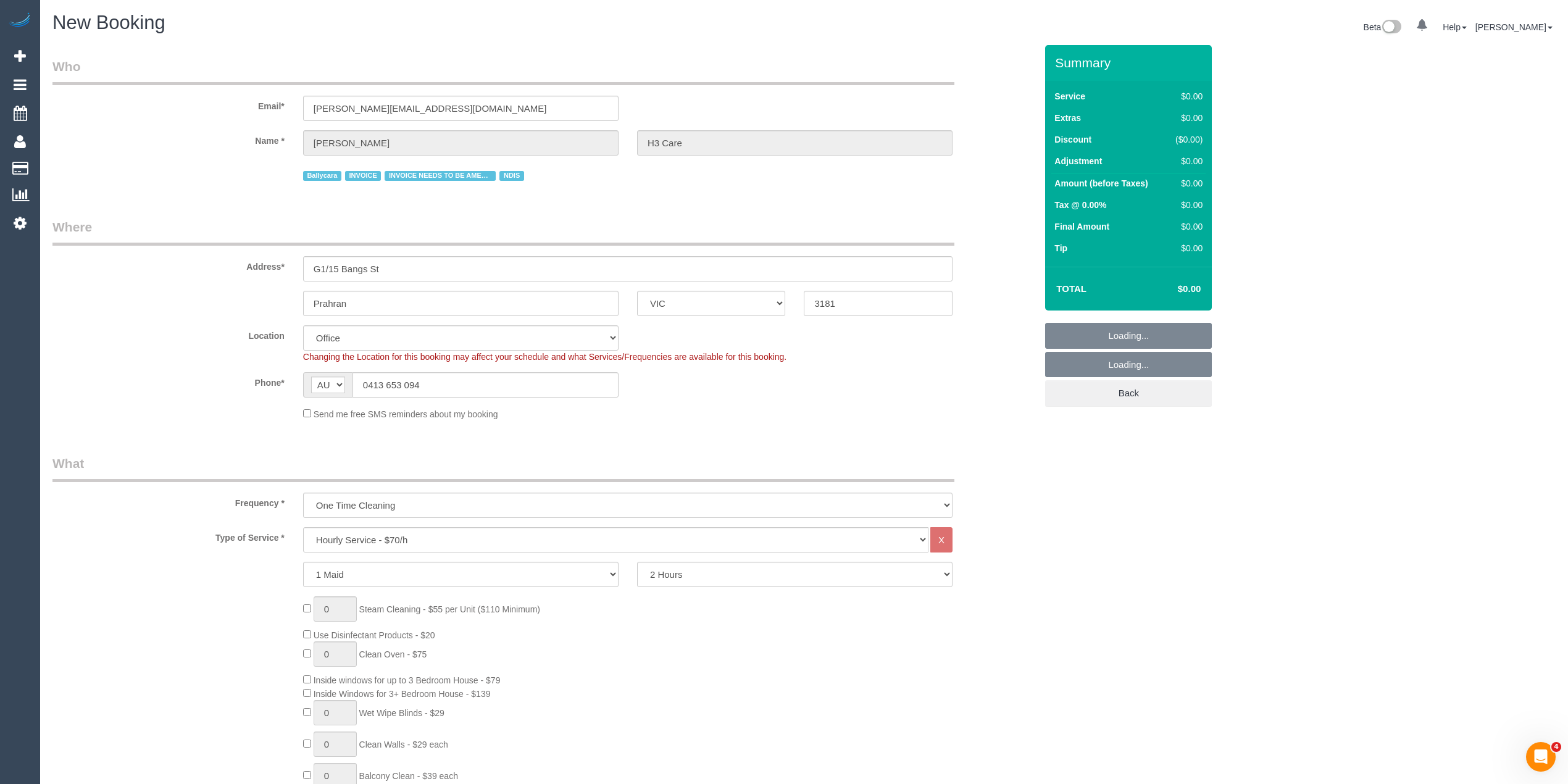
select select "object:3247"
select select "55"
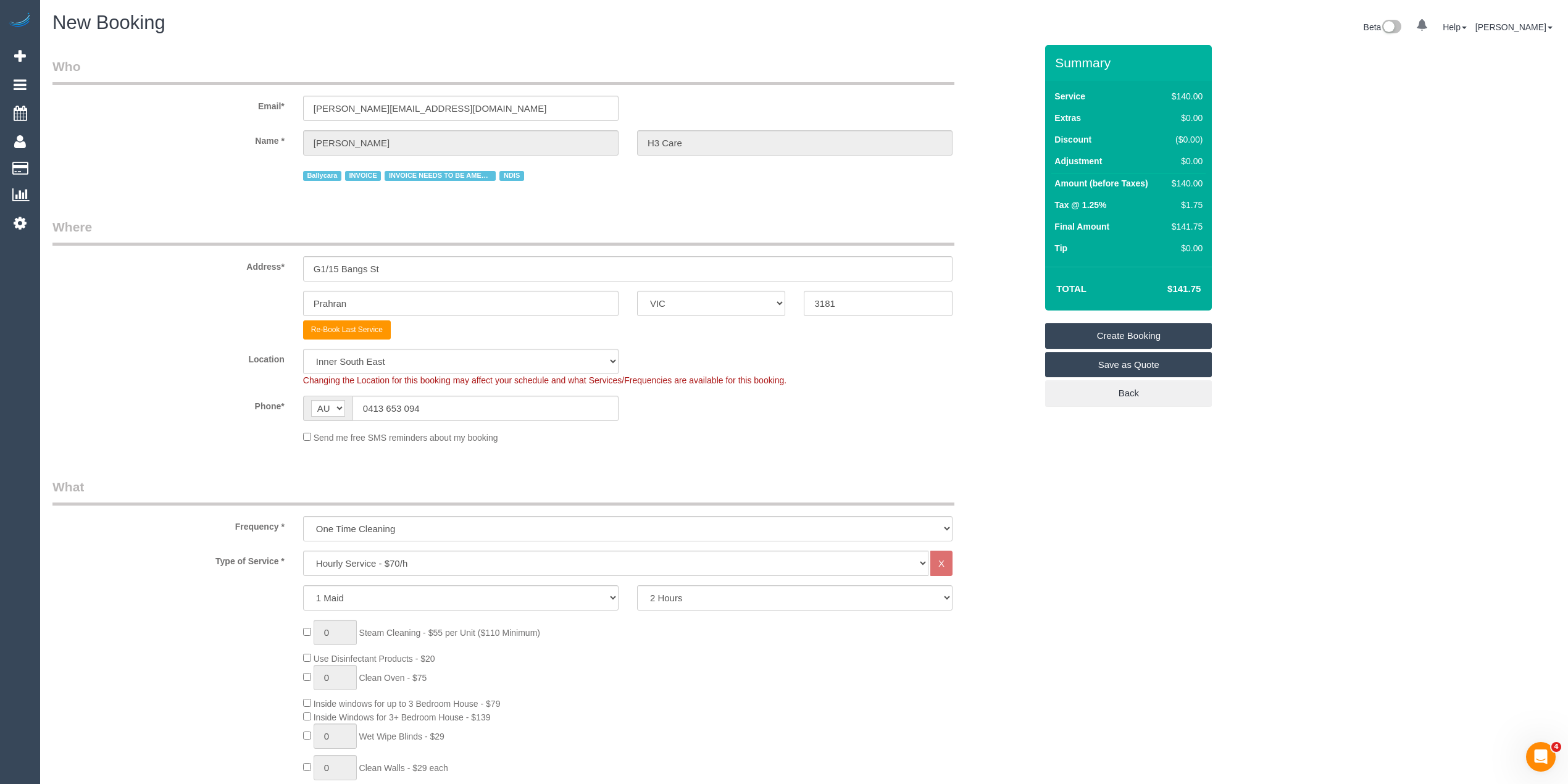
click at [376, 525] on select "One Time Cleaning Weekly - 10% Off - 10.00% (0% for the First Booking) Fortnigh…" at bounding box center [627, 529] width 649 height 26
select select "object:3258"
click at [303, 516] on select "One Time Cleaning Weekly - 10% Off - 10.00% (0% for the First Booking) Fortnigh…" at bounding box center [627, 529] width 649 height 26
click at [394, 558] on select "Hourly Service - $70/h Hourly Service - $65/h Hourly Service - $60/h Hourly Ser…" at bounding box center [615, 564] width 625 height 26
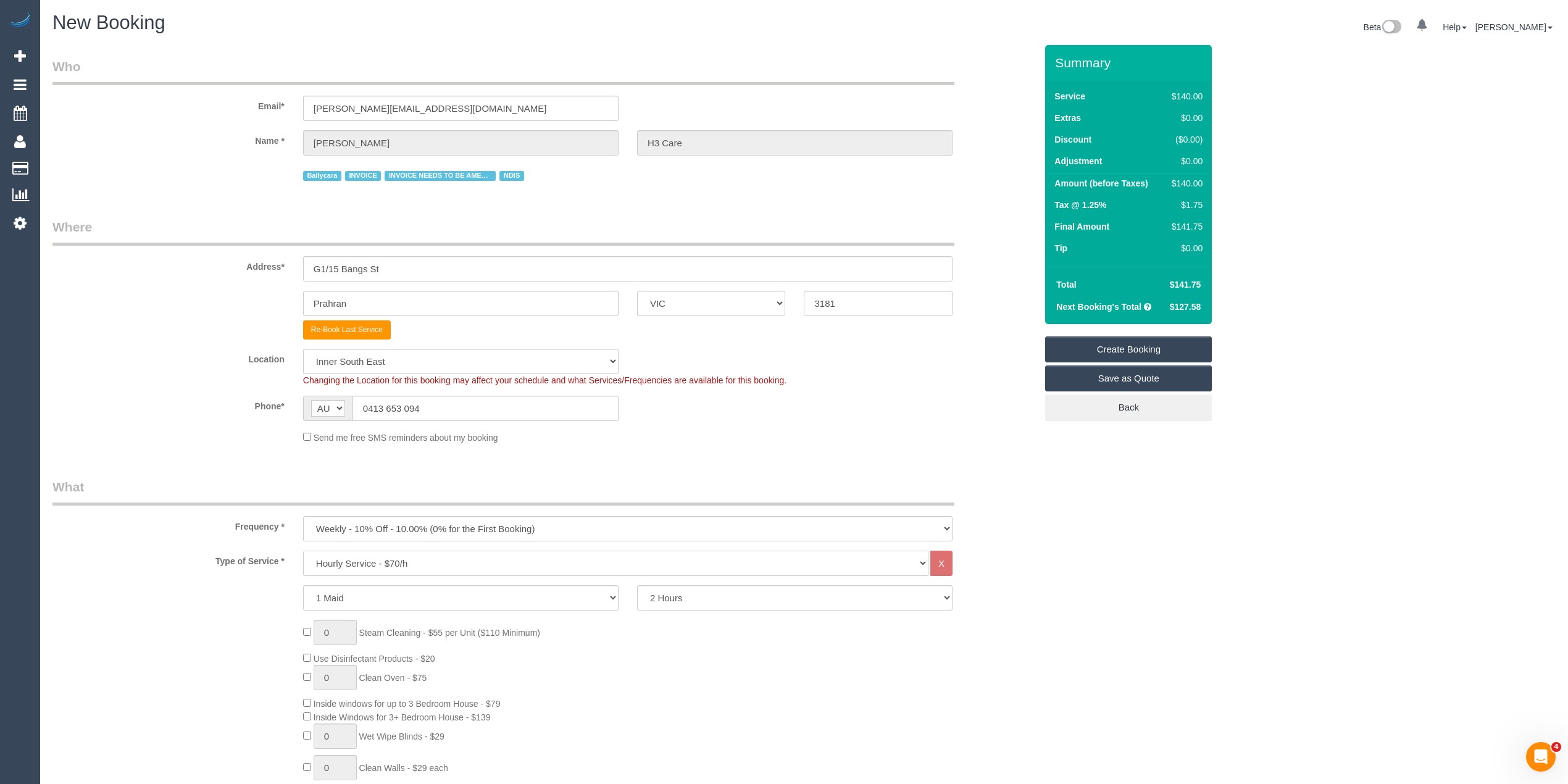
select select "308"
click at [303, 551] on select "Hourly Service - $70/h Hourly Service - $65/h Hourly Service - $60/h Hourly Ser…" at bounding box center [615, 564] width 625 height 26
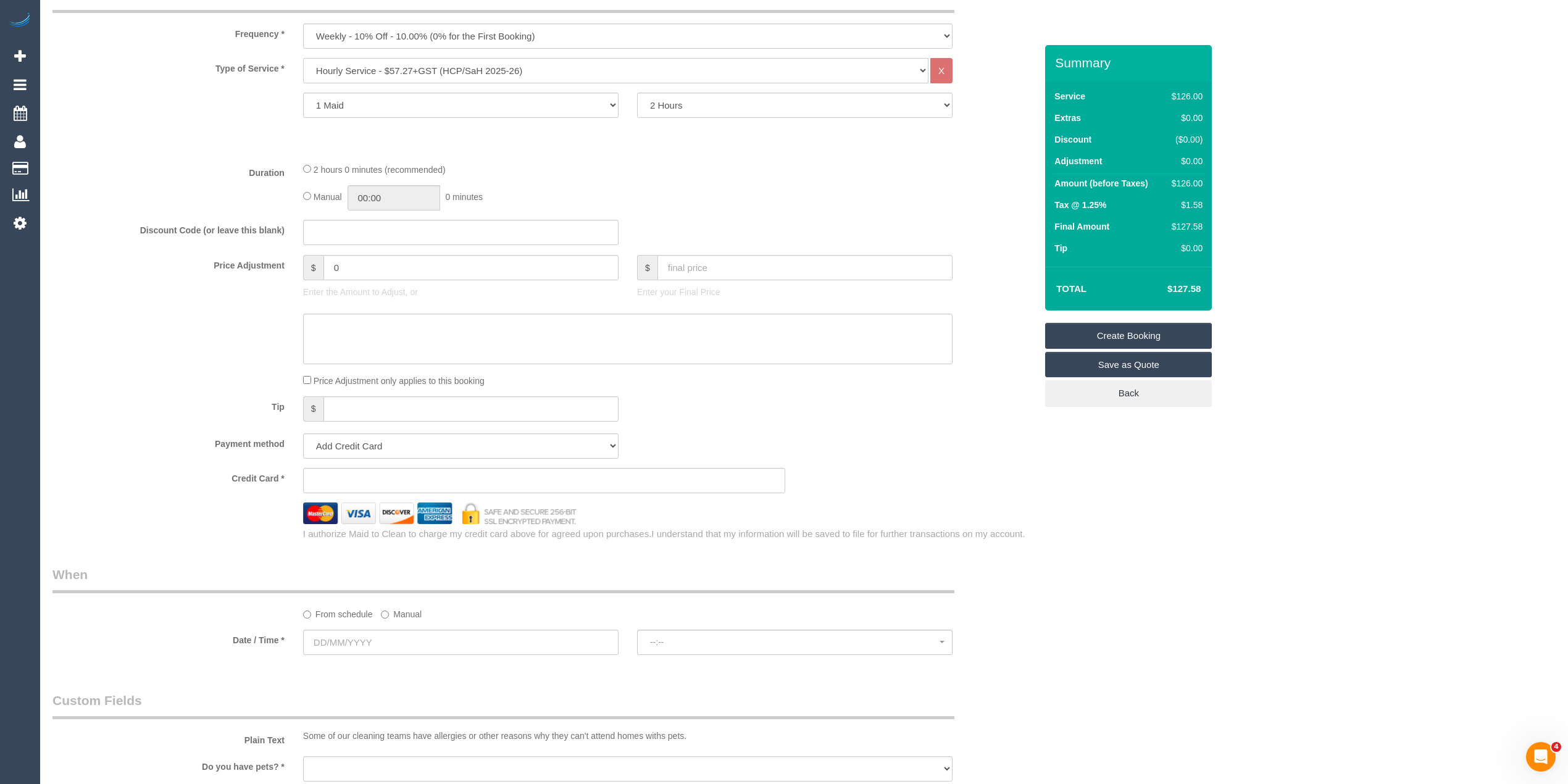
scroll to position [494, 0]
click at [382, 445] on select "Add Credit Card Cash Check Paypal" at bounding box center [461, 445] width 316 height 26
select select "string:check"
click at [303, 432] on select "Add Credit Card Cash Check Paypal" at bounding box center [461, 445] width 316 height 26
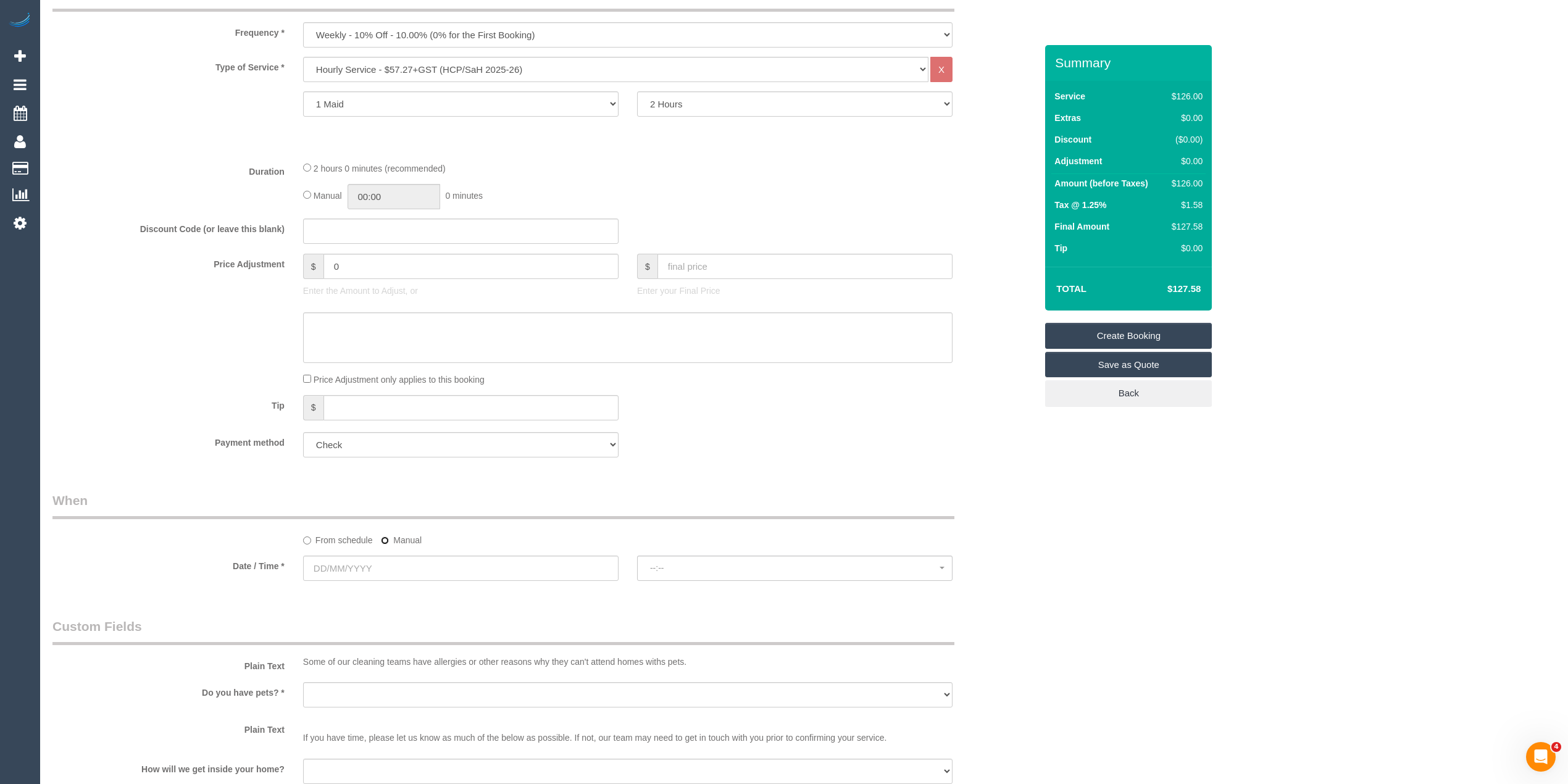
click at [389, 540] on label "Manual" at bounding box center [401, 538] width 40 height 17
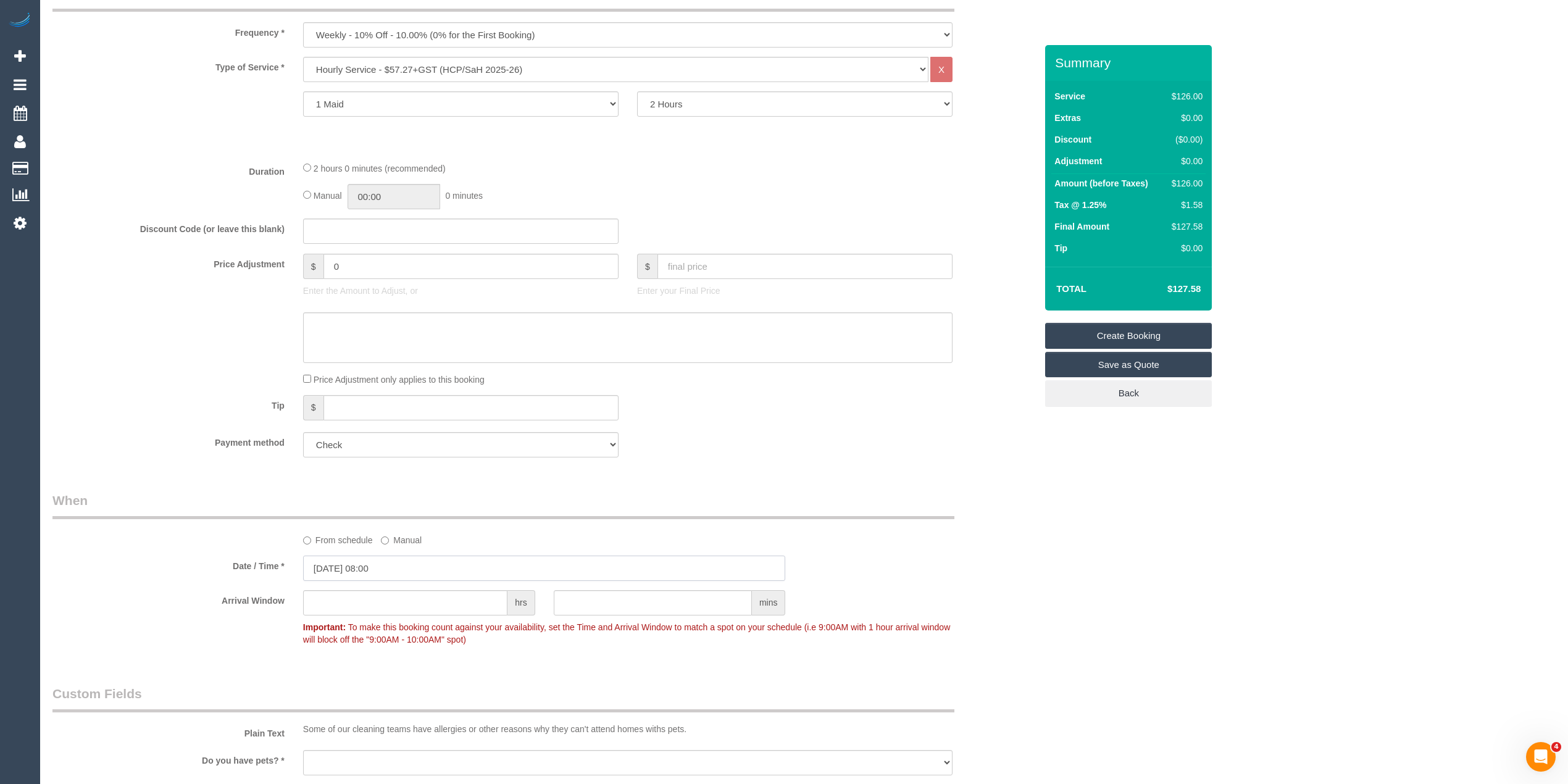
click at [371, 566] on input "28/08/2025 08:00" at bounding box center [544, 568] width 483 height 26
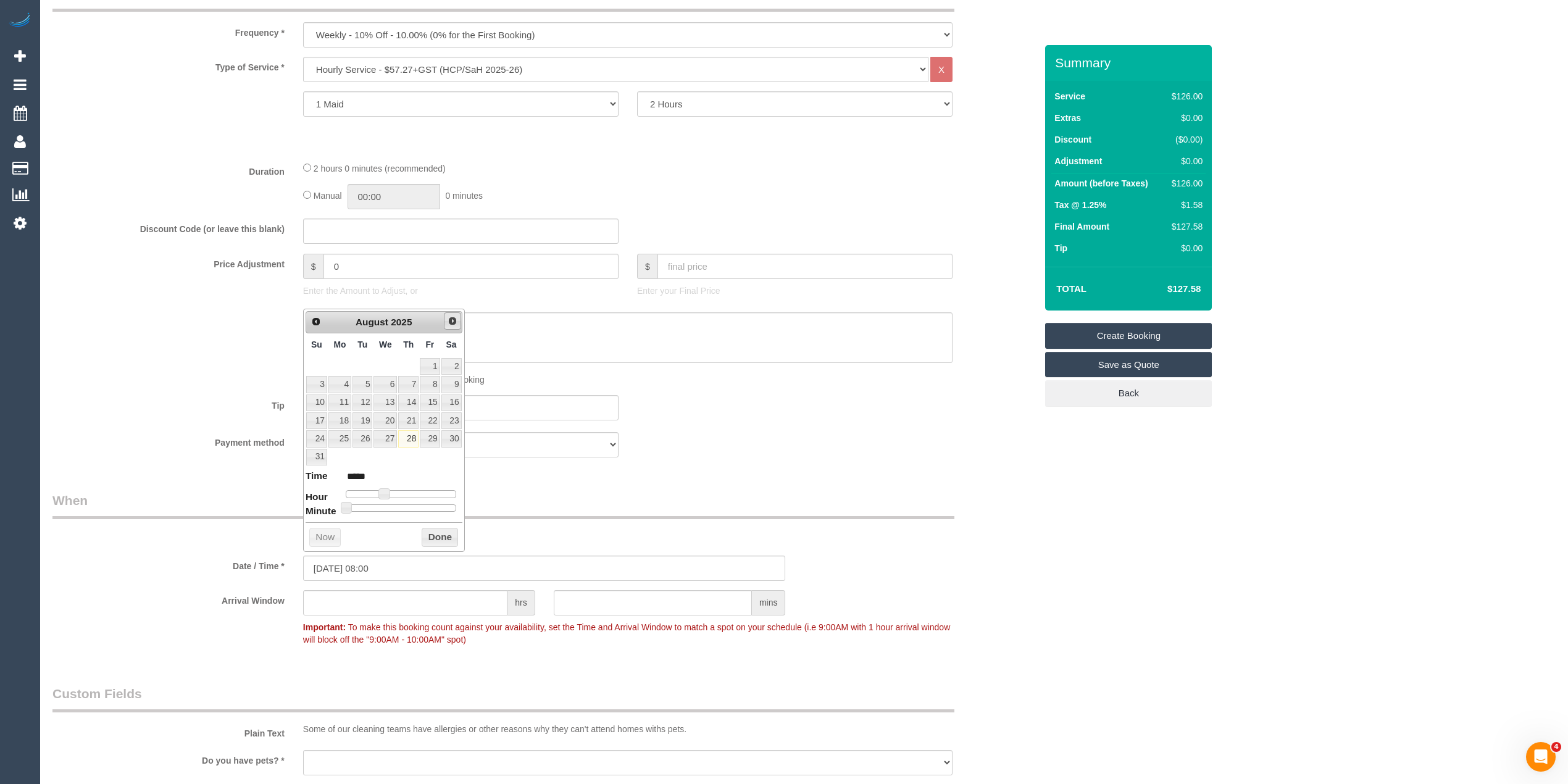
click at [454, 323] on span "Next" at bounding box center [452, 320] width 10 height 10
click at [433, 369] on link "5" at bounding box center [430, 366] width 20 height 17
type input "05/09/2025 09:00"
type input "*****"
type input "05/09/2025 10:00"
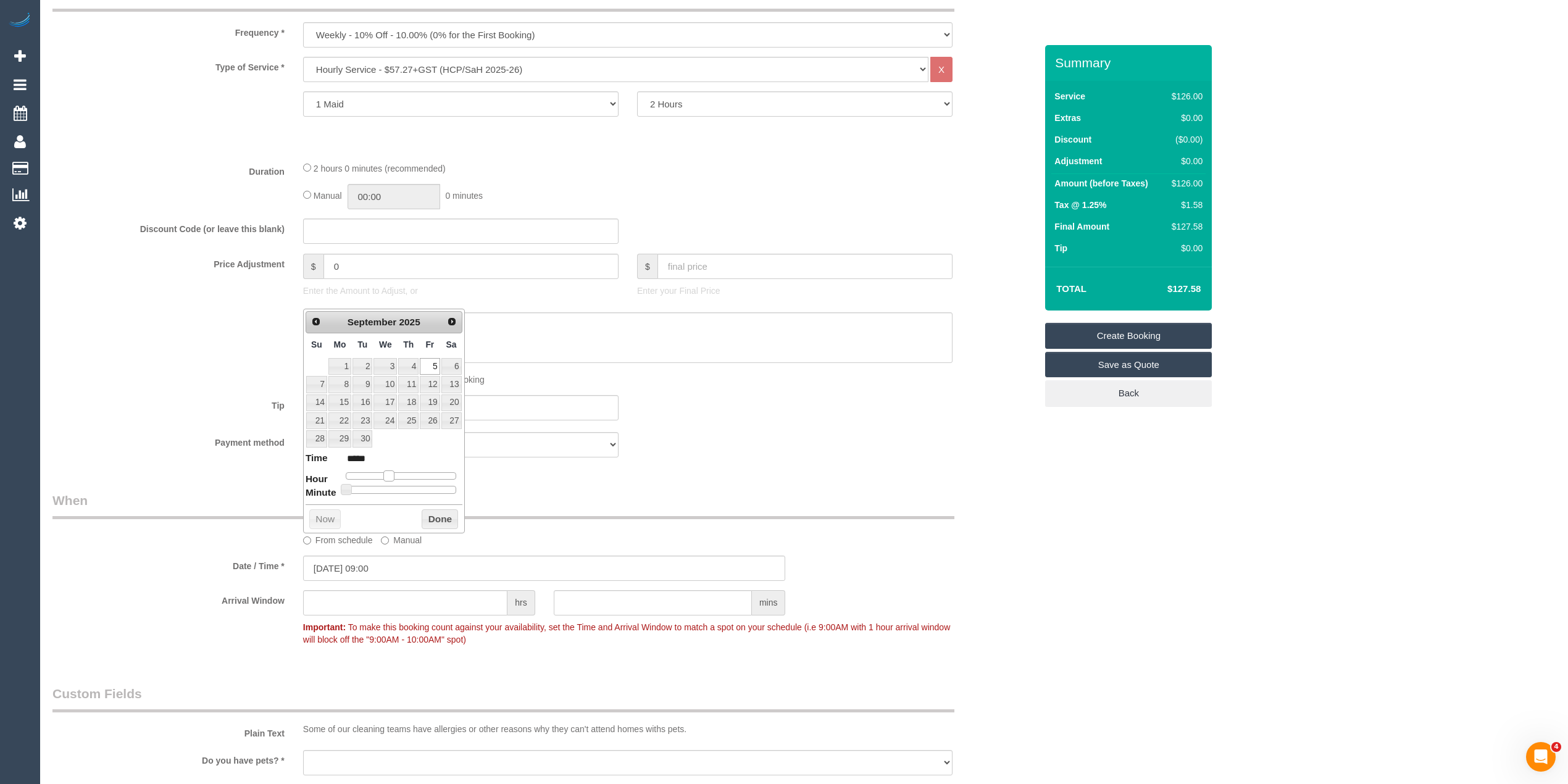
type input "*****"
type input "05/09/2025 11:00"
type input "*****"
drag, startPoint x: 379, startPoint y: 474, endPoint x: 393, endPoint y: 476, distance: 14.1
click at [393, 476] on span at bounding box center [398, 476] width 11 height 11
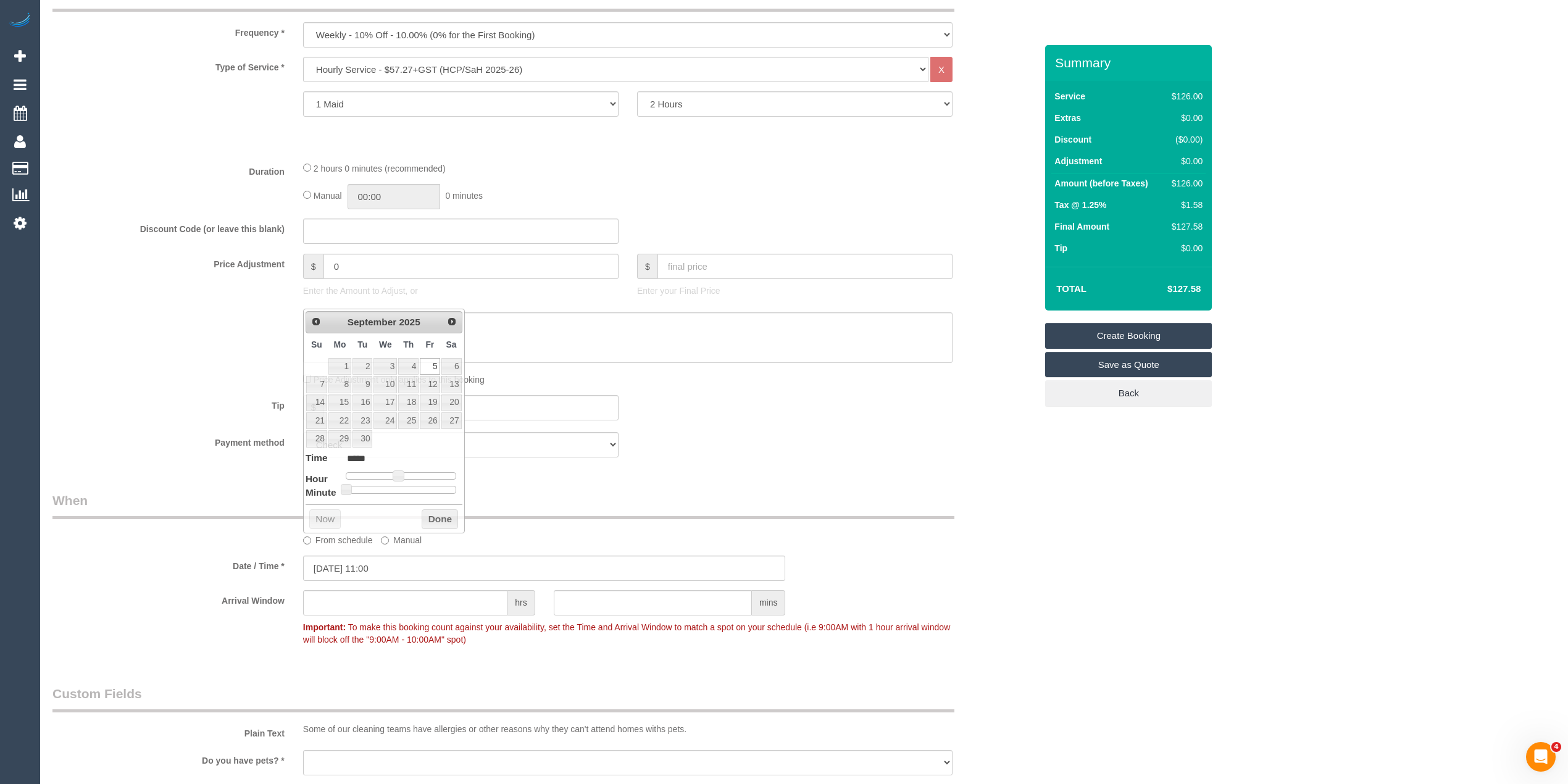
click at [869, 483] on div "Who Email* kenneth.h3care@fake.com Name * Kenneth Wilson H3 Care Ballycara INVO…" at bounding box center [543, 560] width 1002 height 2019
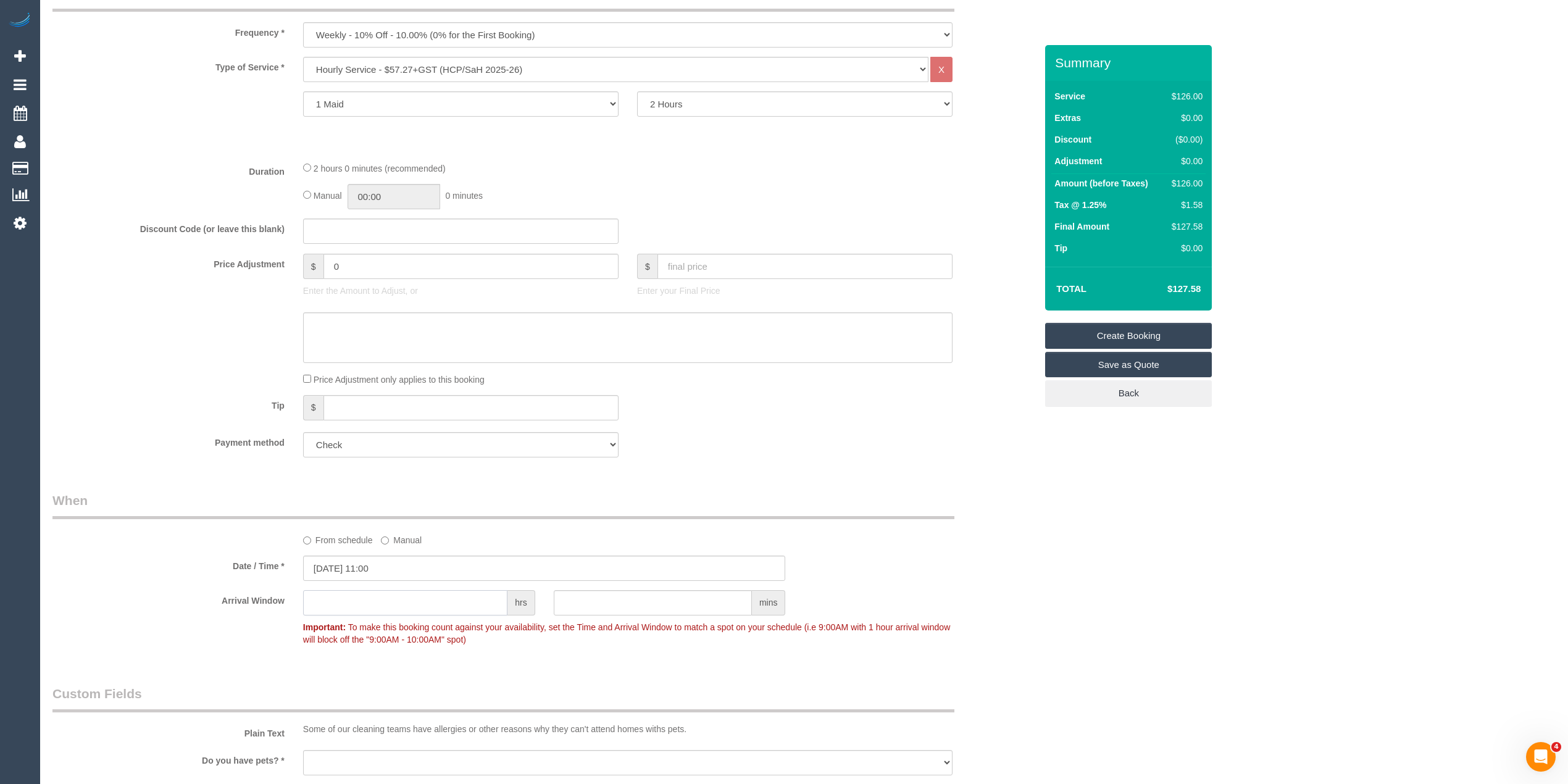
click at [361, 606] on input "text" at bounding box center [405, 603] width 205 height 26
type input "2"
click at [1318, 571] on div "Who Email* kenneth.h3care@fake.com Name * Kenneth Wilson H3 Care Ballycara INVO…" at bounding box center [803, 560] width 1503 height 2019
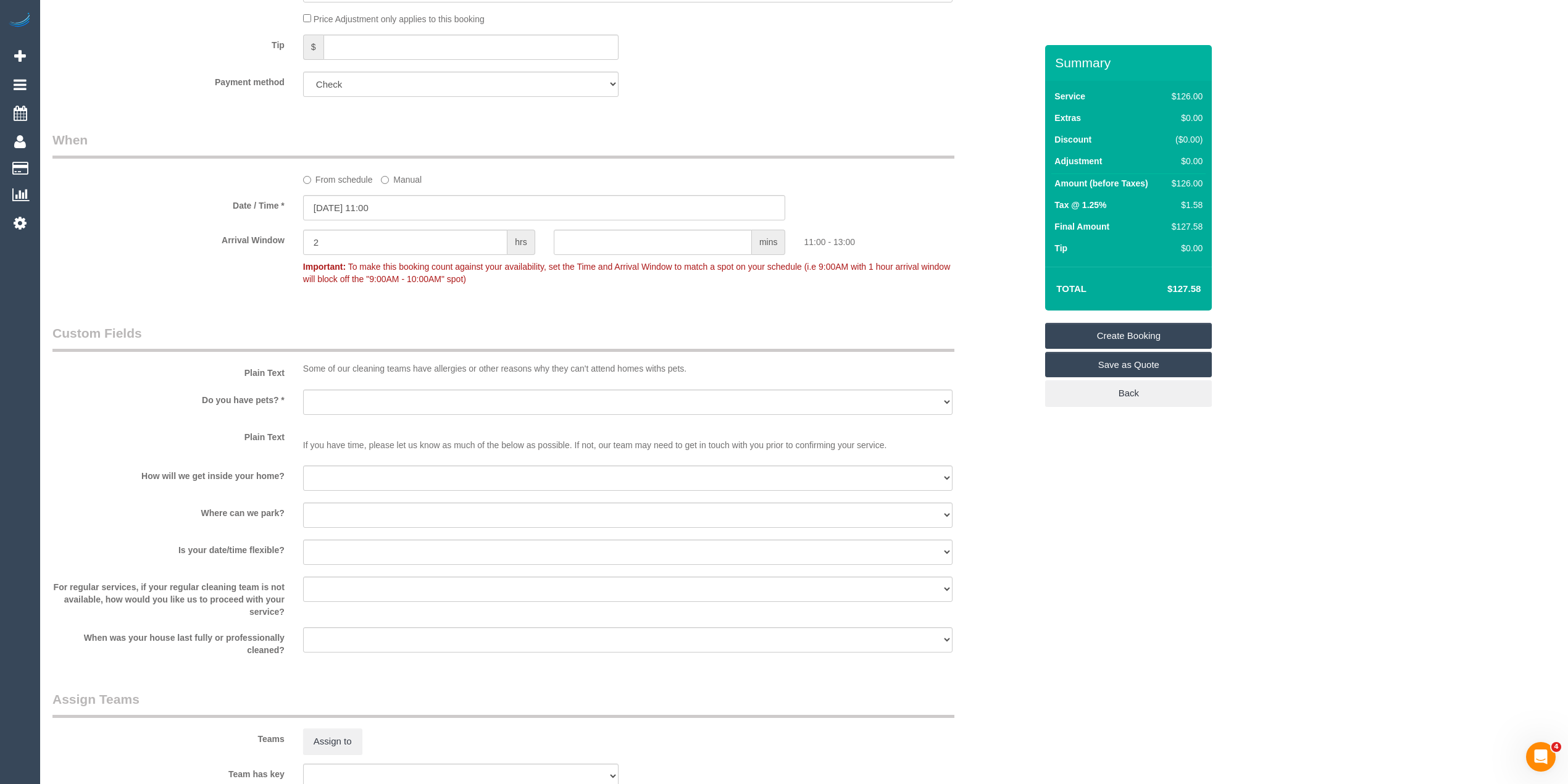
scroll to position [905, 0]
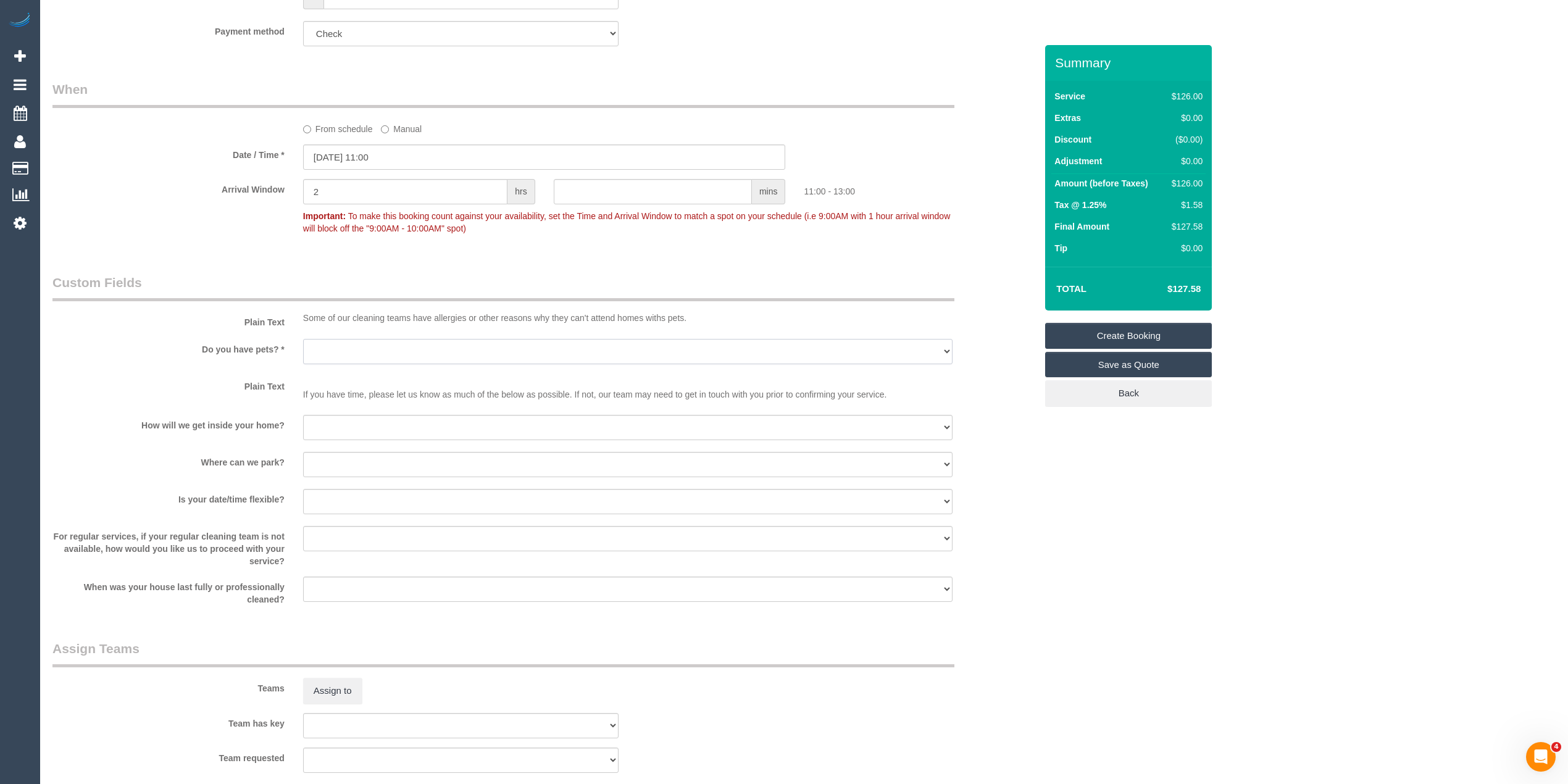
click at [353, 352] on select "Yes - Cats Yes - Dogs No pets Yes - Dogs and Cats Yes - Other" at bounding box center [627, 352] width 649 height 26
select select "number:28"
click at [303, 339] on select "Yes - Cats Yes - Dogs No pets Yes - Dogs and Cats Yes - Other" at bounding box center [627, 352] width 649 height 26
click at [393, 416] on select "I will be home Key will be left (please provide details below) Lock box/Access …" at bounding box center [627, 428] width 649 height 26
select select "number:14"
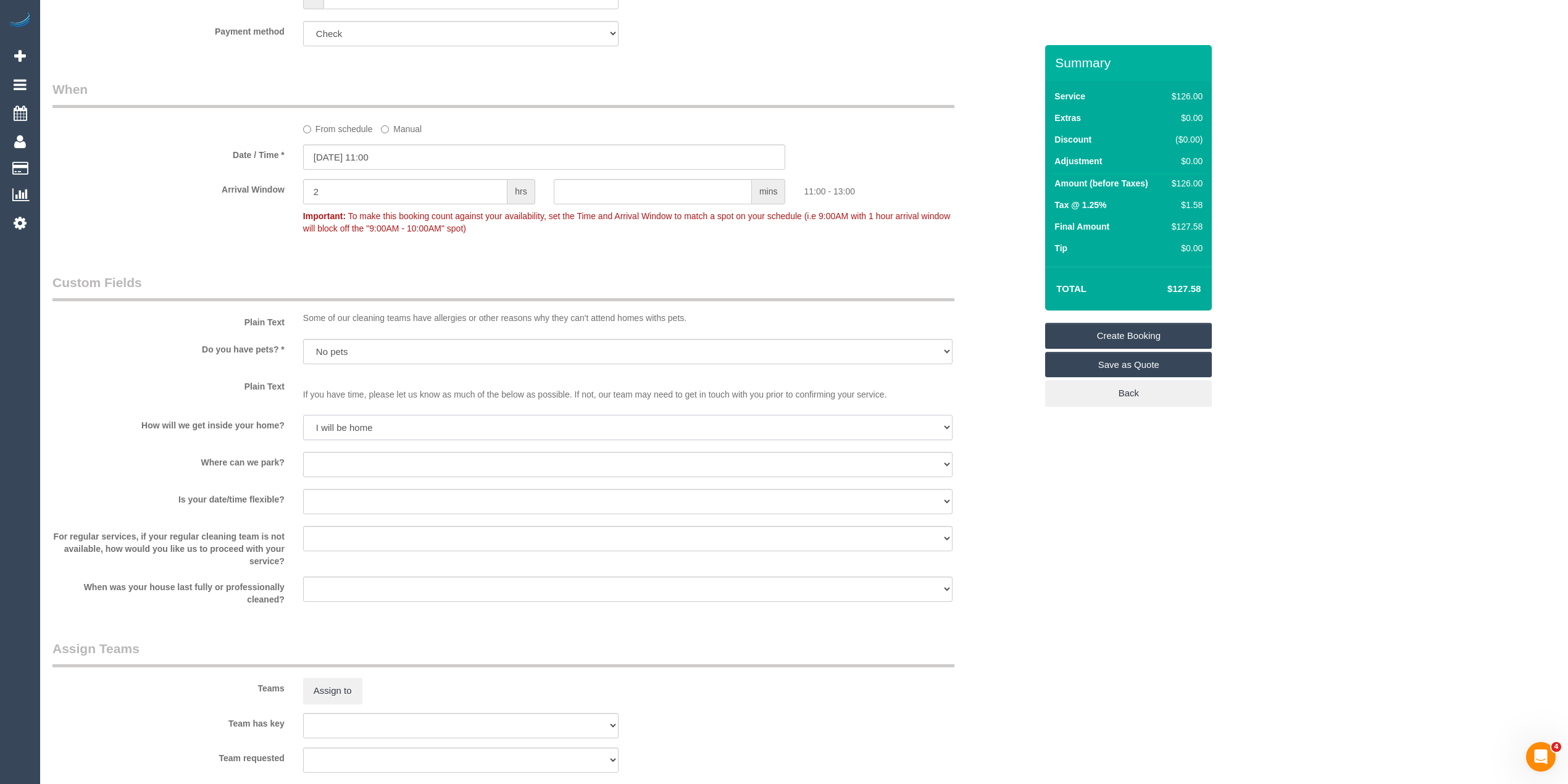
click at [303, 415] on select "I will be home Key will be left (please provide details below) Lock box/Access …" at bounding box center [627, 428] width 649 height 26
click at [368, 466] on select "I will provide parking on-site Free street parking Paid street parking (cost wi…" at bounding box center [627, 465] width 649 height 26
select select "number:19"
click at [303, 452] on select "I will provide parking on-site Free street parking Paid street parking (cost wi…" at bounding box center [627, 465] width 649 height 26
click at [310, 483] on sui-booking-custom-fields "Plain Text Some of our cleaning teams have allergies or other reasons why they …" at bounding box center [543, 440] width 983 height 332
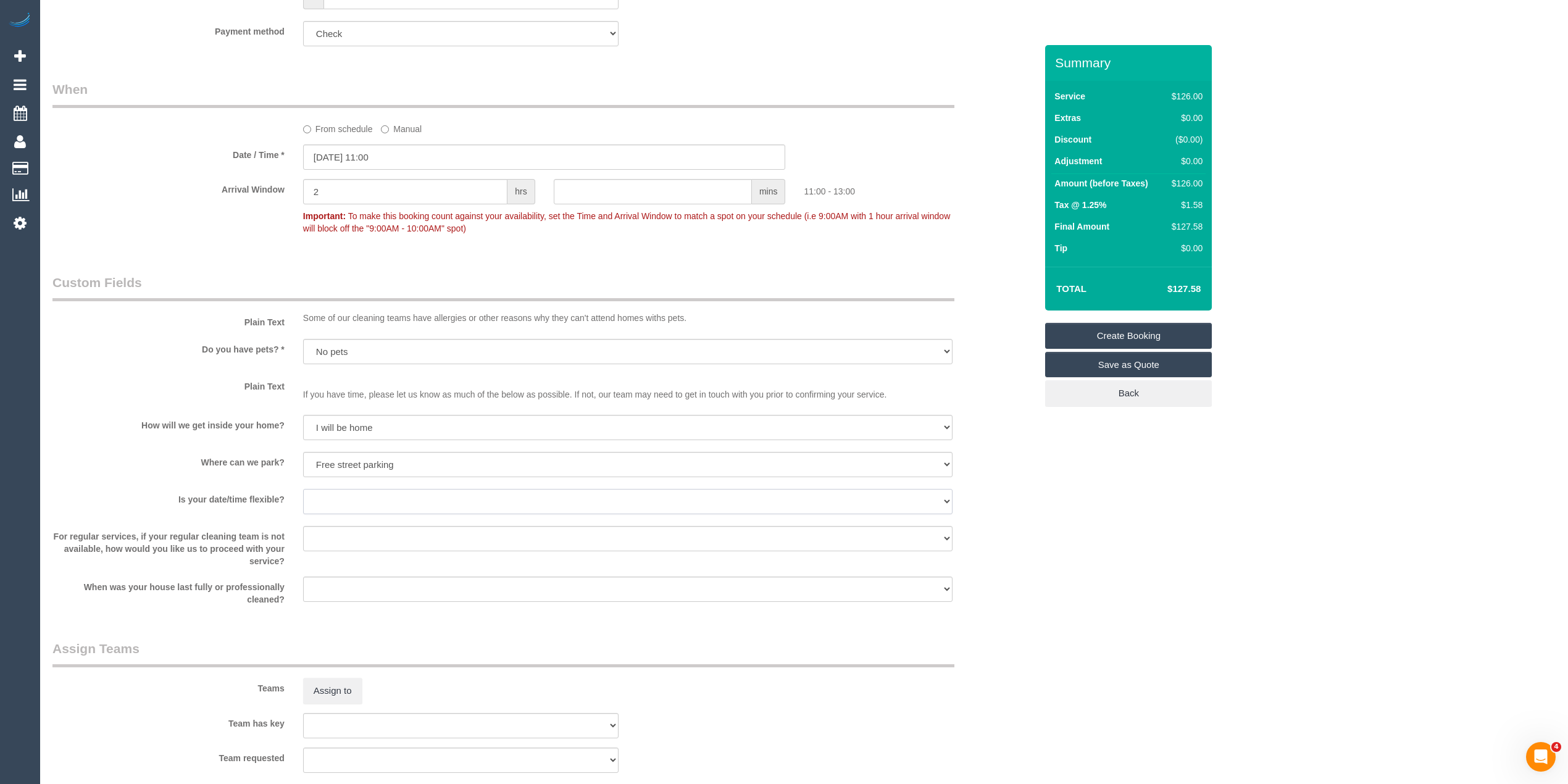
click at [319, 494] on select "Yes - date and time Yes - date but not time Yes - time but not date No - No fle…" at bounding box center [627, 502] width 649 height 26
select select "number:36"
click at [303, 489] on select "Yes - date and time Yes - date but not time Yes - time but not date No - No fle…" at bounding box center [627, 502] width 649 height 26
click at [342, 534] on select "Arrange a cleaner to cover and do not bother you Arrange a cleaner to cover and…" at bounding box center [627, 539] width 649 height 26
select select "number:35"
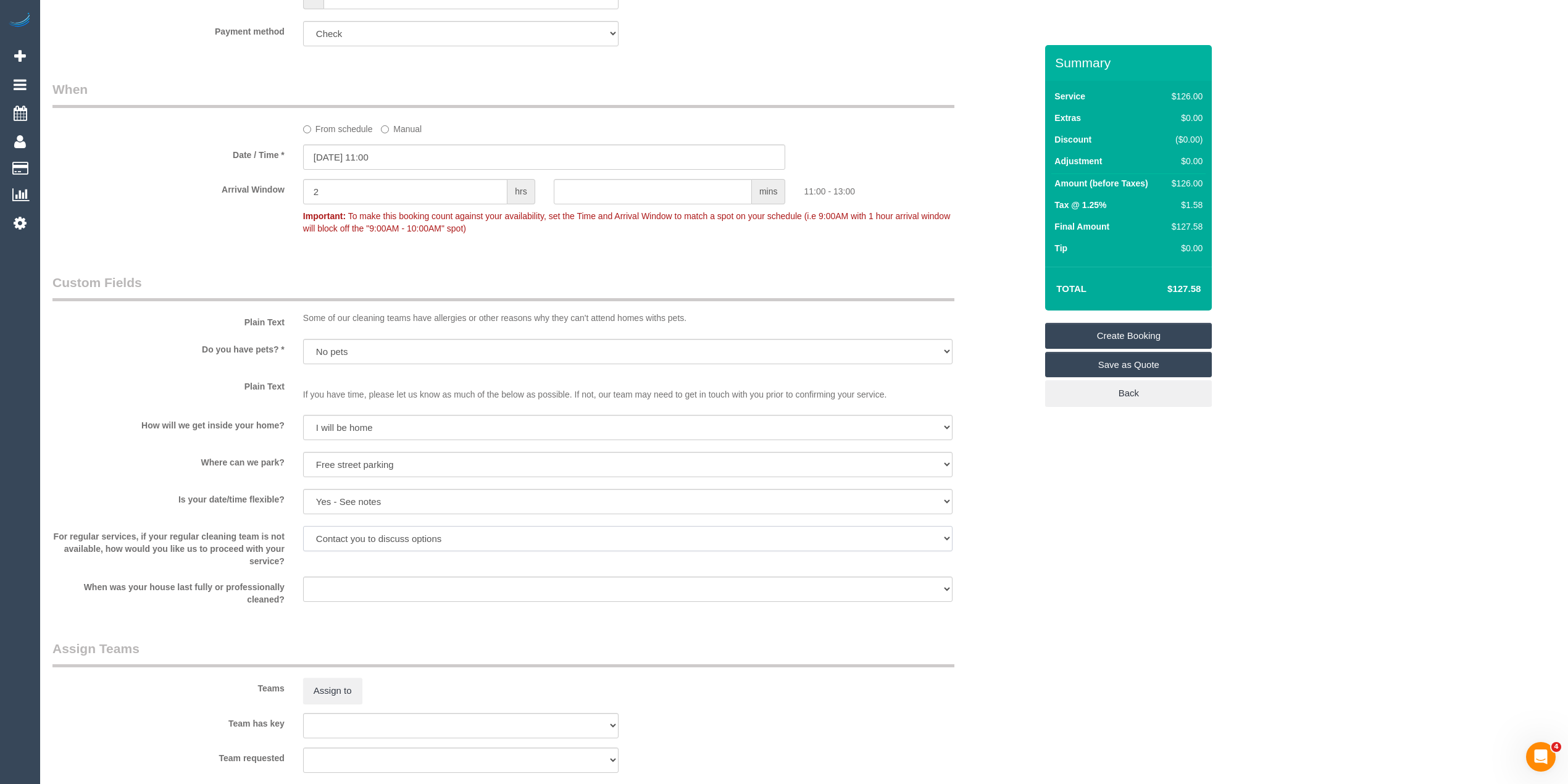
click at [303, 526] on select "Arrange a cleaner to cover and do not bother you Arrange a cleaner to cover and…" at bounding box center [627, 539] width 649 height 26
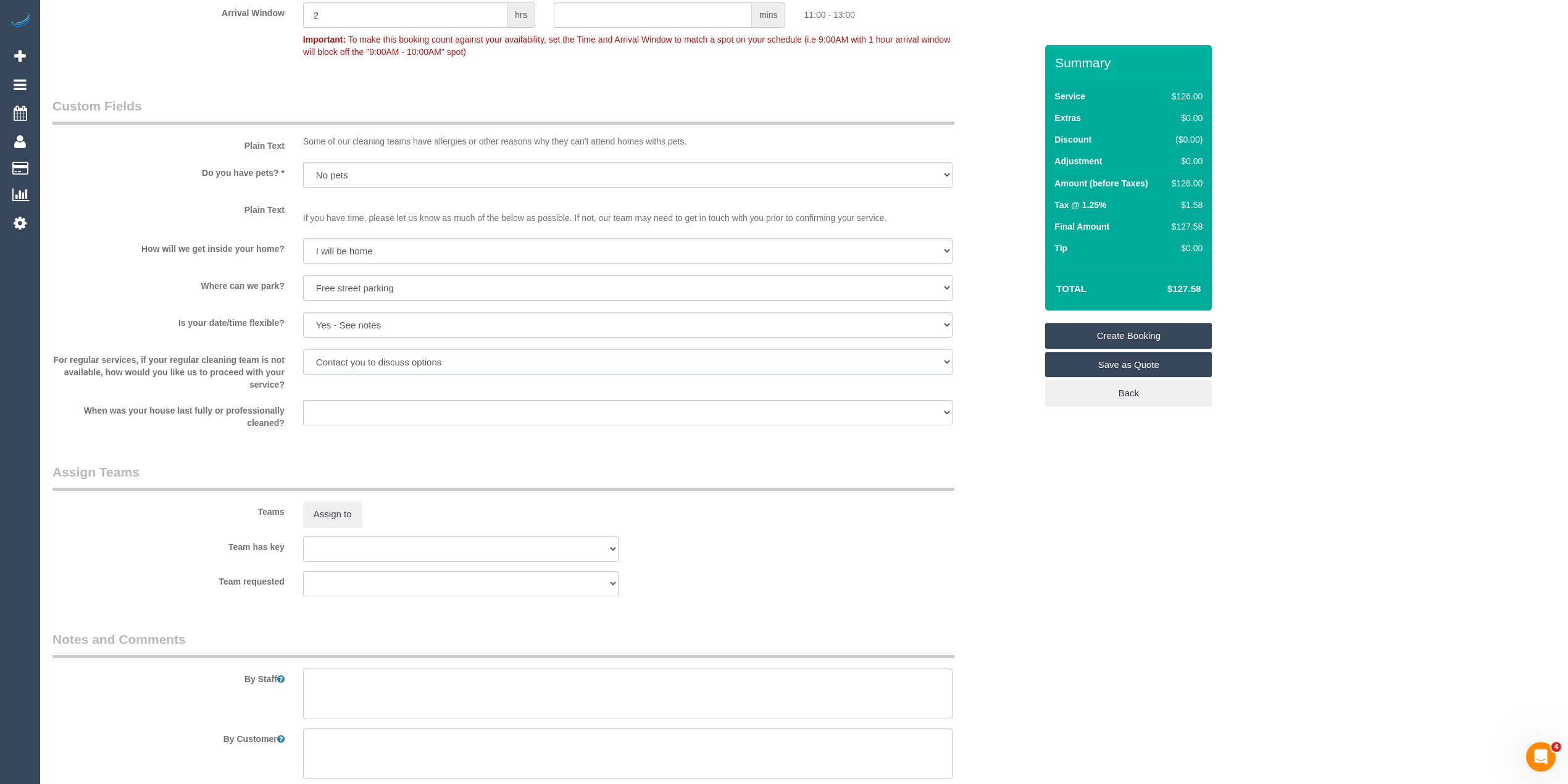
scroll to position [1152, 0]
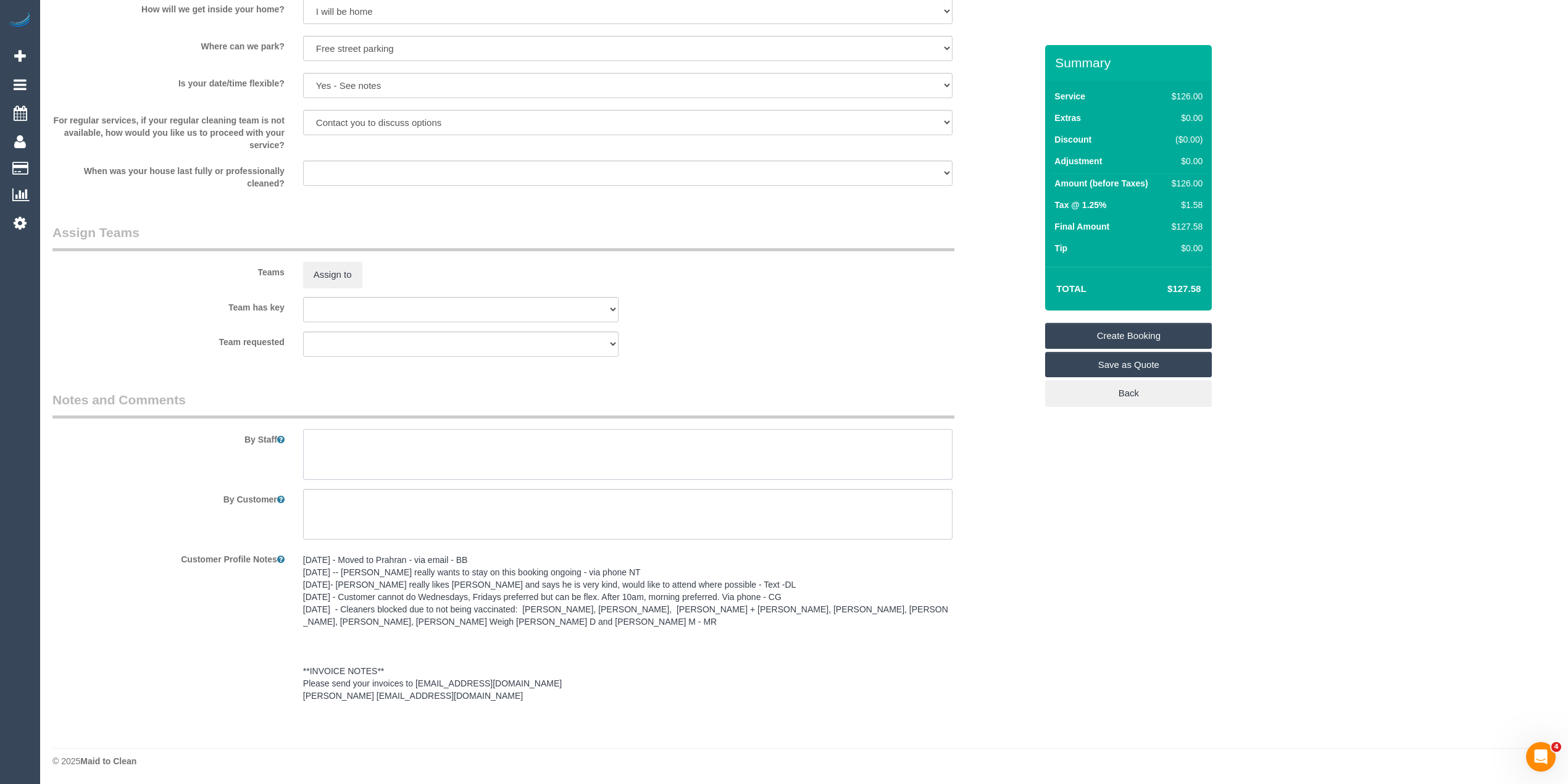
click at [364, 466] on textarea at bounding box center [627, 454] width 649 height 50
paste textarea "Please ask the customer which areas they want cleaned, thank you. Press number …"
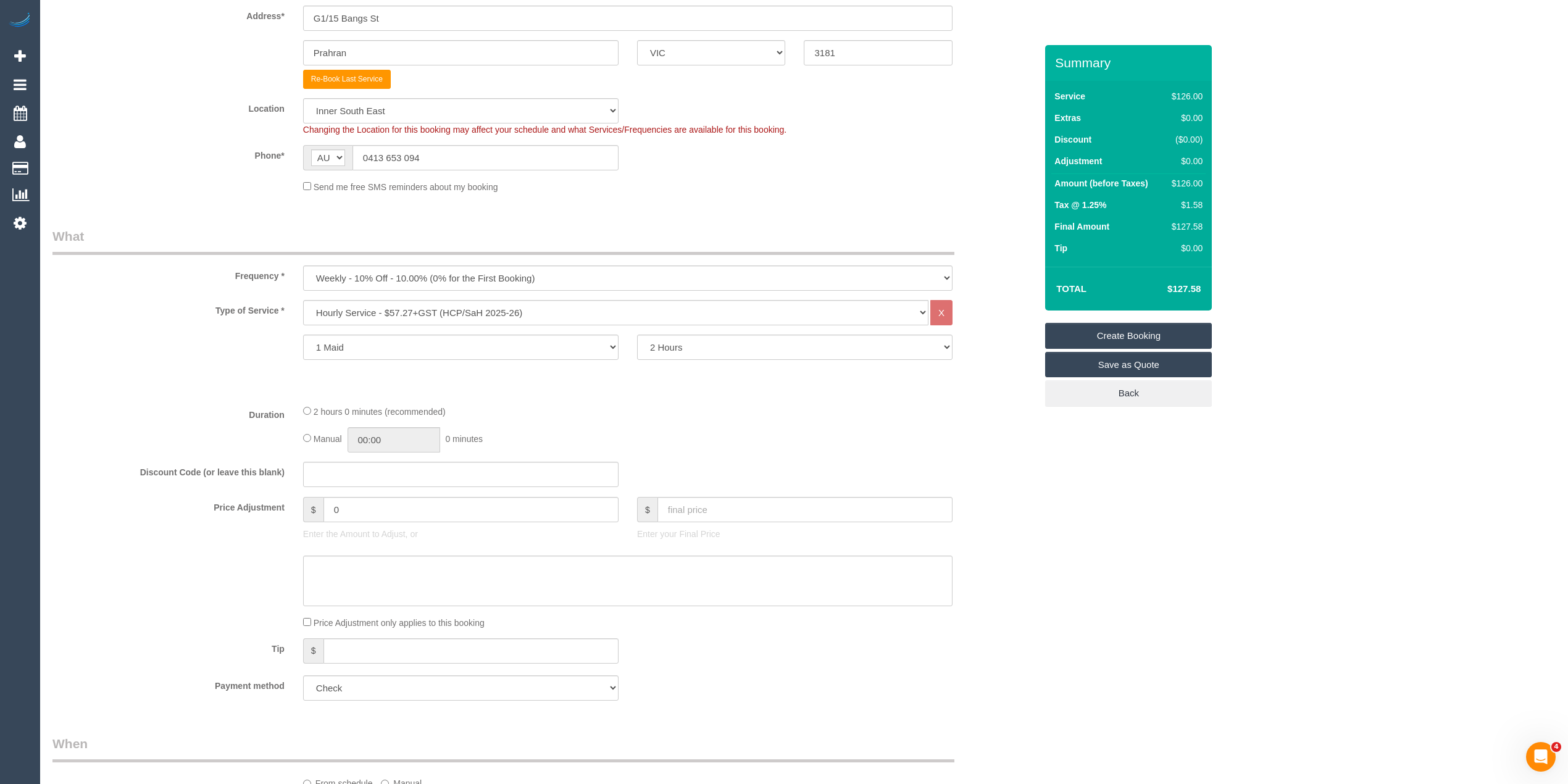
scroll to position [580, 0]
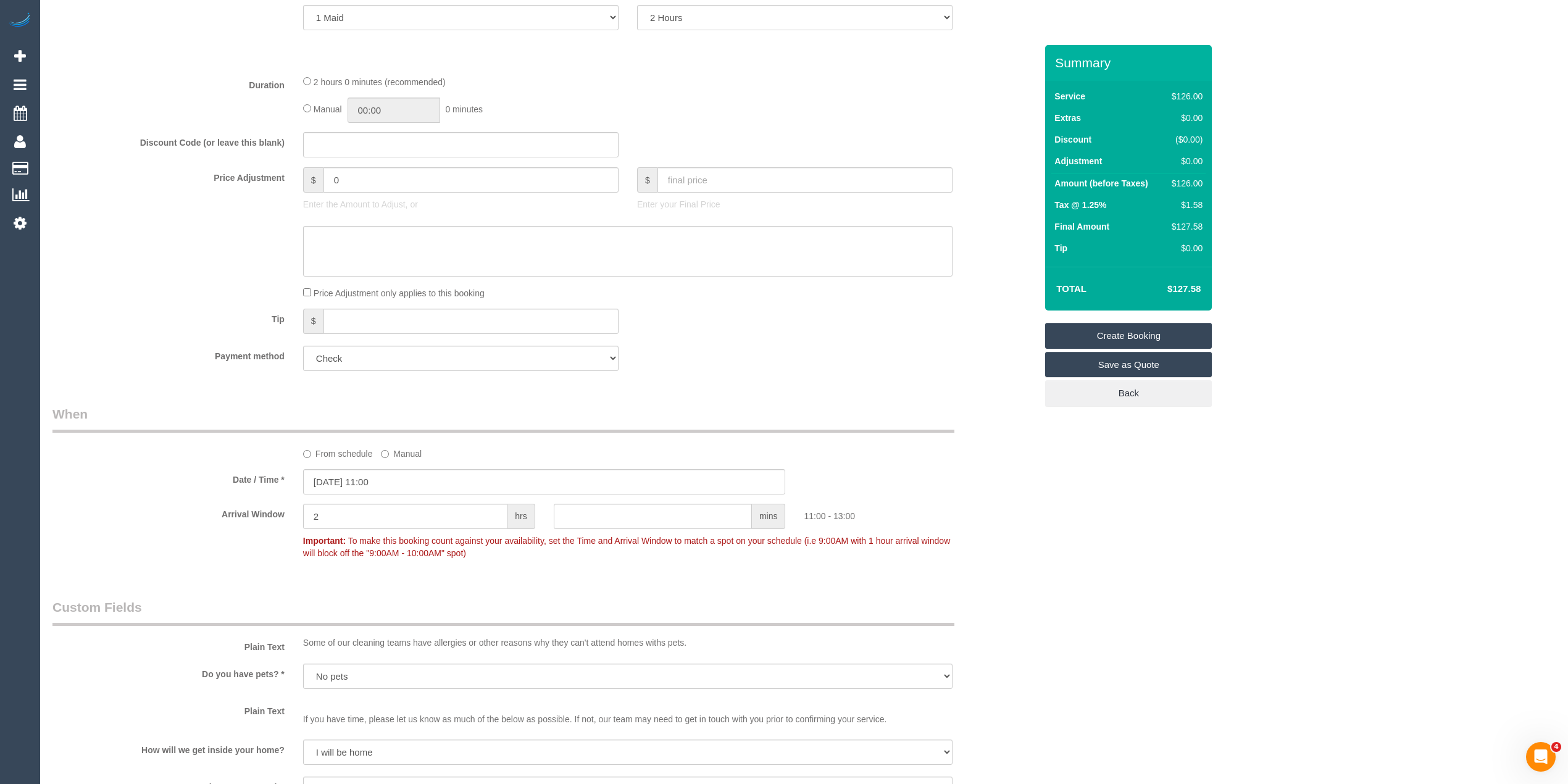
type textarea "Please ask the customer which areas they want cleaned, thank you. Press number …"
click at [375, 479] on input "05/09/2025 11:00" at bounding box center [544, 482] width 483 height 26
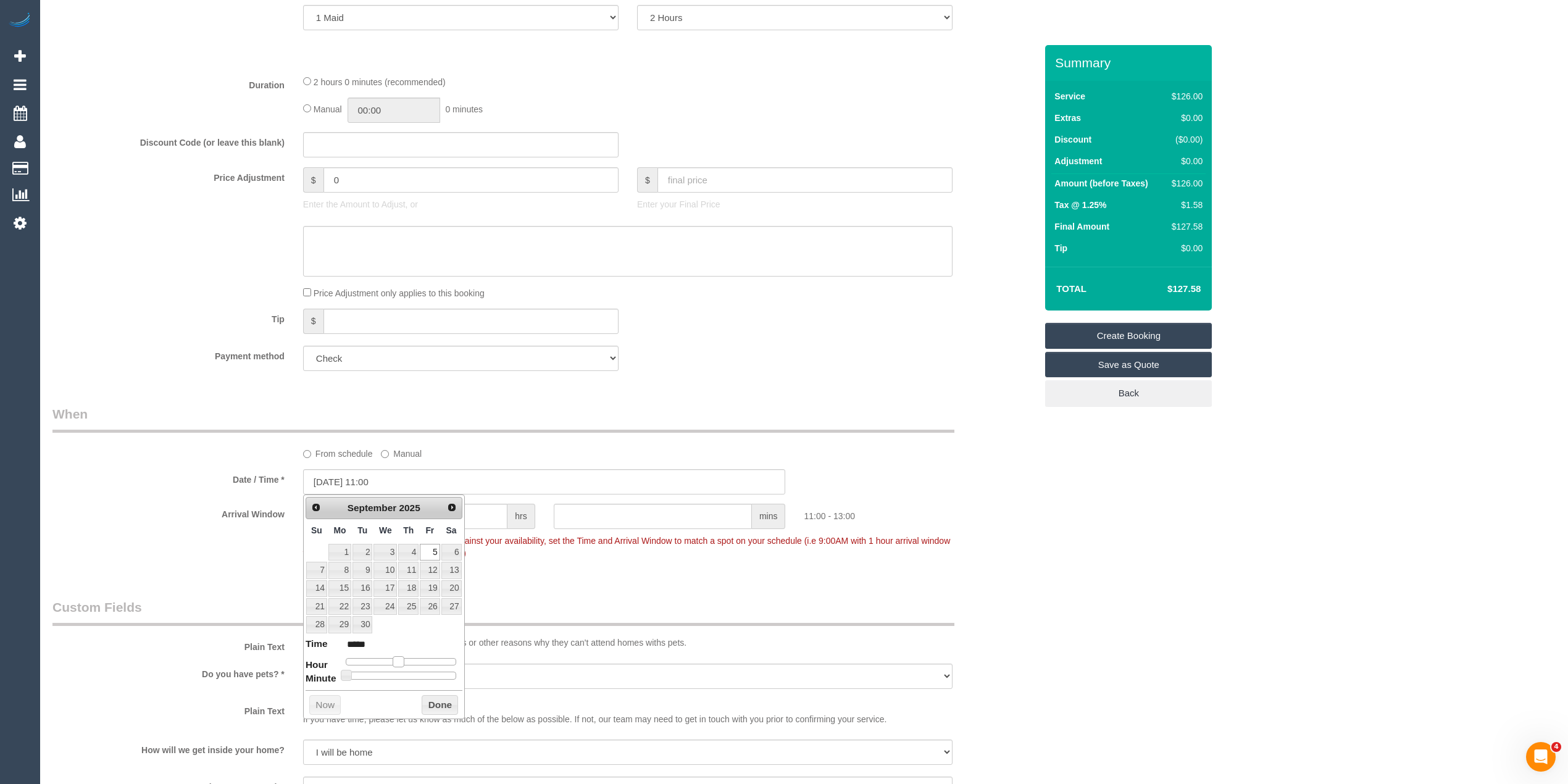
type input "05/09/2025 10:00"
type input "*****"
click at [390, 664] on span at bounding box center [393, 662] width 11 height 11
click at [1063, 563] on div "Who Email* kenneth.h3care@fake.com Name * Kenneth Wilson H3 Care Ballycara INVO…" at bounding box center [803, 474] width 1503 height 2019
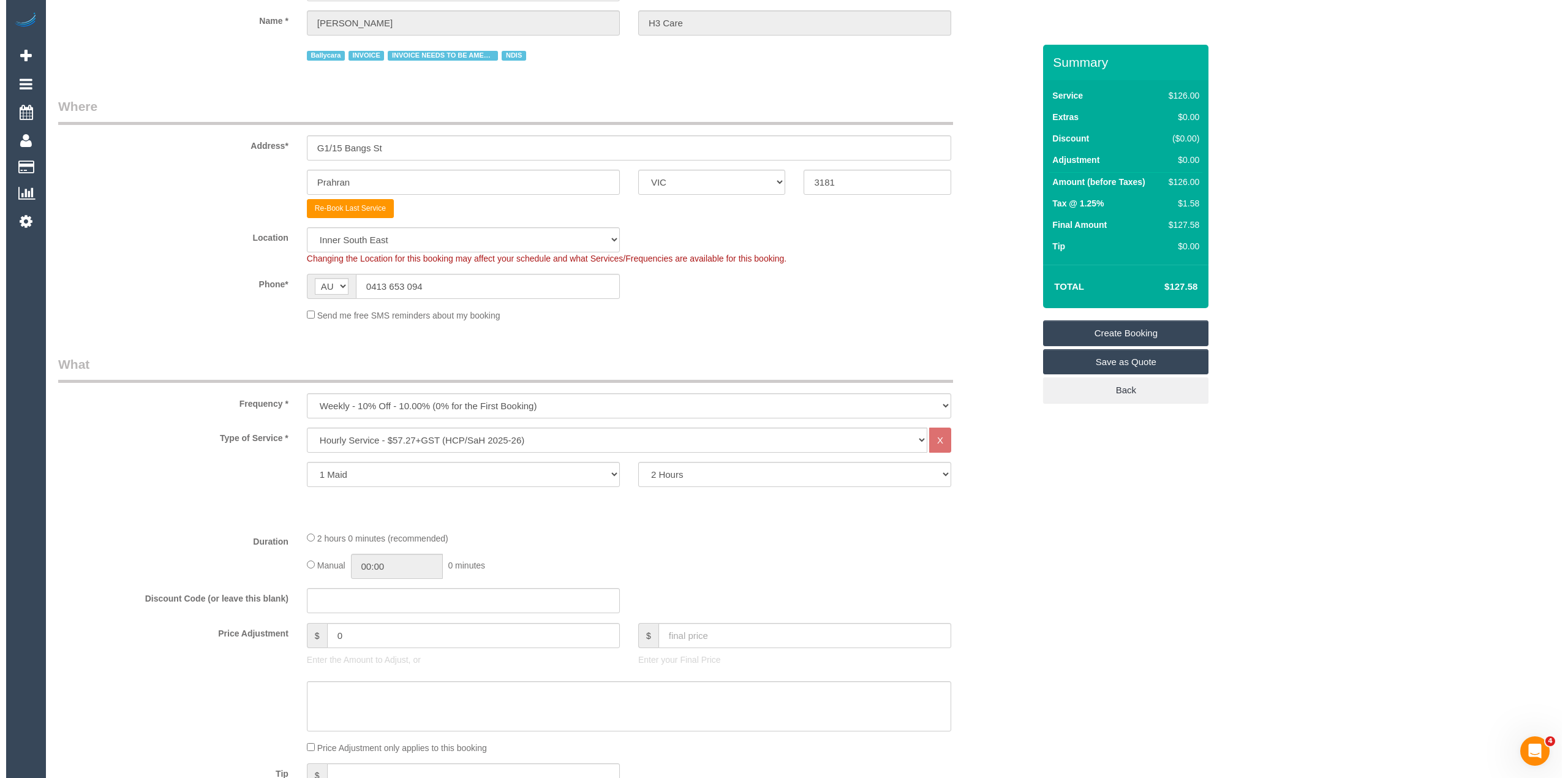
scroll to position [0, 0]
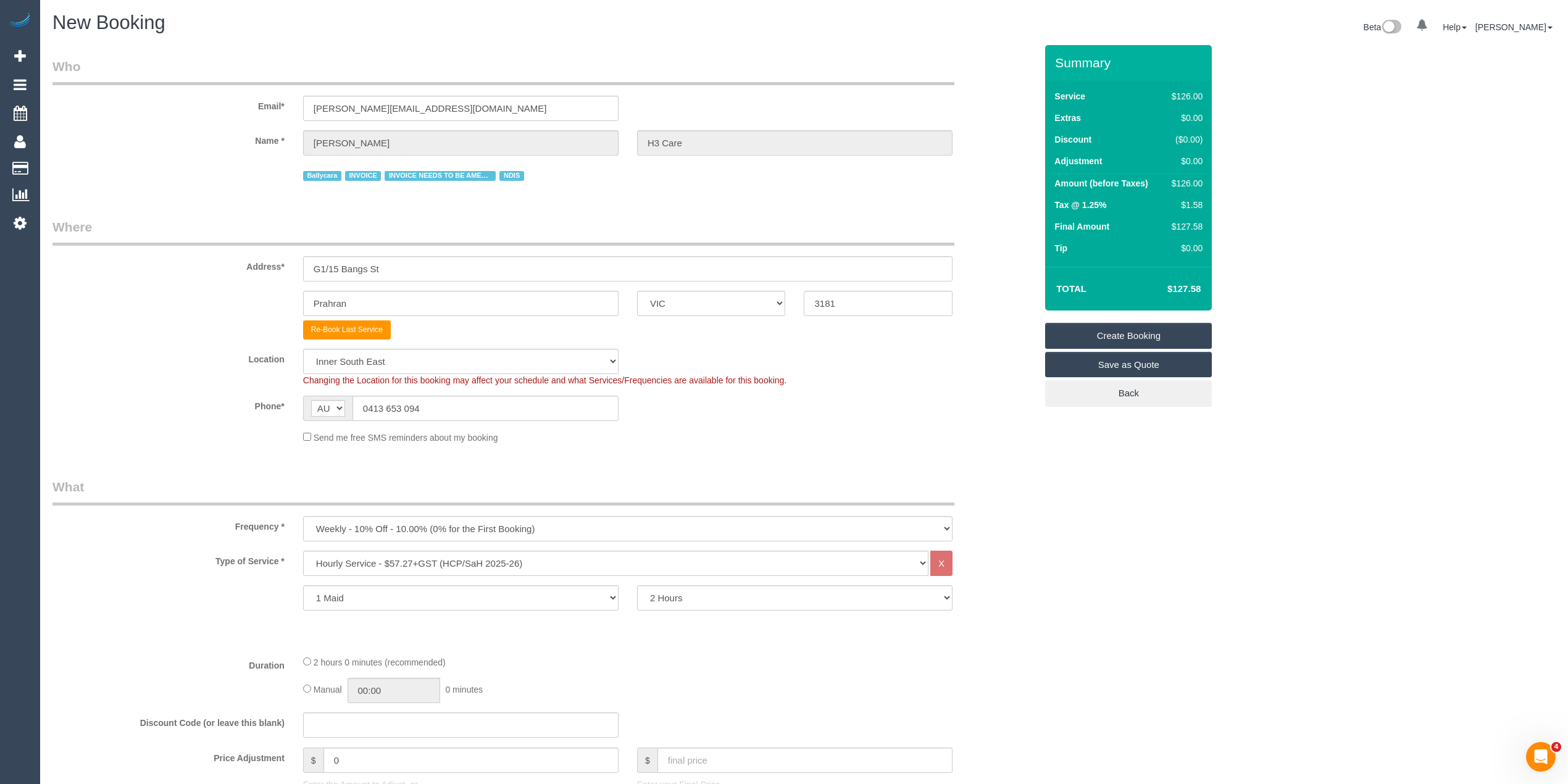
click at [1119, 331] on link "Create Booking" at bounding box center [1128, 336] width 167 height 26
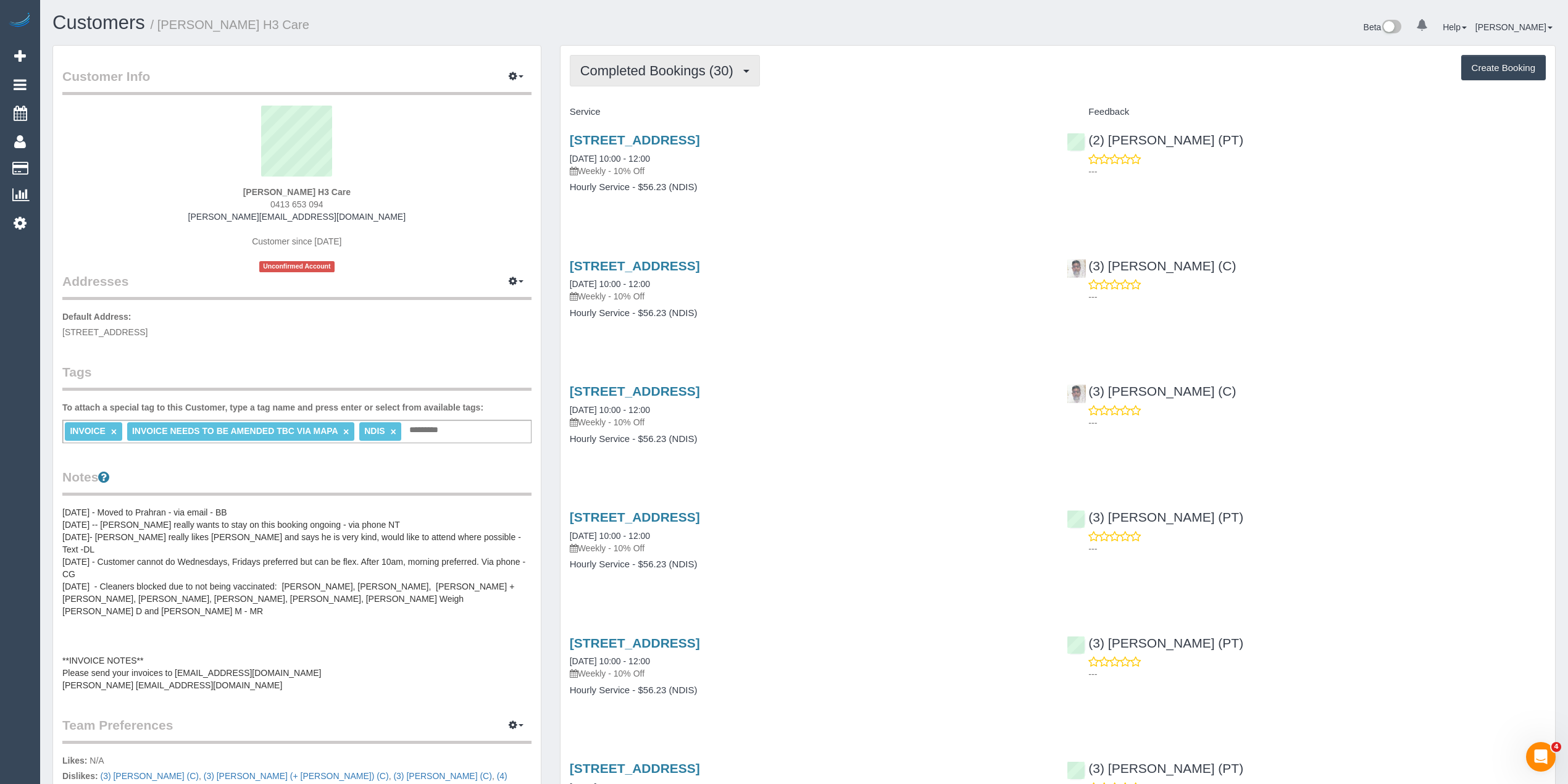
click at [583, 67] on span "Completed Bookings (30)" at bounding box center [659, 71] width 159 height 16
click at [636, 115] on link "Upcoming Bookings (0)" at bounding box center [636, 115] width 133 height 16
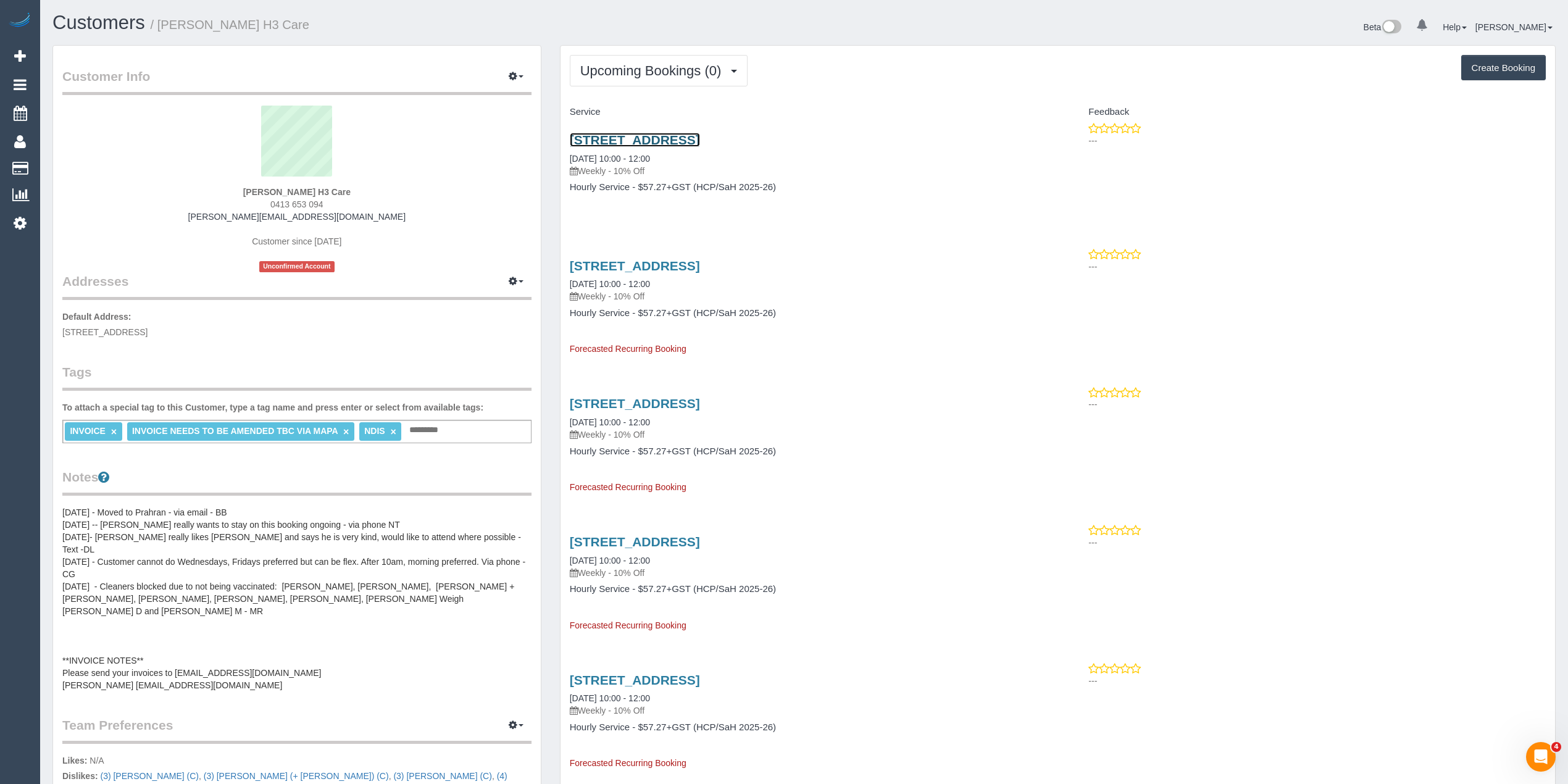
click at [681, 143] on link "G1/15 Bangs St, Prahran, VIC 3181" at bounding box center [635, 140] width 130 height 14
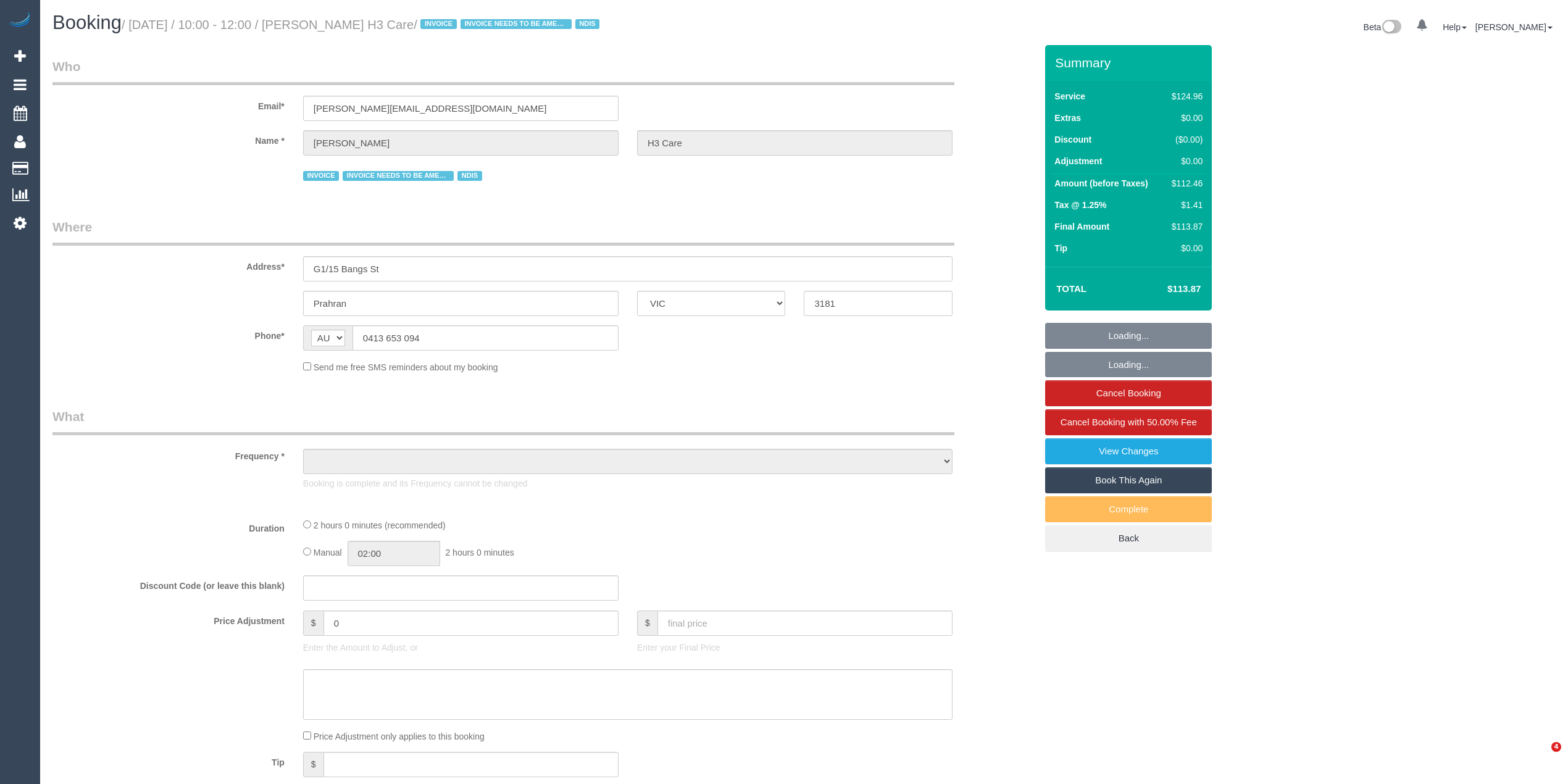
select select "VIC"
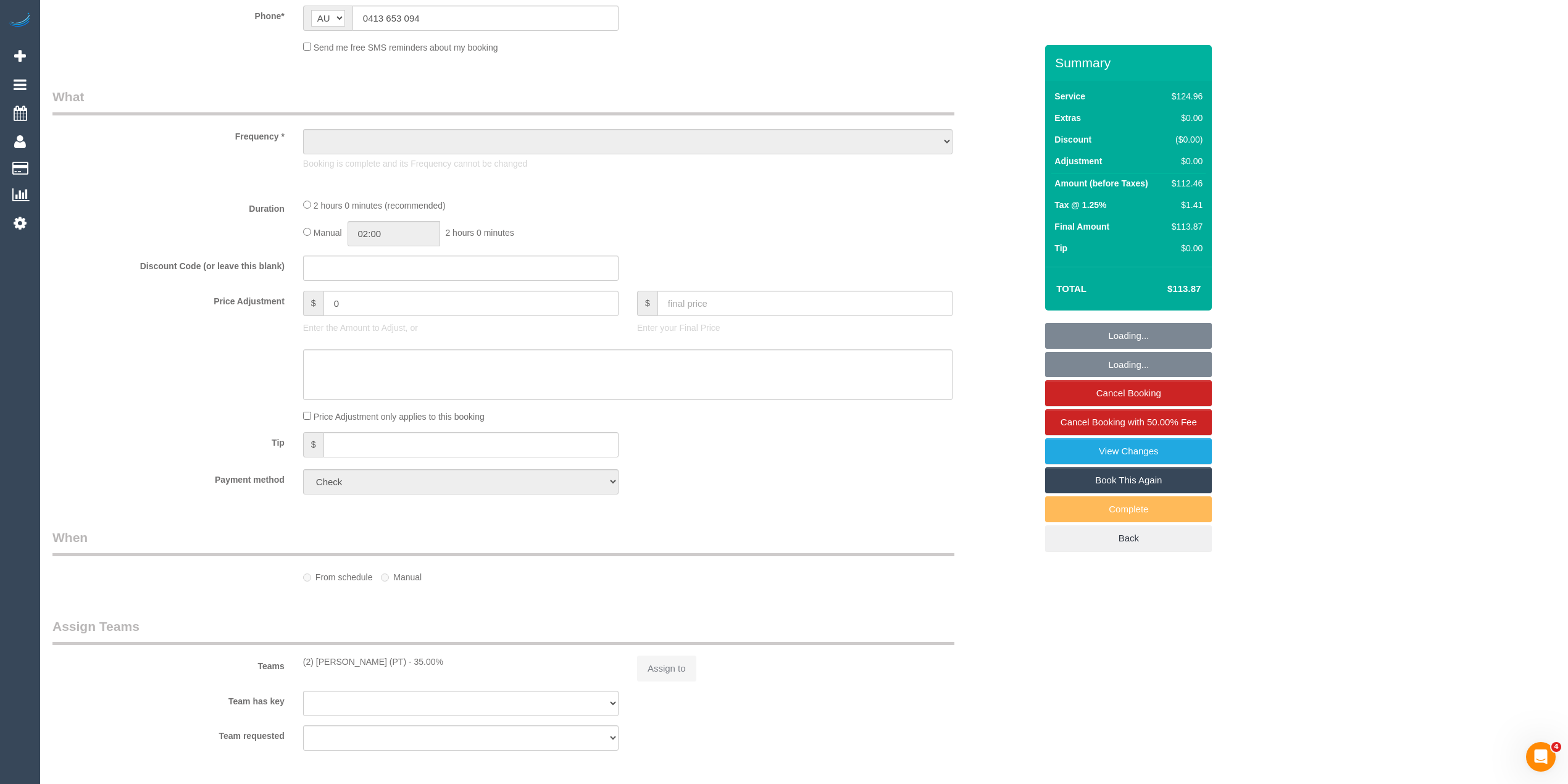
select select "spot1"
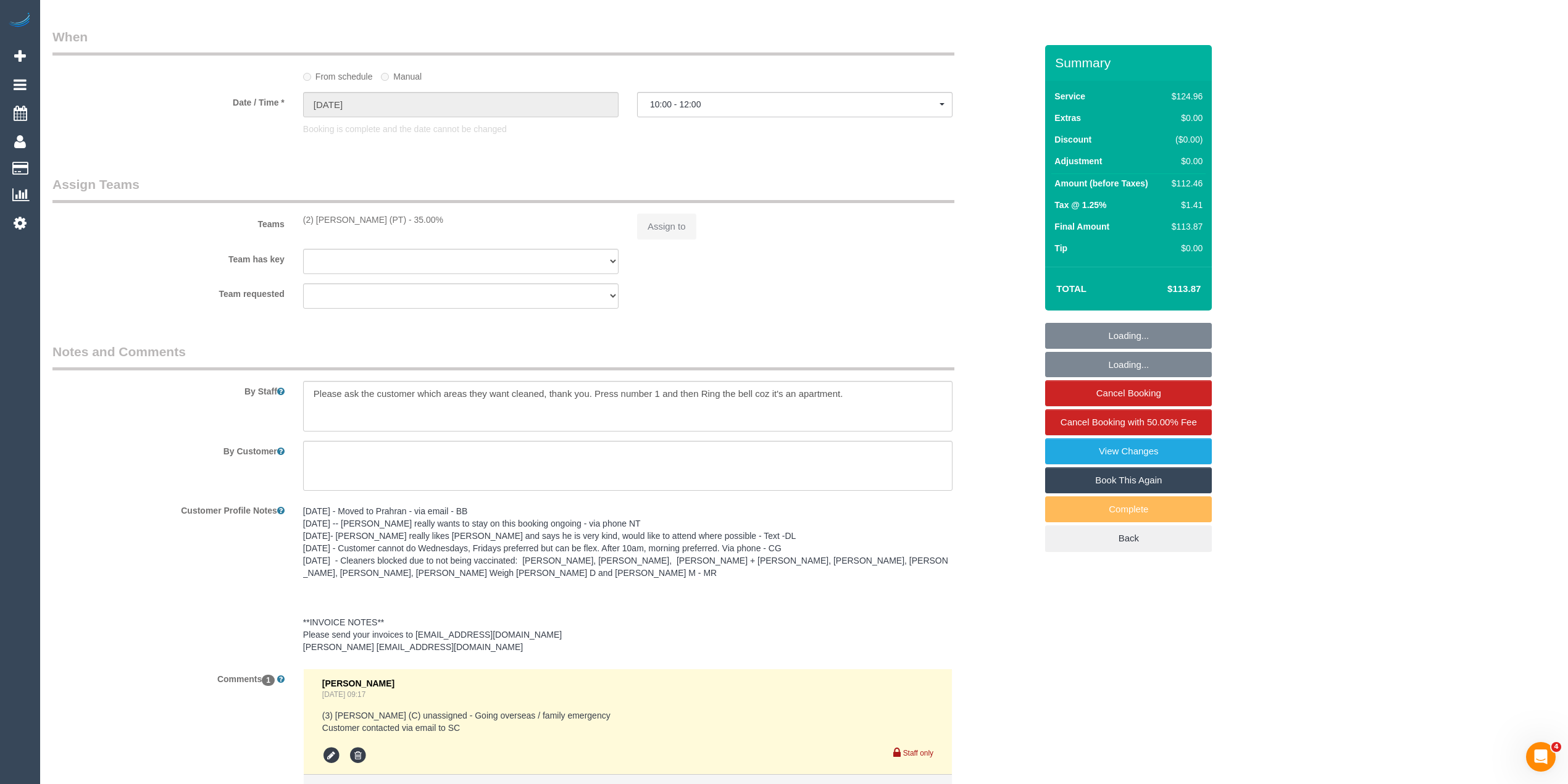
select select "object:1337"
select select "number:28"
select select "number:14"
select select "number:19"
select select "number:36"
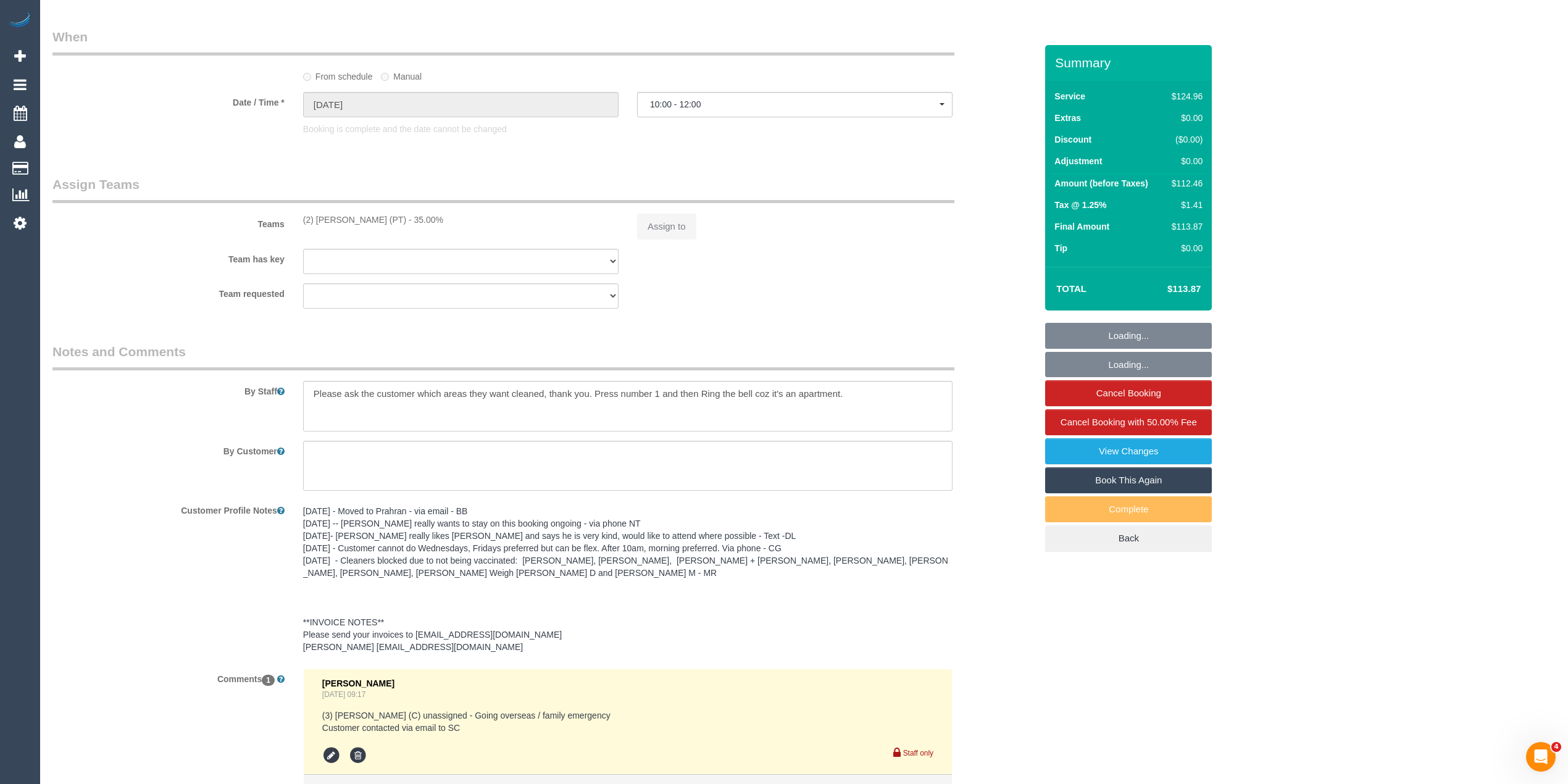
select select "number:35"
select select "number:12"
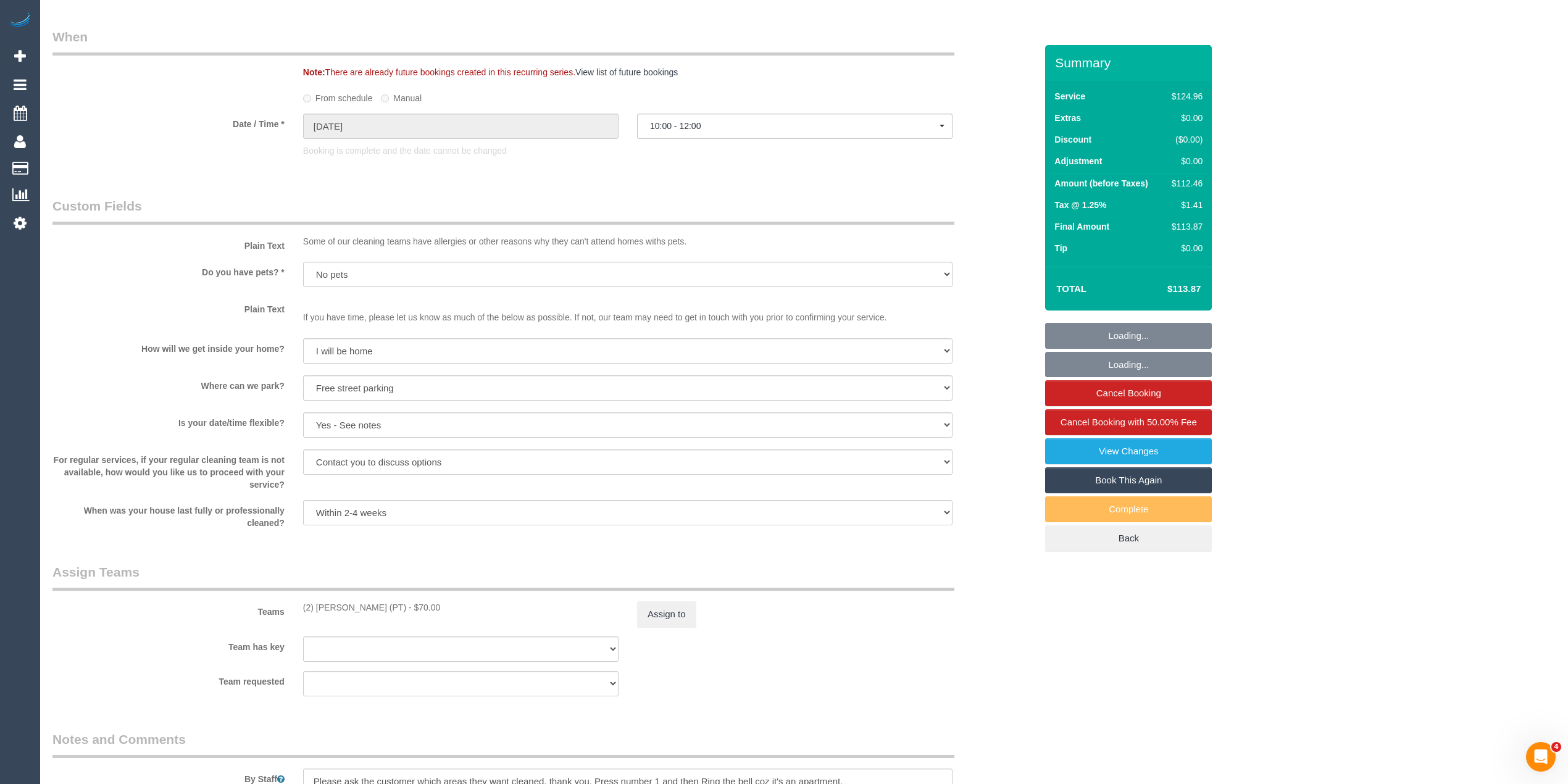
scroll to position [1070, 0]
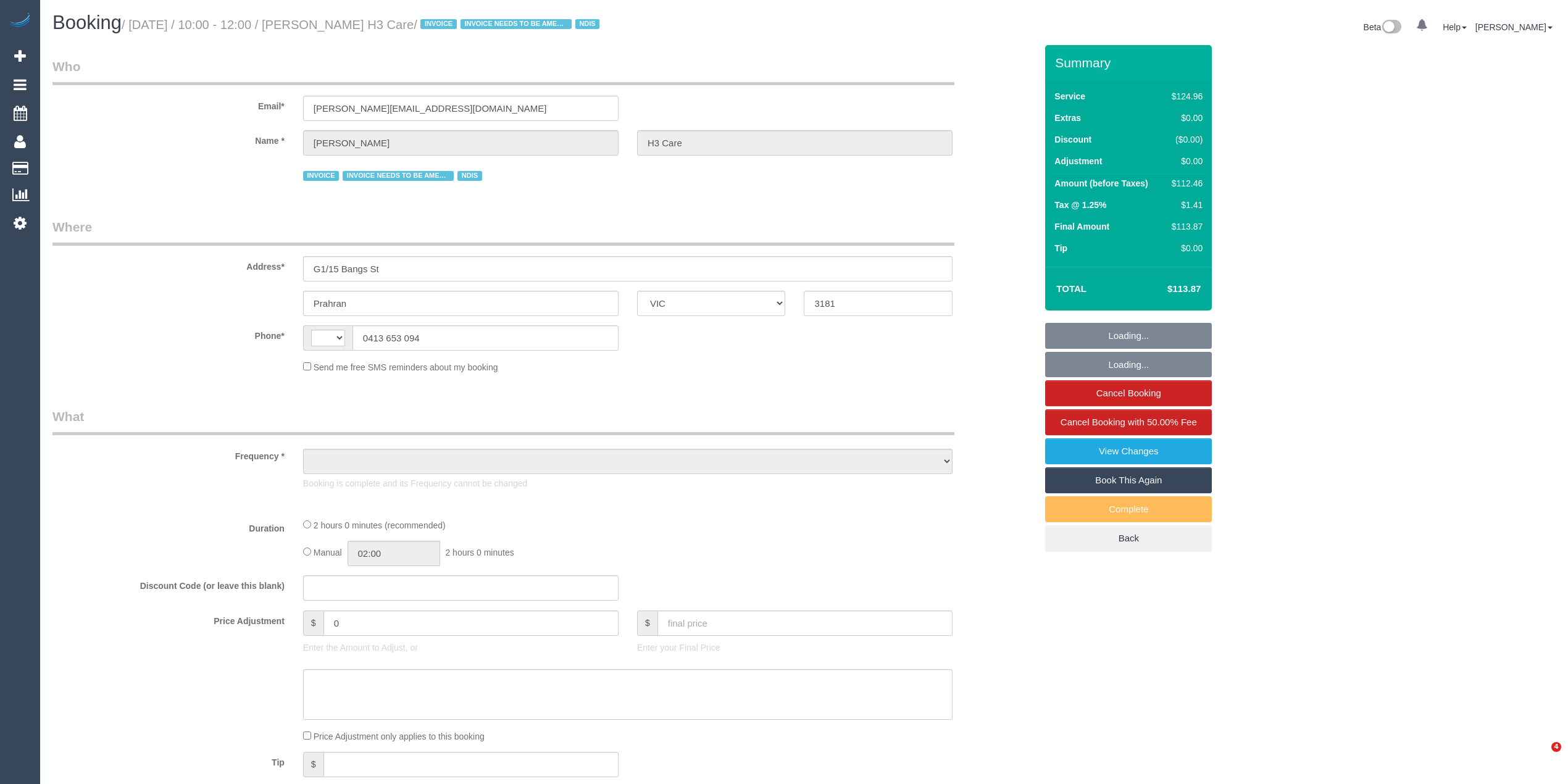
select select "VIC"
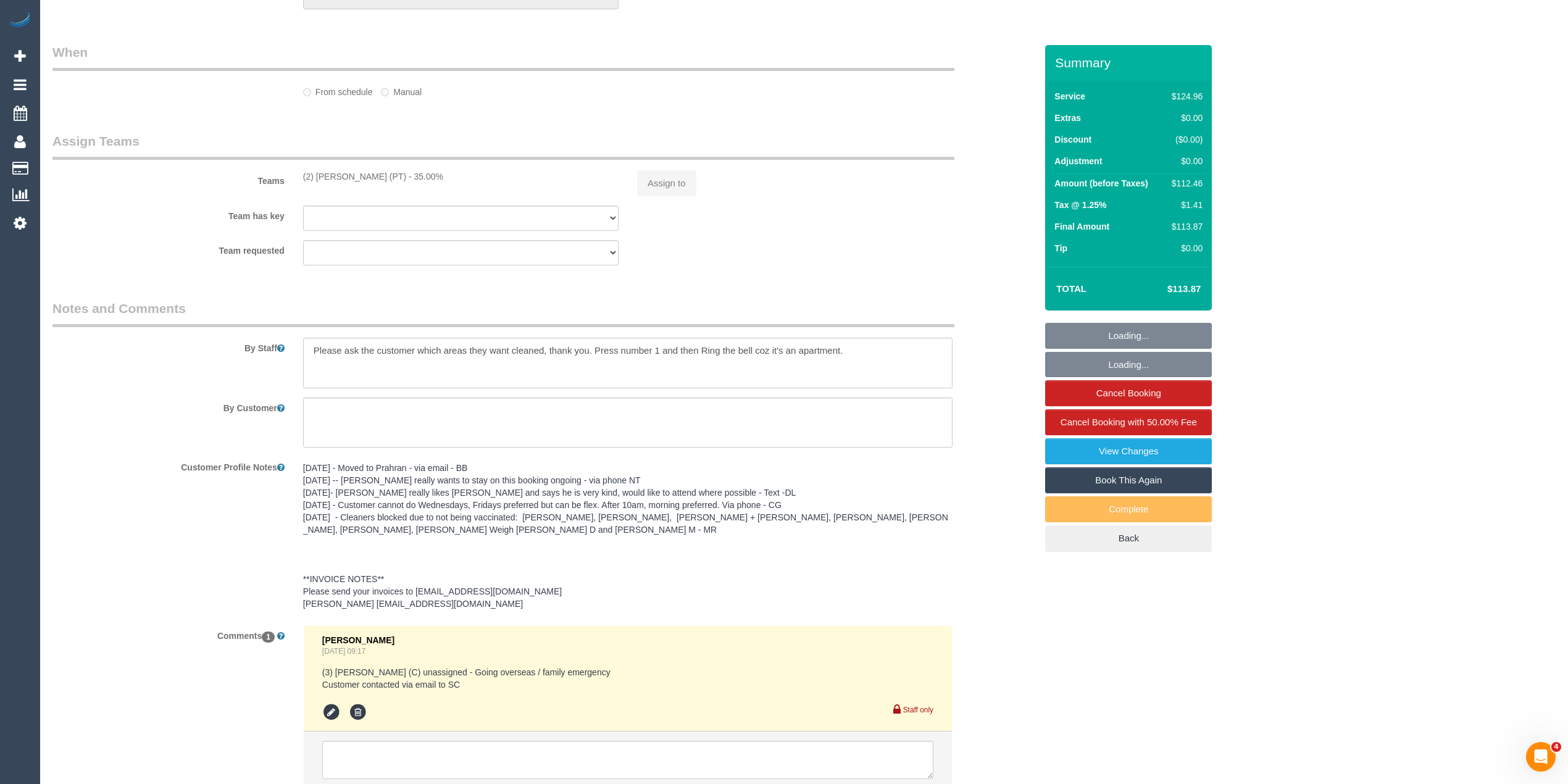
select select "string:AU"
select select "object:1178"
select select "spot1"
select select "number:28"
select select "number:14"
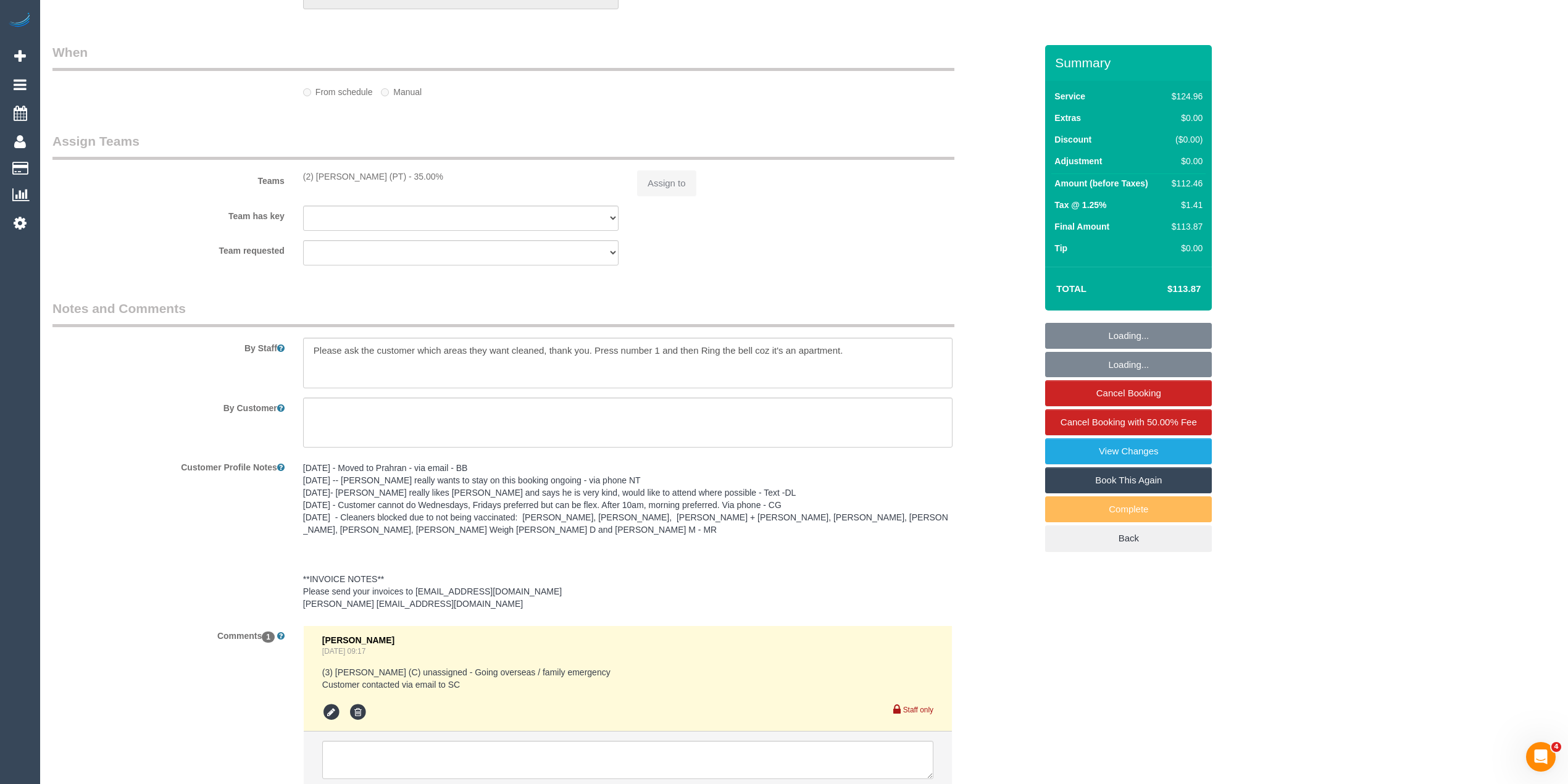
select select "number:19"
select select "number:36"
select select "number:35"
select select "number:12"
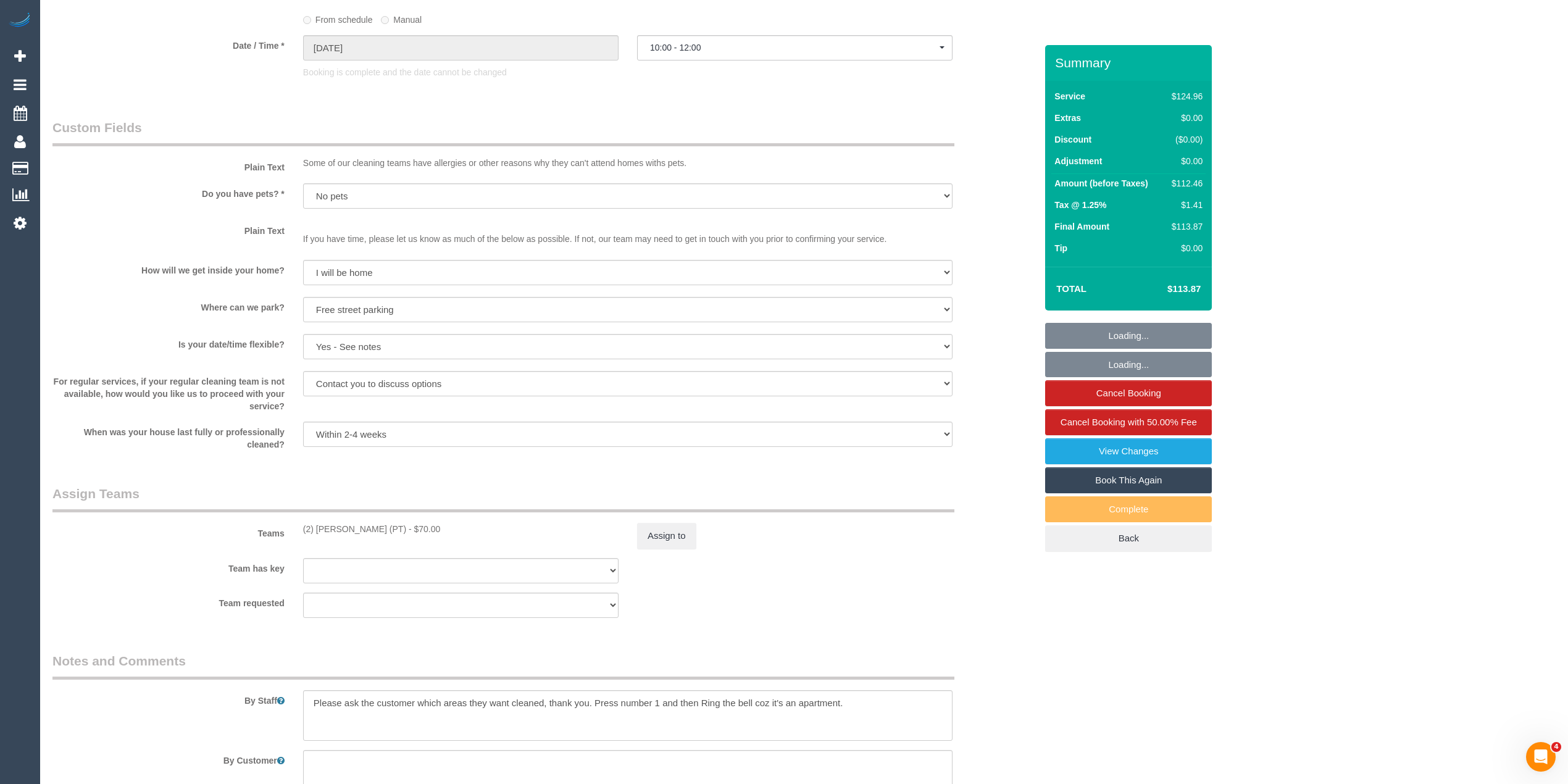
scroll to position [1358, 0]
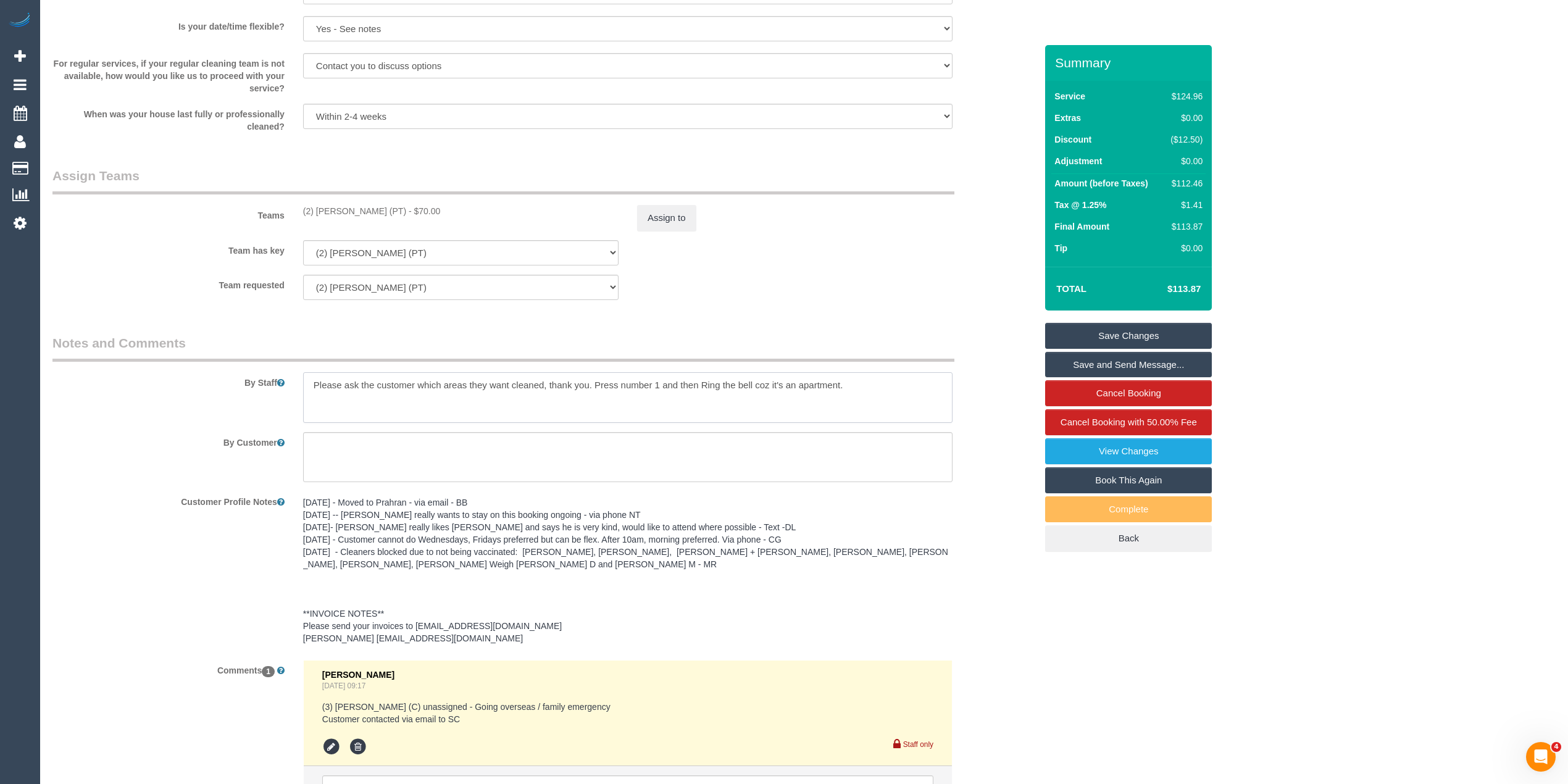
drag, startPoint x: 310, startPoint y: 384, endPoint x: 885, endPoint y: 384, distance: 575.0
click at [885, 384] on textarea at bounding box center [627, 397] width 649 height 50
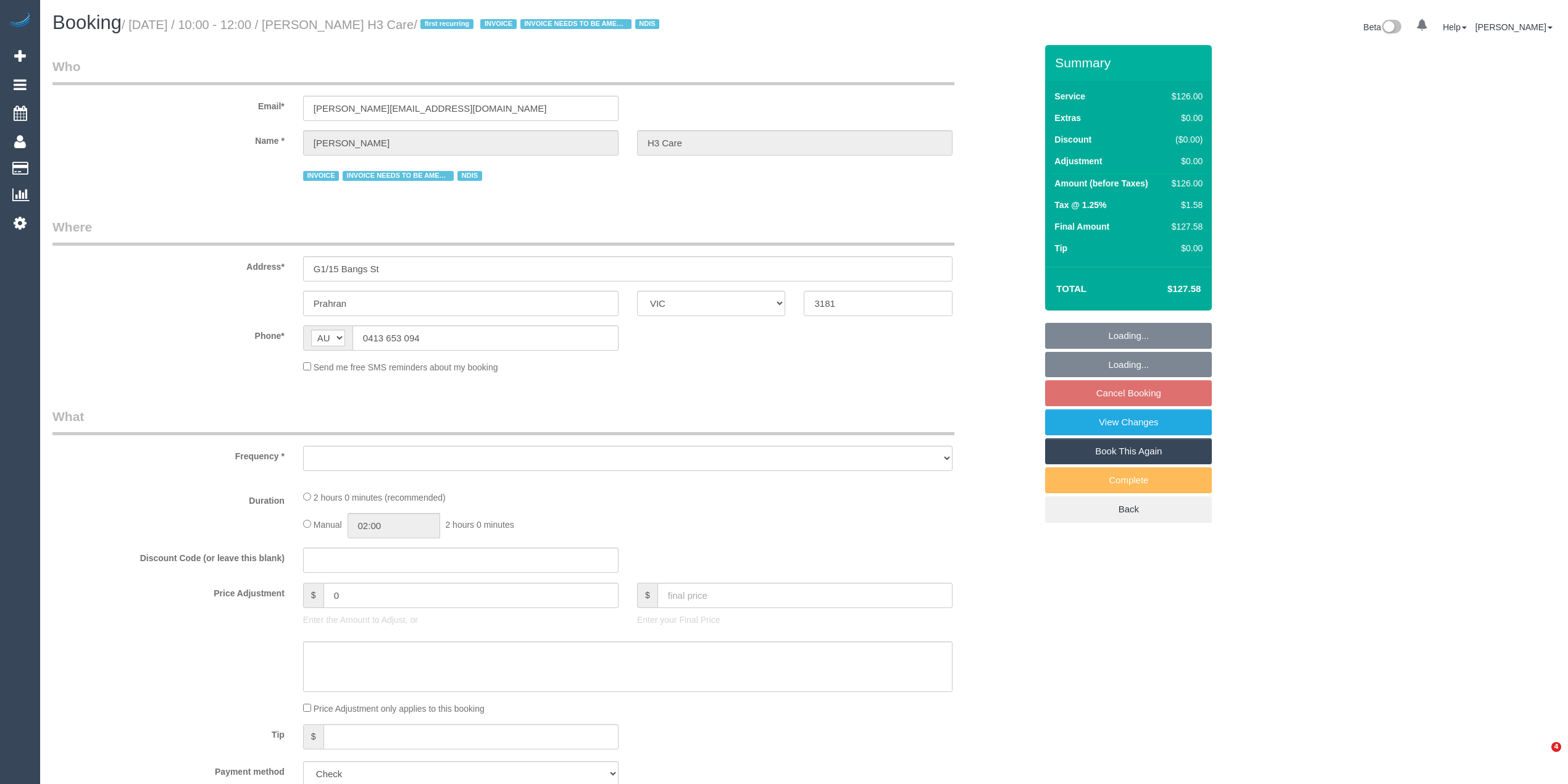
select select "VIC"
select select "number:28"
select select "number:14"
select select "number:19"
select select "number:36"
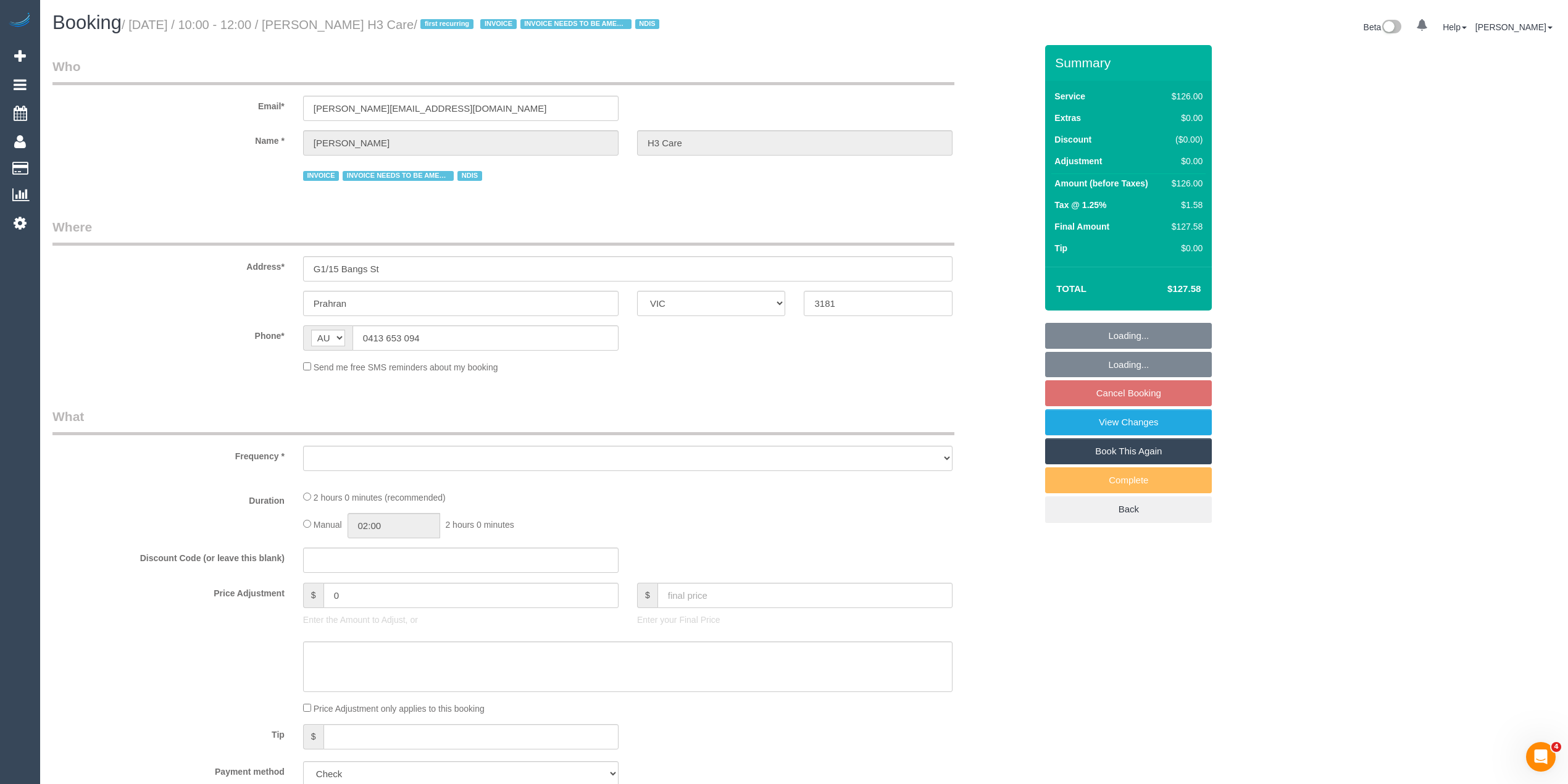
select select "number:35"
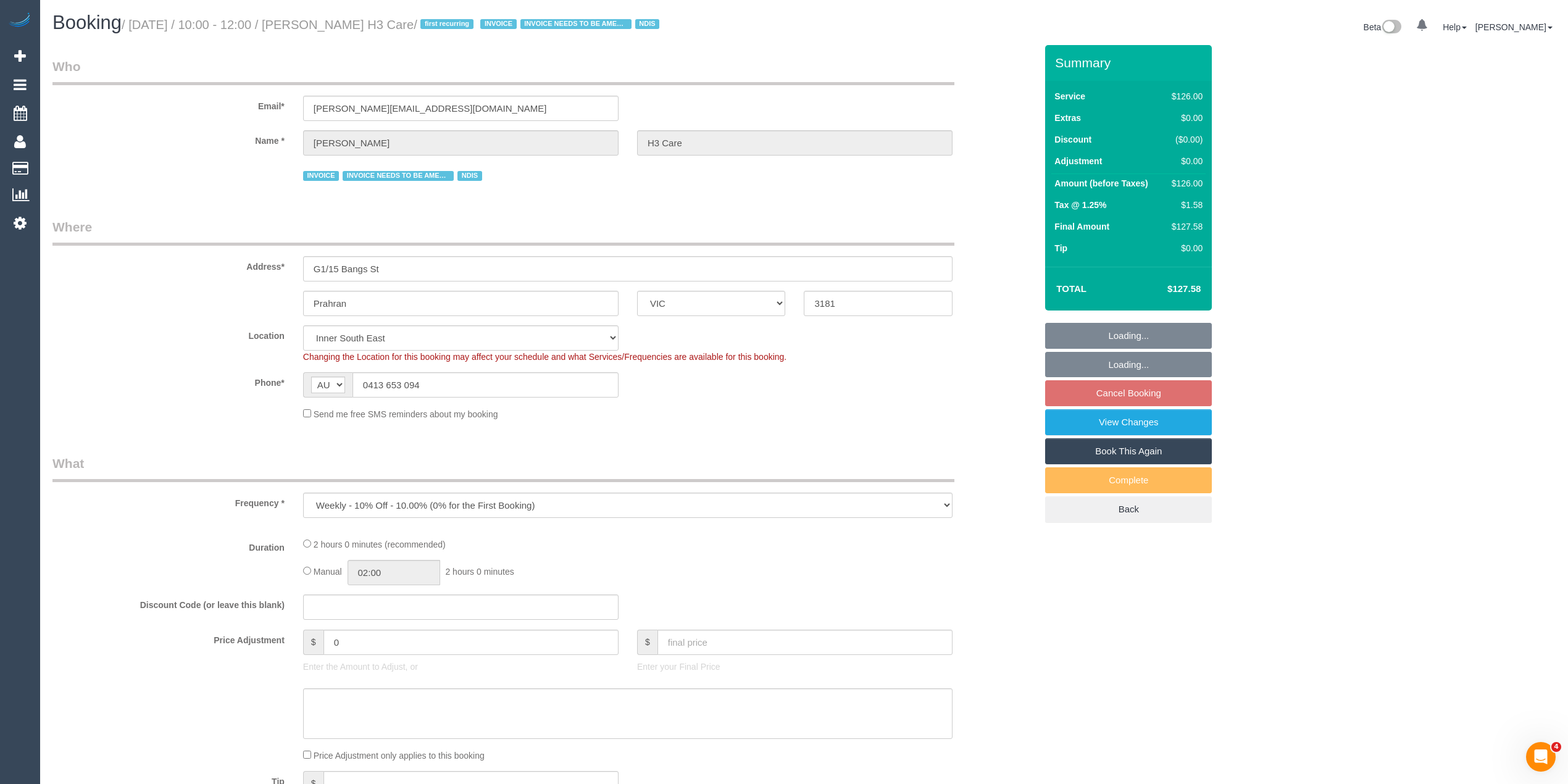
select select "object:744"
select select "120"
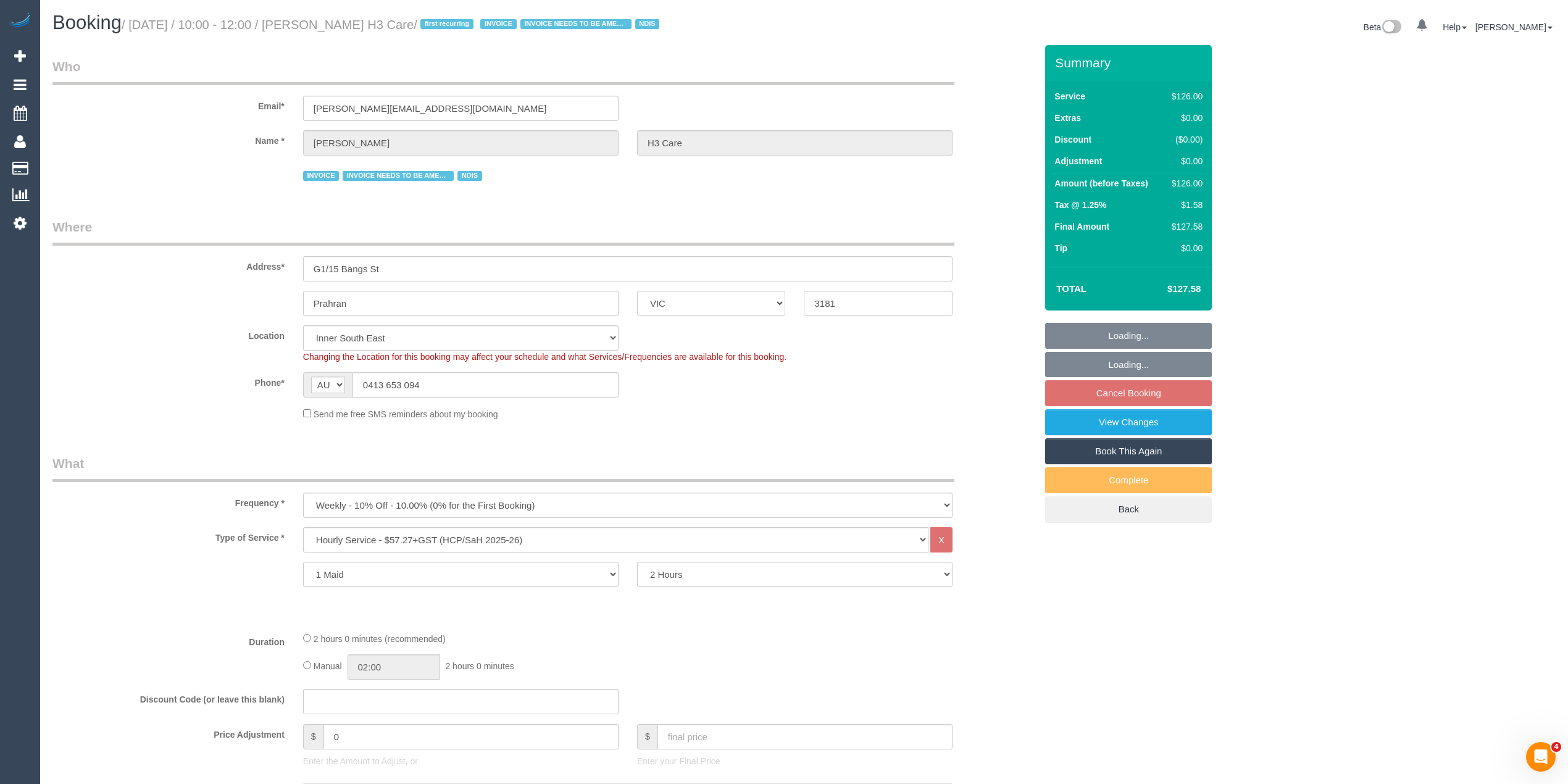
select select "spot3"
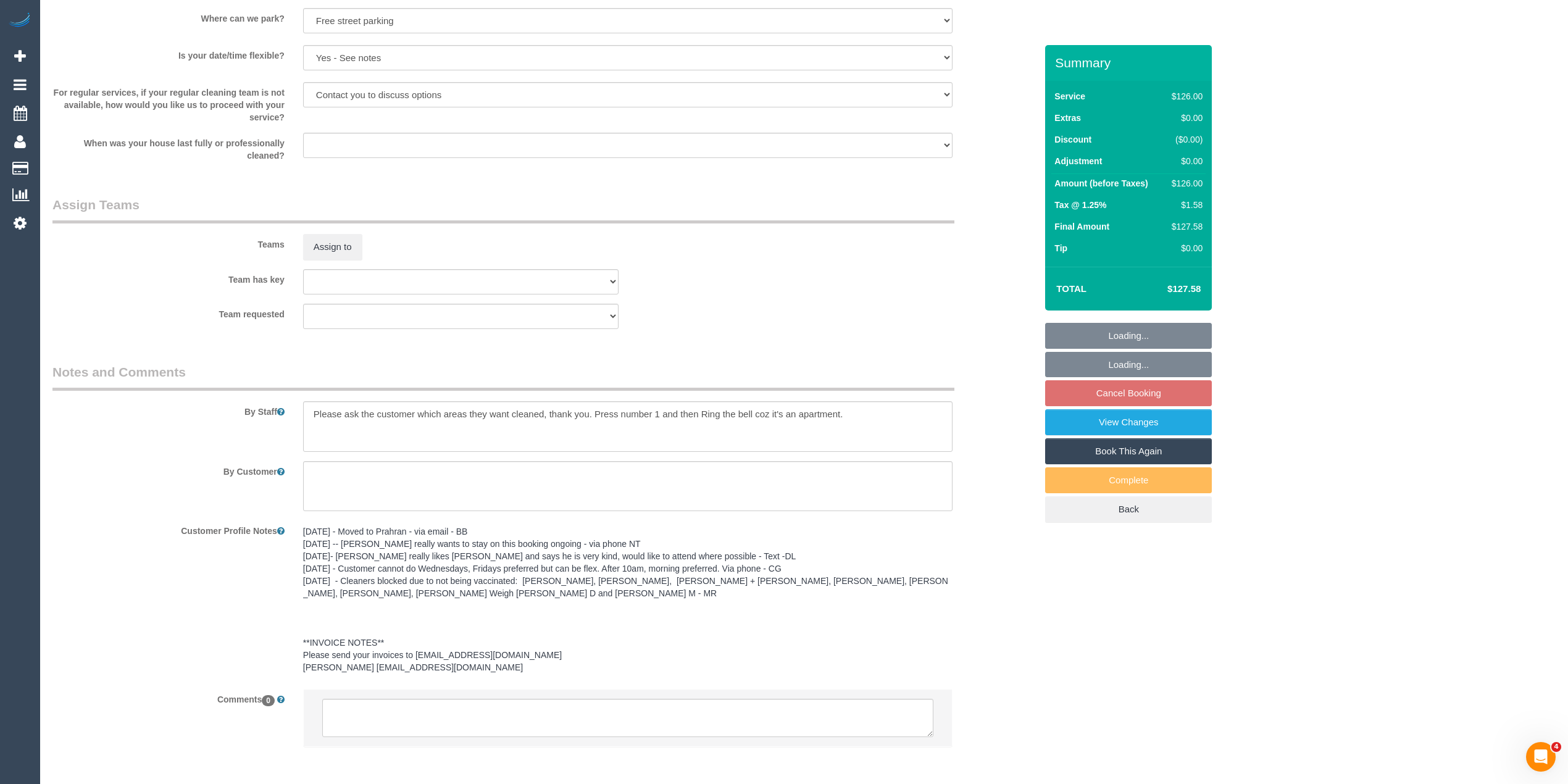
scroll to position [1310, 0]
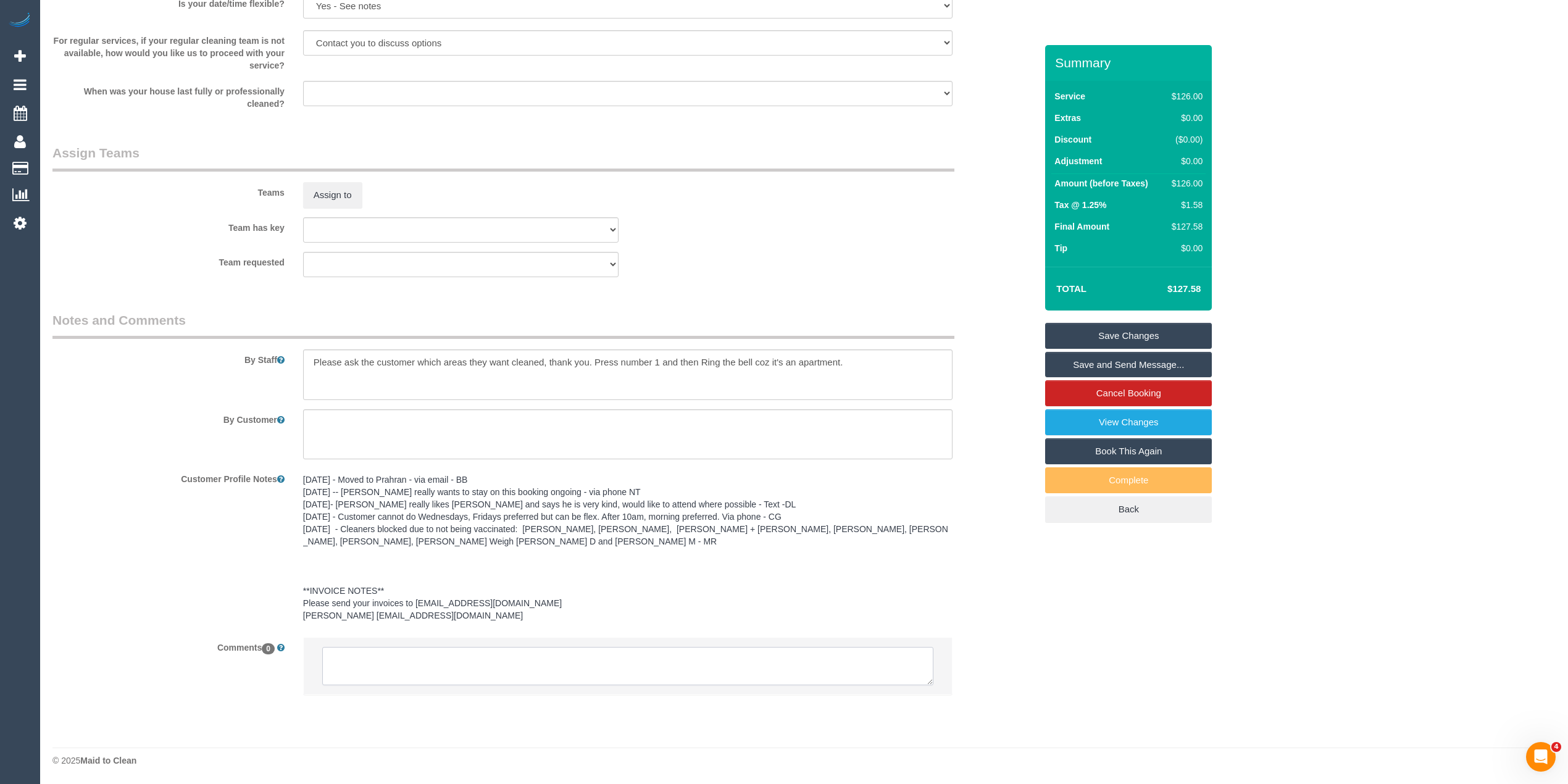
click at [440, 667] on textarea at bounding box center [628, 666] width 611 height 39
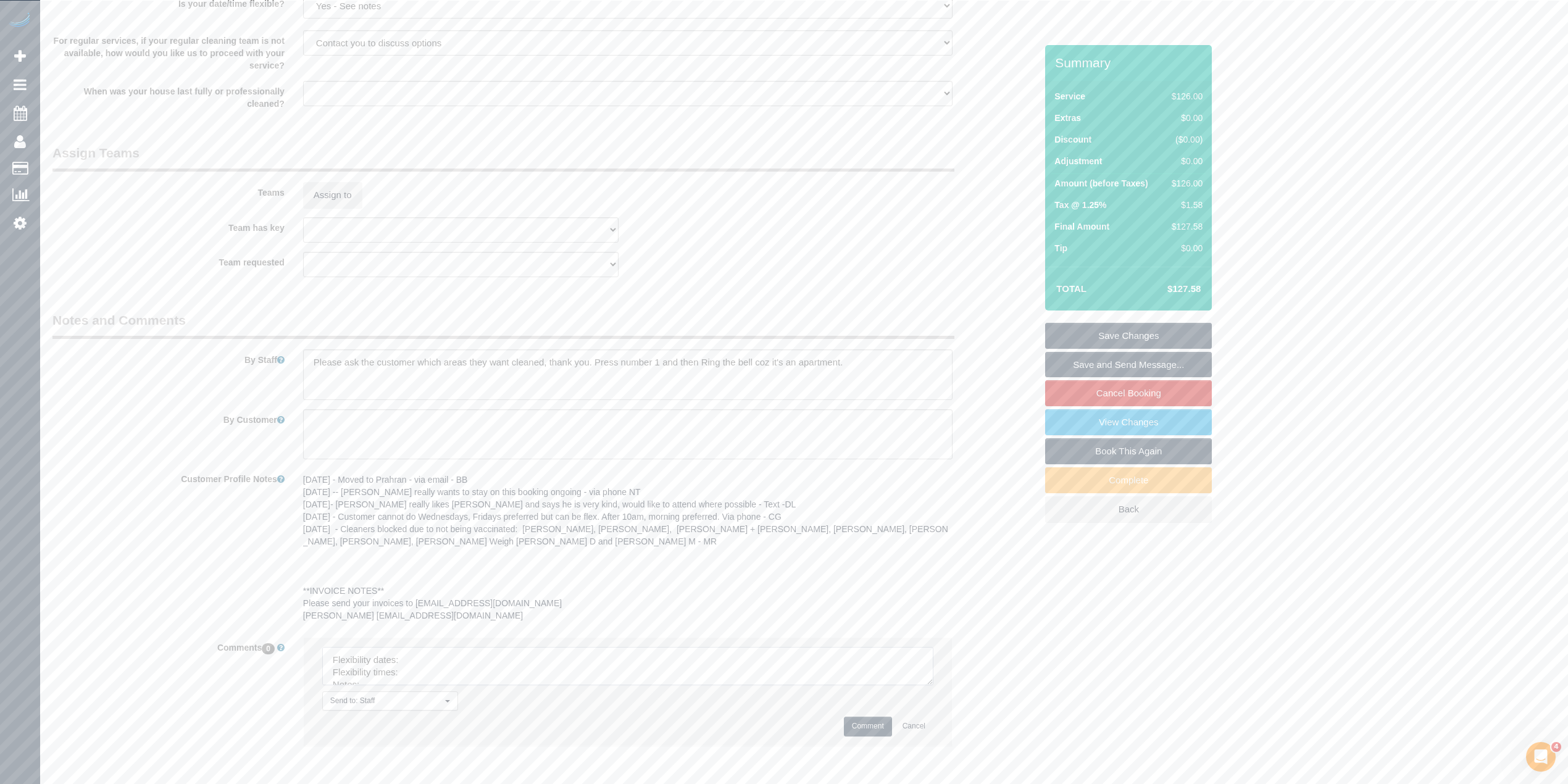
drag, startPoint x: 924, startPoint y: 676, endPoint x: 926, endPoint y: 736, distance: 60.0
click at [926, 685] on textarea at bounding box center [628, 666] width 611 height 39
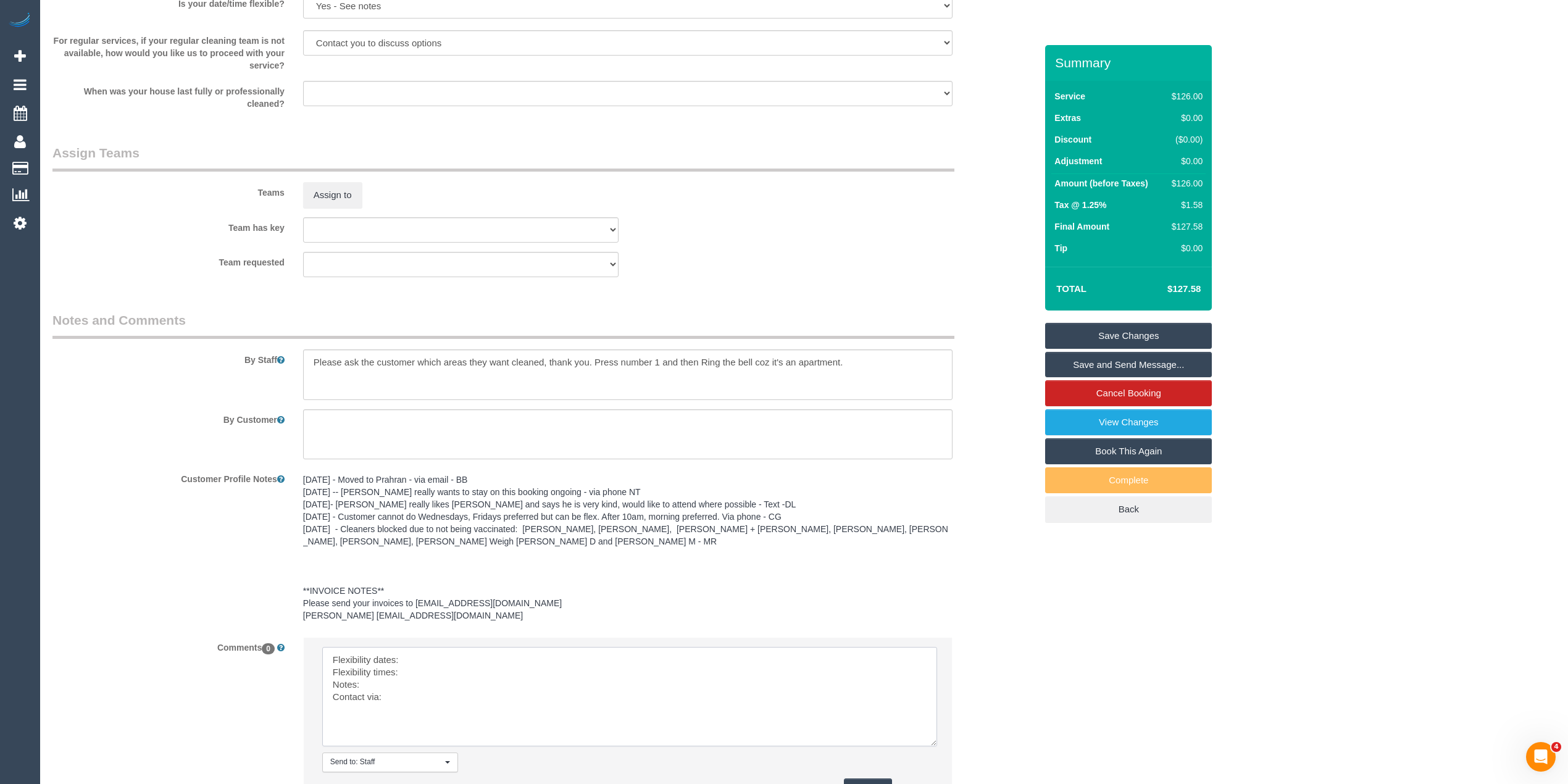
click at [470, 663] on textarea at bounding box center [630, 697] width 615 height 99
click at [409, 675] on textarea at bounding box center [630, 697] width 615 height 99
click at [425, 685] on textarea at bounding box center [630, 697] width 615 height 99
click at [430, 706] on textarea at bounding box center [630, 697] width 615 height 99
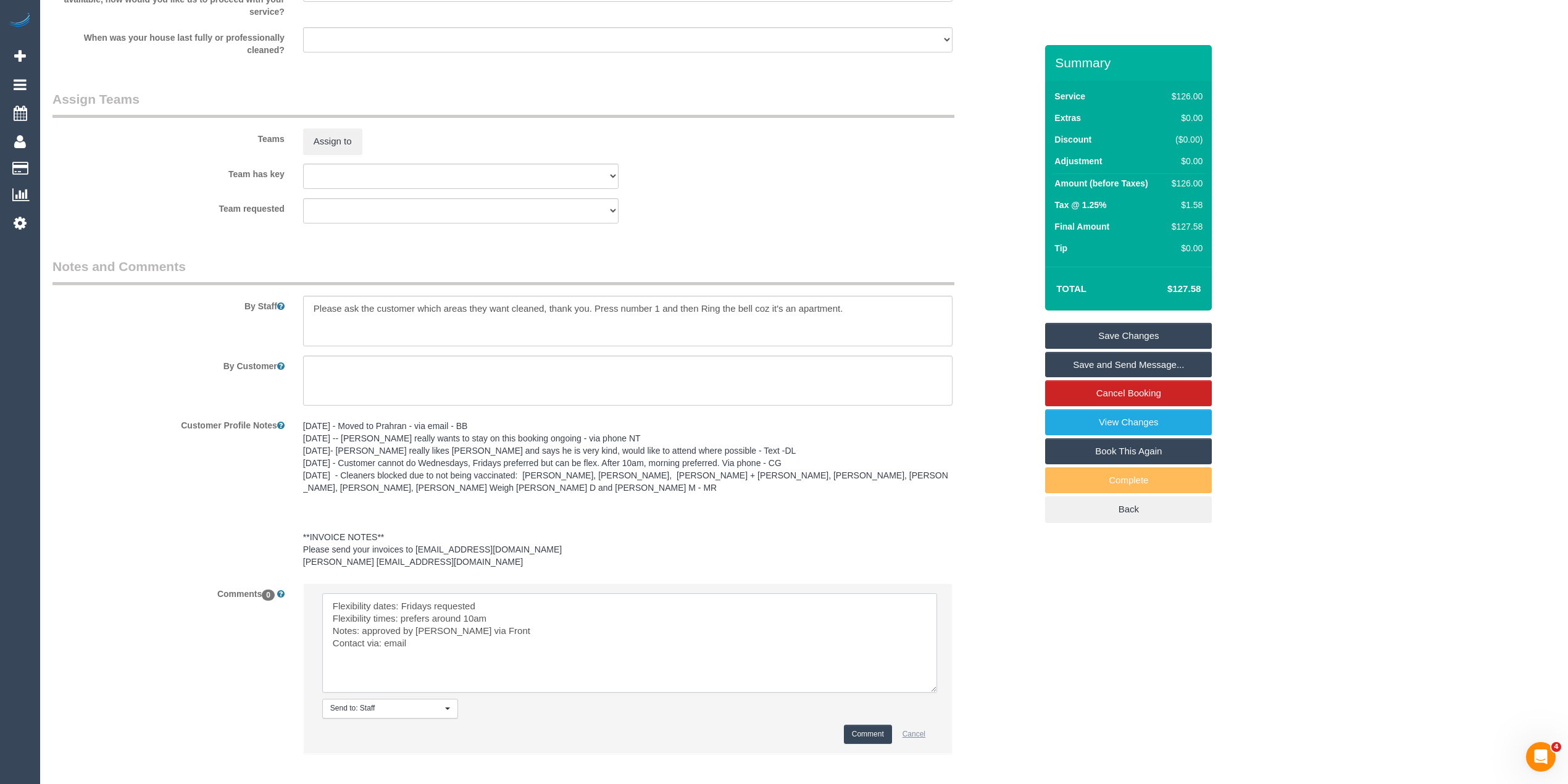
scroll to position [1393, 0]
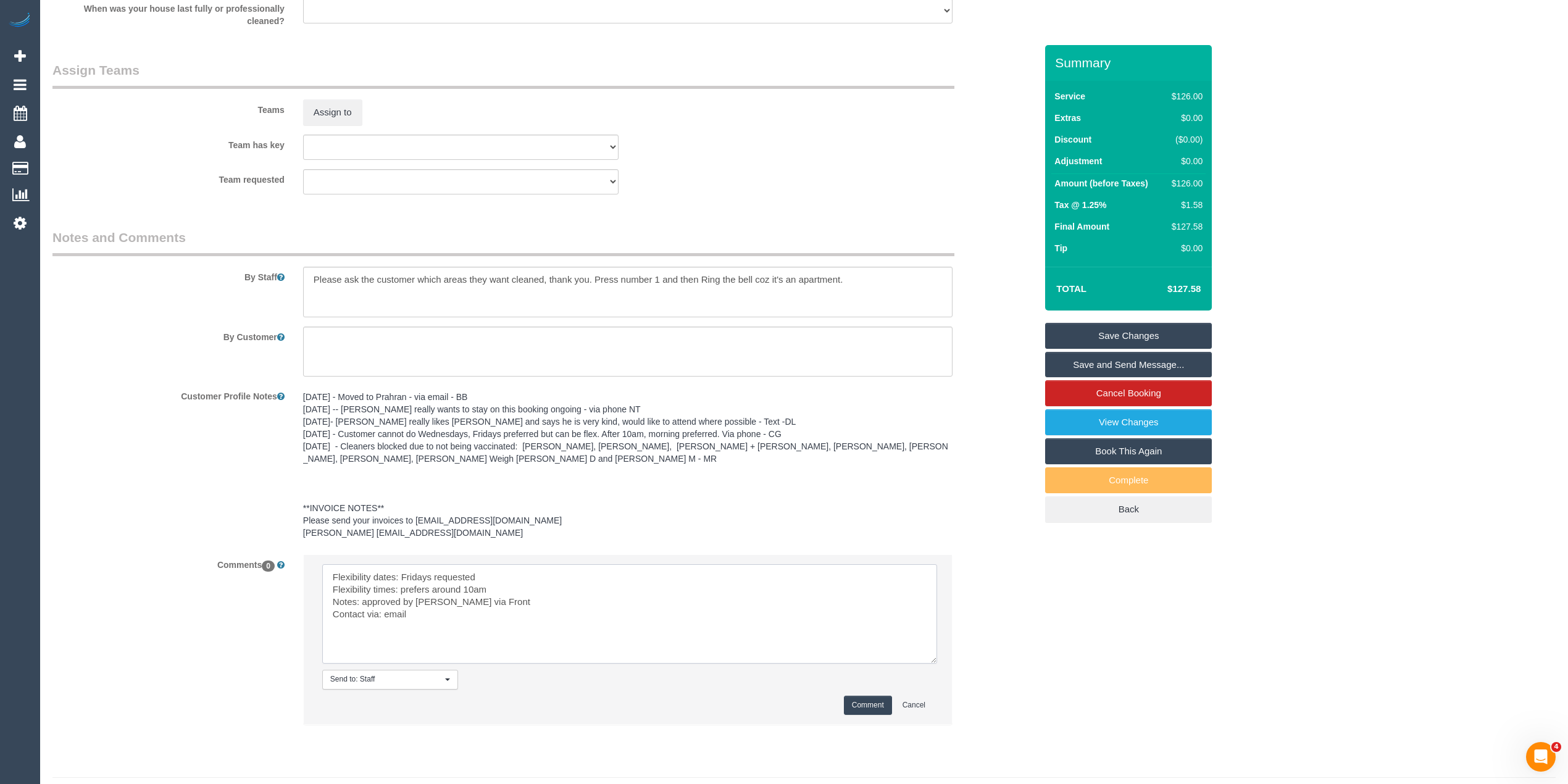
type textarea "Flexibility dates: Fridays requested Flexibility times: prefers around 10am Not…"
click at [863, 701] on button "Comment" at bounding box center [868, 705] width 48 height 19
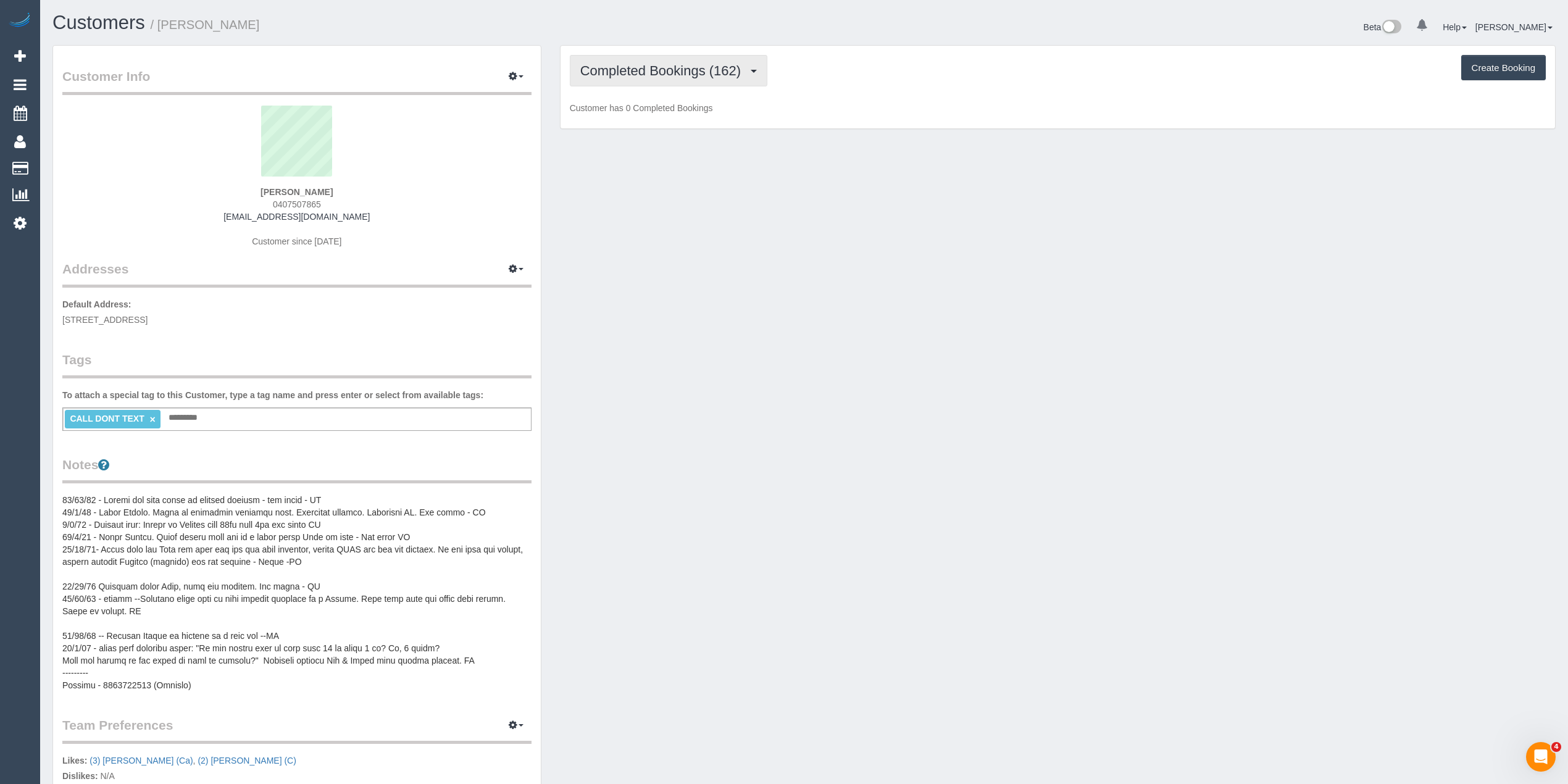
click at [645, 73] on span "Completed Bookings (162)" at bounding box center [664, 71] width 167 height 16
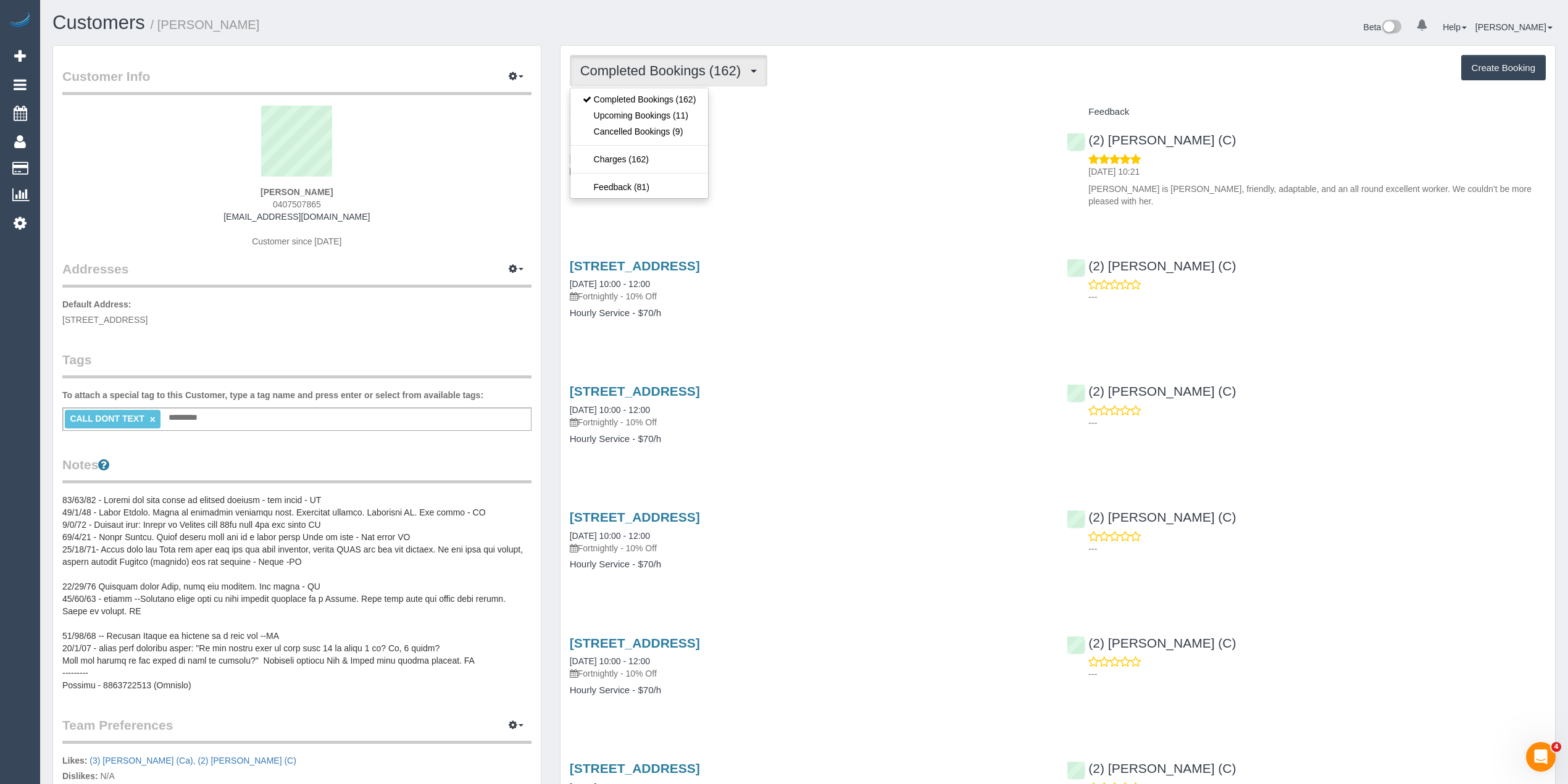
click at [645, 73] on span "Completed Bookings (162)" at bounding box center [664, 71] width 167 height 16
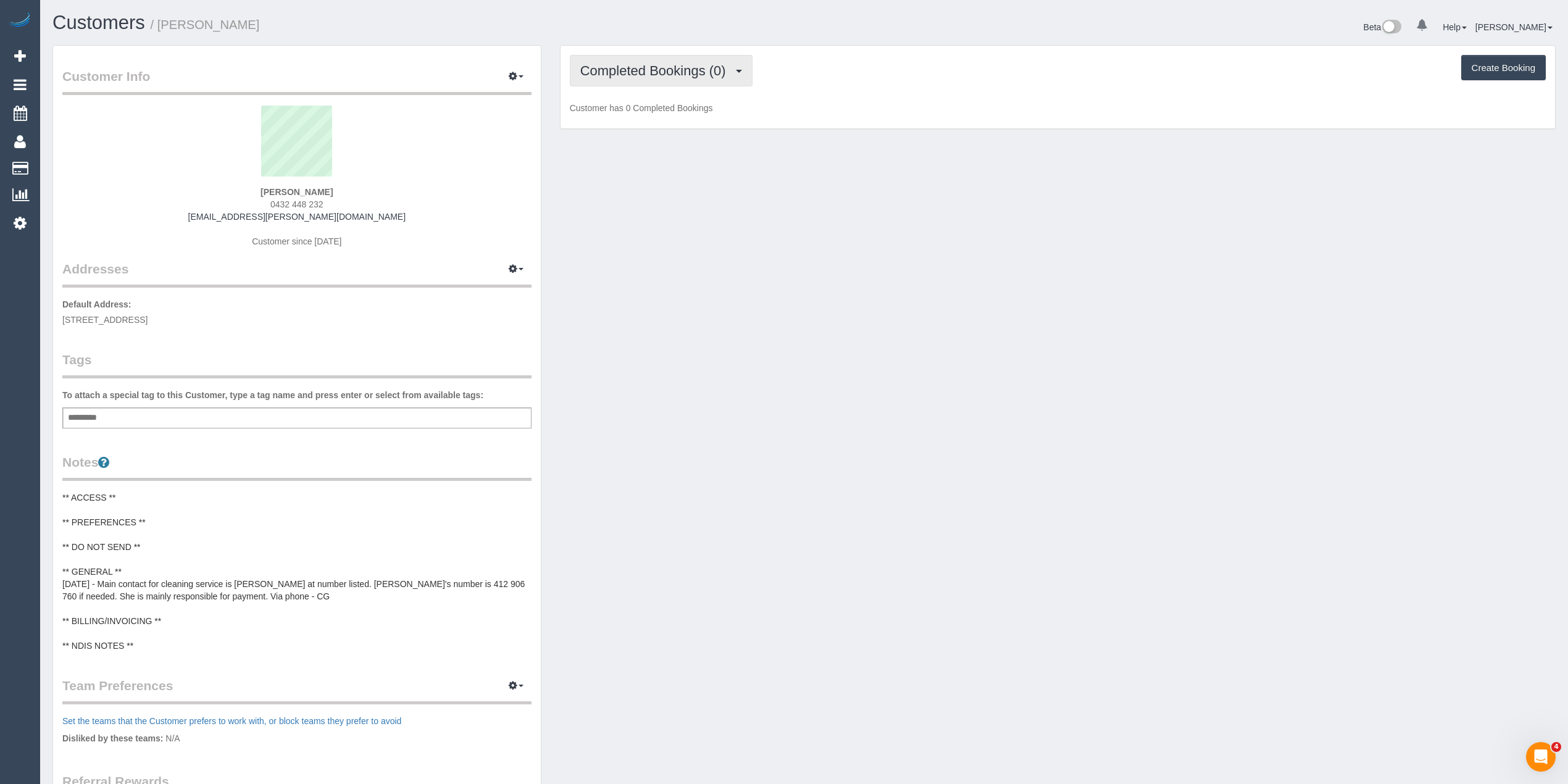
click at [635, 64] on span "Completed Bookings (0)" at bounding box center [655, 71] width 151 height 16
click at [656, 114] on link "Upcoming Bookings (1)" at bounding box center [634, 115] width 129 height 16
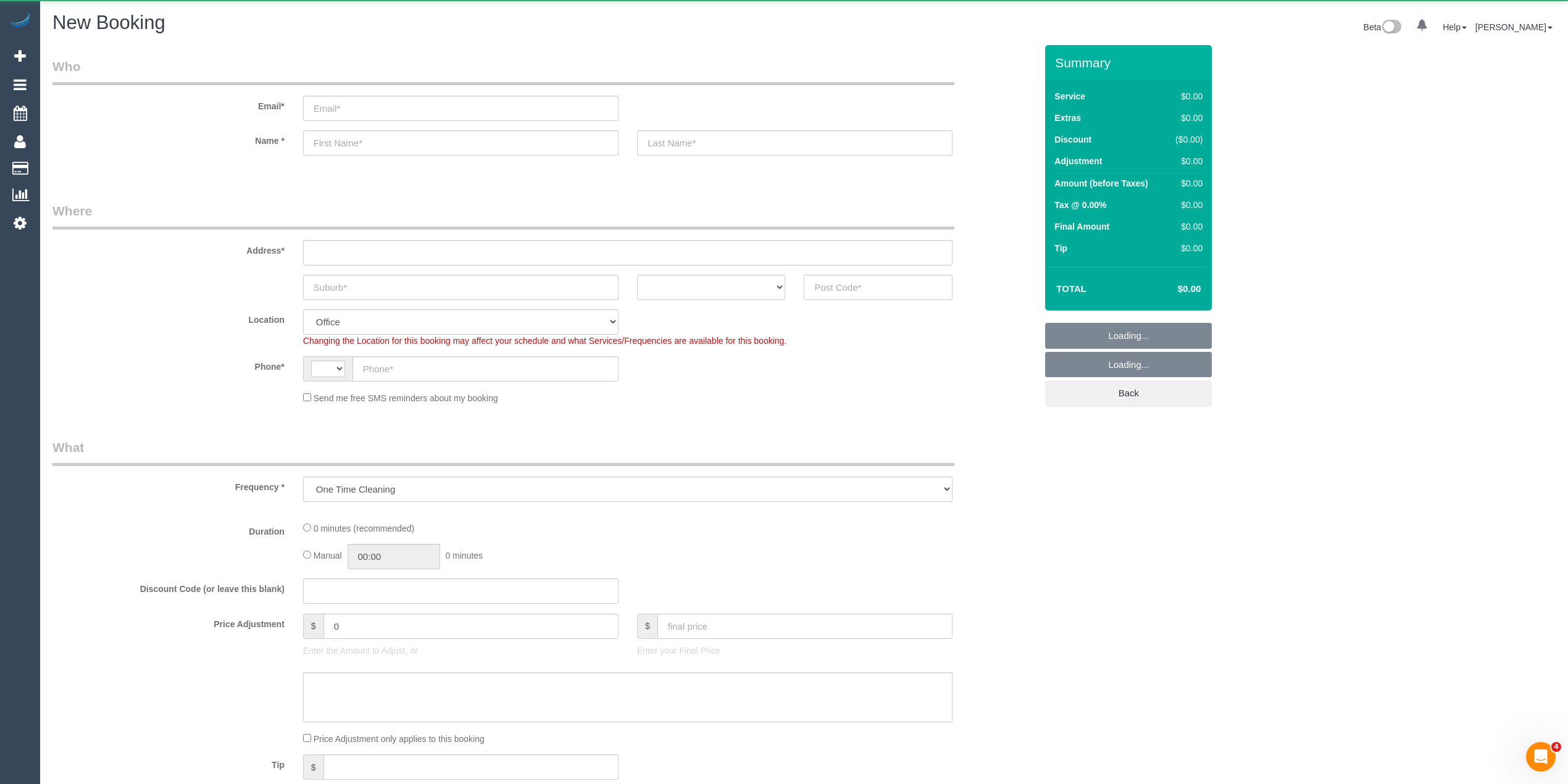
select select "object:649"
select select "string:AU"
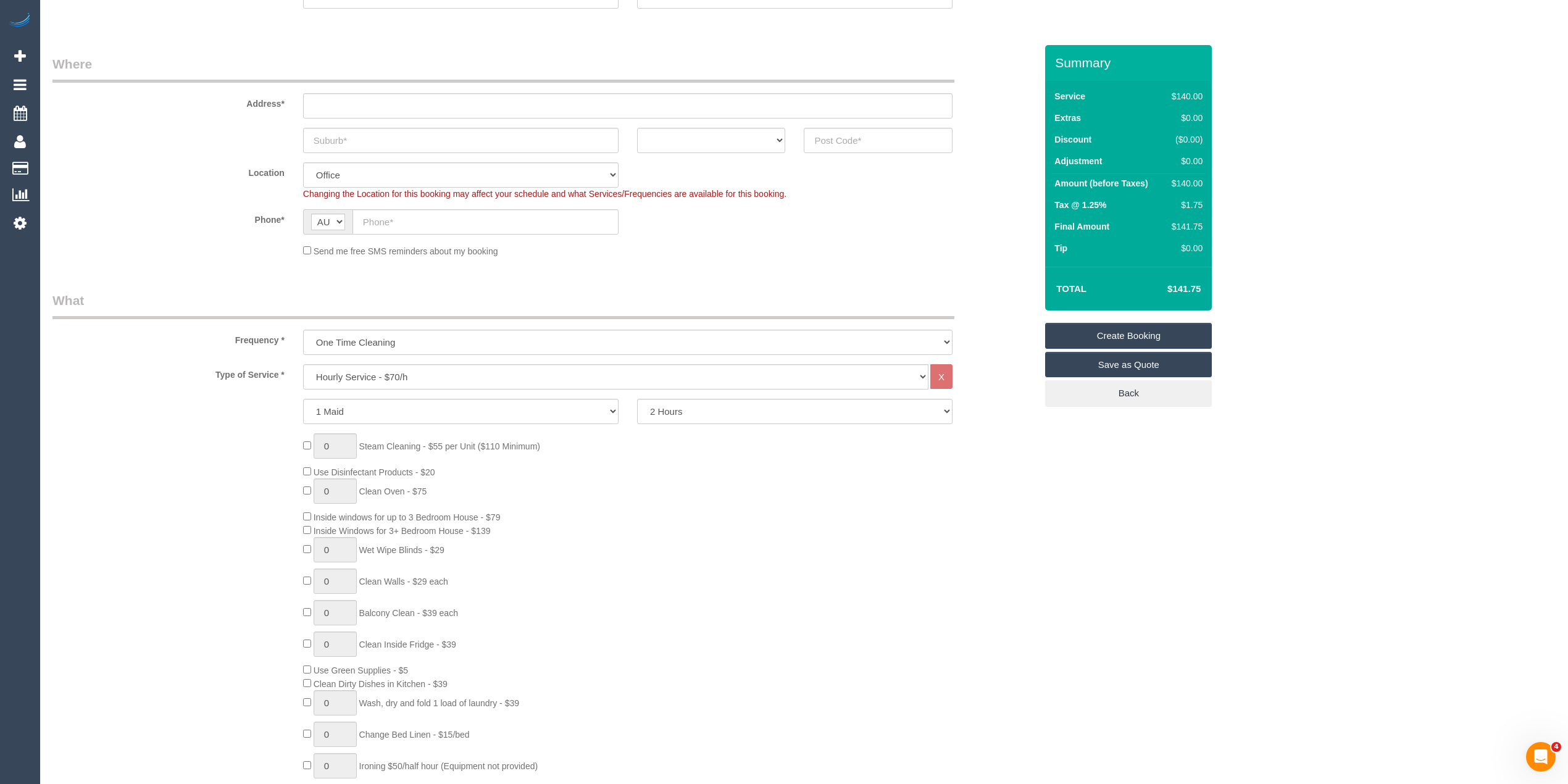
scroll to position [164, 0]
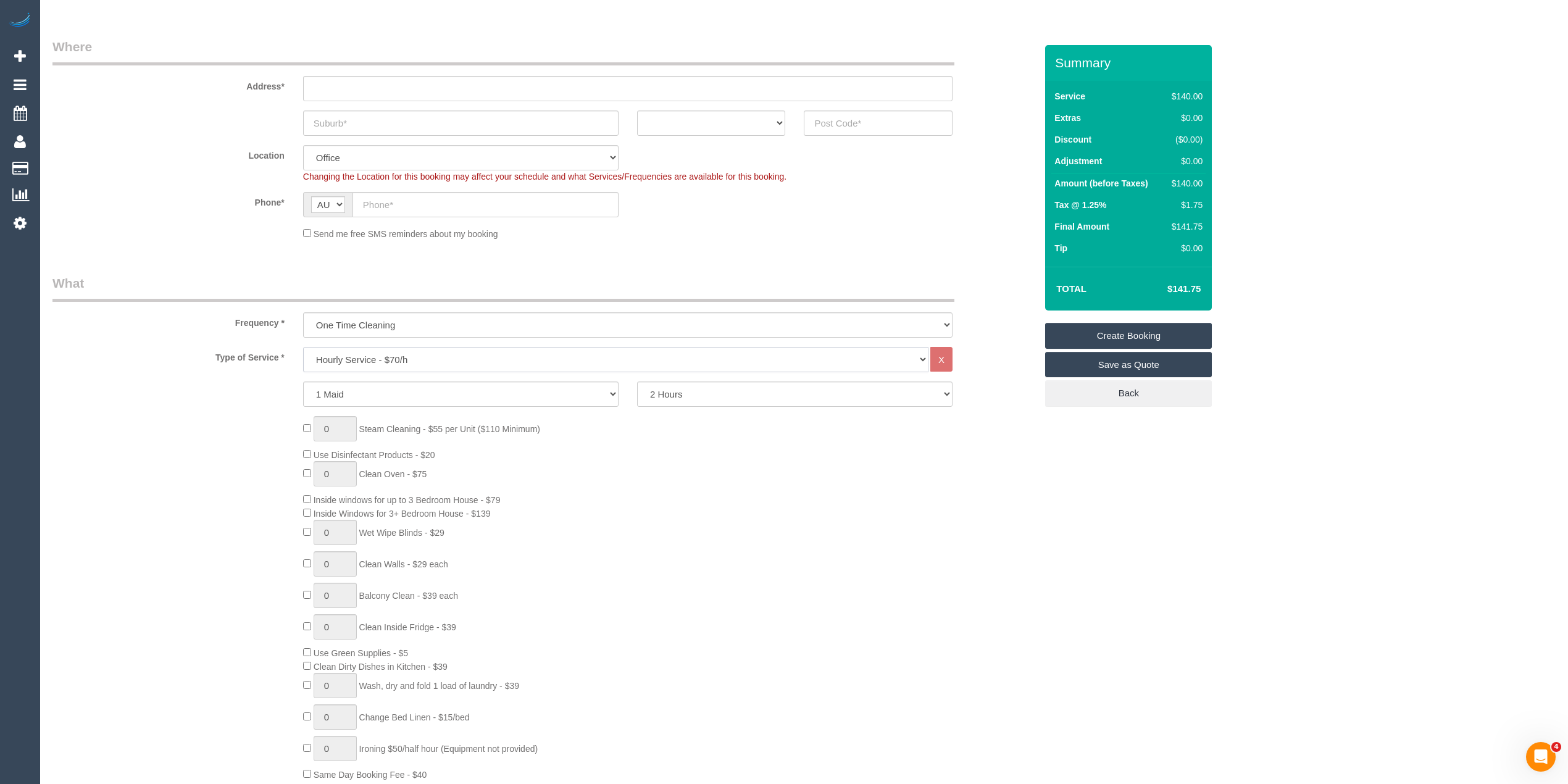
click at [368, 361] on select "Hourly Service - $70/h Hourly Service - $65/h Hourly Service - $60/h Hourly Ser…" at bounding box center [615, 360] width 625 height 26
select select "213"
click at [303, 347] on select "Hourly Service - $70/h Hourly Service - $65/h Hourly Service - $60/h Hourly Ser…" at bounding box center [615, 360] width 625 height 26
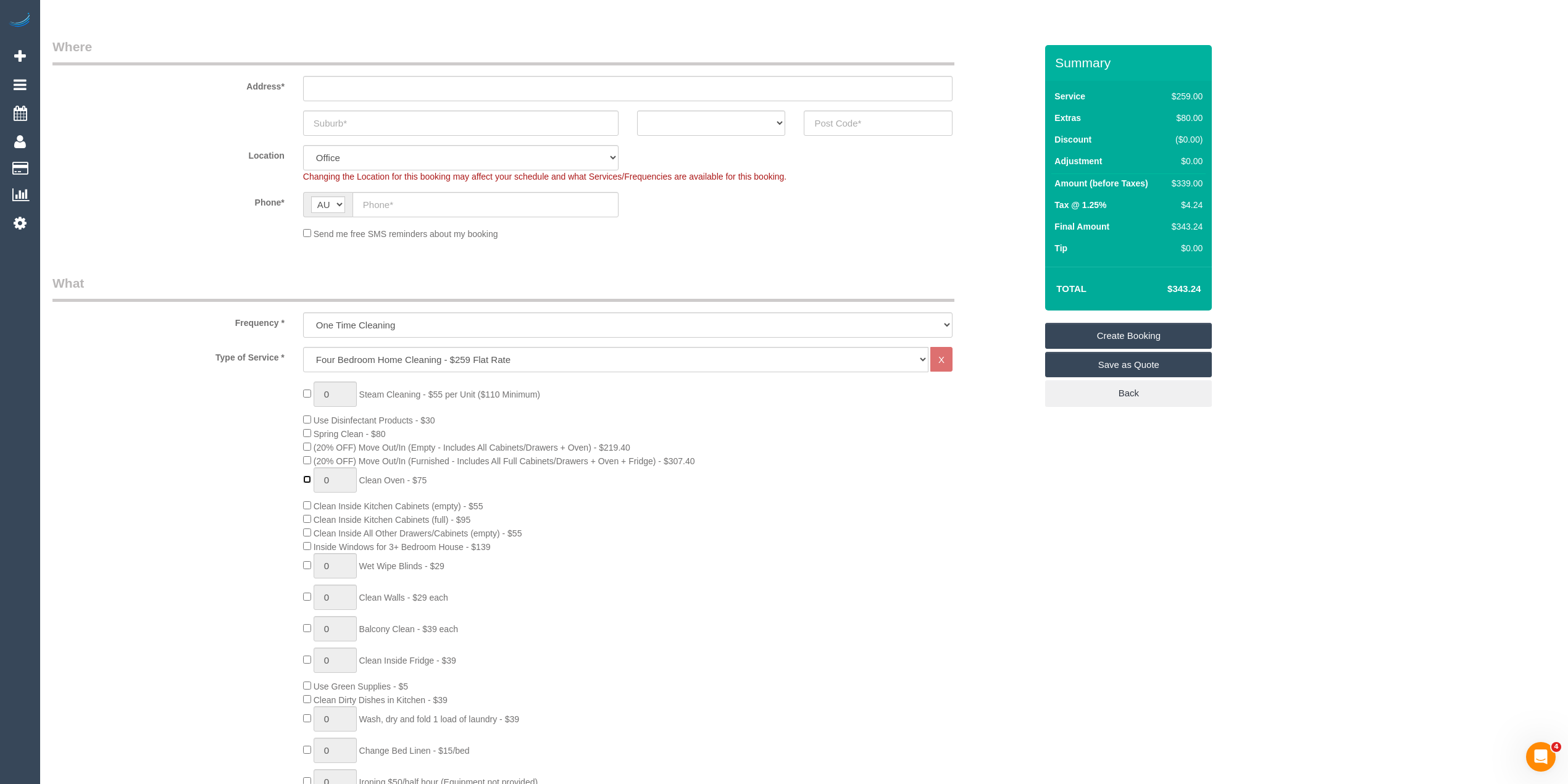
type input "1"
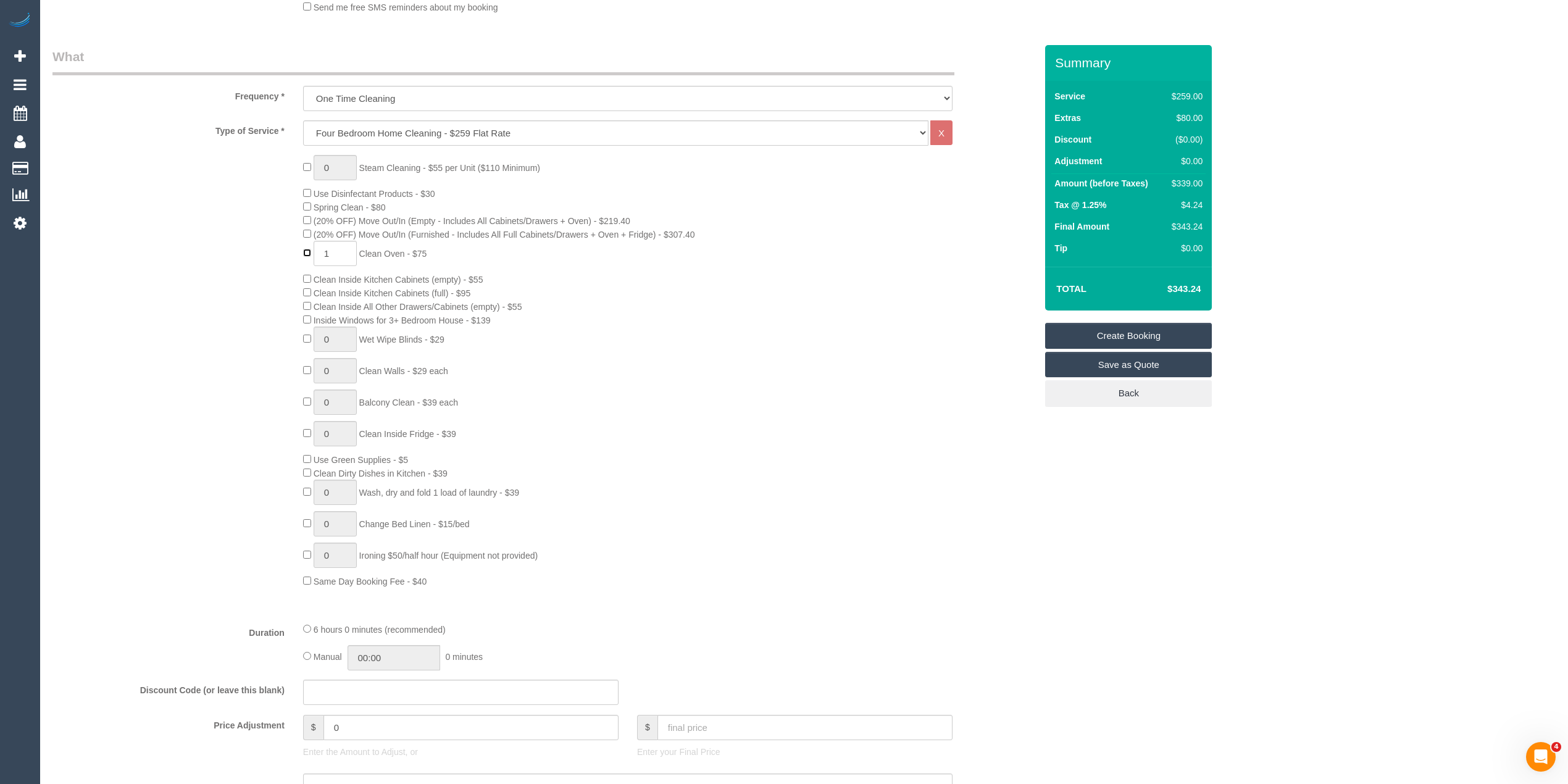
scroll to position [411, 0]
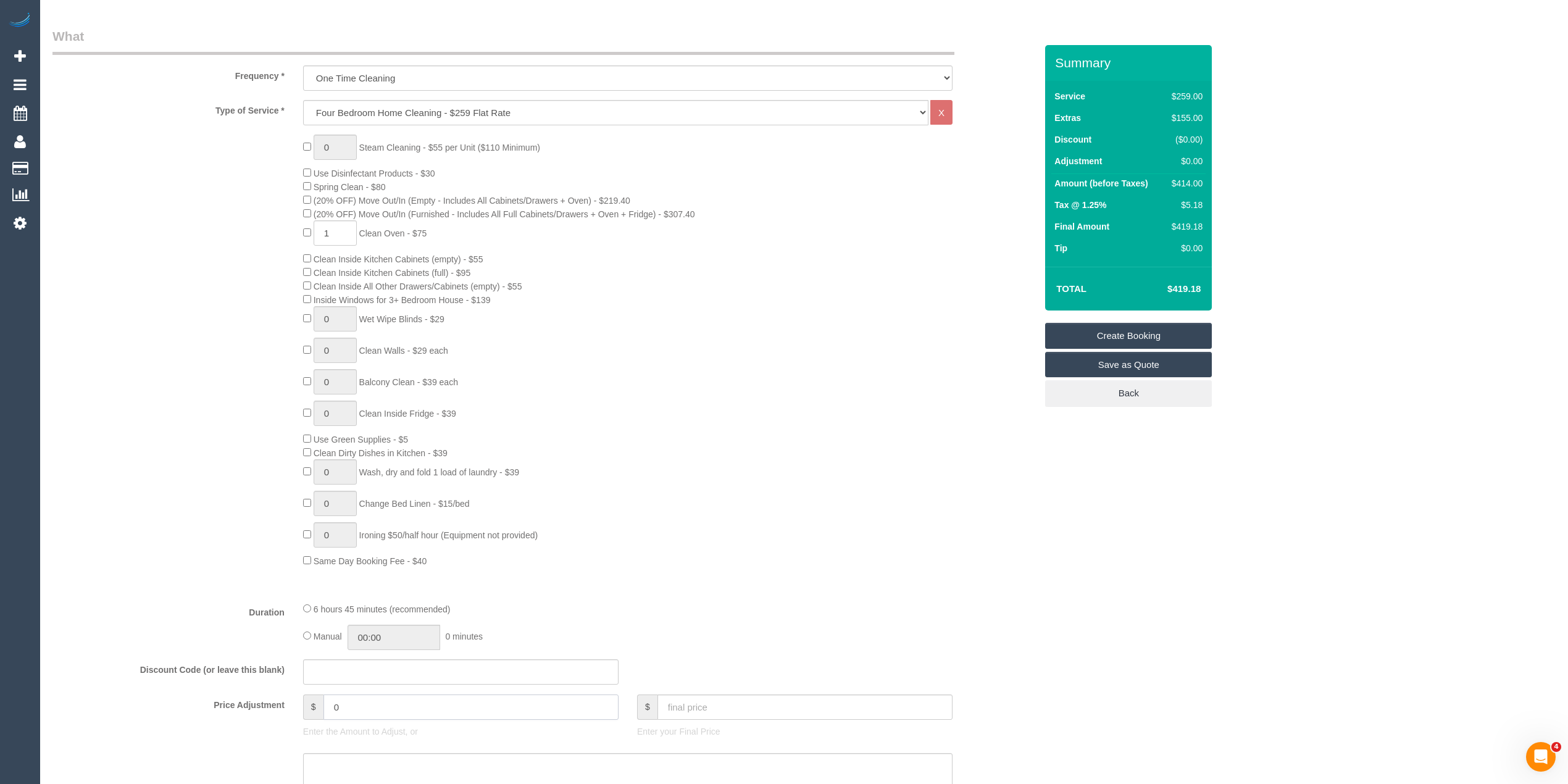
drag, startPoint x: 368, startPoint y: 702, endPoint x: 282, endPoint y: 700, distance: 86.0
click at [282, 700] on div "Price Adjustment $ 0 Enter the Amount to Adjust, or $ Enter your Final Price" at bounding box center [543, 719] width 1002 height 50
type input "30"
click at [205, 517] on div "0 Steam Cleaning - $55 per Unit ($110 Minimum) Use Disinfectant Products - $30 …" at bounding box center [543, 351] width 1002 height 432
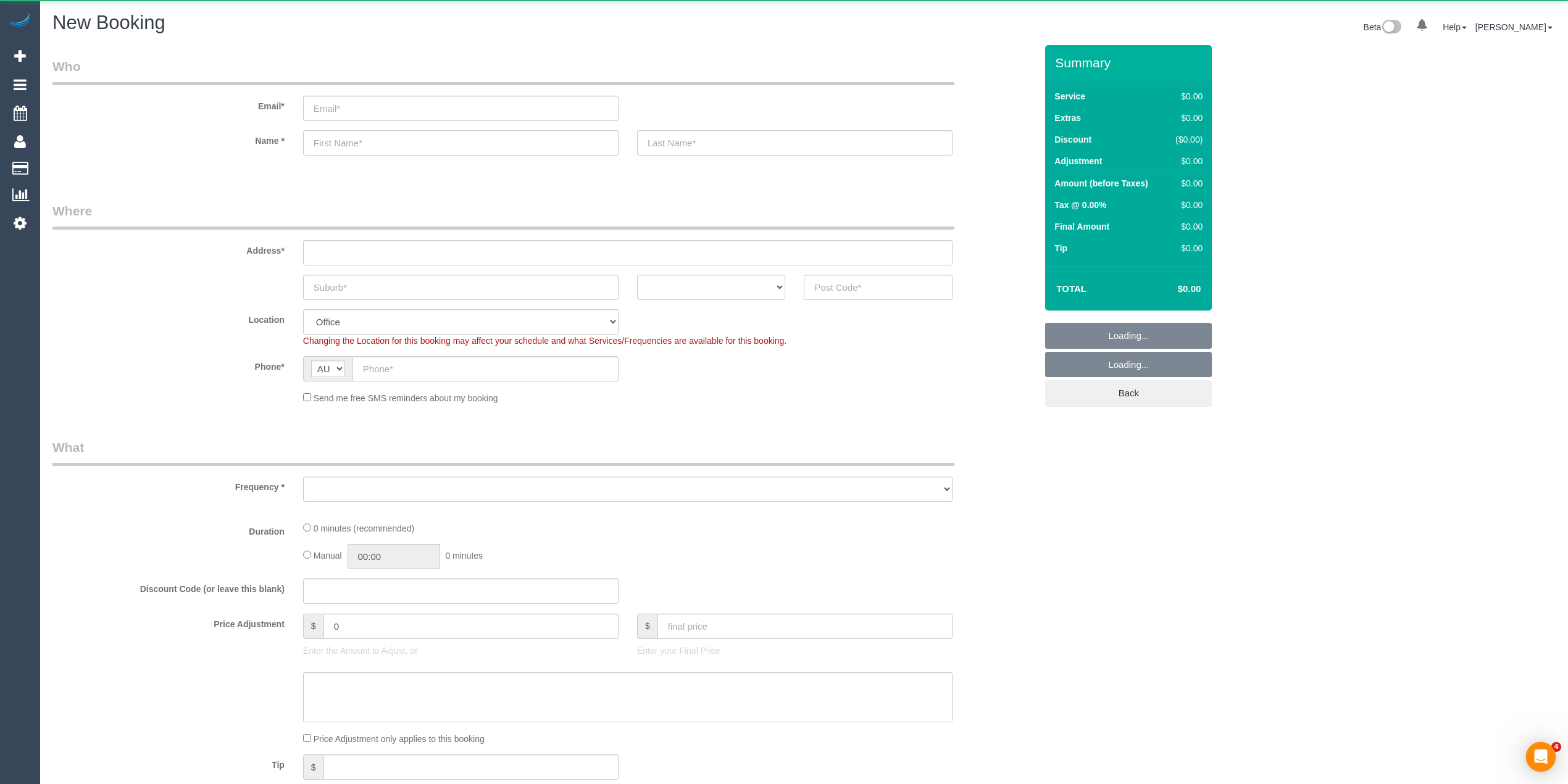
select select "object:2054"
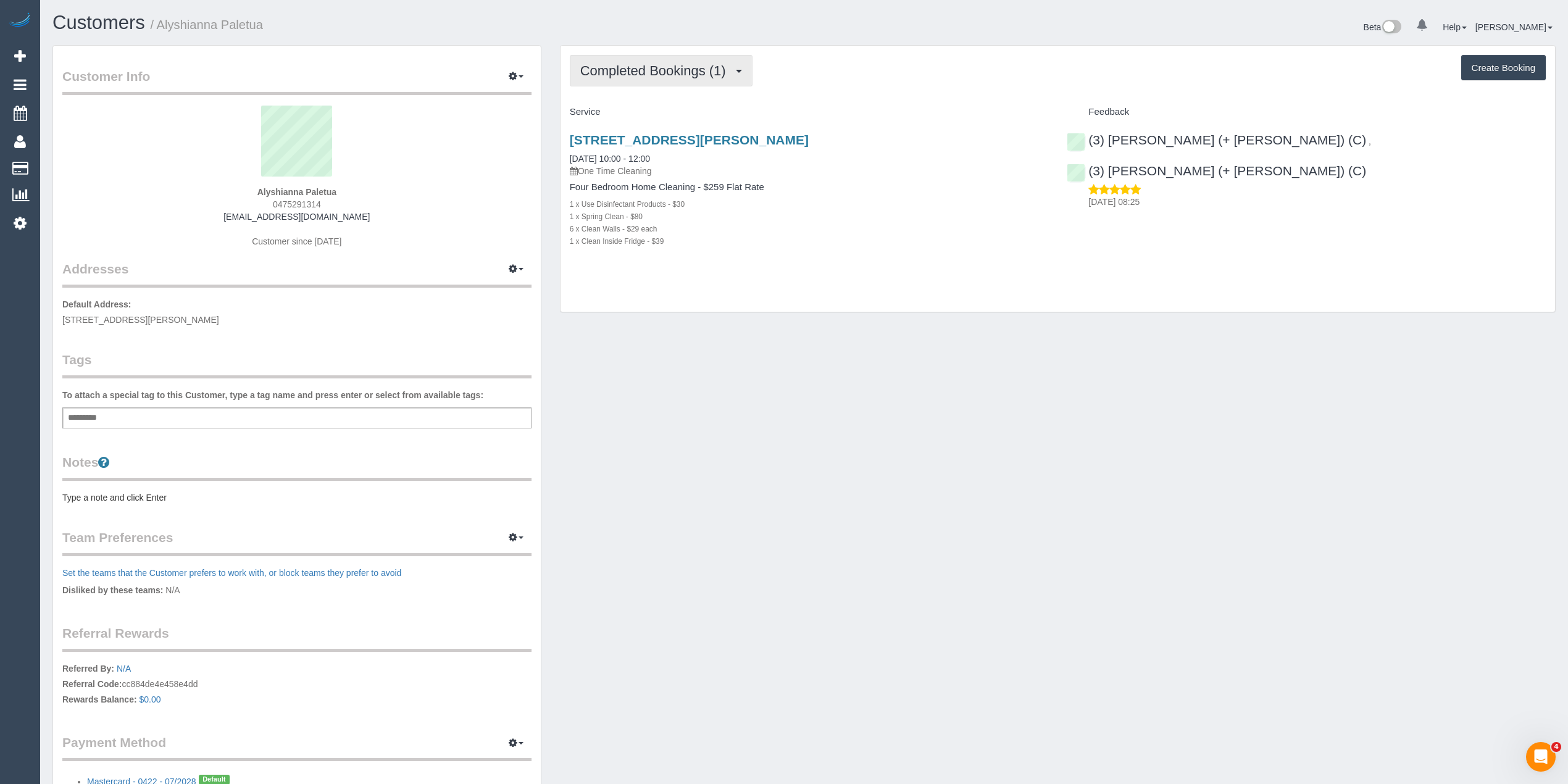
click at [621, 65] on span "Completed Bookings (1)" at bounding box center [655, 71] width 151 height 16
click at [307, 201] on span "0475291314" at bounding box center [297, 204] width 48 height 10
copy span "0475291314"
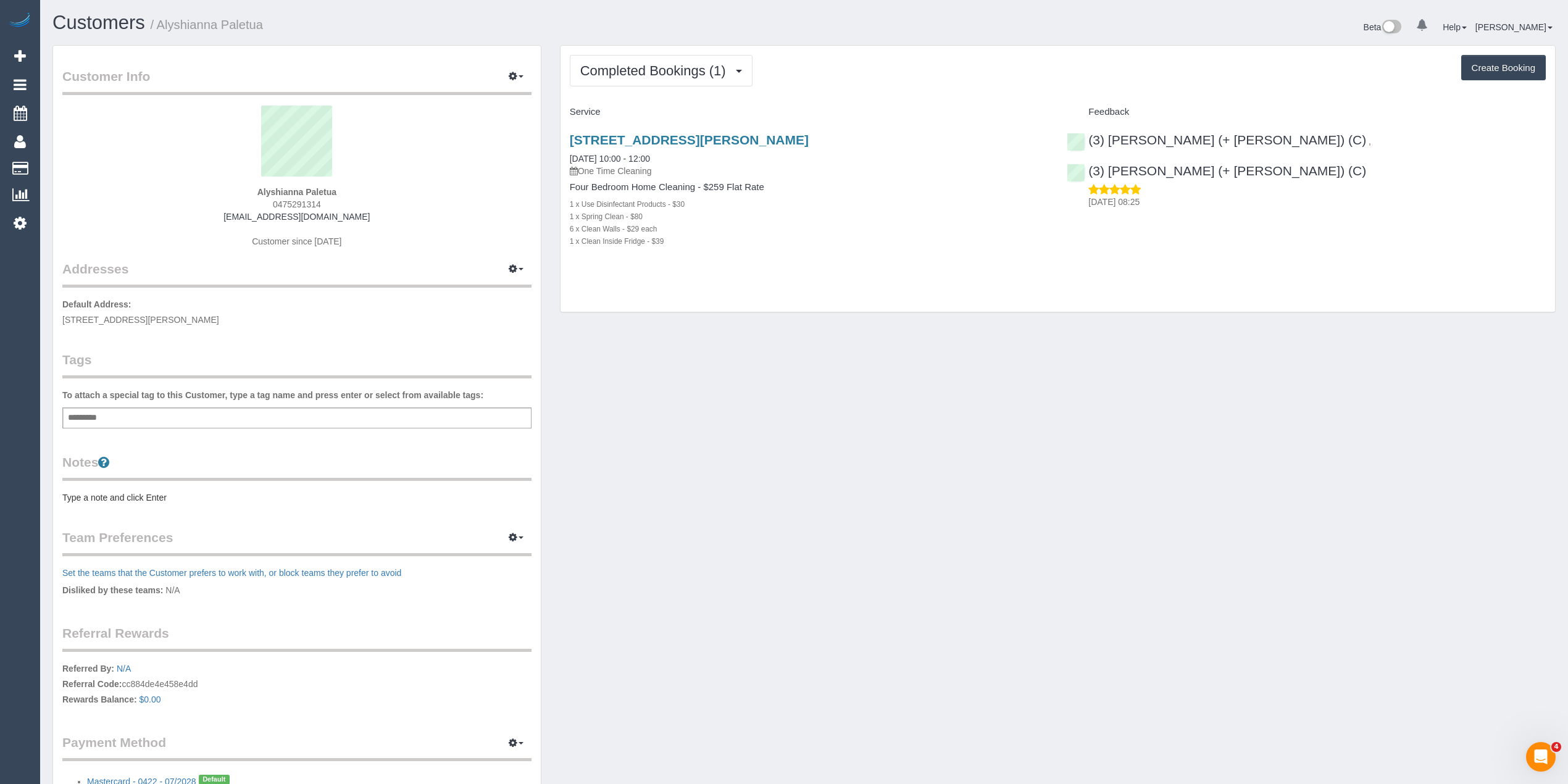
drag, startPoint x: 350, startPoint y: 213, endPoint x: 243, endPoint y: 221, distance: 107.3
click at [243, 221] on div "Alyshianna Paletua 0475291314 alyshianna@gmail.com Customer since 2025" at bounding box center [297, 183] width 469 height 154
copy link "alyshianna@gmail.com"
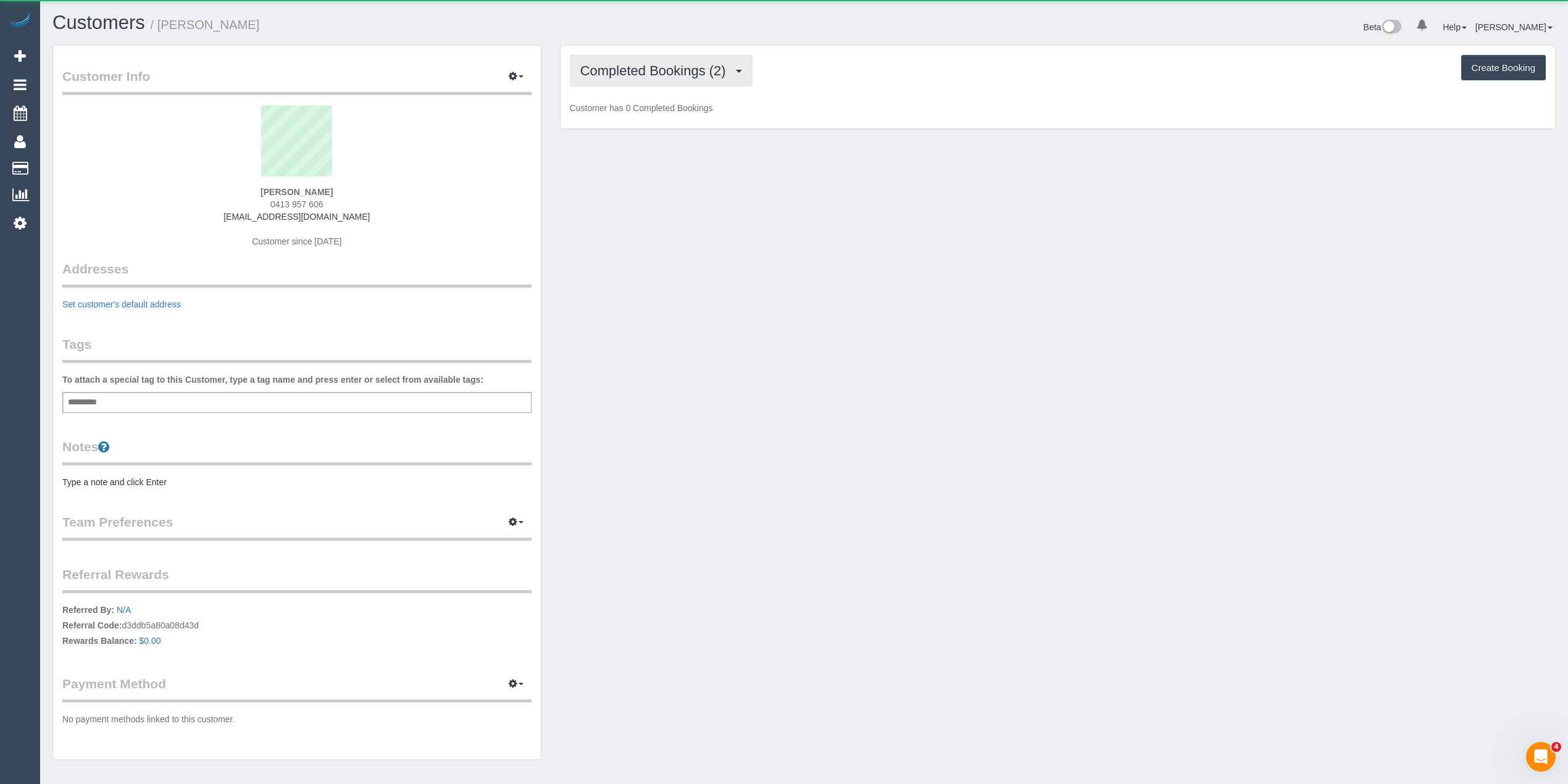
click at [633, 64] on span "Completed Bookings (2)" at bounding box center [655, 71] width 151 height 16
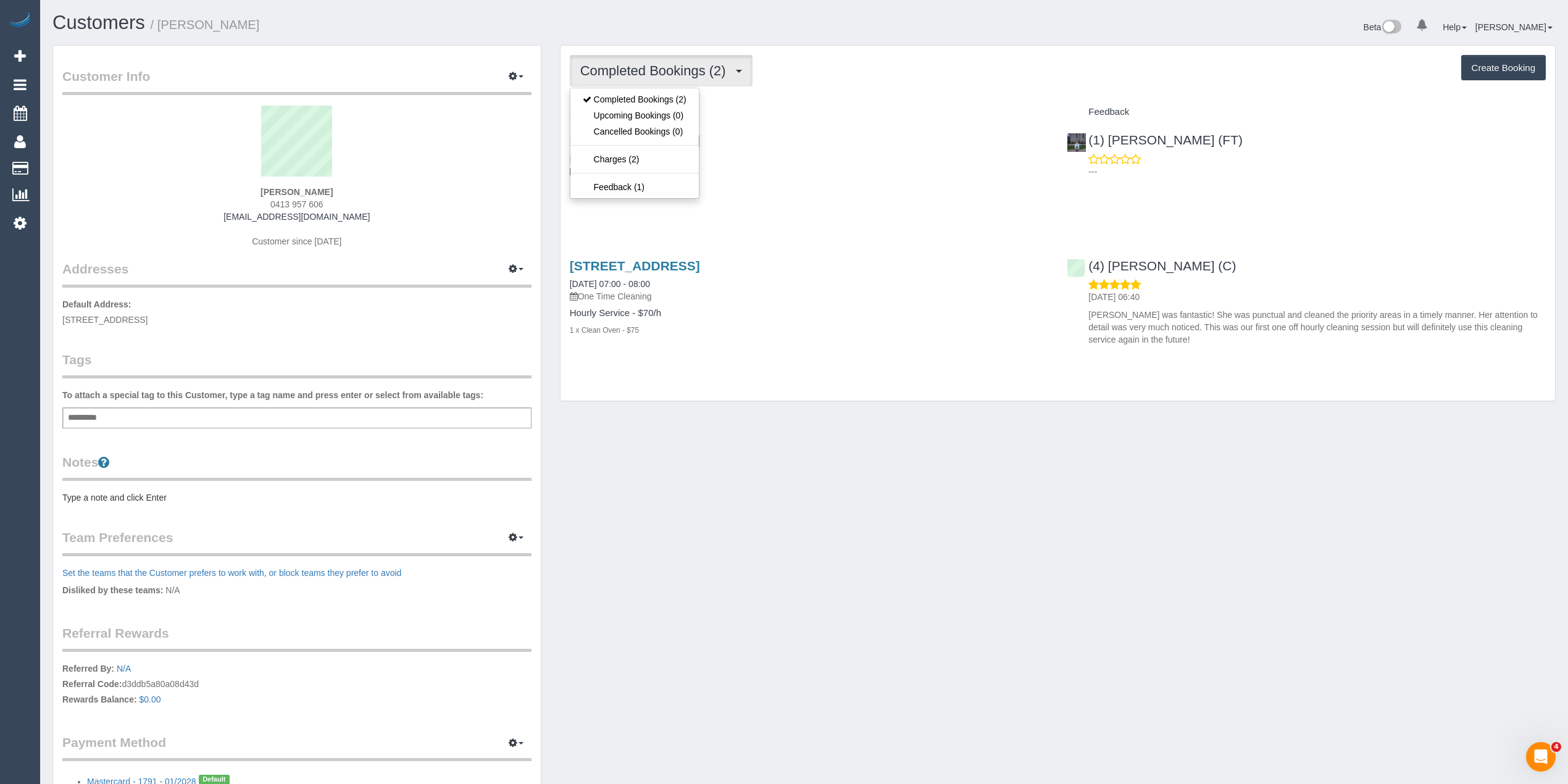
click at [900, 80] on div "Completed Bookings (2) Completed Bookings (2) Upcoming Bookings (0) Cancelled B…" at bounding box center [1058, 71] width 976 height 31
drag, startPoint x: 342, startPoint y: 198, endPoint x: 240, endPoint y: 198, distance: 102.0
click at [240, 198] on div "[PERSON_NAME] 0413 957 606 [EMAIL_ADDRESS][DOMAIN_NAME] Customer since [DATE]" at bounding box center [297, 183] width 469 height 154
copy span "0413 957 606"
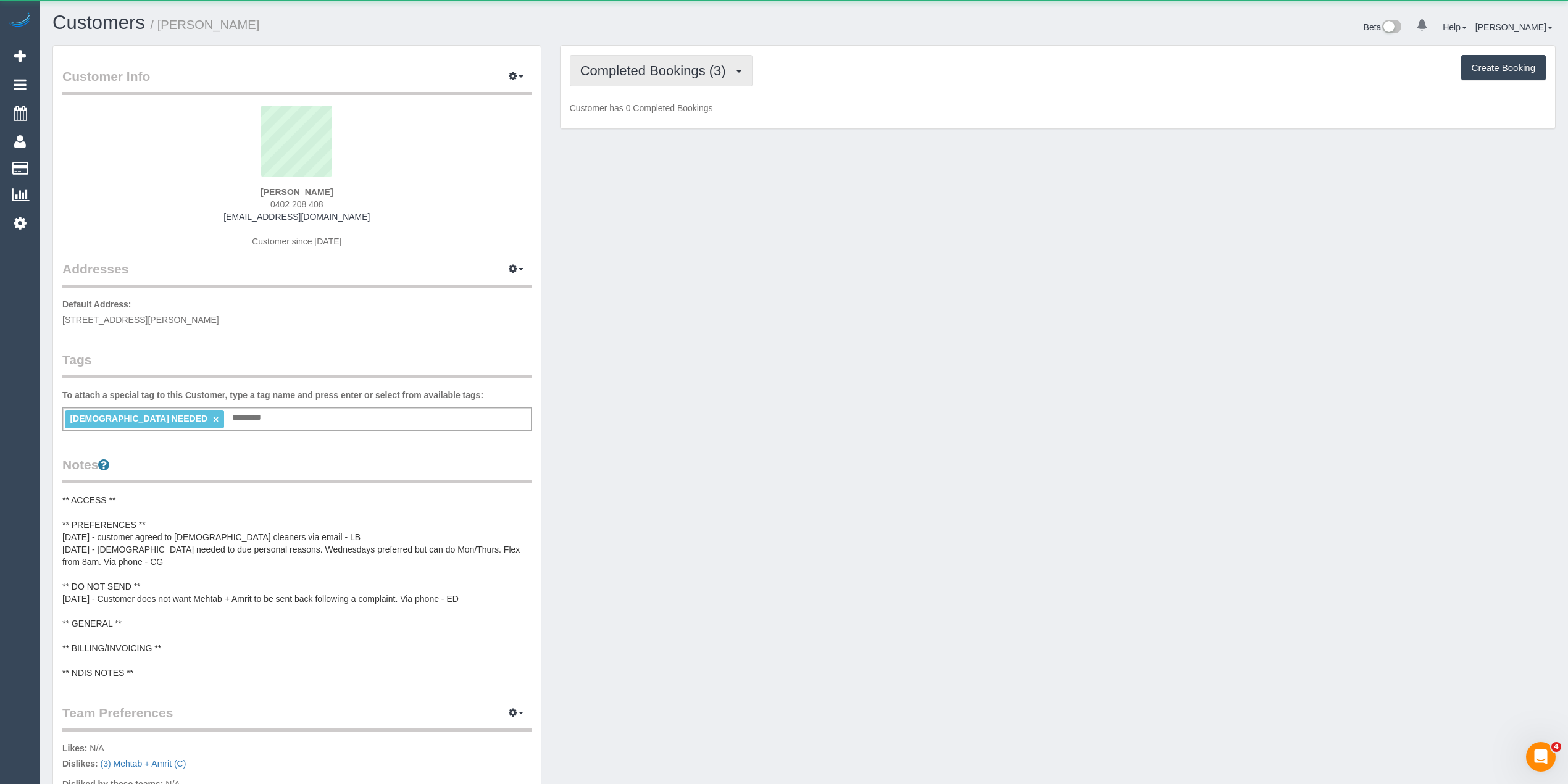
click at [619, 77] on button "Completed Bookings (3)" at bounding box center [661, 71] width 183 height 31
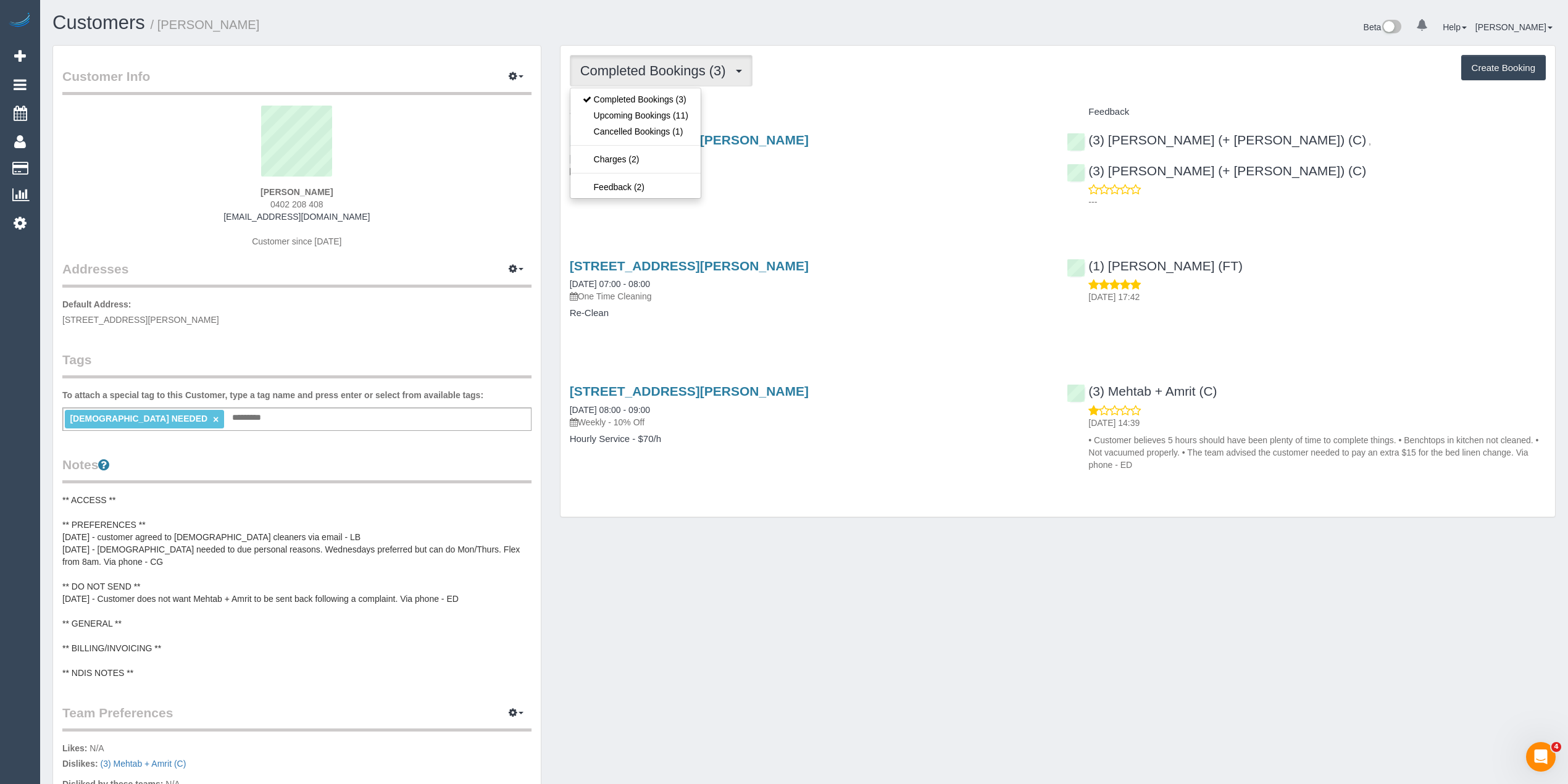
click at [619, 77] on button "Completed Bookings (3)" at bounding box center [661, 71] width 183 height 31
click at [645, 114] on link "Upcoming Bookings (11)" at bounding box center [635, 115] width 130 height 16
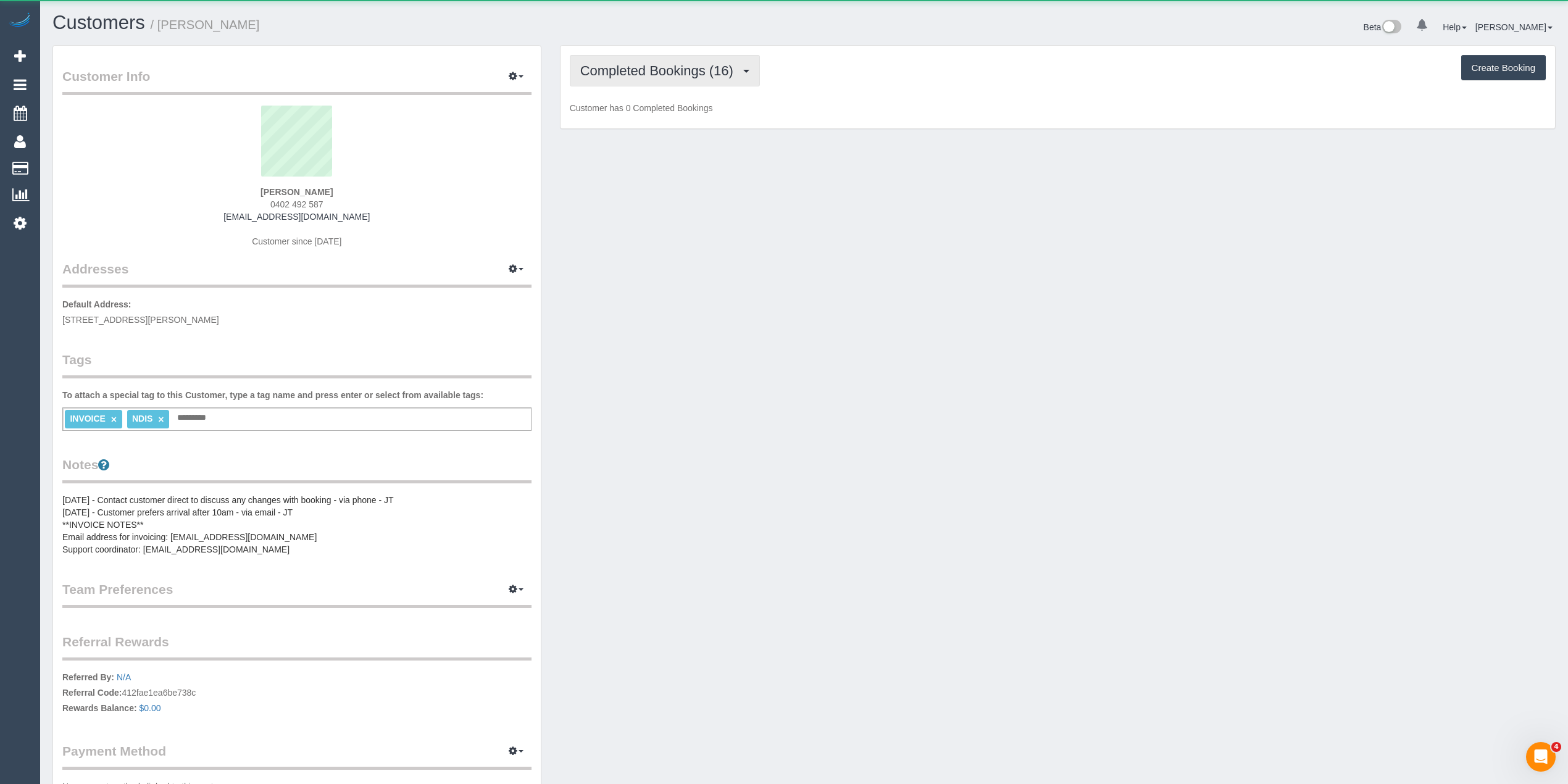
click at [618, 68] on span "Completed Bookings (16)" at bounding box center [659, 71] width 159 height 16
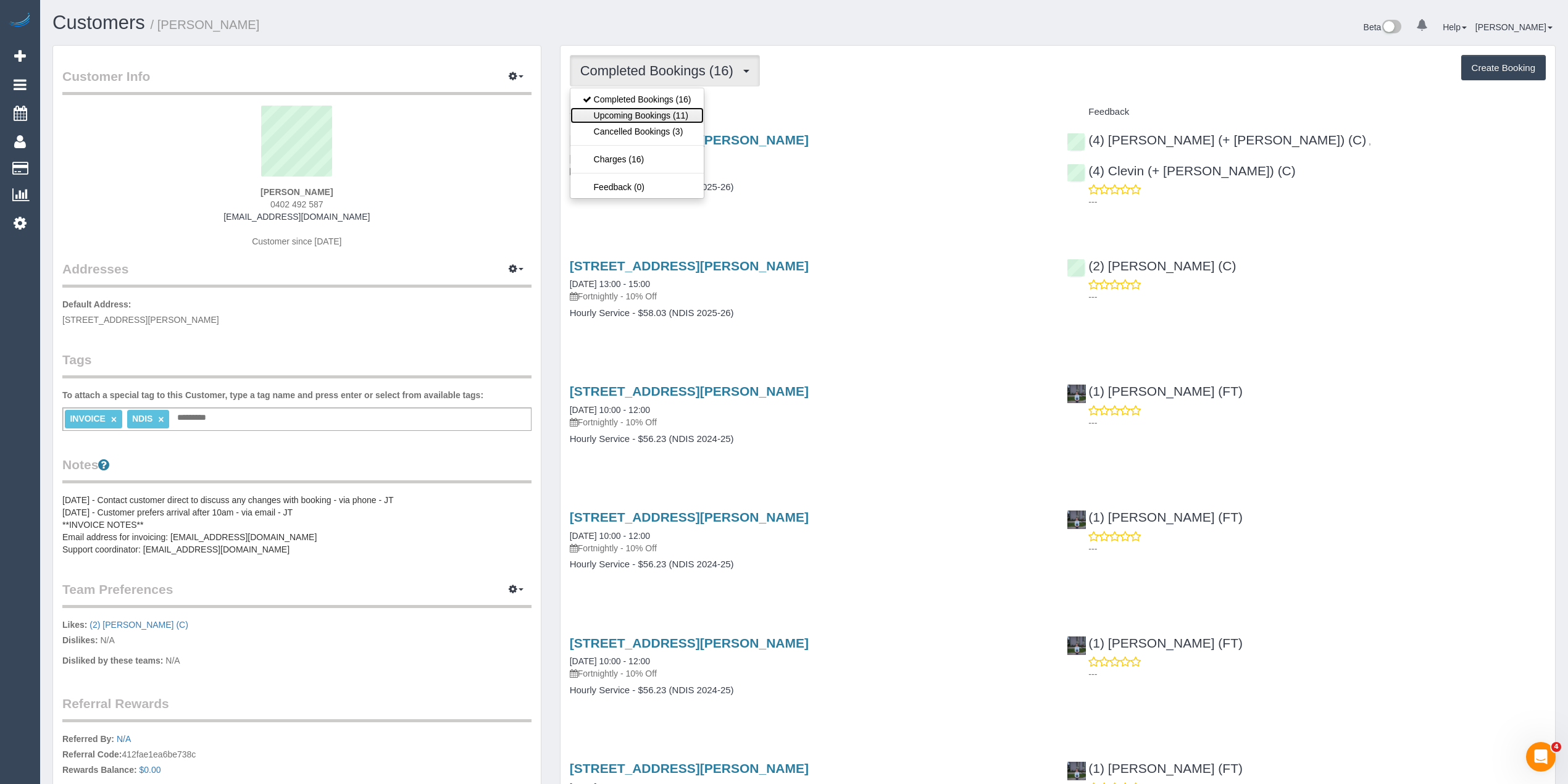
click at [648, 115] on link "Upcoming Bookings (11)" at bounding box center [636, 115] width 133 height 16
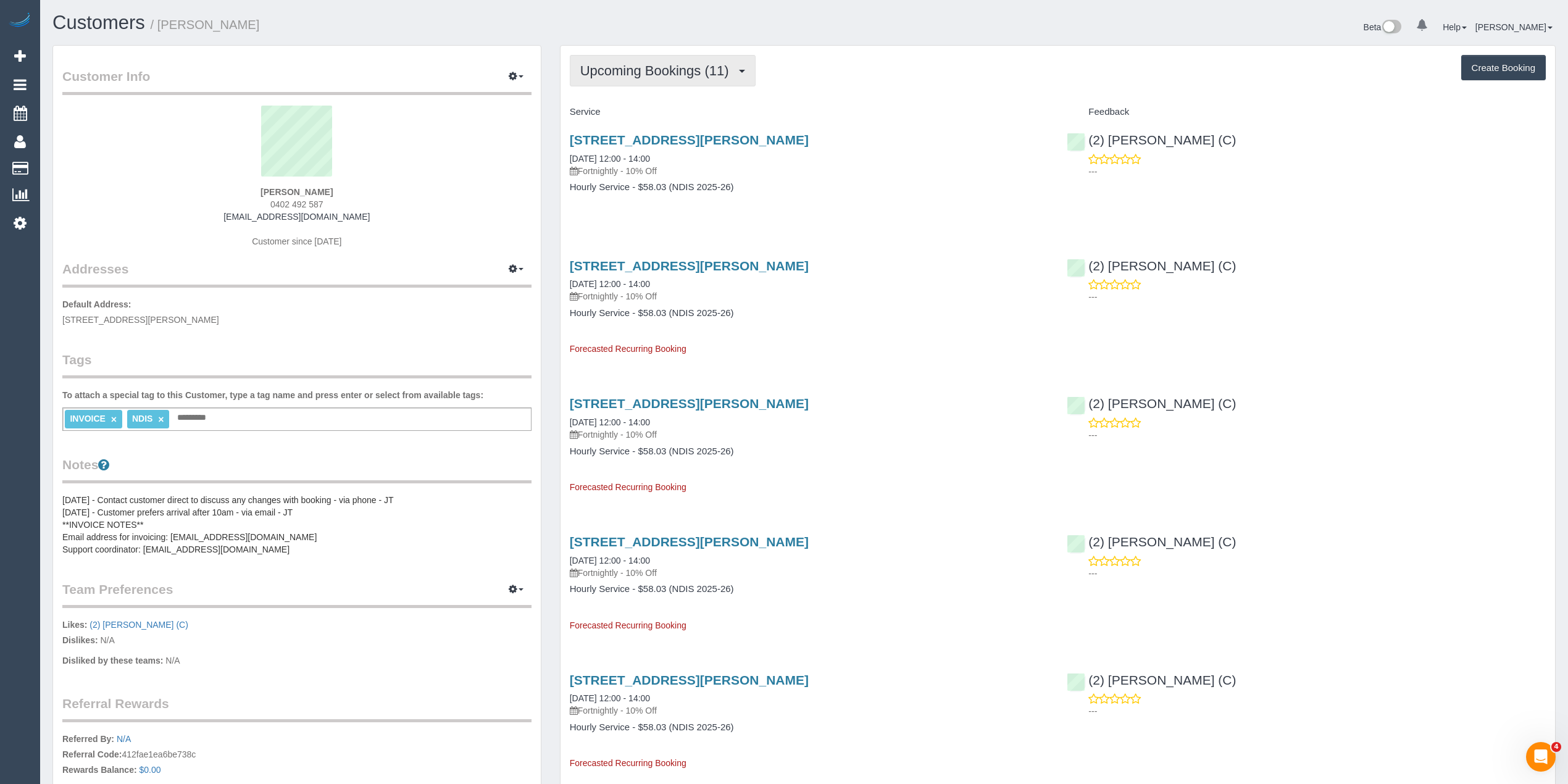
click at [612, 69] on span "Upcoming Bookings (11)" at bounding box center [657, 71] width 155 height 16
click at [644, 65] on span "Upcoming Bookings (11)" at bounding box center [657, 71] width 155 height 16
click at [653, 104] on link "Completed Bookings (16)" at bounding box center [636, 99] width 133 height 16
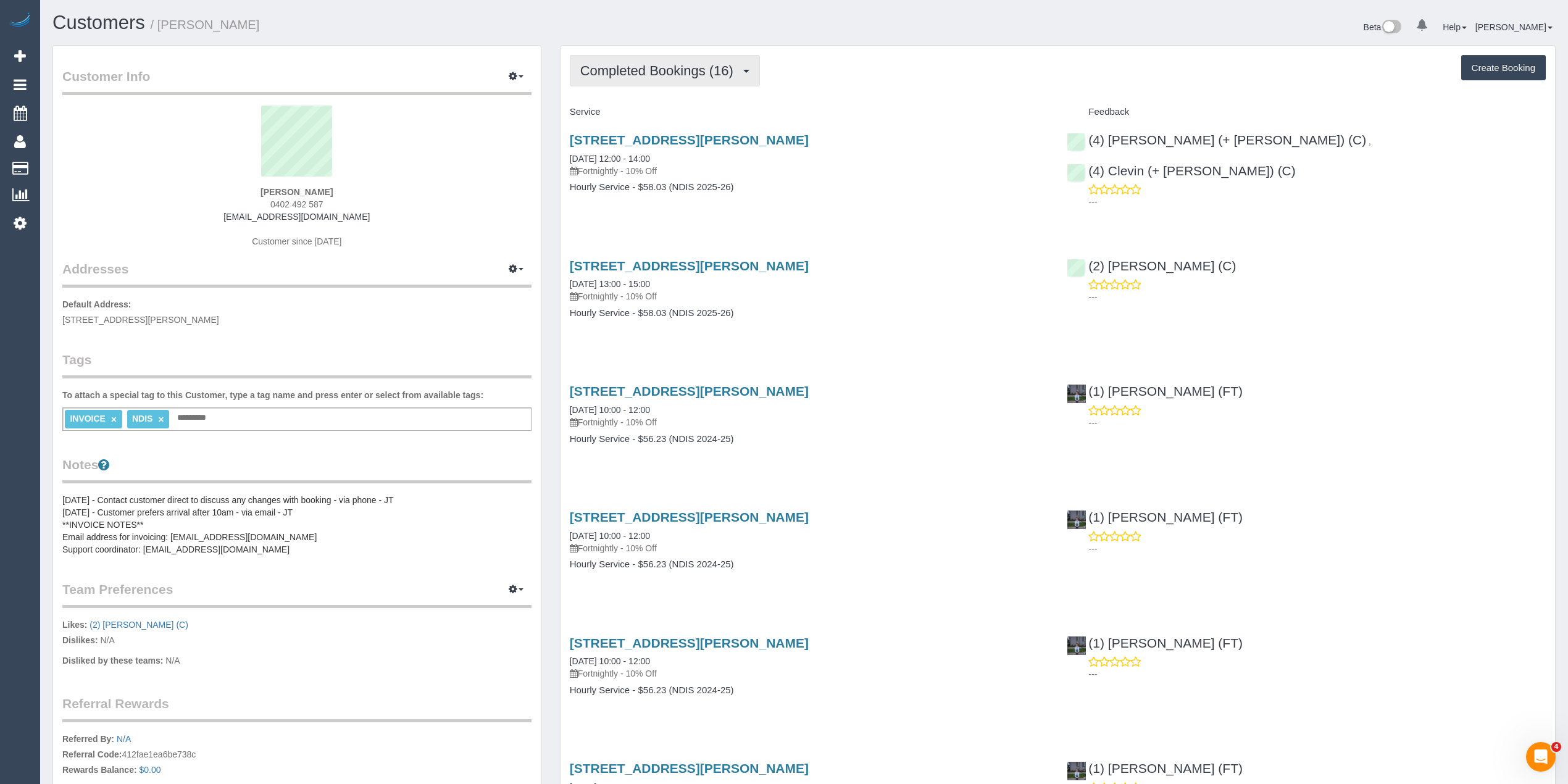
click at [628, 69] on span "Completed Bookings (16)" at bounding box center [659, 71] width 159 height 16
click at [664, 121] on link "Upcoming Bookings (11)" at bounding box center [636, 115] width 133 height 16
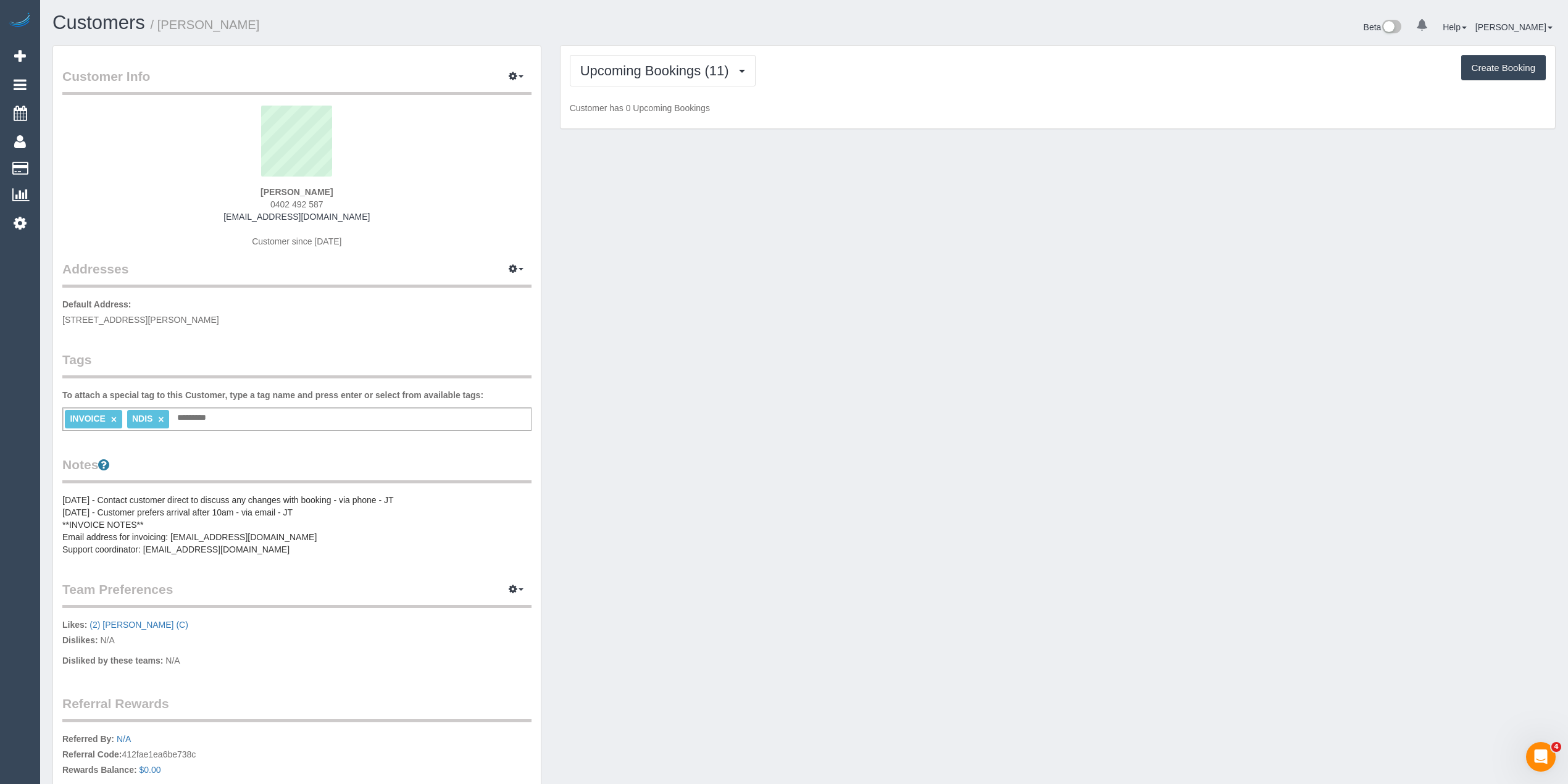
click at [664, 121] on div "Upcoming Bookings (11) Completed Bookings (16) Upcoming Bookings (11) Cancelled…" at bounding box center [1058, 87] width 994 height 84
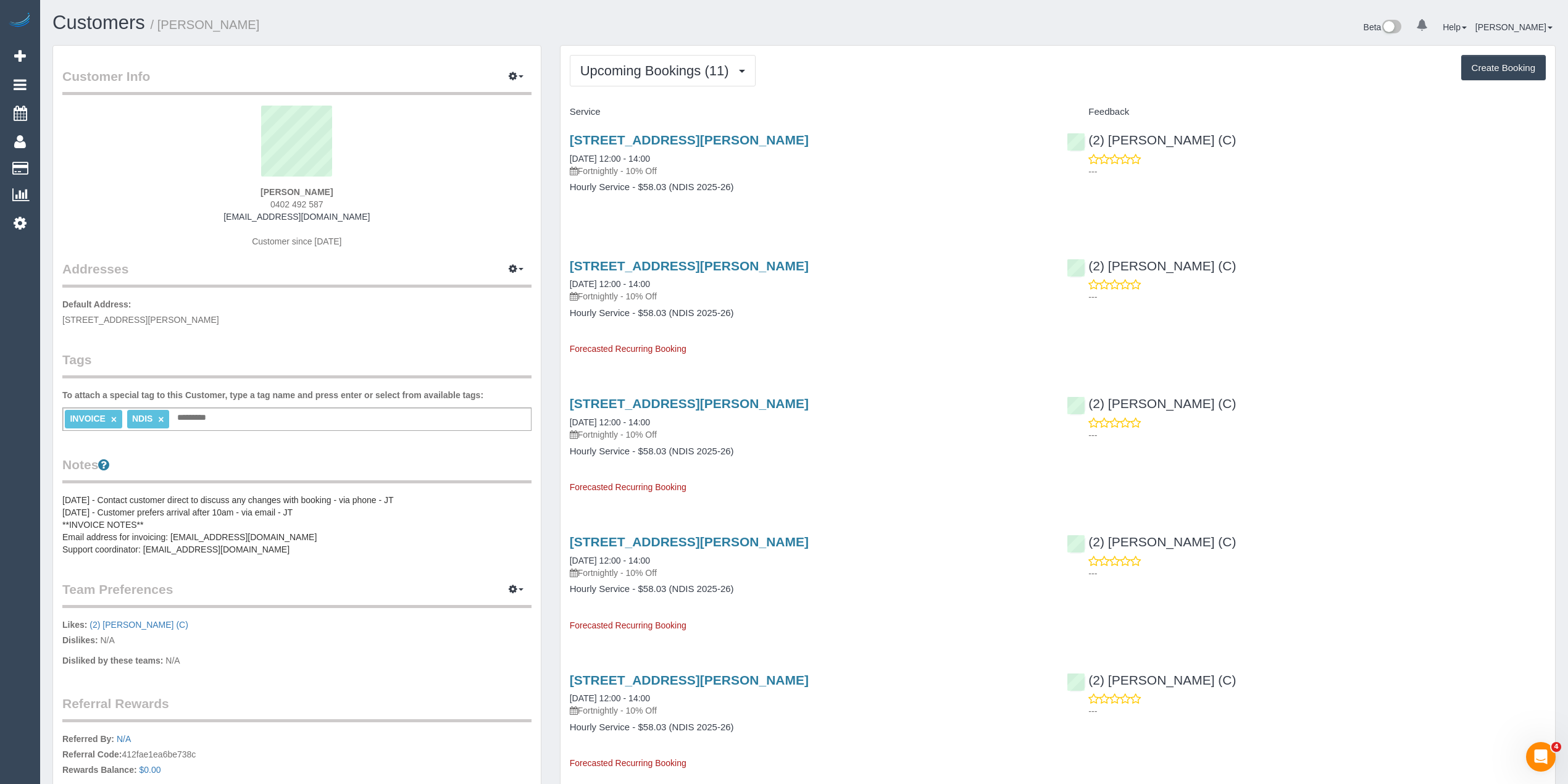
click at [856, 75] on div "Upcoming Bookings (11) Completed Bookings (16) Upcoming Bookings (11) Cancelled…" at bounding box center [1058, 71] width 976 height 31
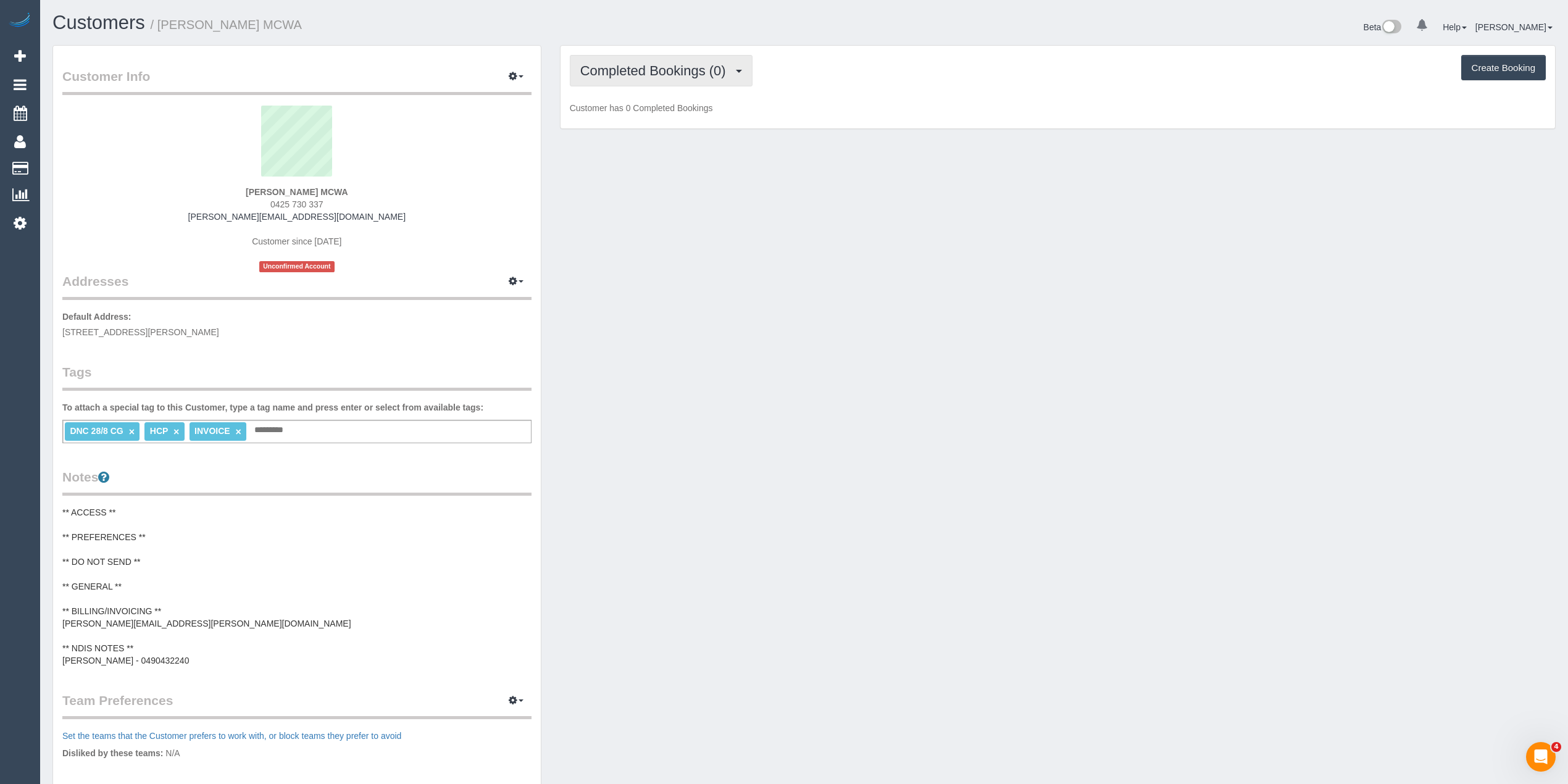
click at [664, 63] on span "Completed Bookings (0)" at bounding box center [655, 71] width 151 height 16
click at [675, 118] on link "Upcoming Bookings (1)" at bounding box center [634, 115] width 129 height 16
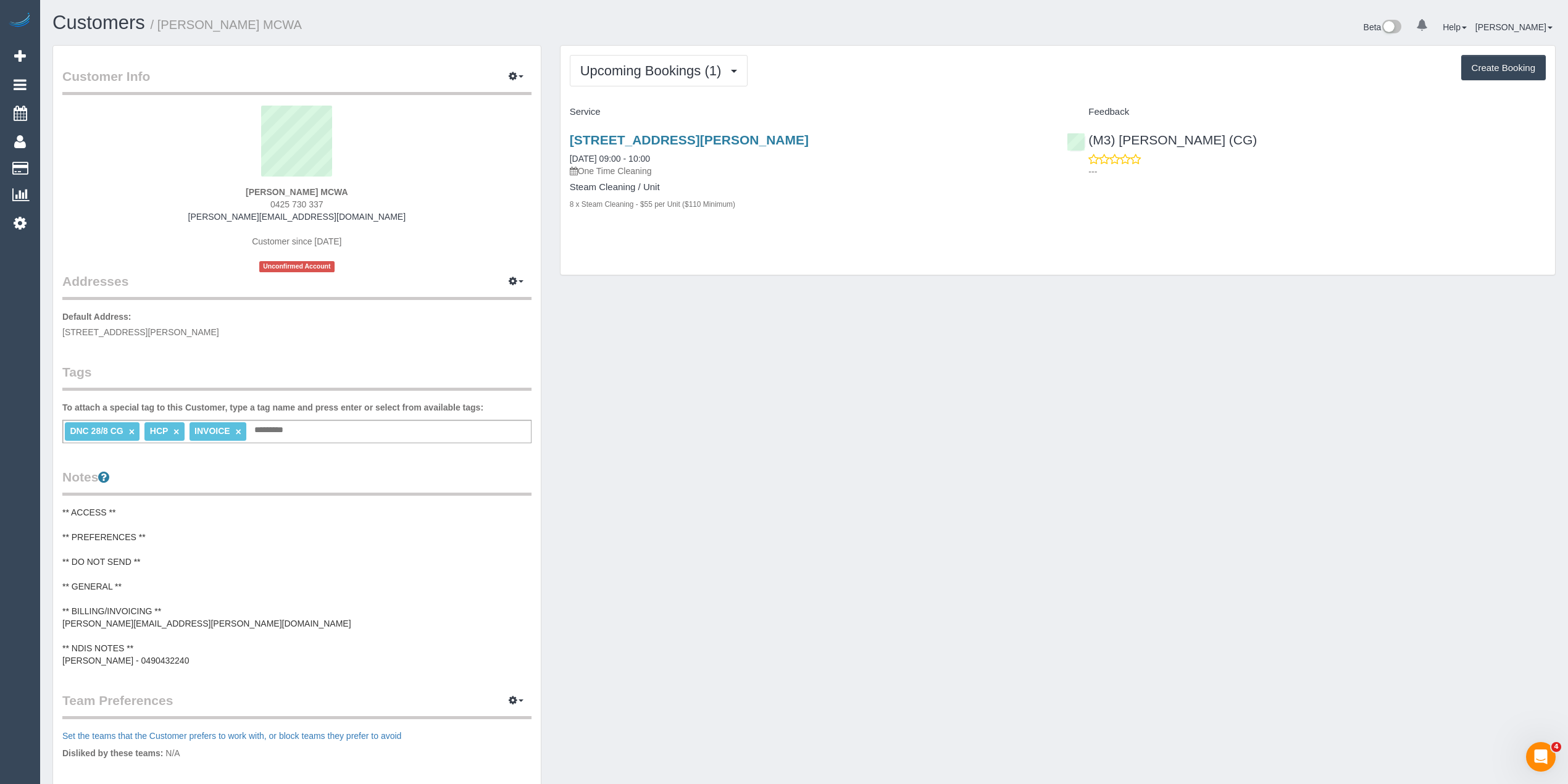
click at [914, 74] on div "Upcoming Bookings (1) Completed Bookings (0) Upcoming Bookings (1) Cancelled Bo…" at bounding box center [1058, 71] width 976 height 31
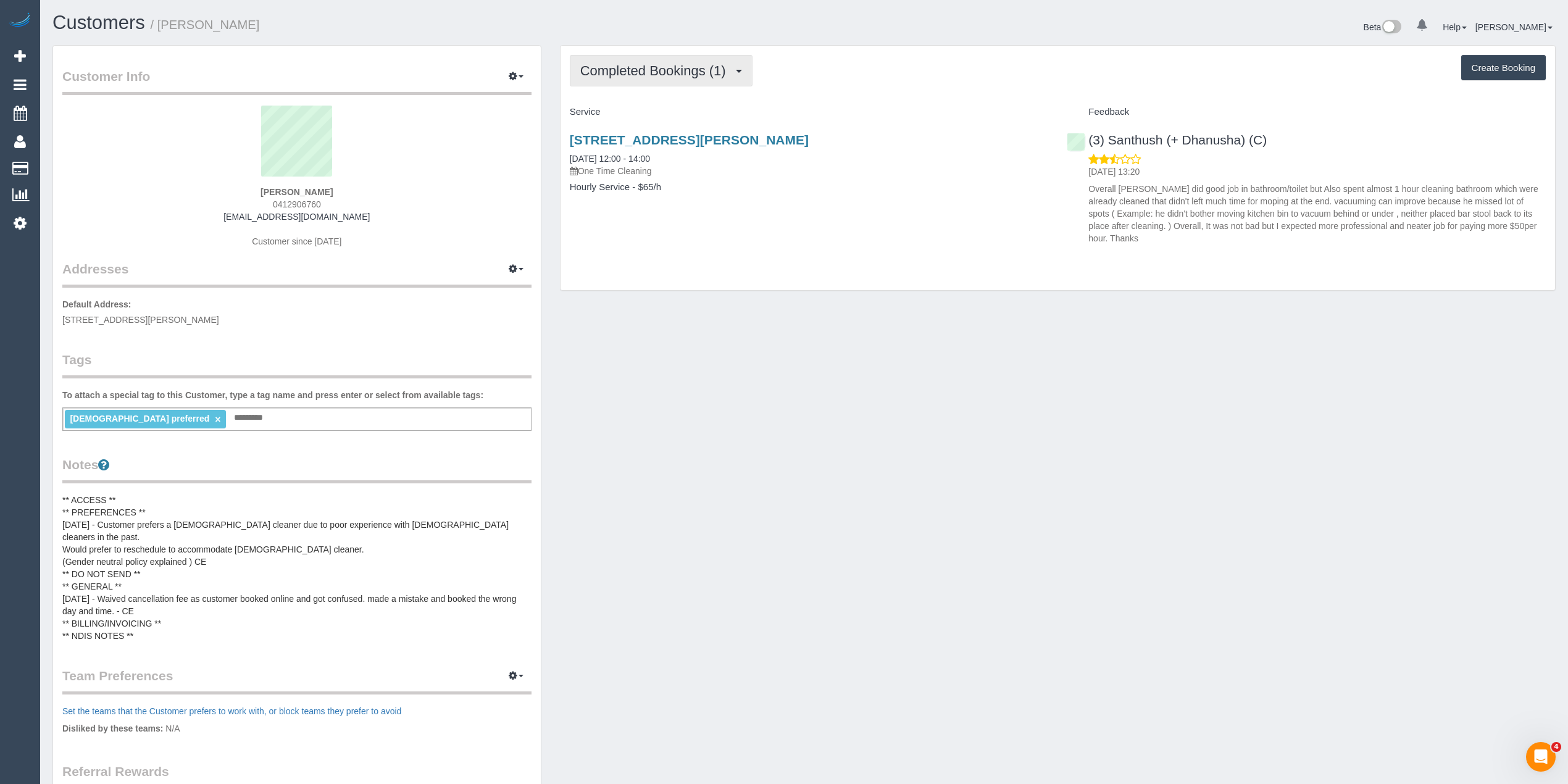
click at [605, 57] on button "Completed Bookings (1)" at bounding box center [661, 71] width 183 height 31
click at [916, 83] on div "Completed Bookings (1) Completed Bookings (1) Upcoming Bookings (0) Cancelled B…" at bounding box center [1058, 71] width 976 height 31
click at [633, 73] on span "Completed Bookings (1)" at bounding box center [655, 71] width 151 height 16
click at [631, 134] on link "Cancelled Bookings (2)" at bounding box center [634, 130] width 129 height 16
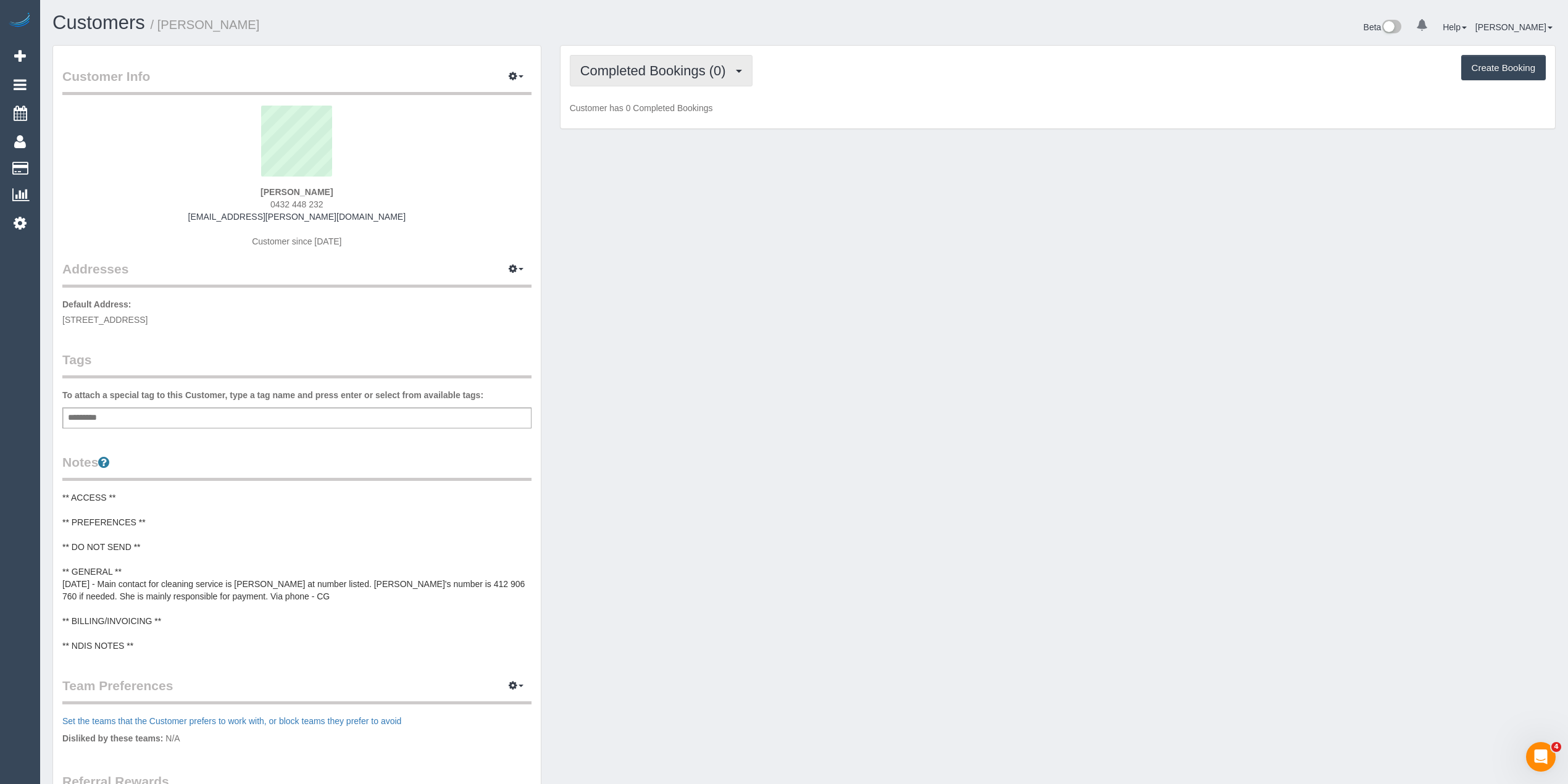
click at [615, 74] on span "Completed Bookings (0)" at bounding box center [655, 71] width 151 height 16
click at [674, 117] on link "Upcoming Bookings (1)" at bounding box center [634, 115] width 129 height 16
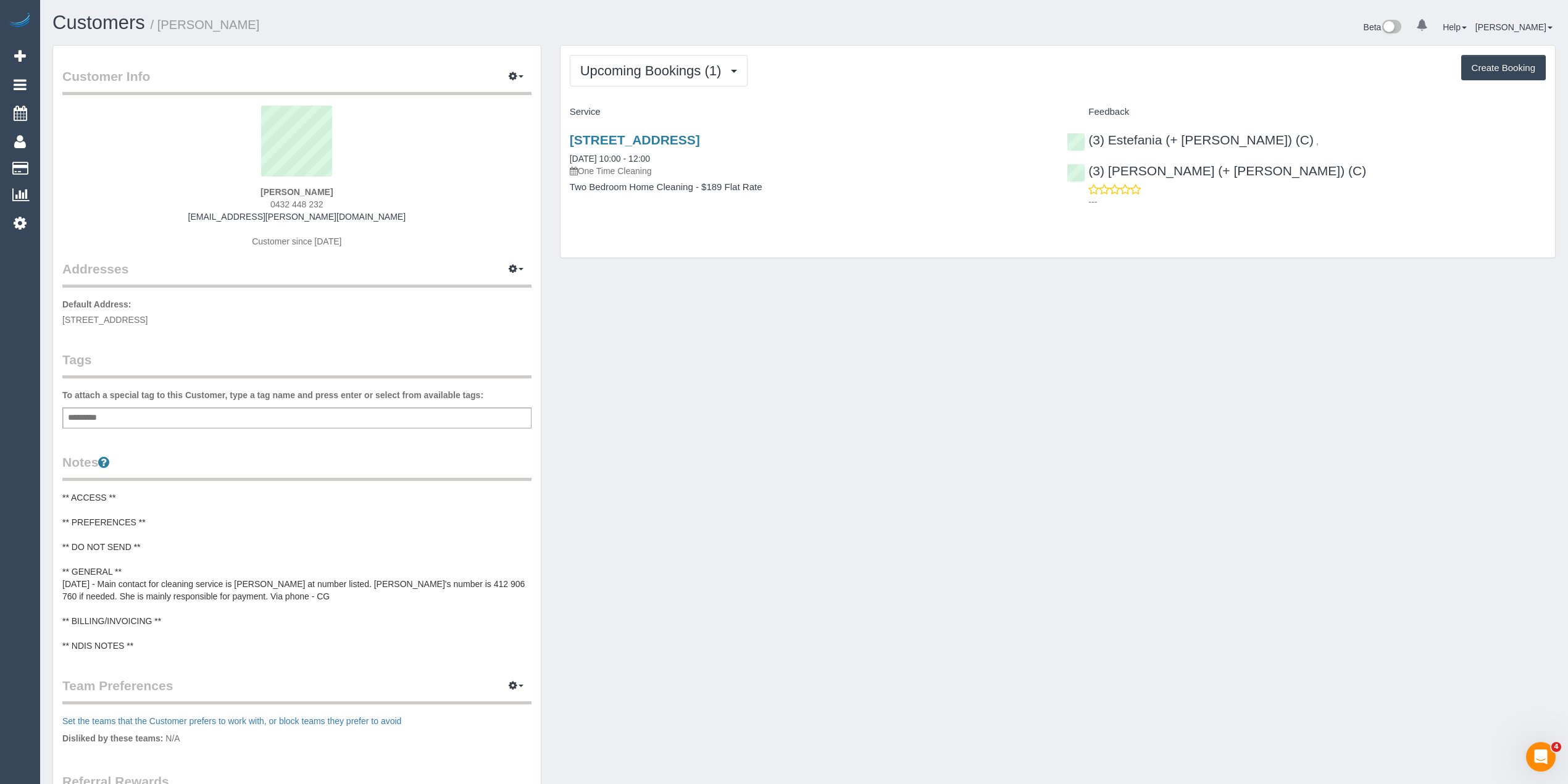
drag, startPoint x: 333, startPoint y: 207, endPoint x: 274, endPoint y: 199, distance: 59.5
click at [274, 199] on div "Aaradhana Raval 0432 448 232 aaradhana.raval@gmail.com Customer since 2025" at bounding box center [297, 183] width 469 height 154
copy span "432 448 232"
click at [352, 201] on div "Aaradhana Raval 0432 448 232 aaradhana.raval@gmail.com Customer since 2025" at bounding box center [297, 183] width 469 height 154
drag, startPoint x: 342, startPoint y: 205, endPoint x: 263, endPoint y: 203, distance: 79.0
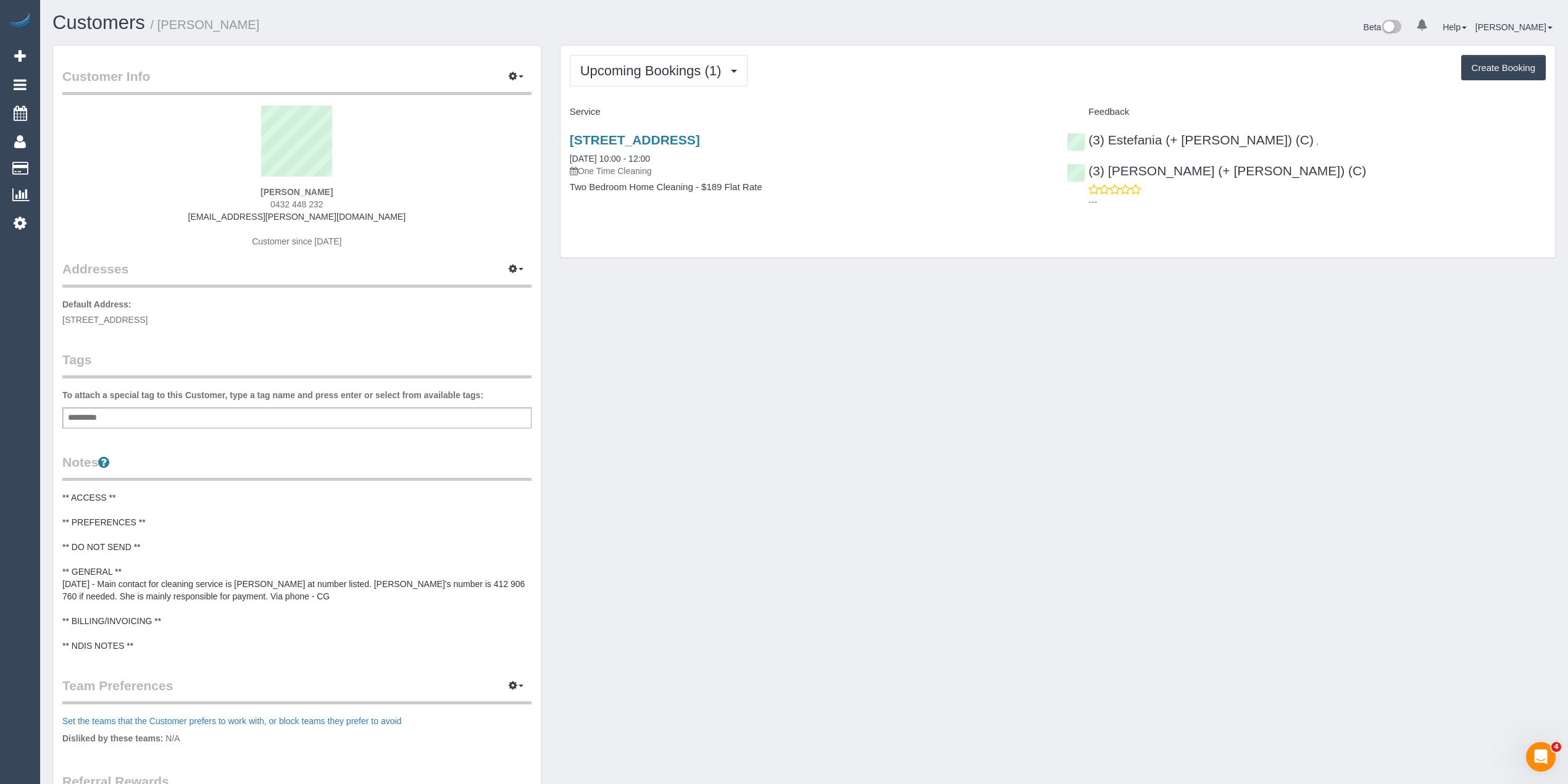
click at [263, 203] on div "Aaradhana Raval 0432 448 232 aaradhana.raval@gmail.com Customer since 2025" at bounding box center [297, 183] width 469 height 154
copy span "0432 448 232"
click at [162, 523] on pre "** ACCESS ** ** PREFERENCES ** ** DO NOT SEND ** ** GENERAL ** [DATE] - Main co…" at bounding box center [297, 571] width 469 height 161
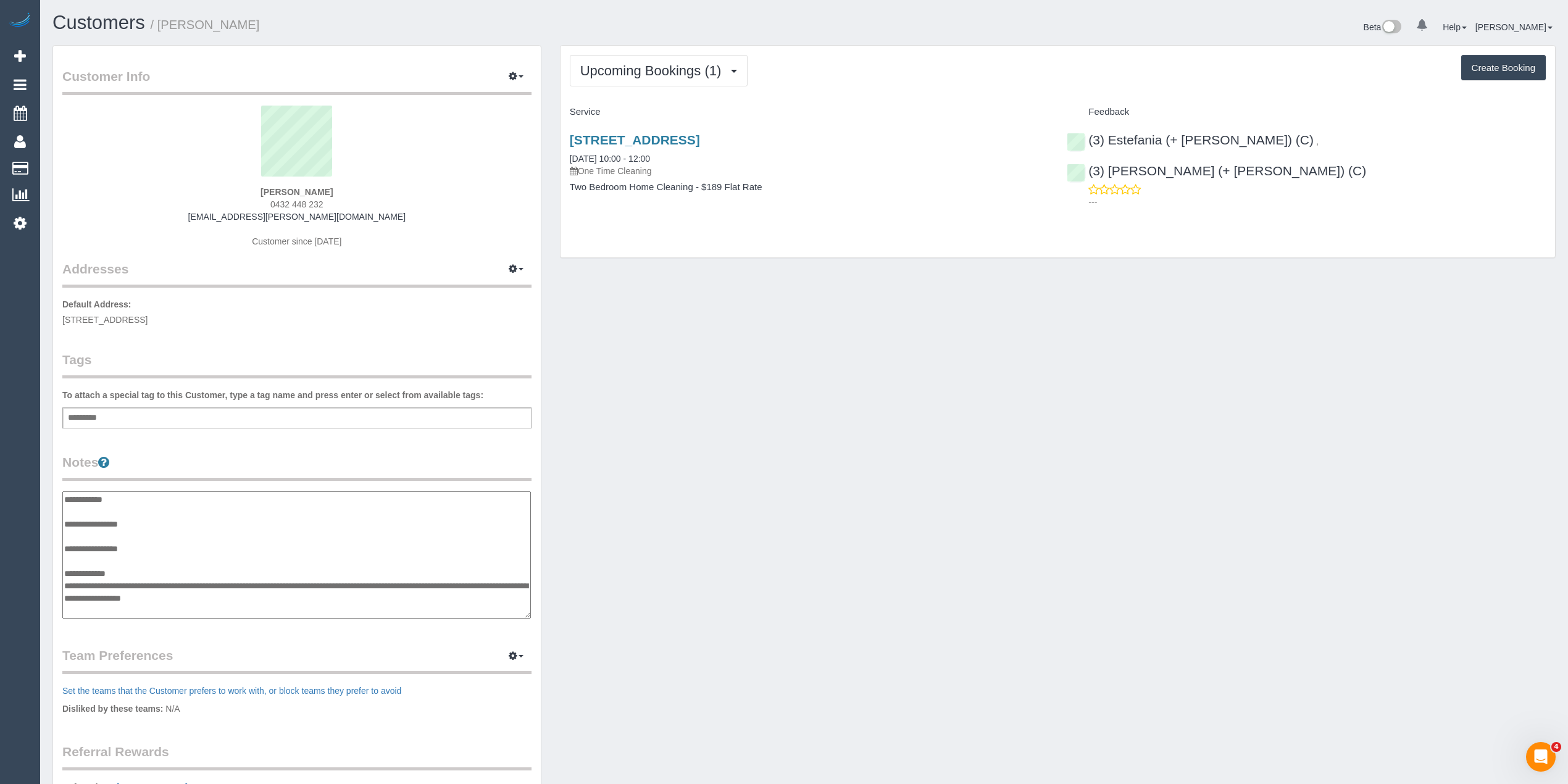
click at [405, 454] on legend "Notes" at bounding box center [297, 467] width 469 height 28
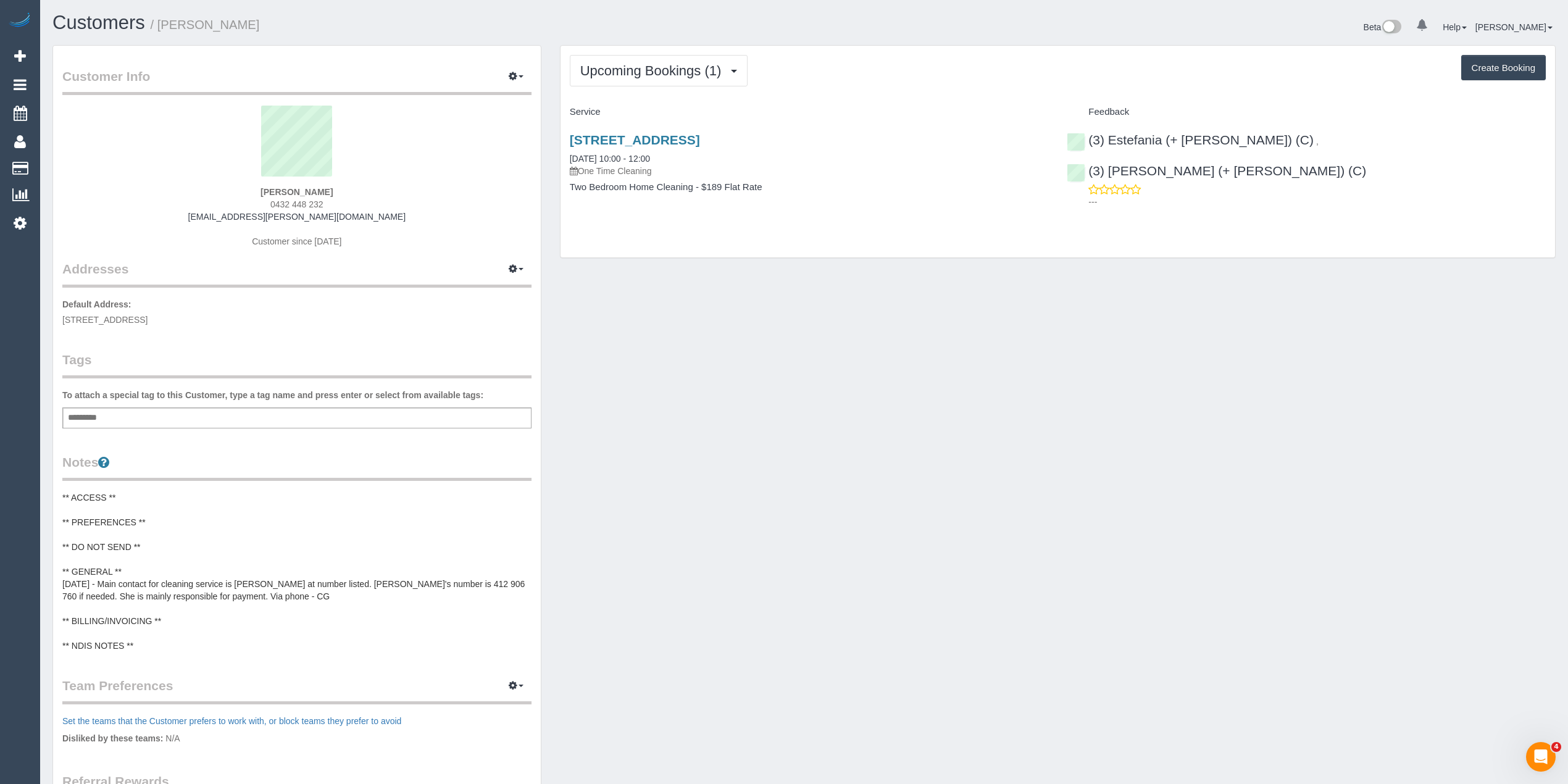
click at [149, 514] on pre "** ACCESS ** ** PREFERENCES ** ** DO NOT SEND ** ** GENERAL ** [DATE] - Main co…" at bounding box center [297, 571] width 469 height 161
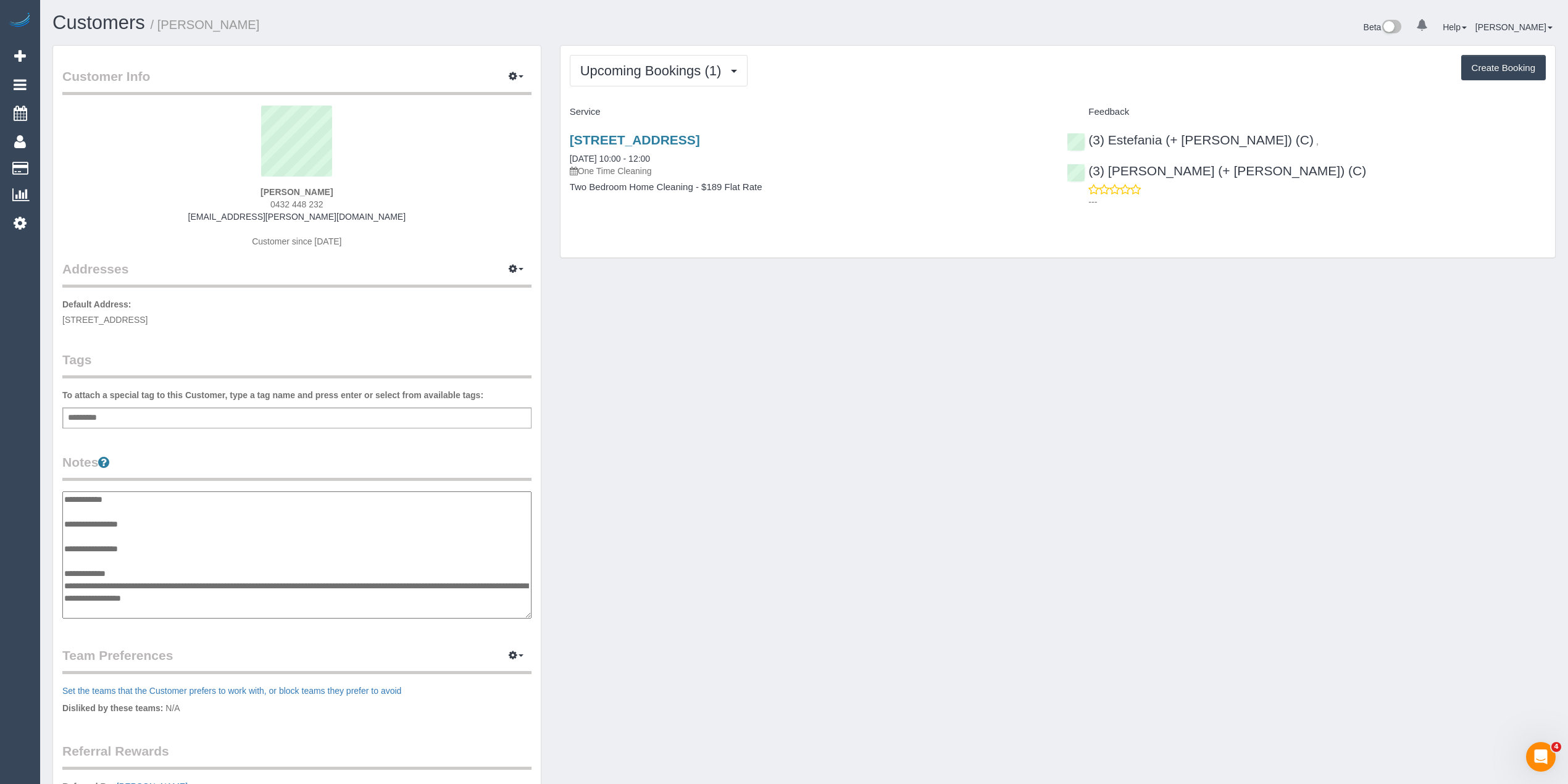
scroll to position [37, 0]
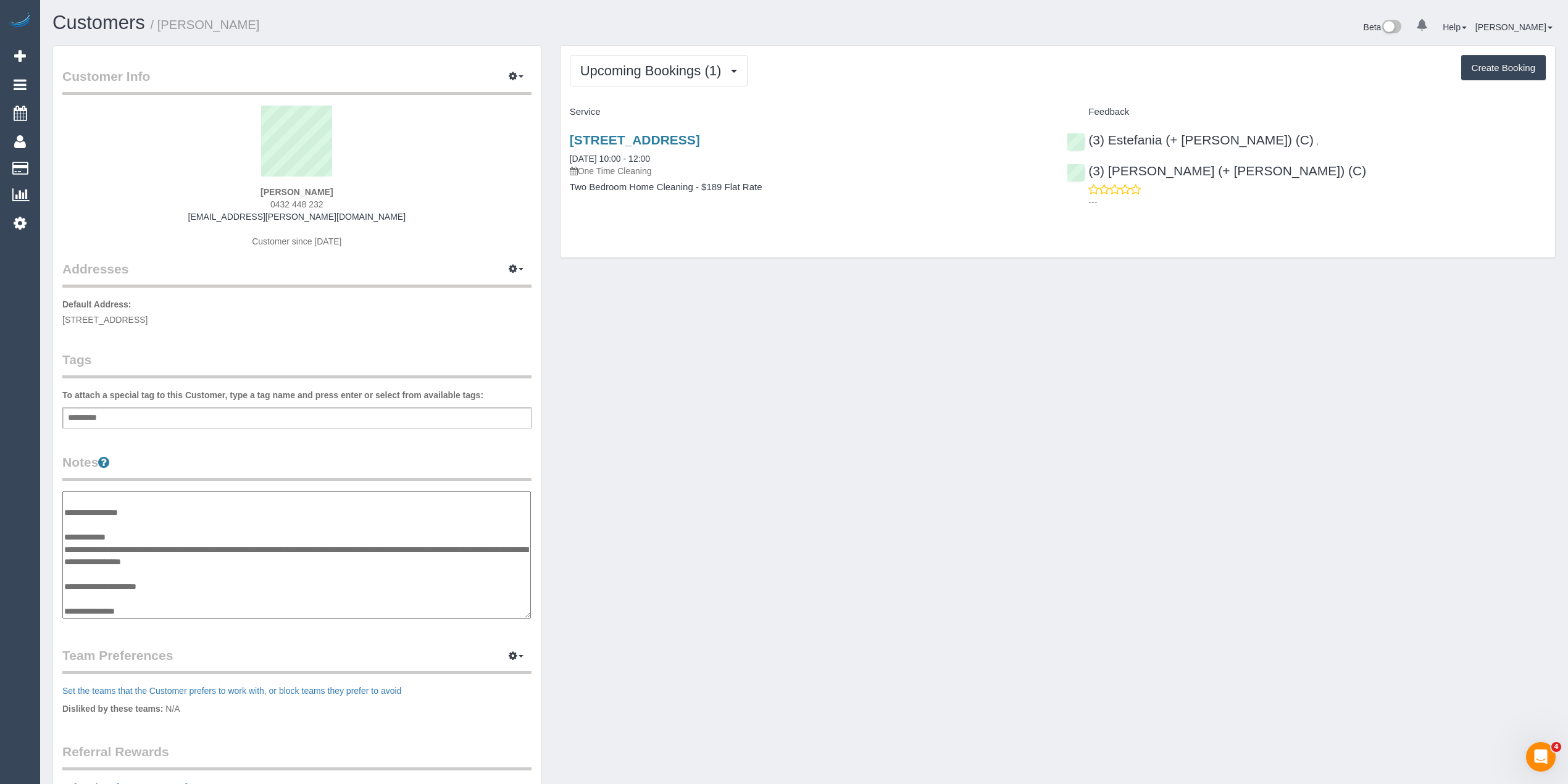
click at [161, 527] on textarea "**********" at bounding box center [297, 554] width 468 height 128
click at [151, 534] on textarea "**********" at bounding box center [297, 554] width 468 height 128
click at [213, 561] on textarea "**********" at bounding box center [297, 554] width 468 height 128
type textarea "**********"
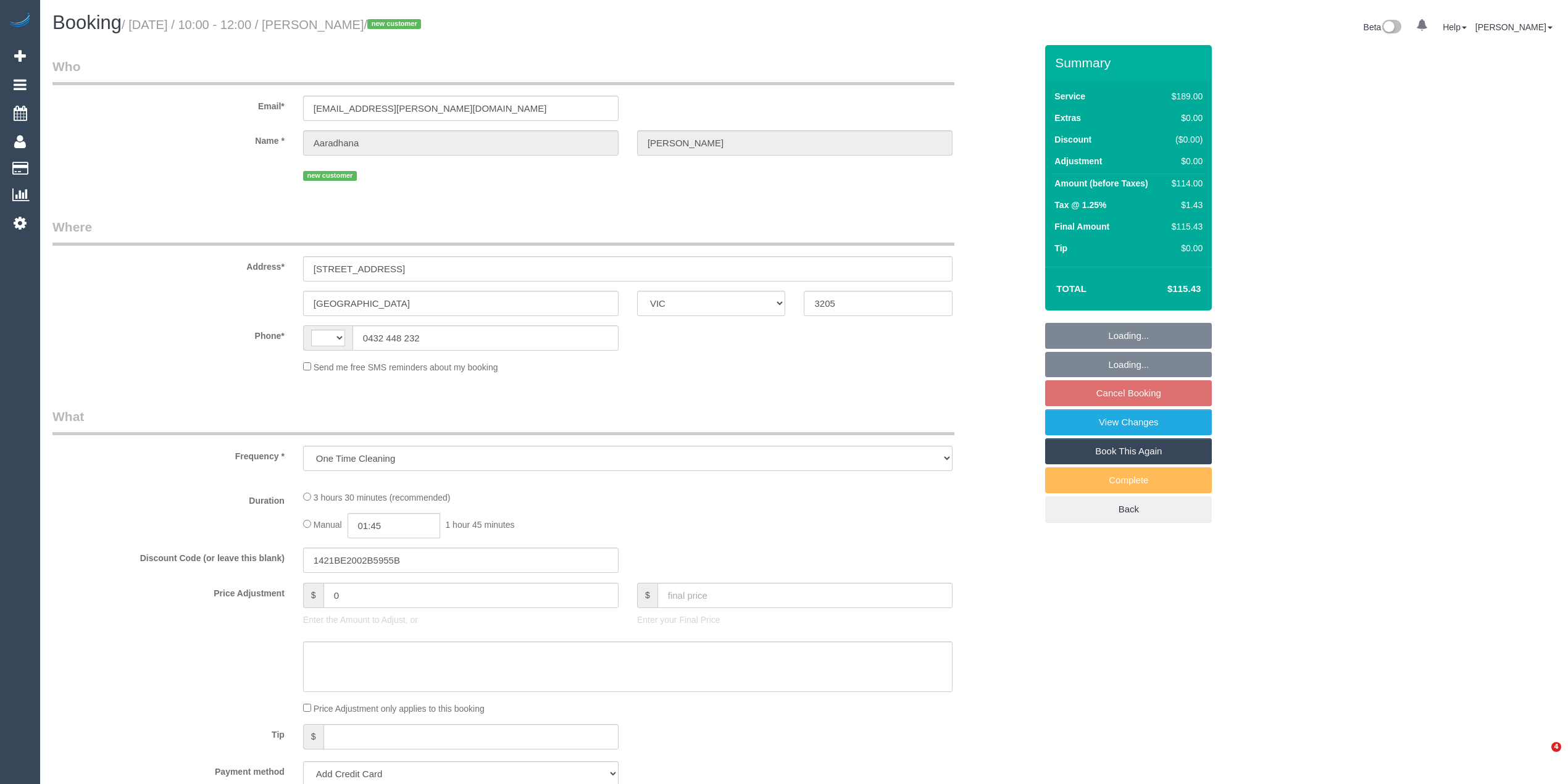
select select "VIC"
select select "string:AU"
select select "number:30"
select select "number:14"
select select "number:19"
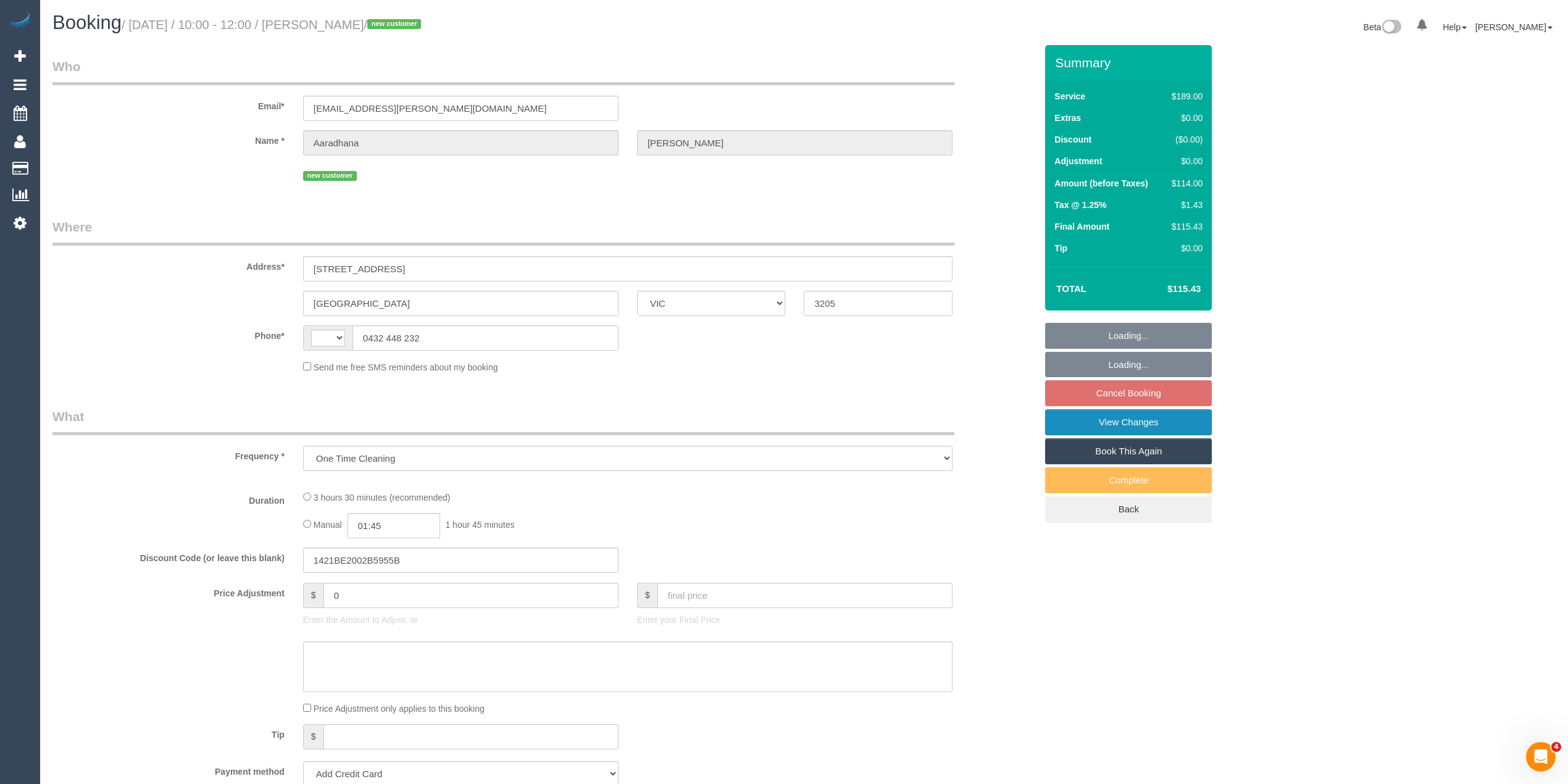
select select "number:24"
select select "number:13"
click at [1148, 434] on link "View Changes" at bounding box center [1128, 422] width 167 height 26
select select "string:stripe-pm_1S0C462GScqysDRVOf0WAbDj"
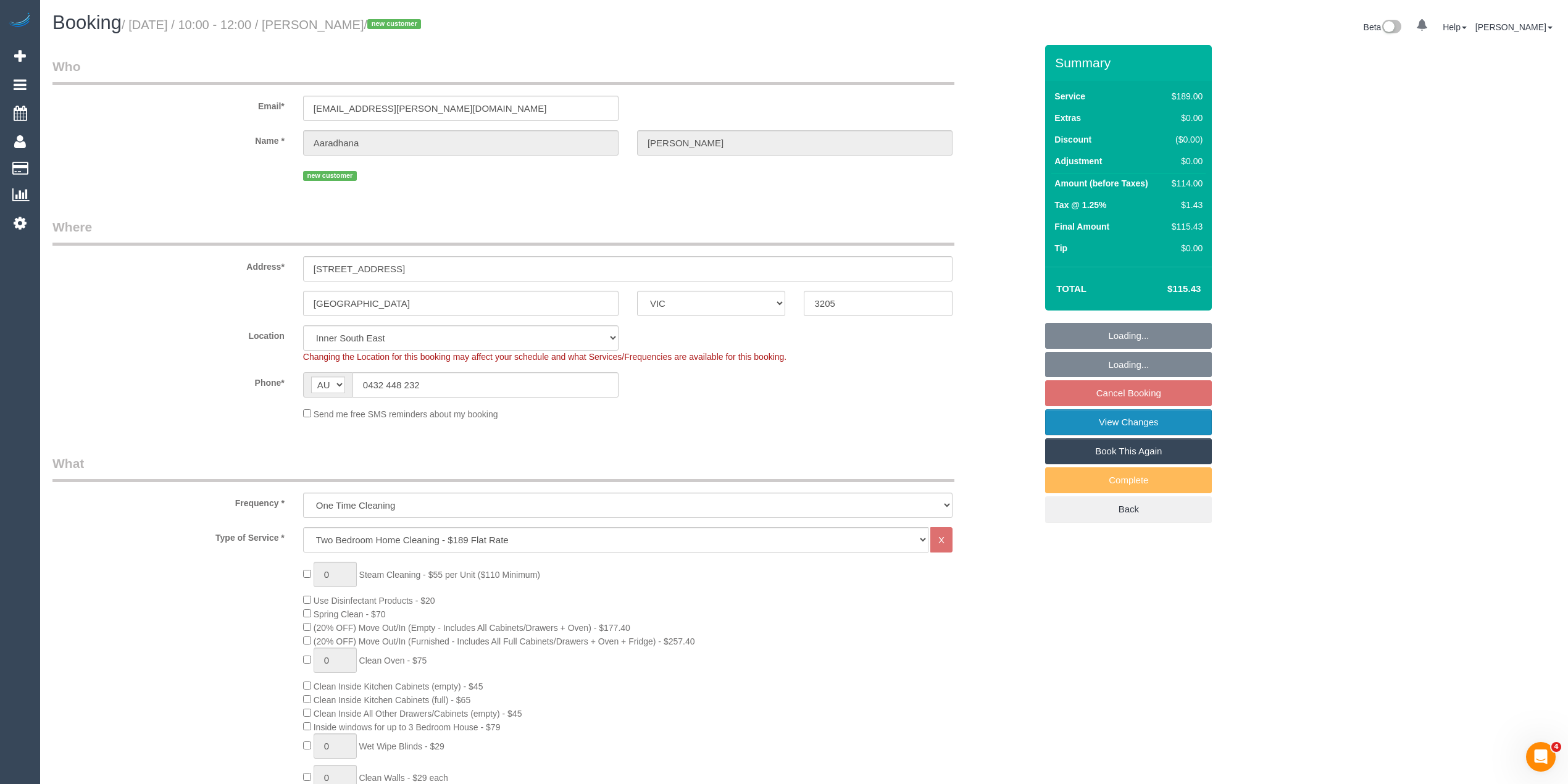
select select "object:1350"
select select "spot3"
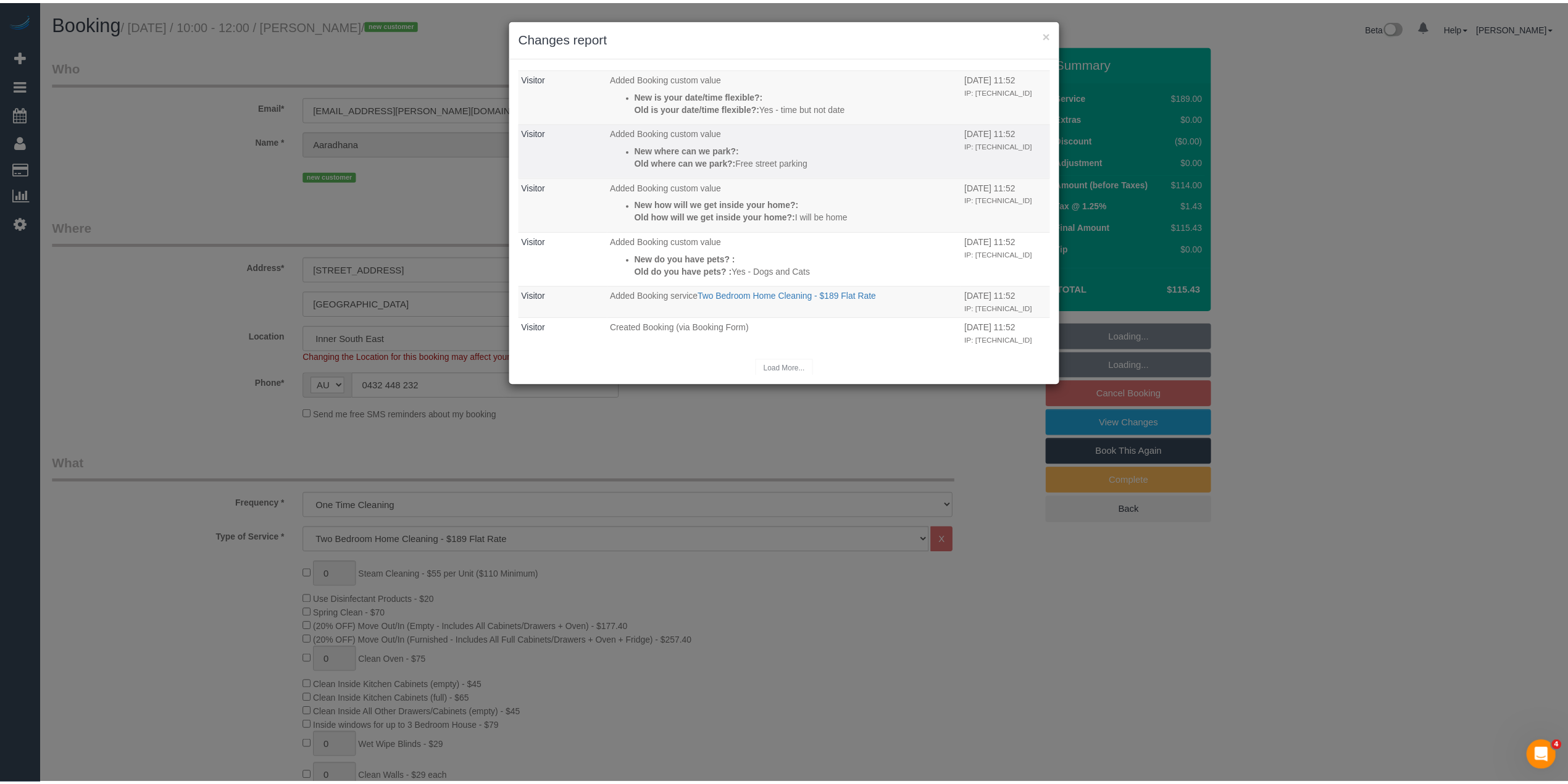
scroll to position [396, 0]
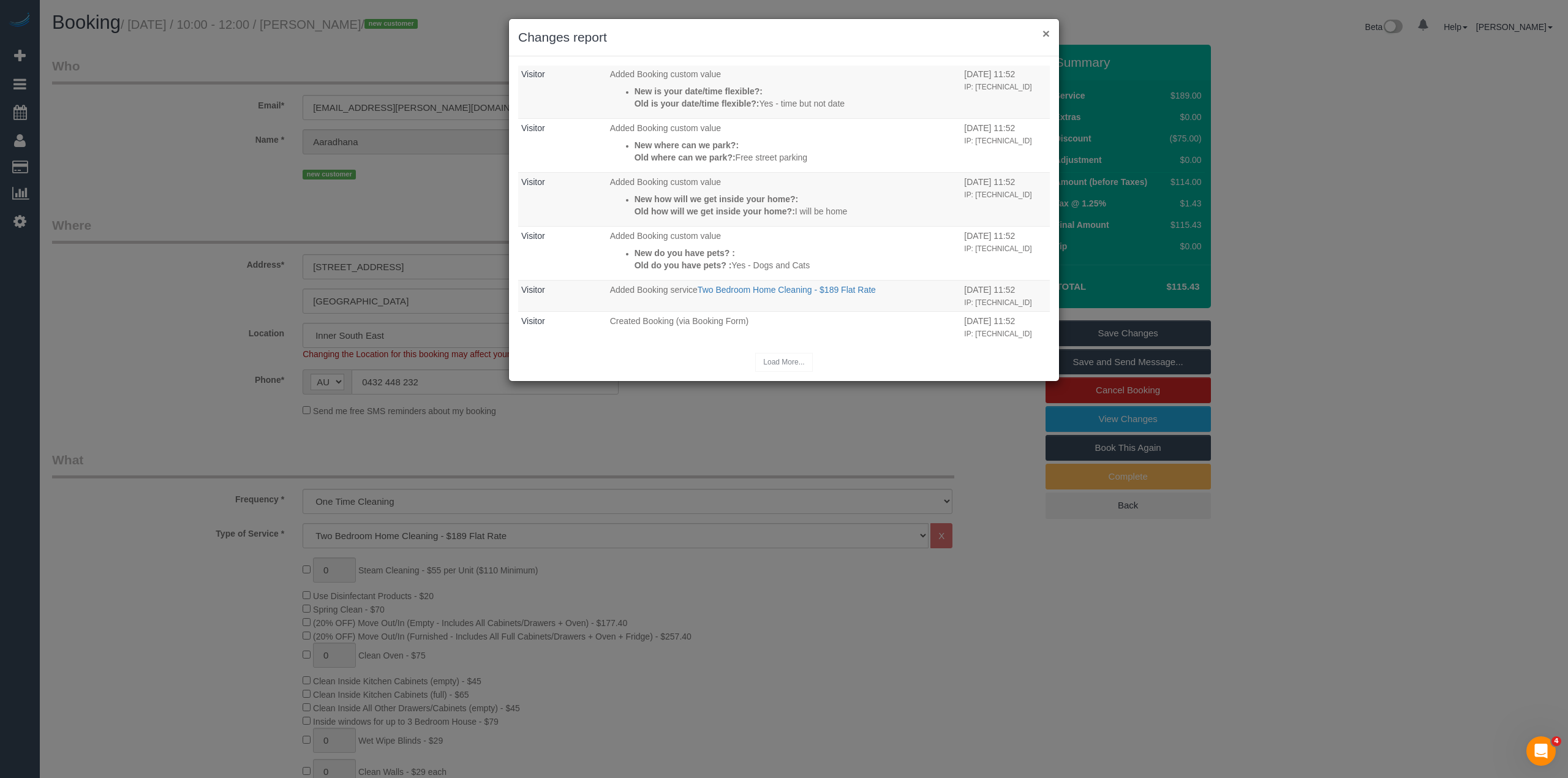
click at [1046, 35] on button "×" at bounding box center [1046, 34] width 7 height 13
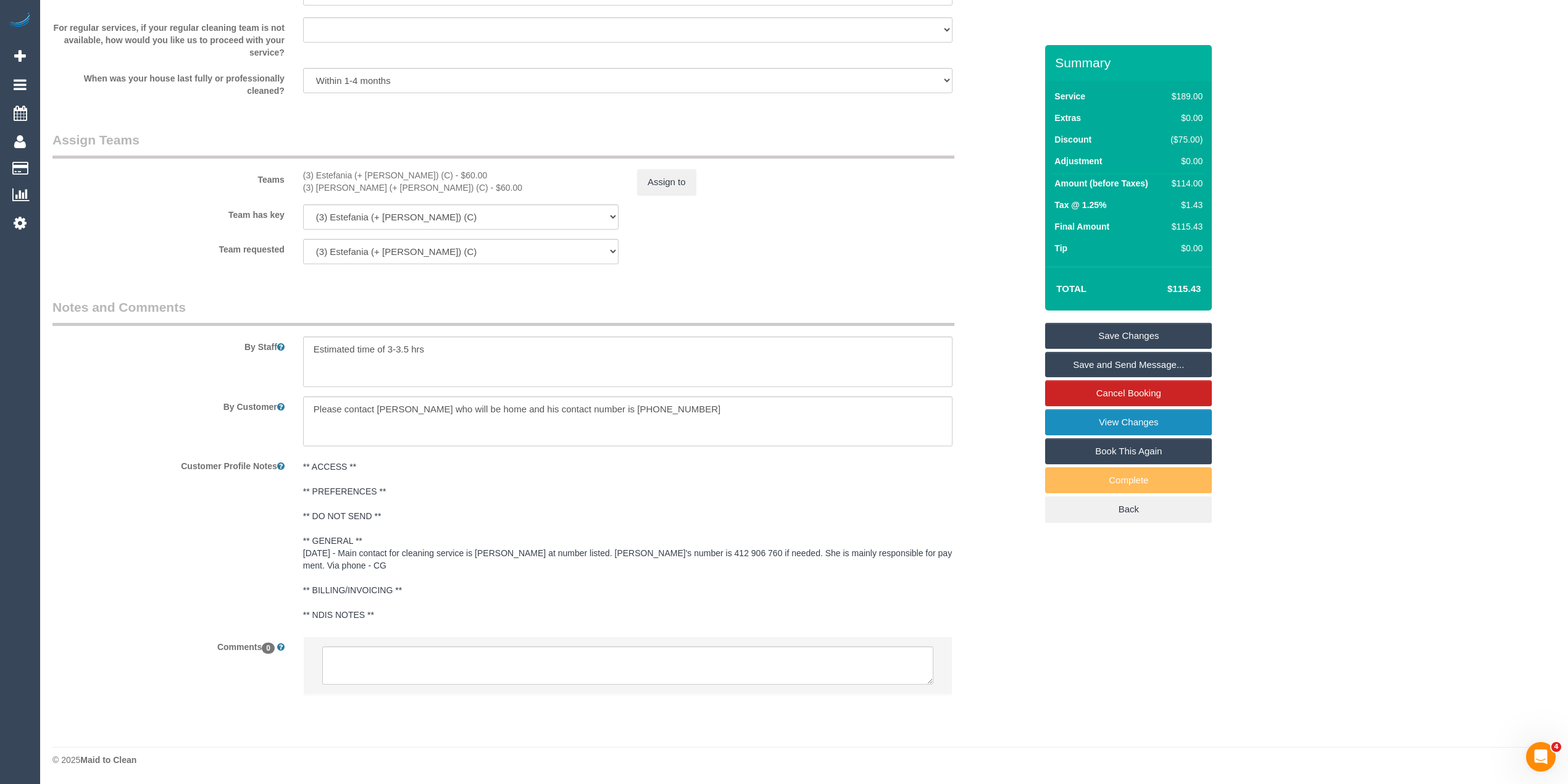
scroll to position [1721, 0]
click at [1148, 422] on link "View Changes" at bounding box center [1128, 422] width 167 height 26
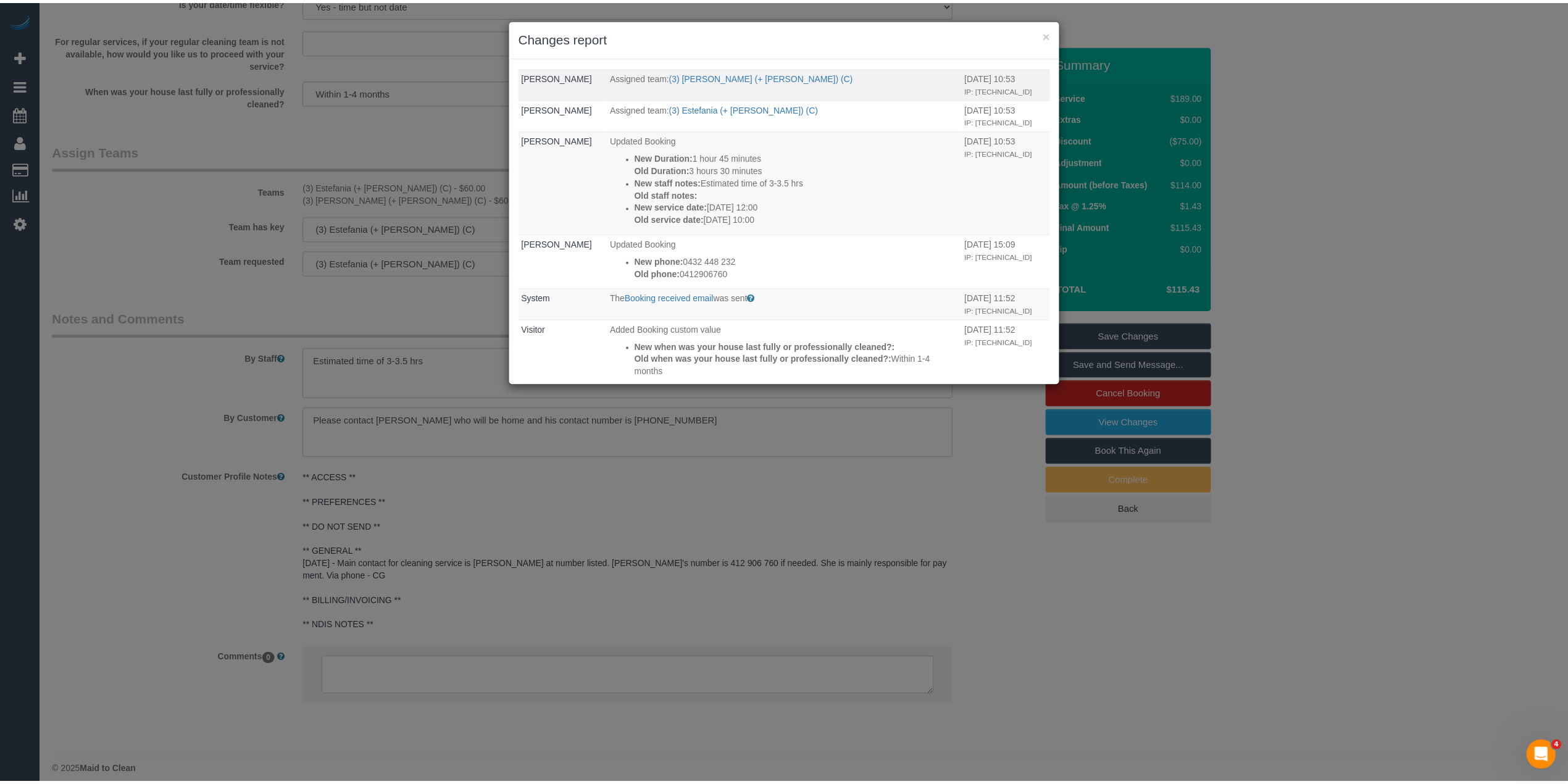
scroll to position [396, 0]
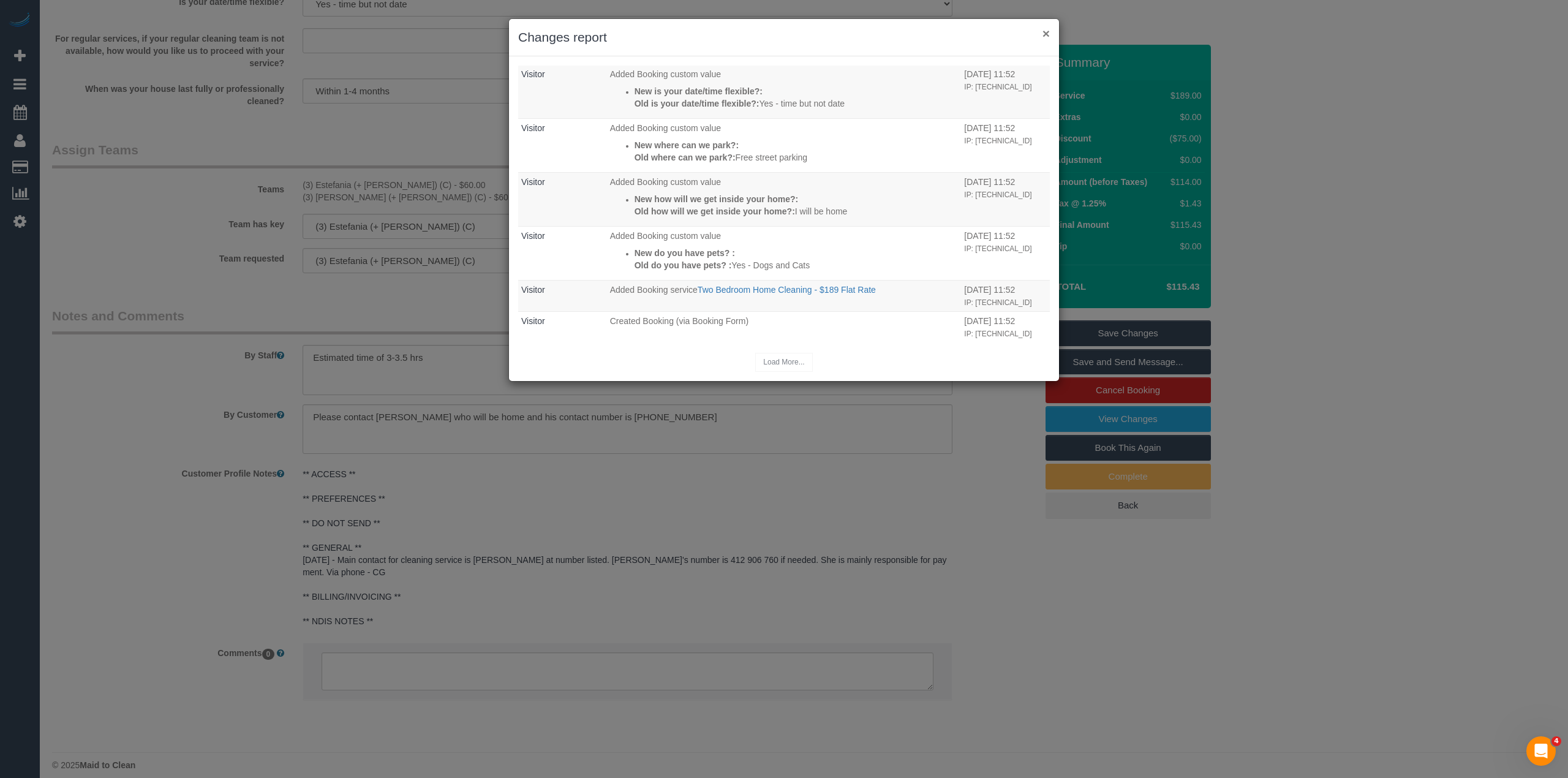
click at [1045, 28] on button "×" at bounding box center [1046, 34] width 7 height 13
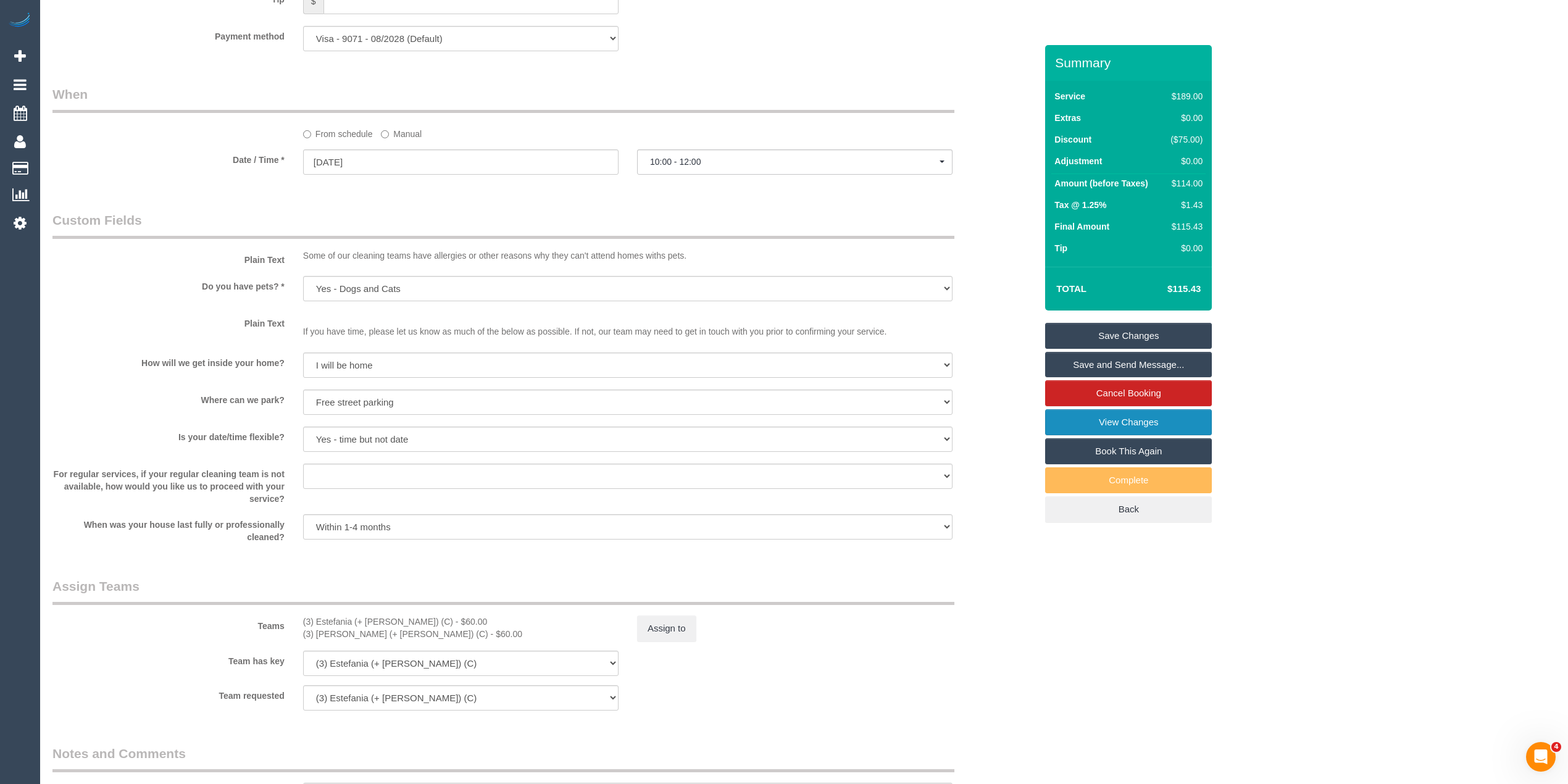
scroll to position [1399, 0]
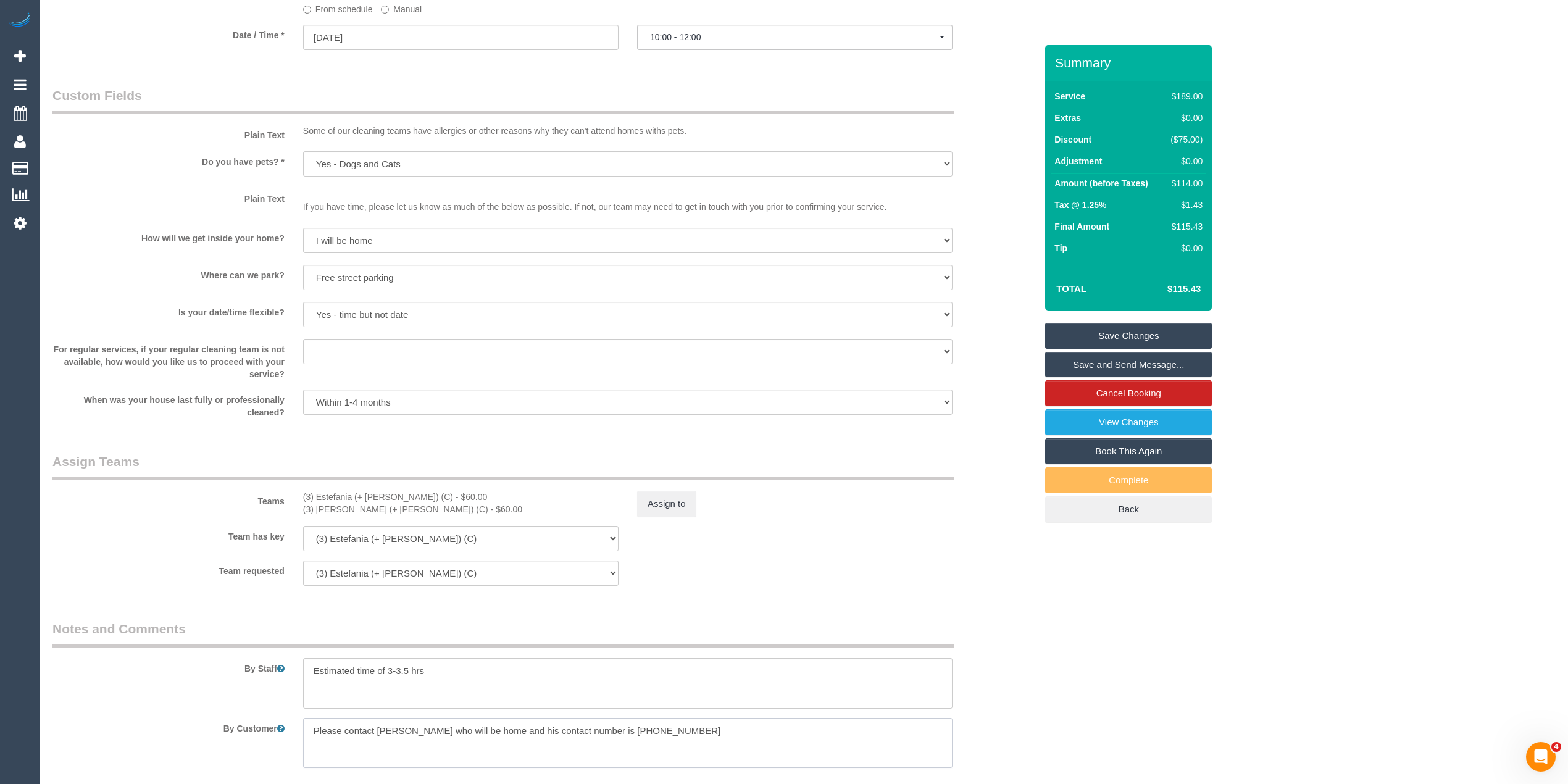
drag, startPoint x: 651, startPoint y: 723, endPoint x: 577, endPoint y: 722, distance: 74.0
click at [577, 722] on textarea at bounding box center [627, 743] width 649 height 50
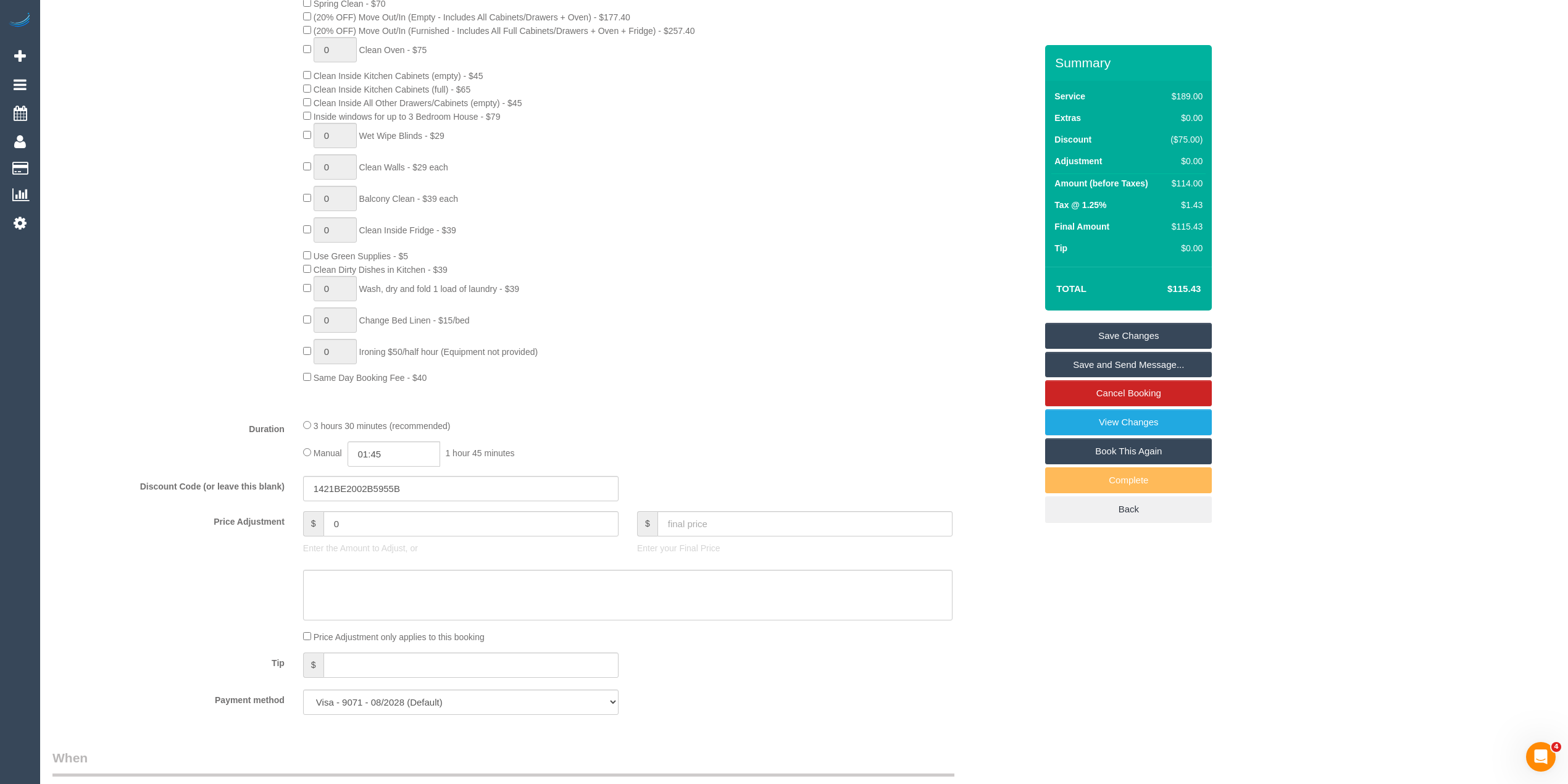
scroll to position [487, 0]
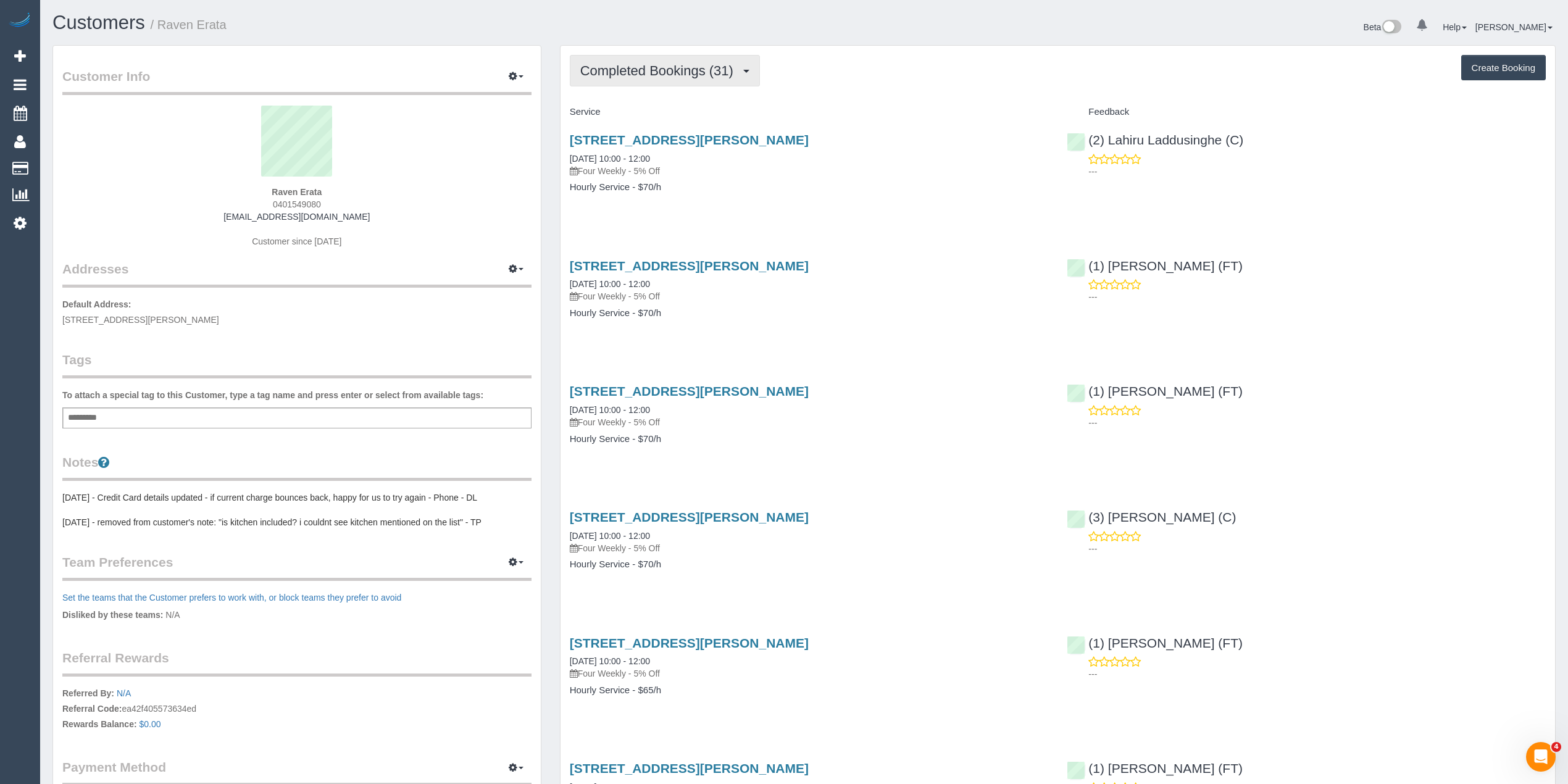
click at [644, 58] on button "Completed Bookings (31)" at bounding box center [665, 71] width 190 height 31
click at [883, 58] on div "Completed Bookings (31) Completed Bookings (31) Upcoming Bookings (0) Cancelled…" at bounding box center [1058, 71] width 976 height 31
click at [669, 60] on button "Completed Bookings (31)" at bounding box center [665, 71] width 190 height 31
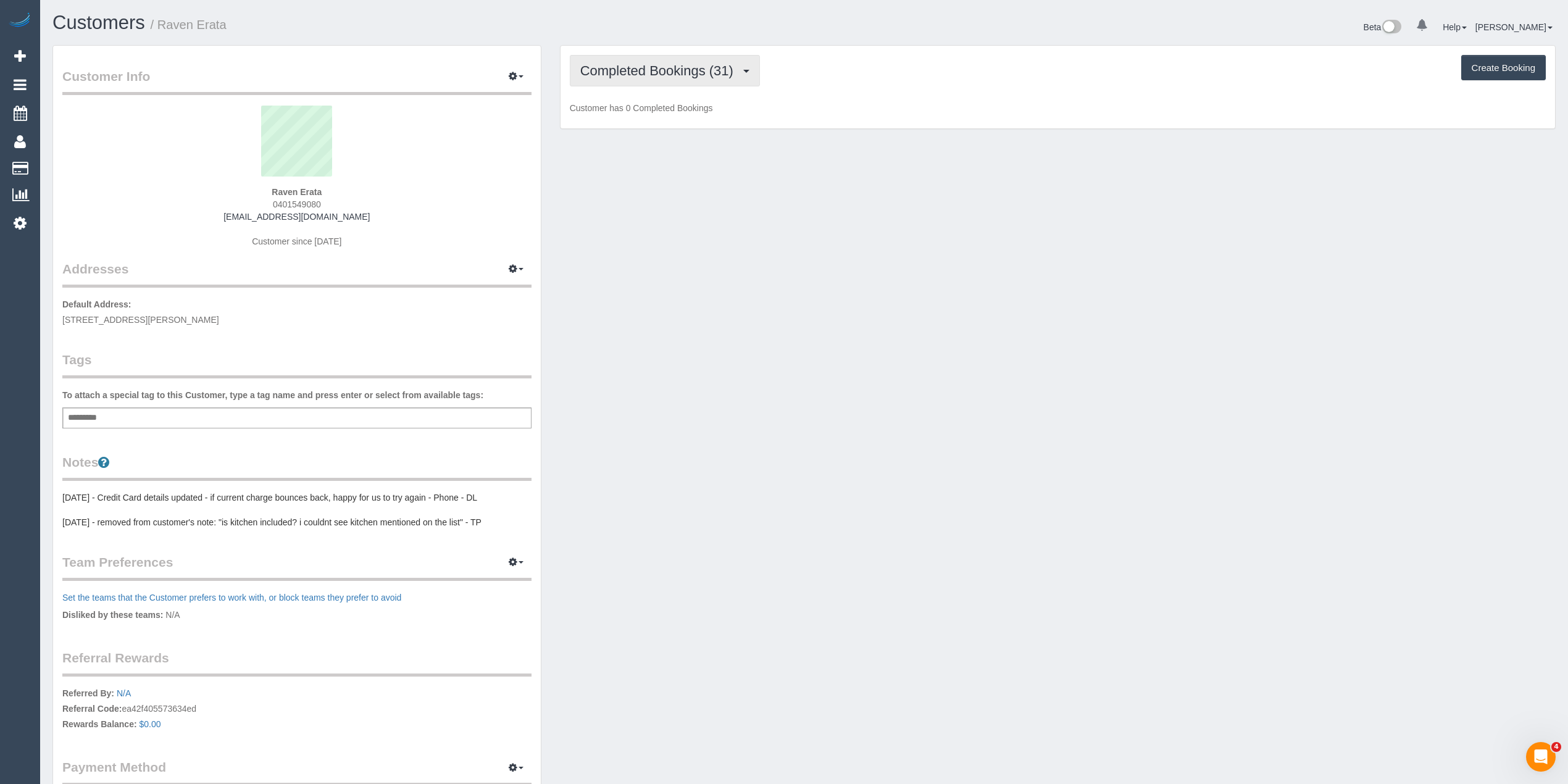
click at [612, 75] on span "Completed Bookings (31)" at bounding box center [659, 71] width 159 height 16
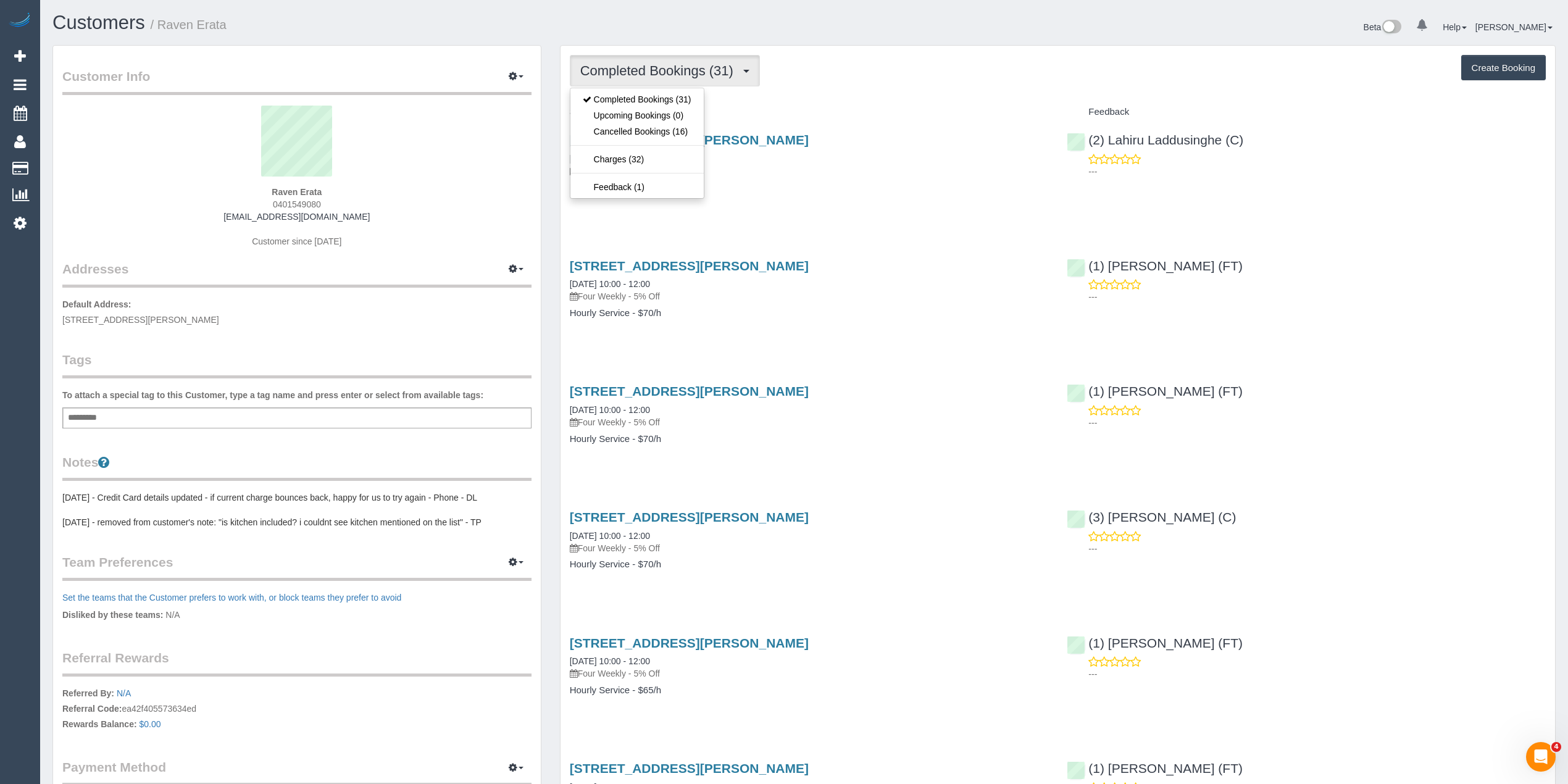
click at [612, 75] on span "Completed Bookings (31)" at bounding box center [659, 71] width 159 height 16
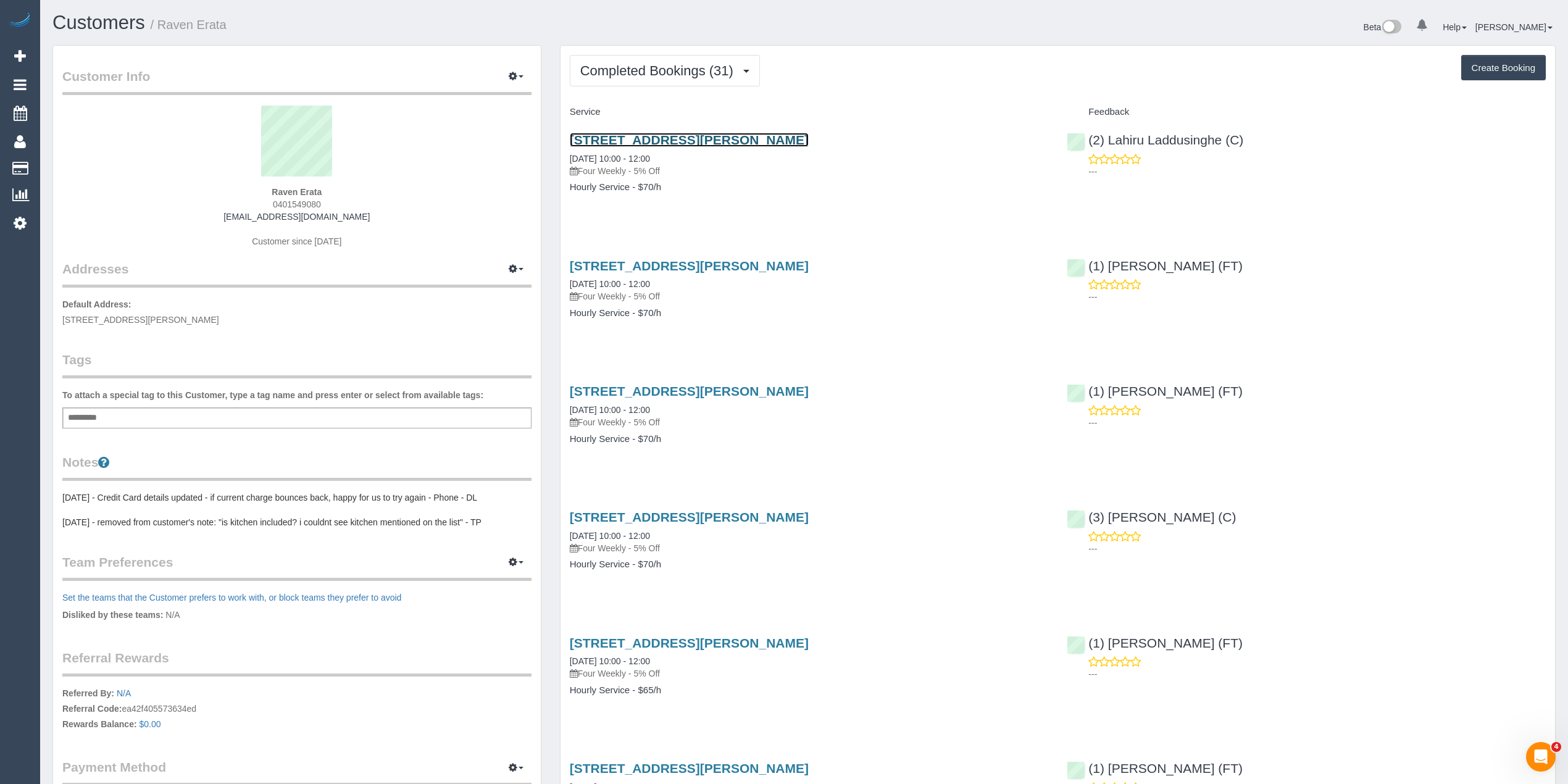
click at [697, 135] on link "2/139 Moriah Street, Clayton, VIC 3168" at bounding box center [689, 140] width 239 height 14
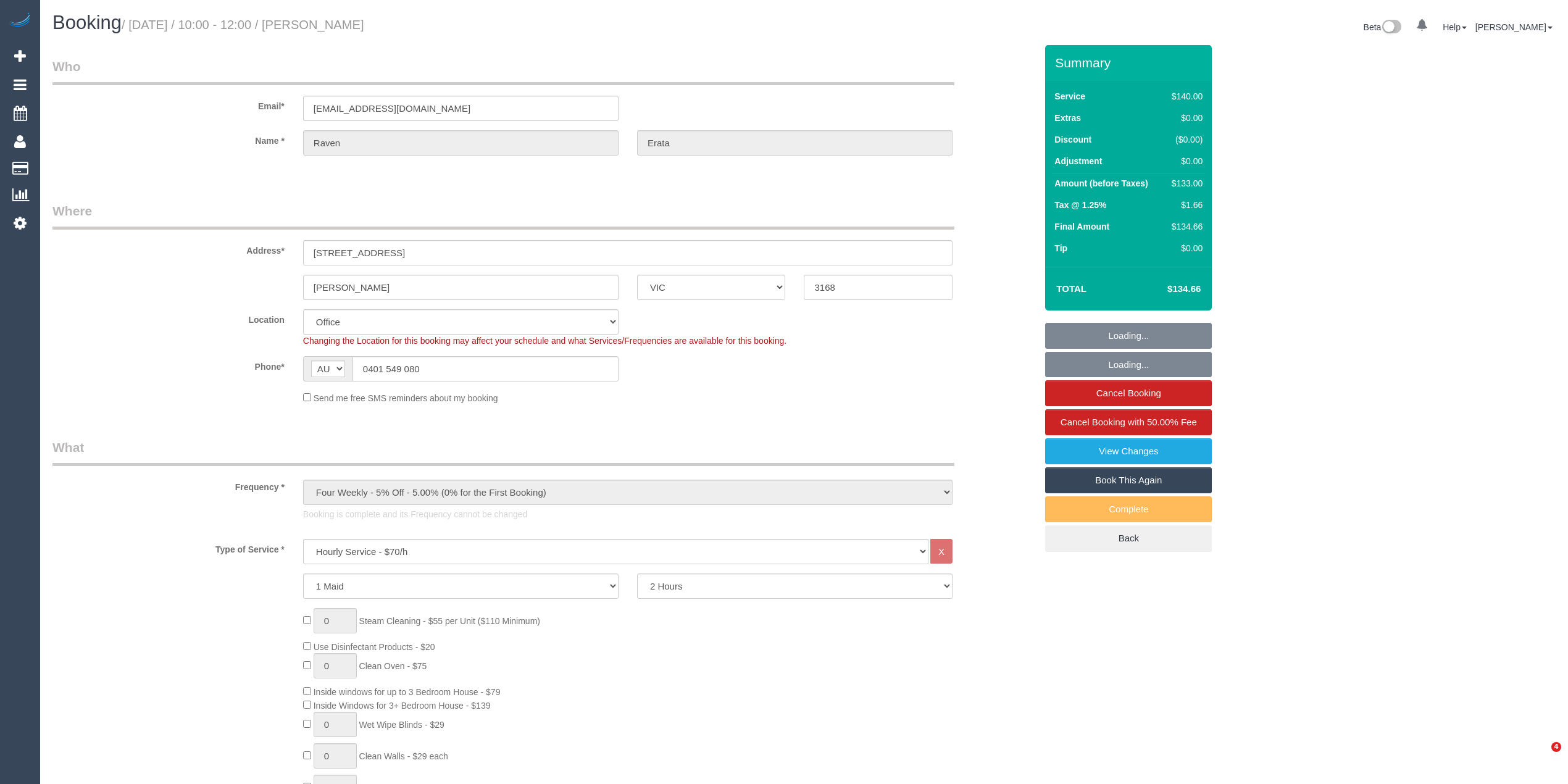
select select "VIC"
select select "number:28"
select select "number:14"
select select "number:18"
select select "number:22"
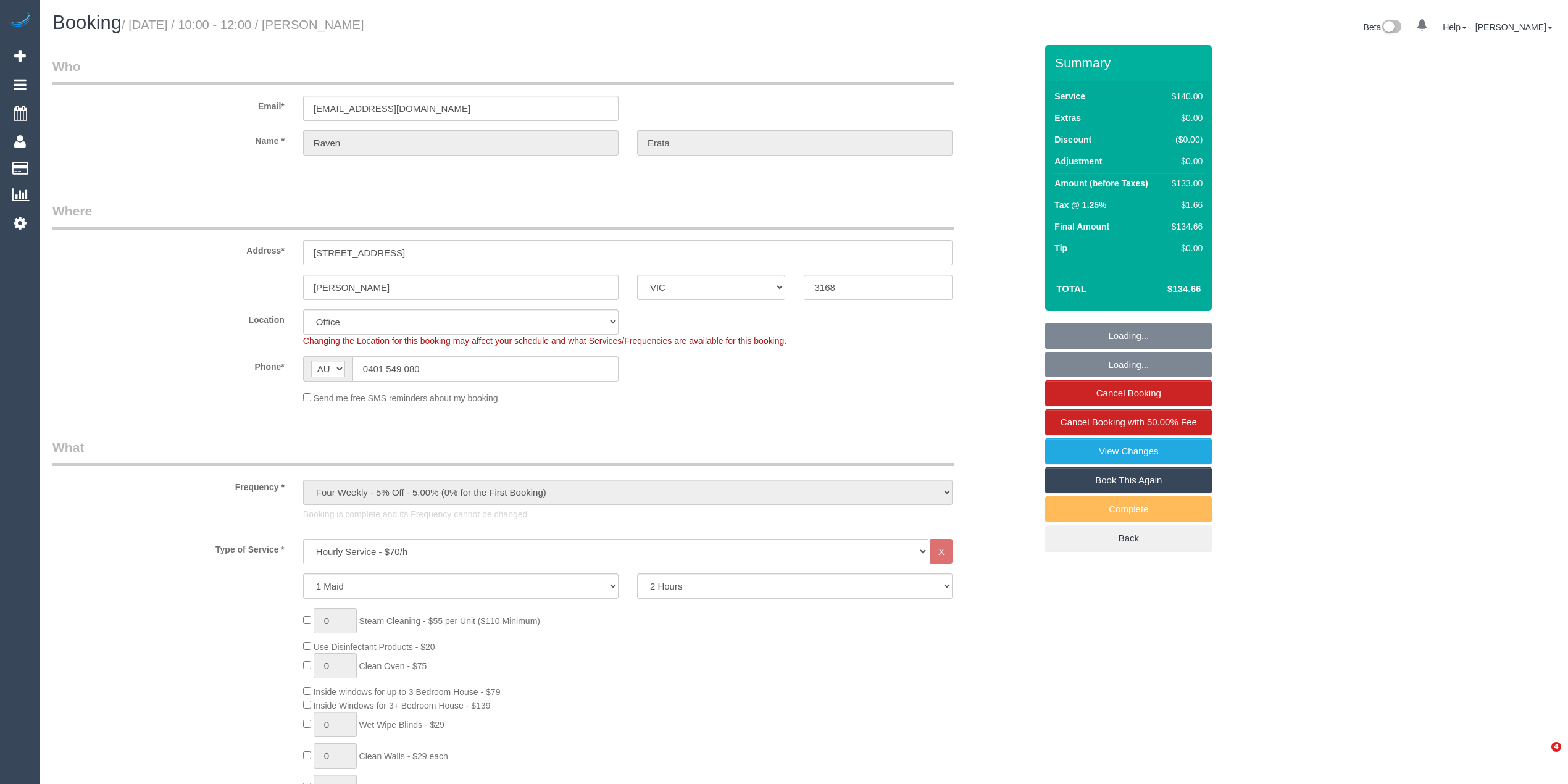
select select "number:26"
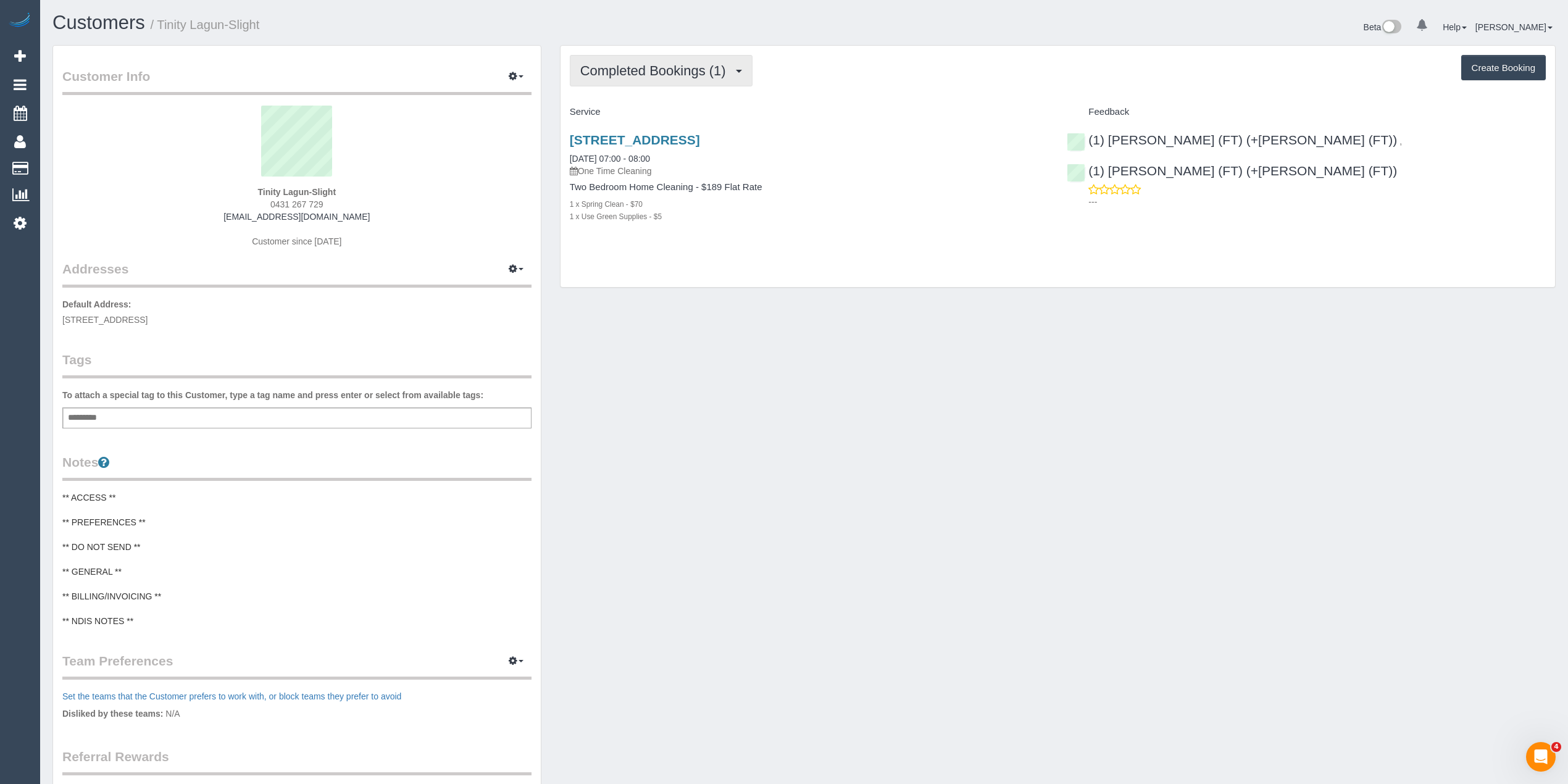
click at [669, 71] on span "Completed Bookings (1)" at bounding box center [655, 71] width 151 height 16
click at [652, 75] on span "Completed Bookings (1)" at bounding box center [655, 71] width 151 height 16
click at [660, 119] on link "Upcoming Bookings (1)" at bounding box center [634, 115] width 129 height 16
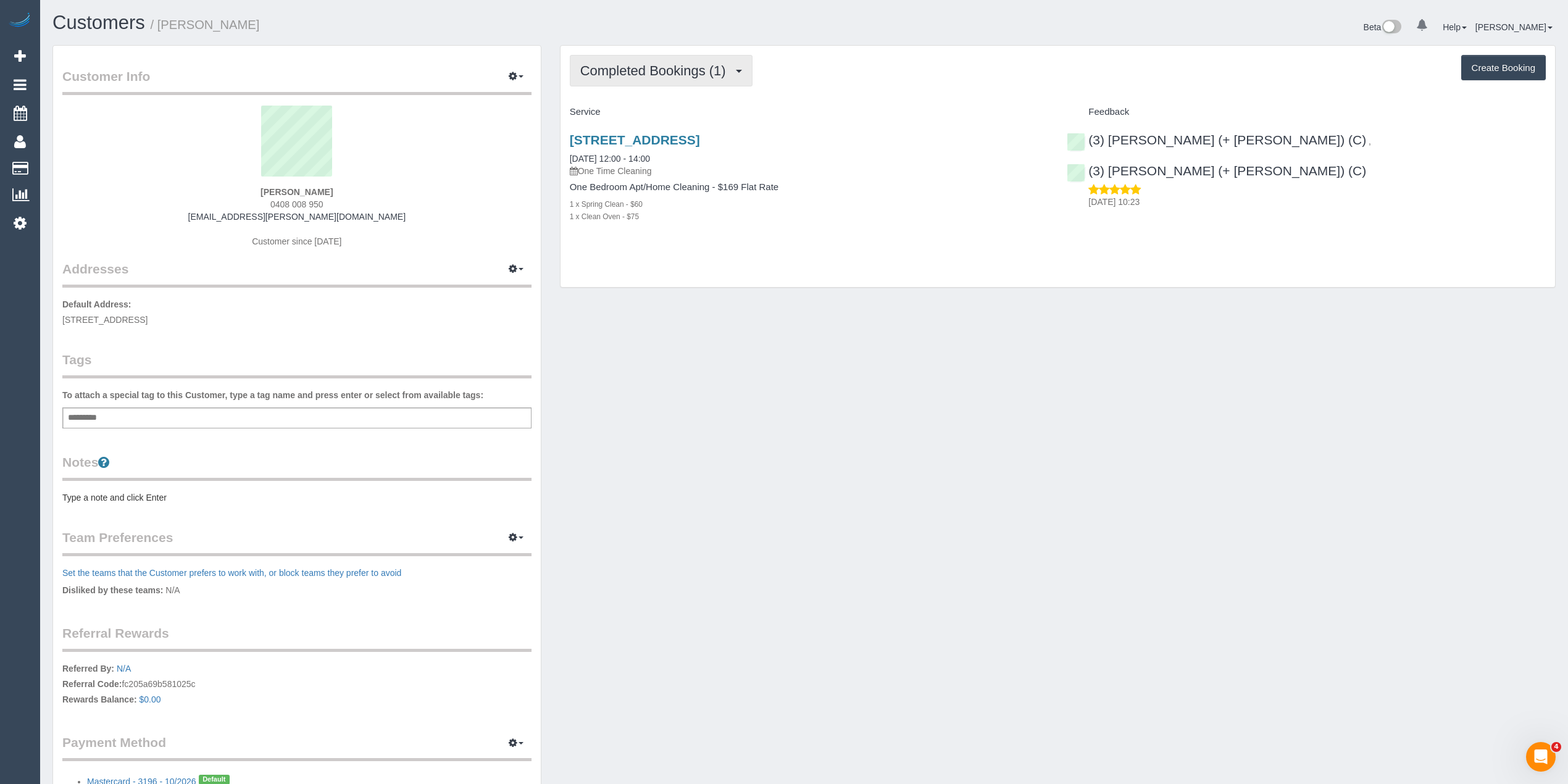
click at [638, 67] on span "Completed Bookings (1)" at bounding box center [655, 71] width 151 height 16
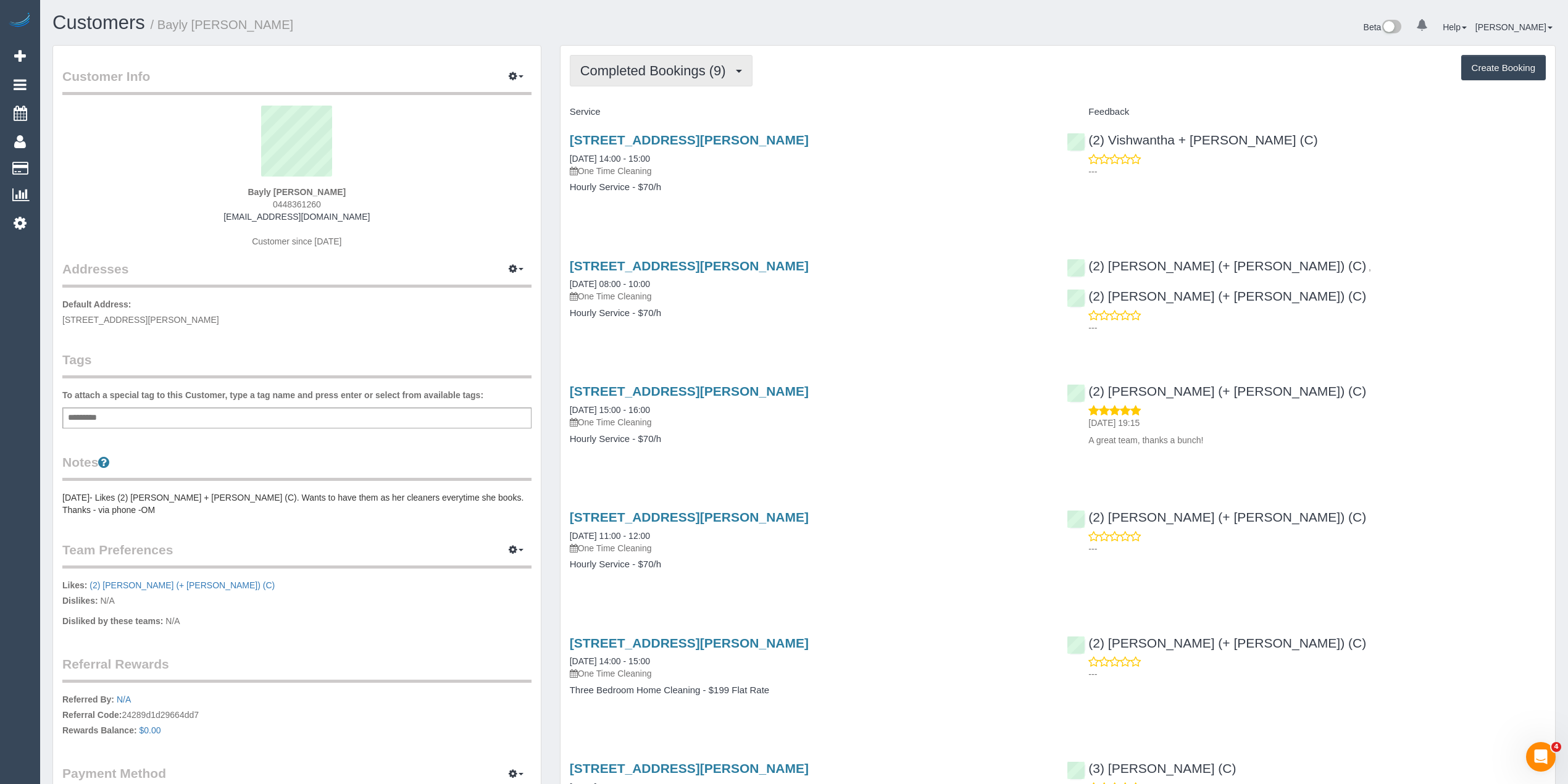
click at [618, 68] on span "Completed Bookings (9)" at bounding box center [655, 71] width 151 height 16
